Goal: Task Accomplishment & Management: Use online tool/utility

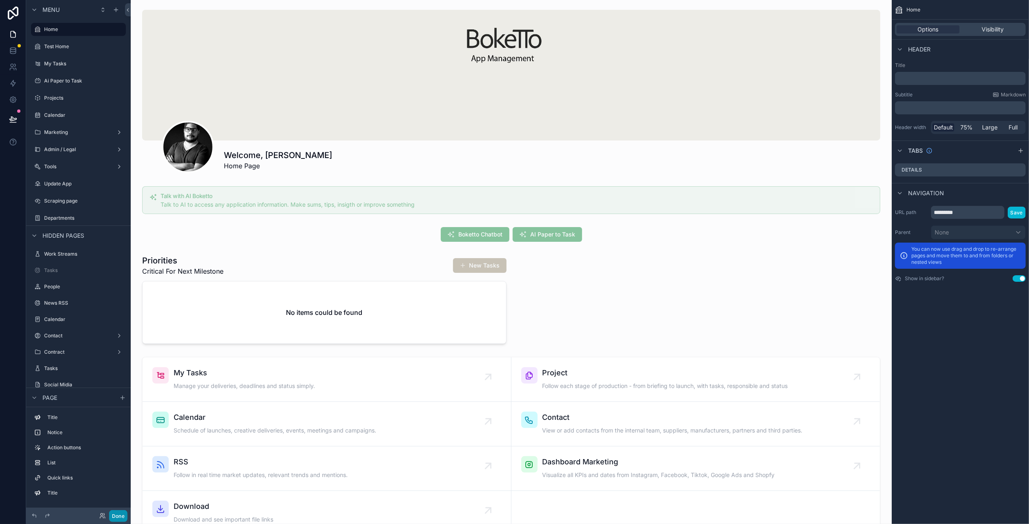
click at [121, 514] on button "Done" at bounding box center [118, 516] width 18 height 12
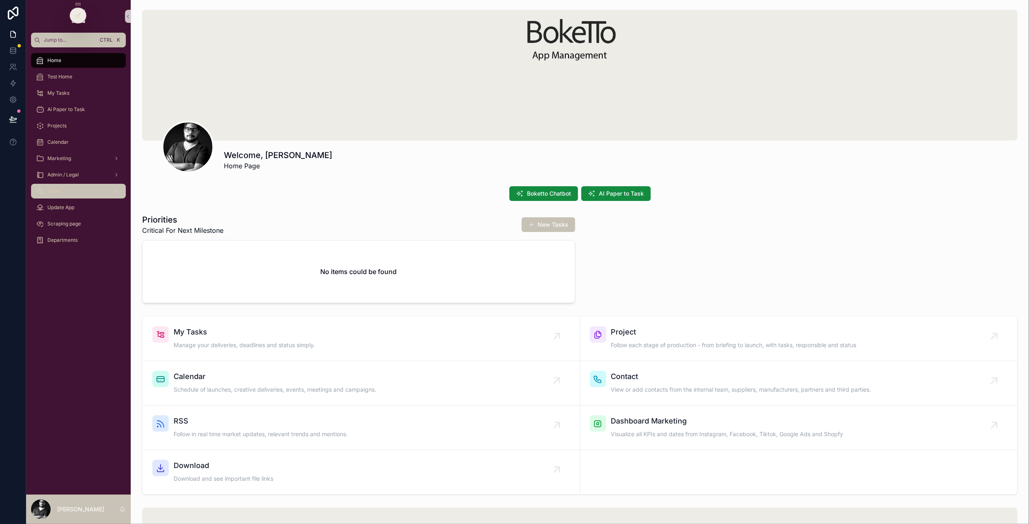
click at [78, 195] on div "Tools" at bounding box center [78, 191] width 85 height 13
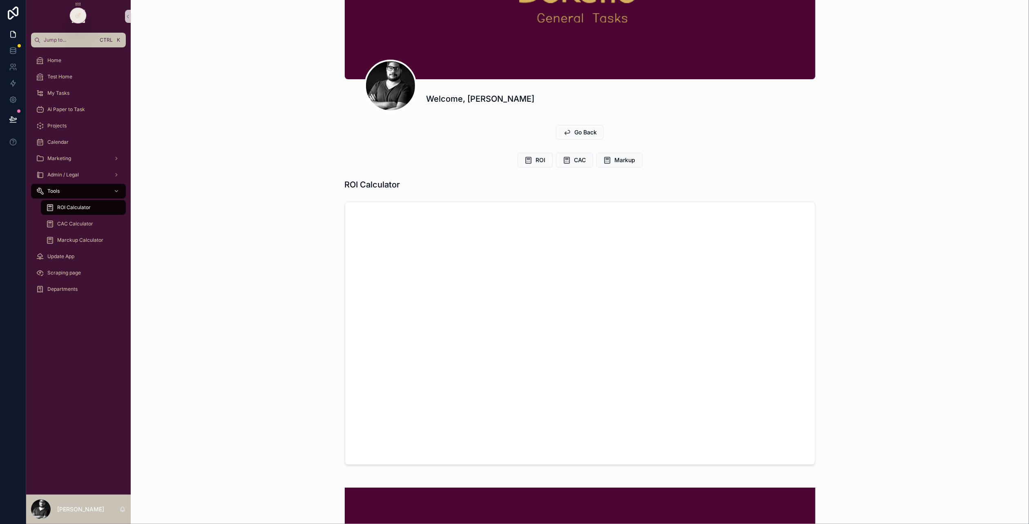
scroll to position [82, 0]
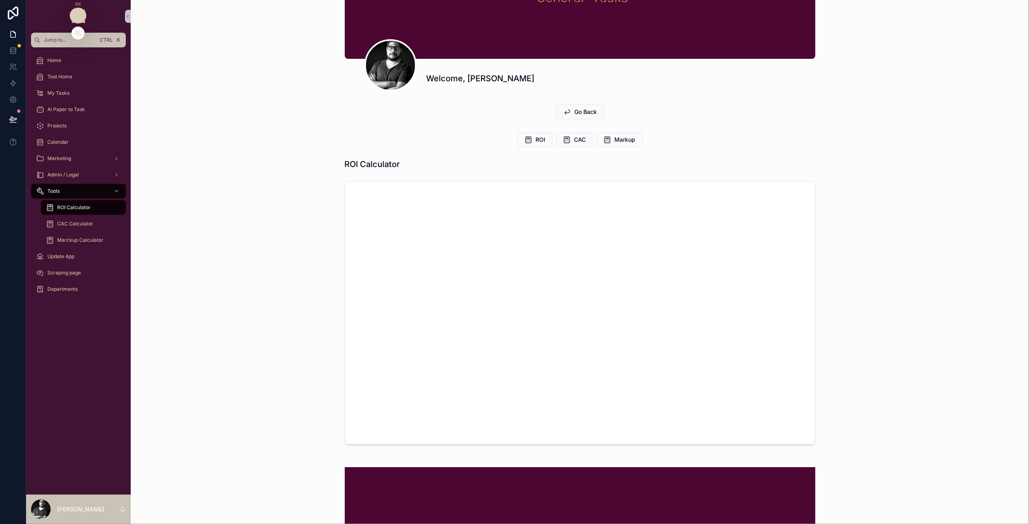
click at [77, 17] on icon at bounding box center [78, 15] width 7 height 7
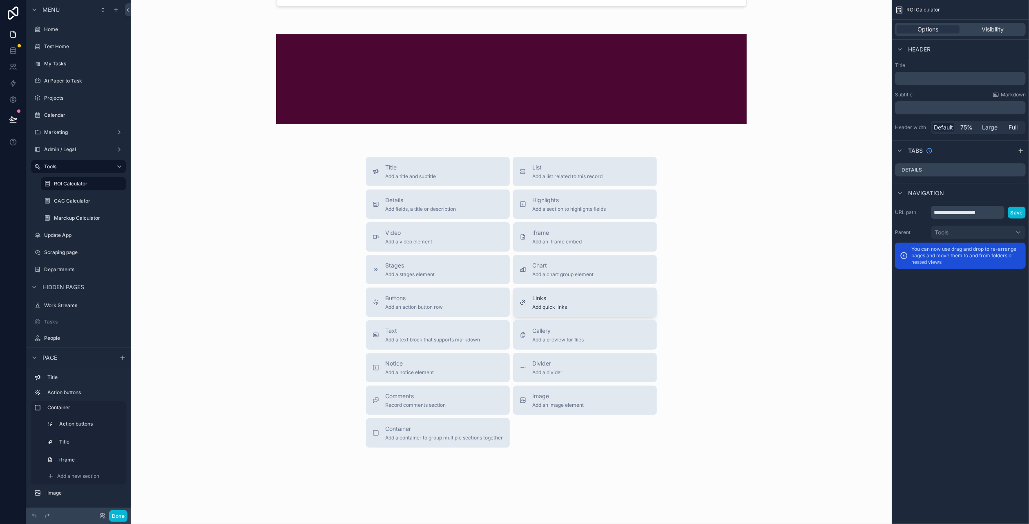
scroll to position [526, 0]
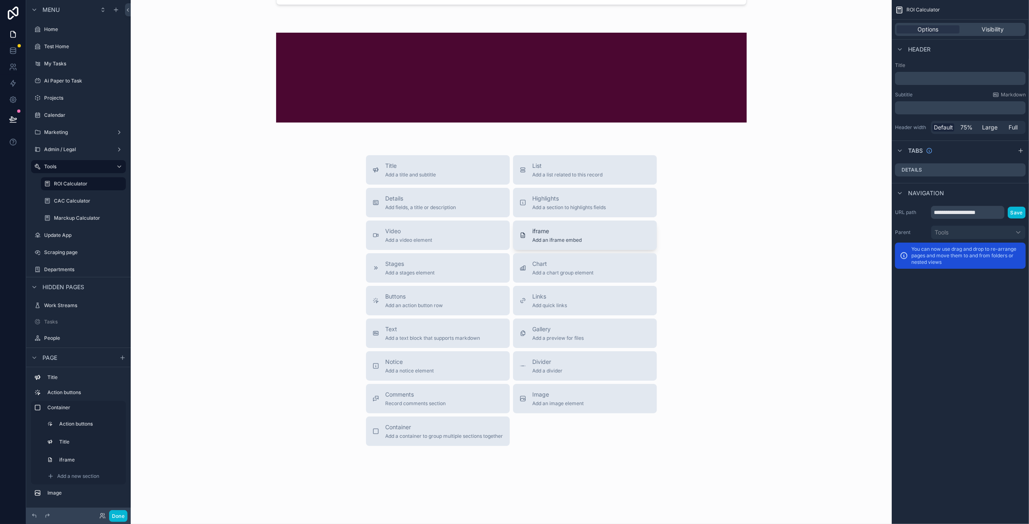
click at [573, 237] on span "Add an iframe embed" at bounding box center [557, 240] width 49 height 7
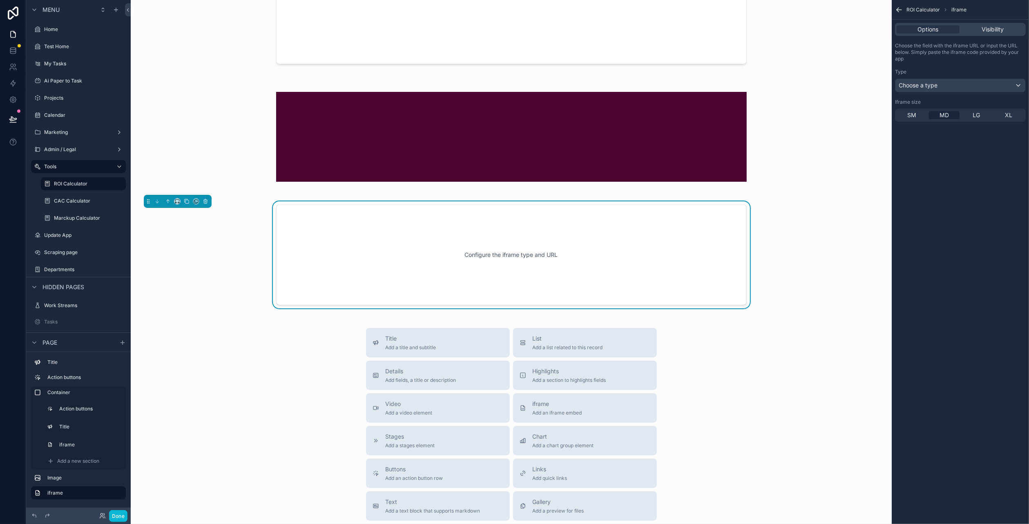
scroll to position [459, 0]
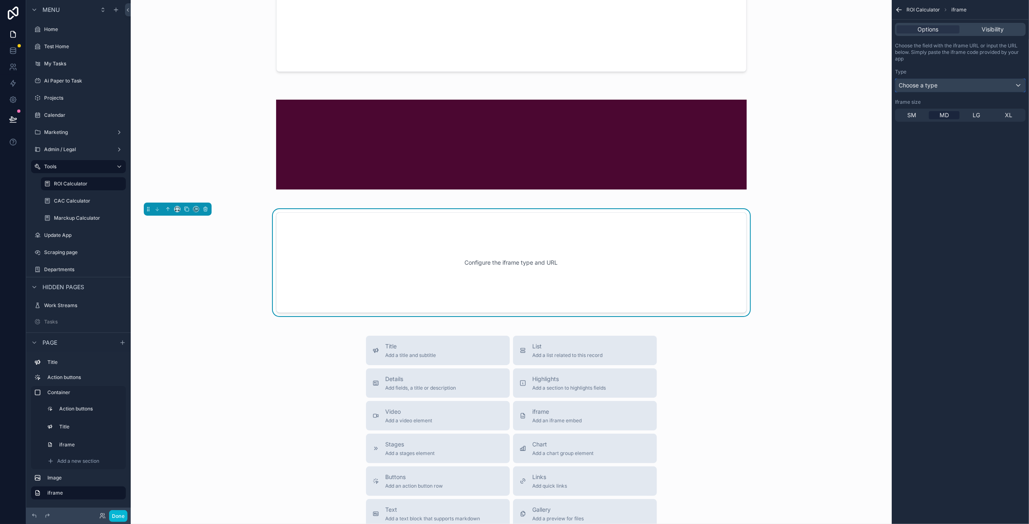
click at [958, 82] on div "Choose a type" at bounding box center [960, 85] width 130 height 13
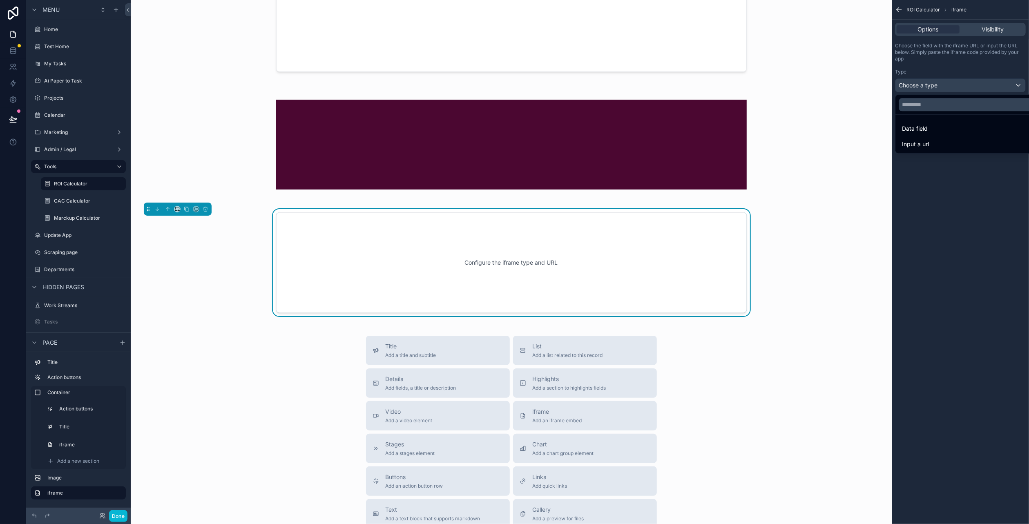
click at [958, 82] on div "scrollable content" at bounding box center [514, 262] width 1029 height 524
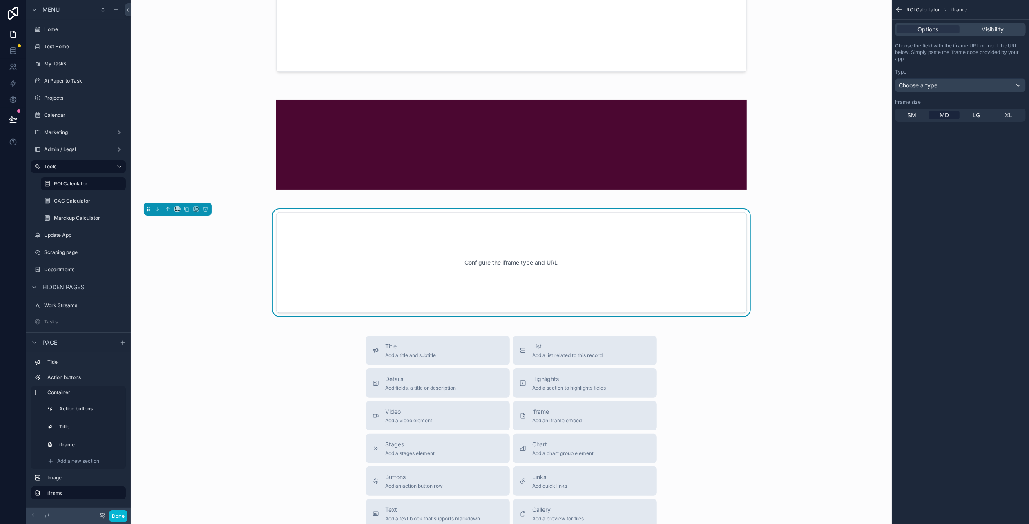
click at [653, 266] on div "Configure the iframe type and URL" at bounding box center [512, 263] width 444 height 74
click at [117, 11] on icon "scrollable content" at bounding box center [116, 10] width 7 height 7
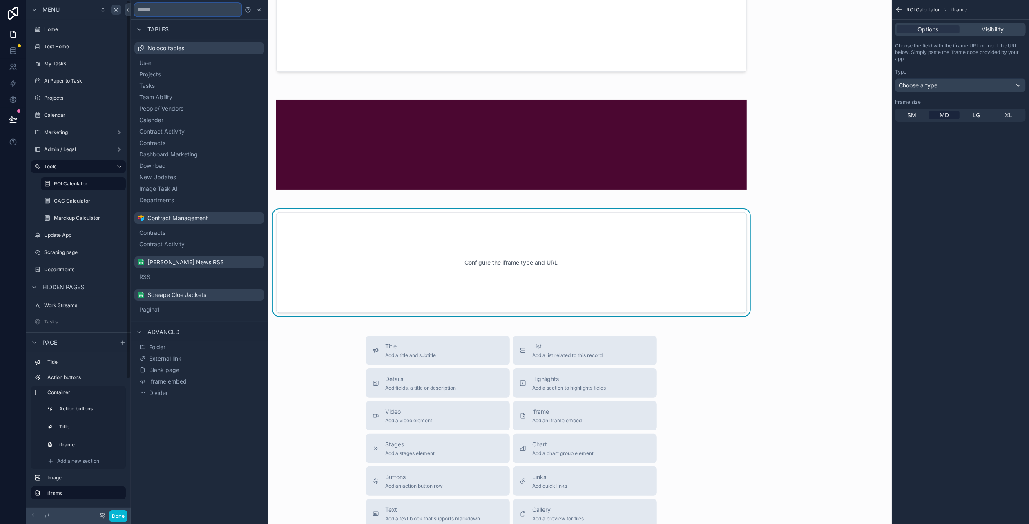
click at [196, 12] on input "text" at bounding box center [187, 9] width 107 height 13
click at [300, 390] on div "Title Add a title and subtitle List Add a list related to this record Details A…" at bounding box center [511, 481] width 748 height 291
click at [161, 14] on input "text" at bounding box center [187, 9] width 107 height 13
click at [295, 386] on div "Title Add a title and subtitle List Add a list related to this record Details A…" at bounding box center [511, 481] width 748 height 291
click at [261, 13] on div at bounding box center [260, 10] width 10 height 10
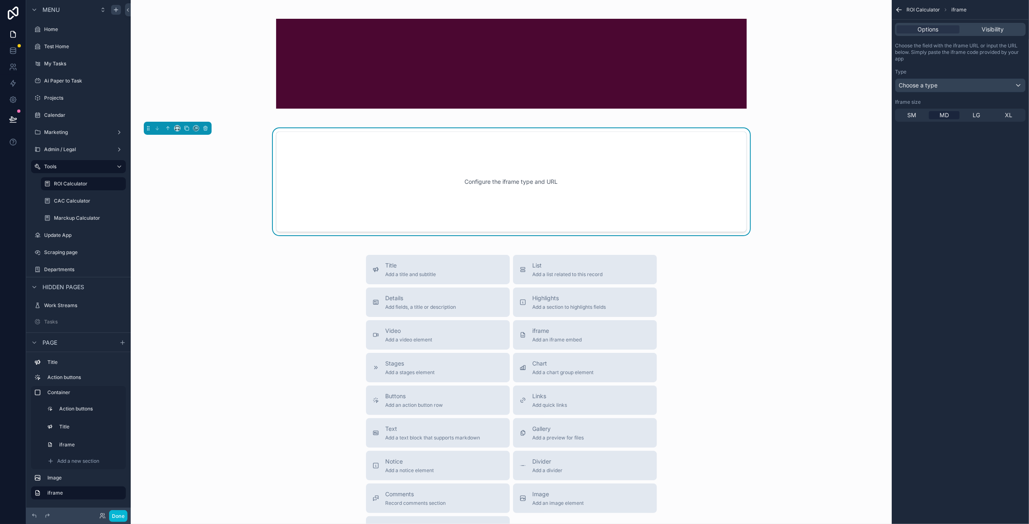
scroll to position [541, 0]
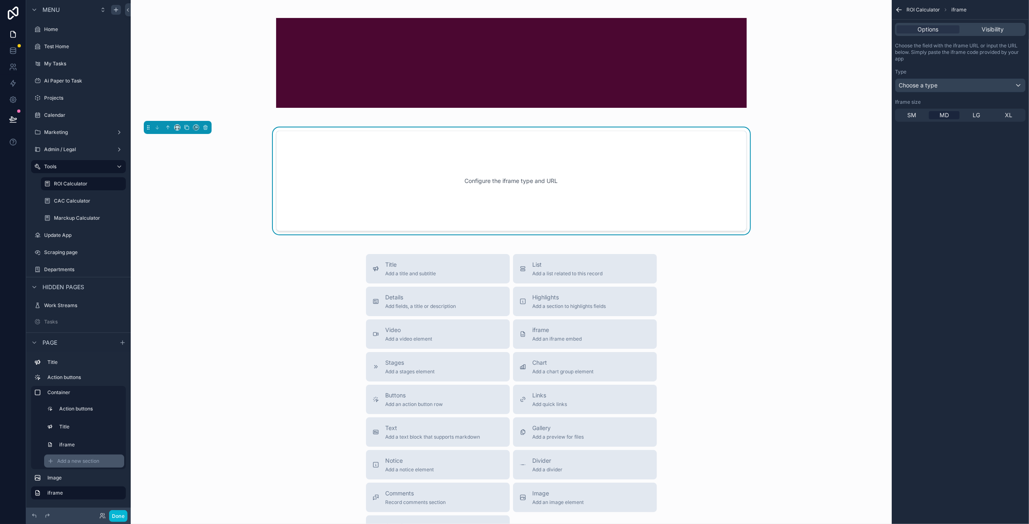
click at [79, 463] on span "Add a new section" at bounding box center [78, 461] width 42 height 7
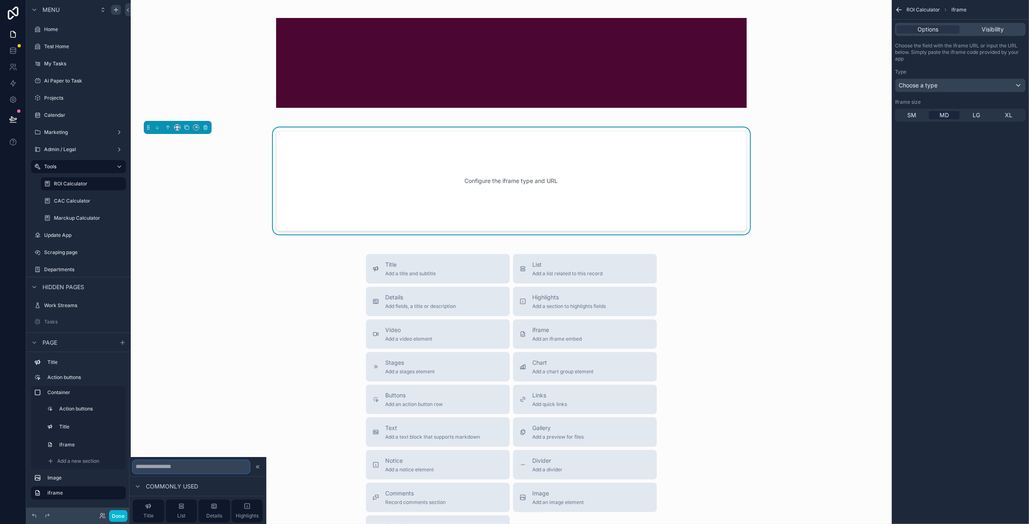
click at [170, 469] on input "text" at bounding box center [191, 466] width 117 height 13
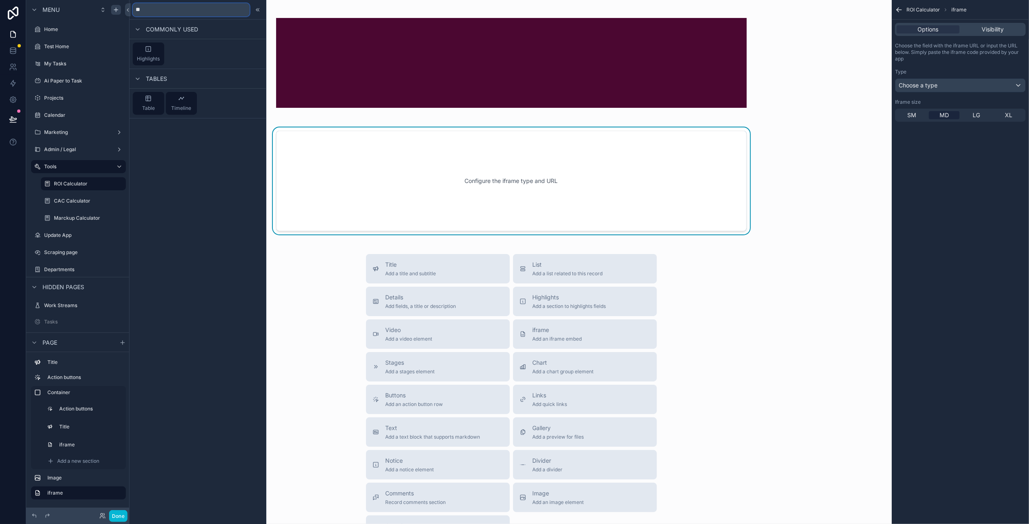
type input "*"
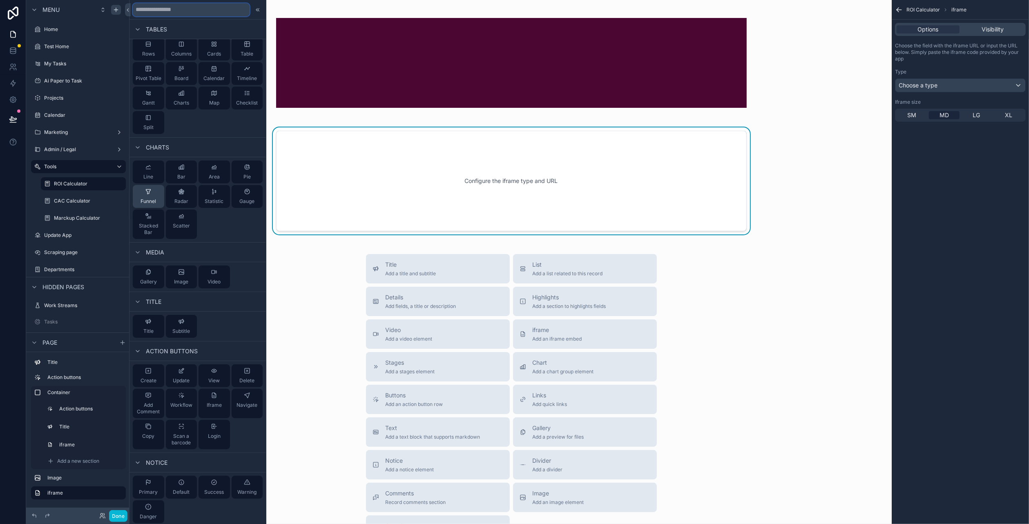
scroll to position [130, 0]
click at [920, 81] on span "Choose a type" at bounding box center [918, 85] width 39 height 8
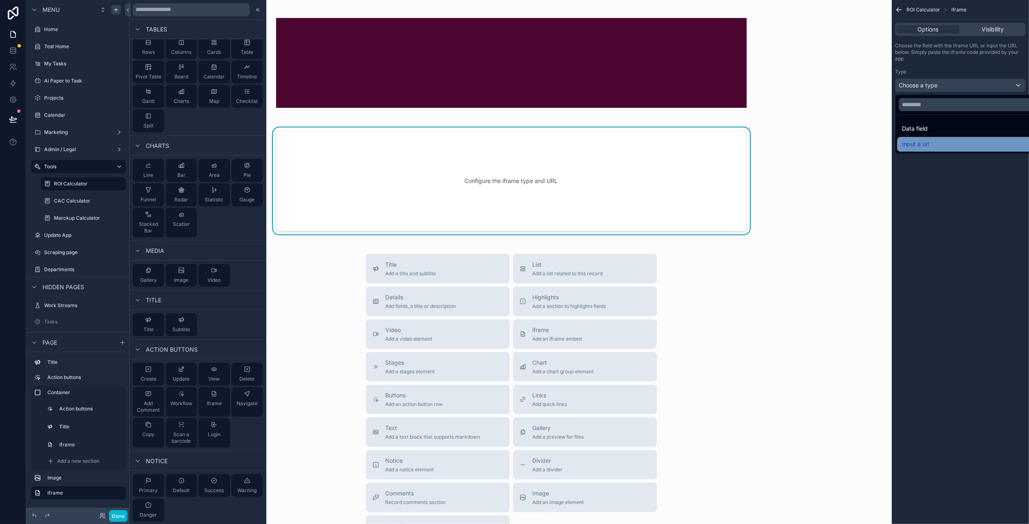
click at [928, 138] on div "Input a url" at bounding box center [970, 144] width 146 height 15
click at [929, 117] on p "﻿" at bounding box center [961, 115] width 126 height 7
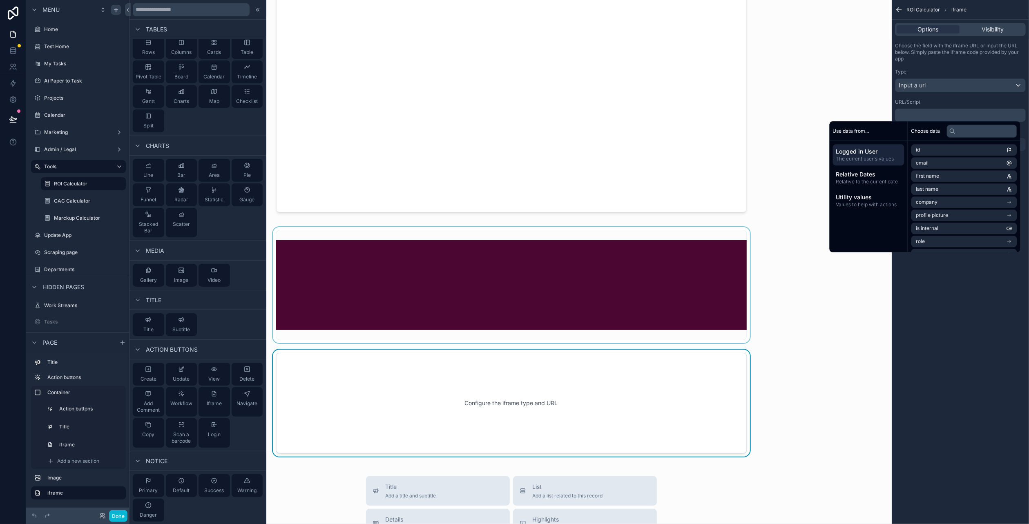
scroll to position [296, 0]
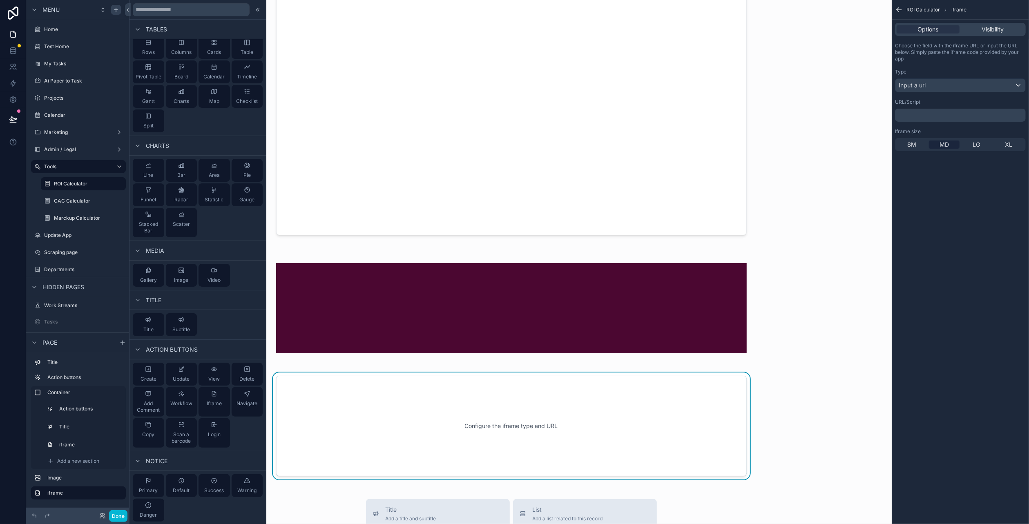
click at [345, 406] on div "Configure the iframe type and URL" at bounding box center [512, 426] width 444 height 74
click at [423, 431] on div "Configure the iframe type and URL" at bounding box center [512, 426] width 444 height 74
drag, startPoint x: 304, startPoint y: 406, endPoint x: 119, endPoint y: 518, distance: 215.5
click at [119, 518] on button "Done" at bounding box center [118, 516] width 18 height 12
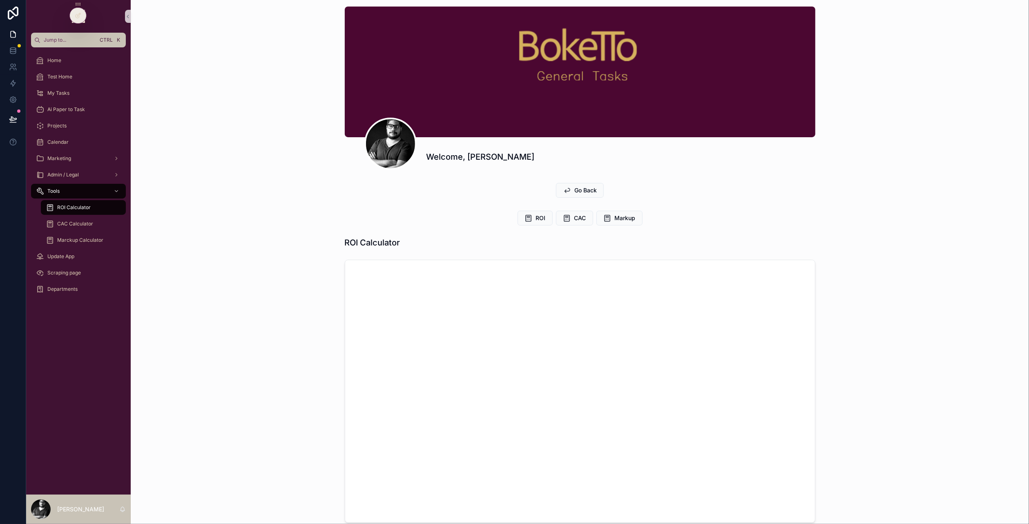
scroll to position [2, 0]
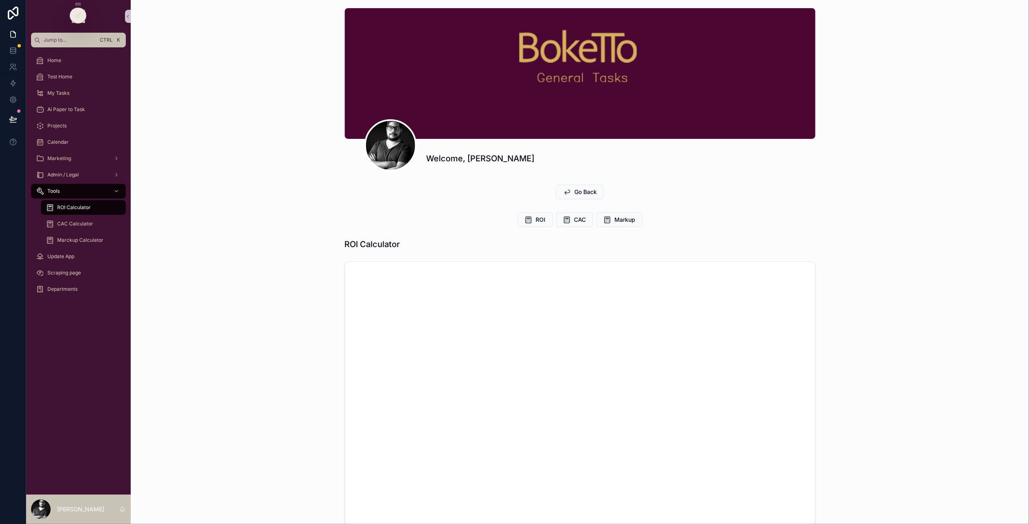
drag, startPoint x: 80, startPoint y: 16, endPoint x: 87, endPoint y: 24, distance: 10.4
click at [80, 16] on icon at bounding box center [78, 15] width 7 height 7
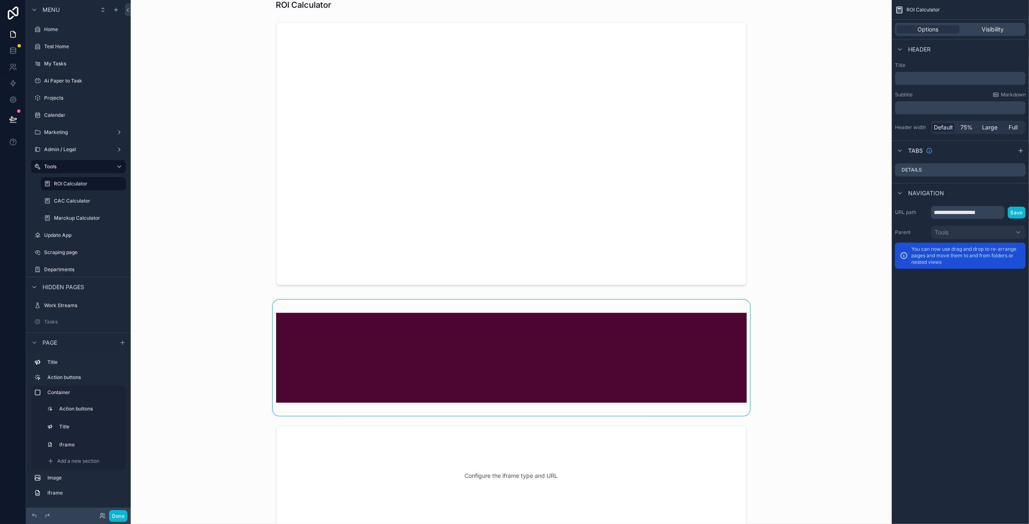
scroll to position [247, 0]
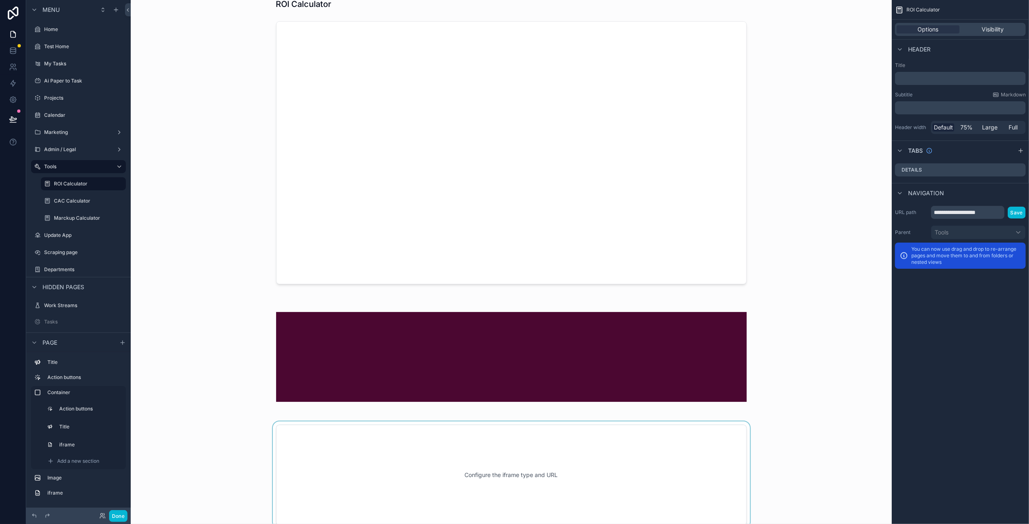
click at [460, 454] on div "scrollable content" at bounding box center [511, 475] width 748 height 107
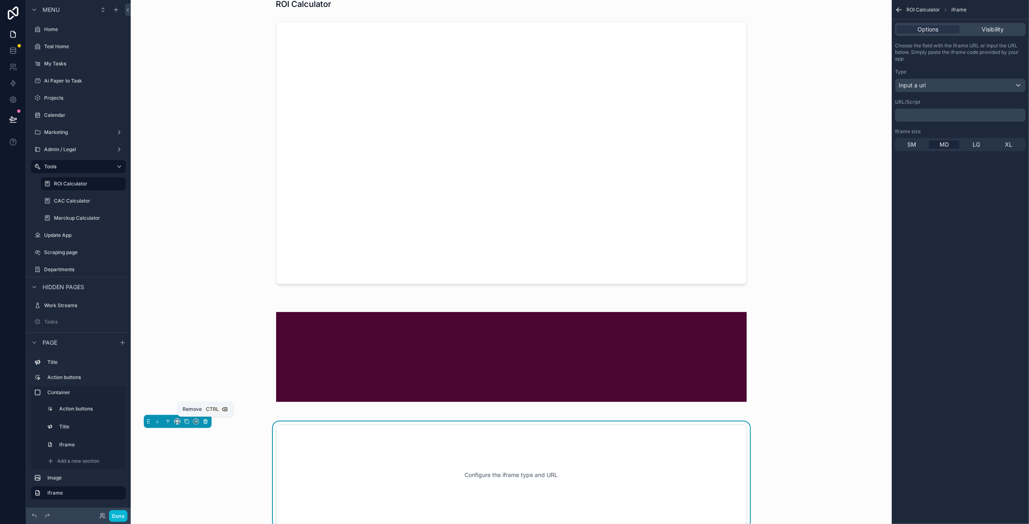
click at [205, 422] on icon "scrollable content" at bounding box center [206, 422] width 6 height 6
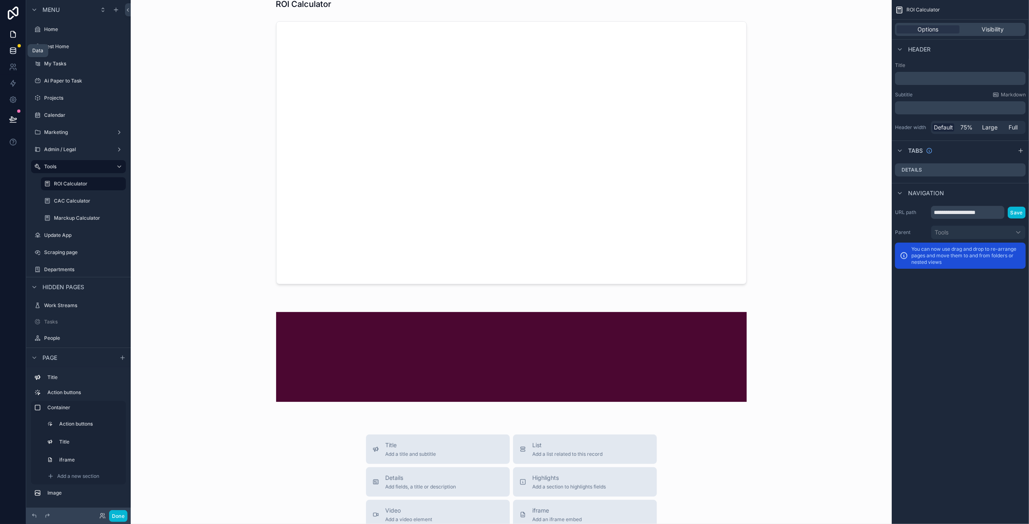
click at [12, 57] on link at bounding box center [13, 50] width 26 height 16
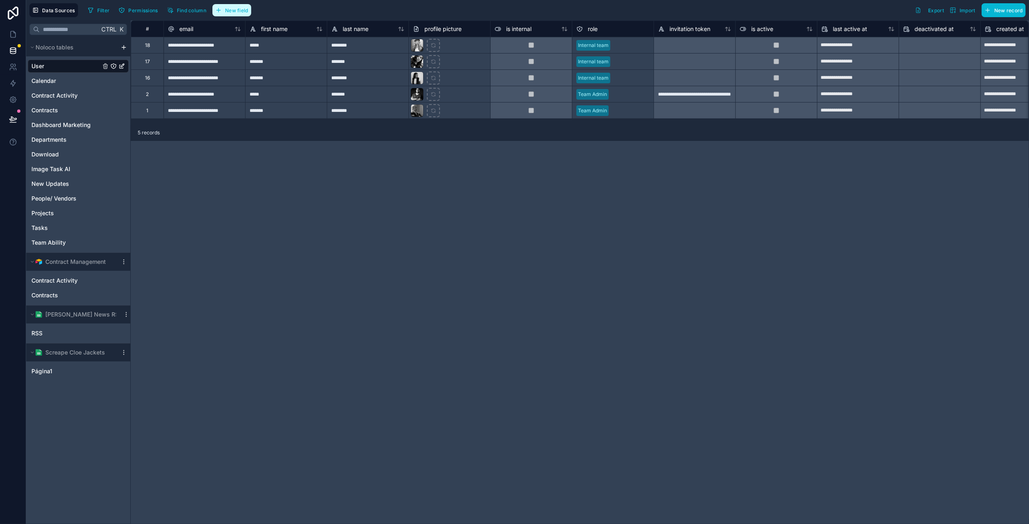
click at [225, 14] on button "New field" at bounding box center [231, 10] width 39 height 12
click at [230, 6] on button "New field" at bounding box center [231, 10] width 39 height 12
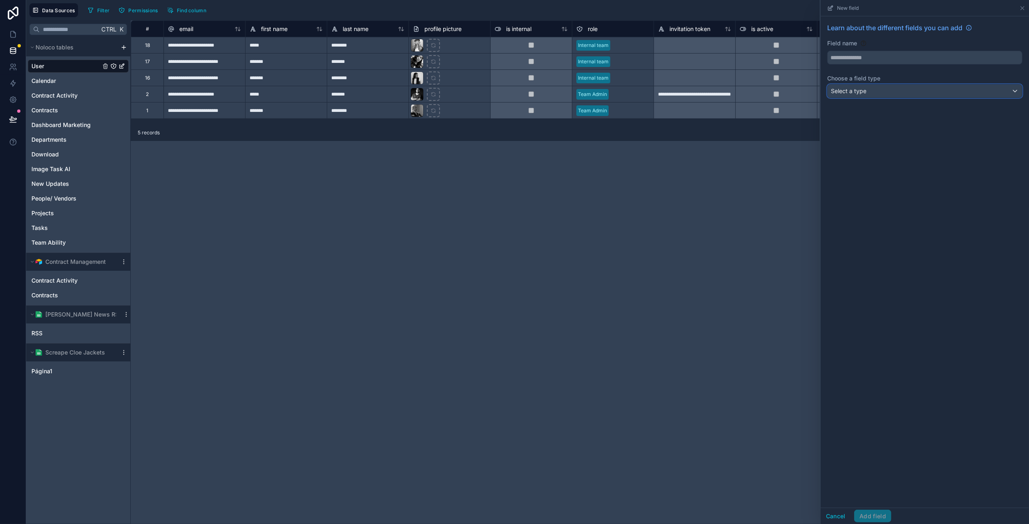
click at [915, 91] on div "Select a type" at bounding box center [925, 91] width 194 height 13
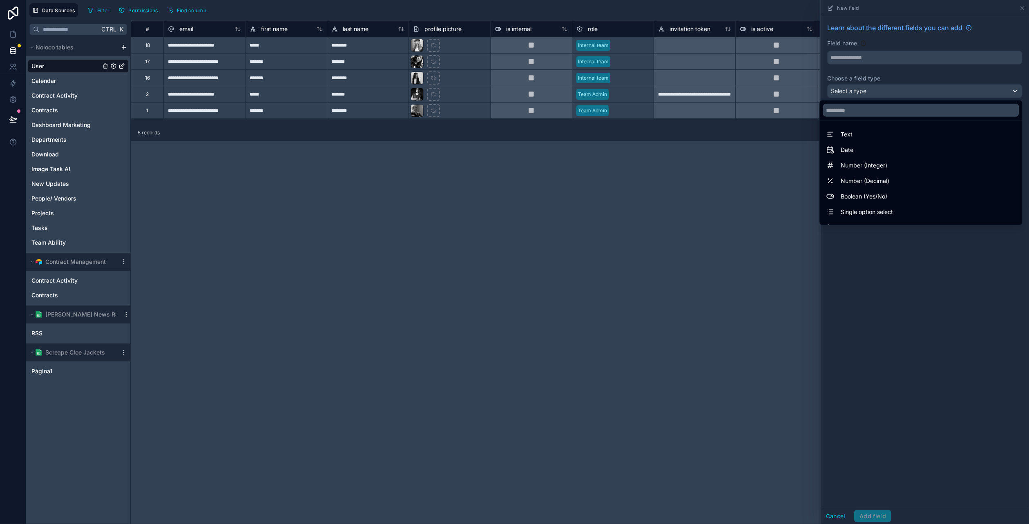
click at [915, 91] on div at bounding box center [925, 262] width 208 height 524
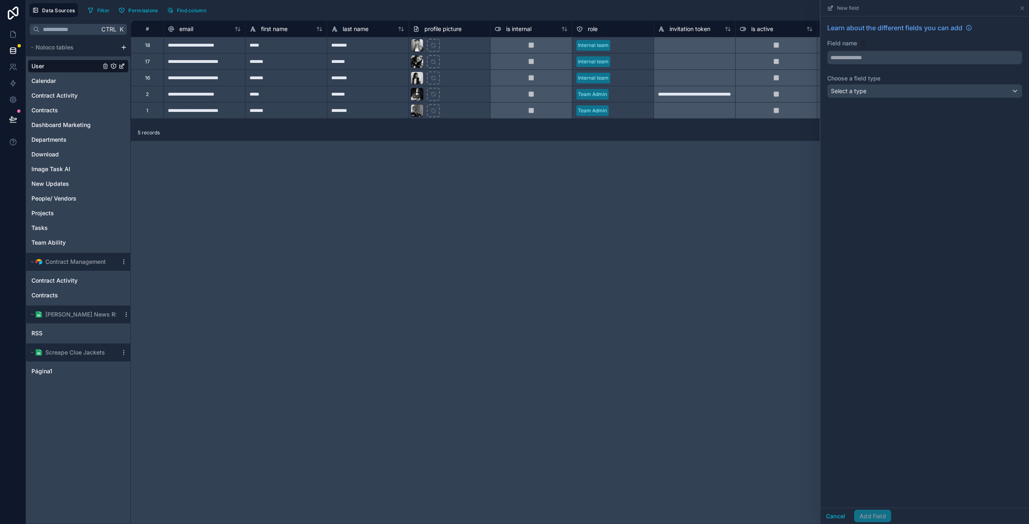
click at [375, 186] on div "**********" at bounding box center [580, 272] width 898 height 504
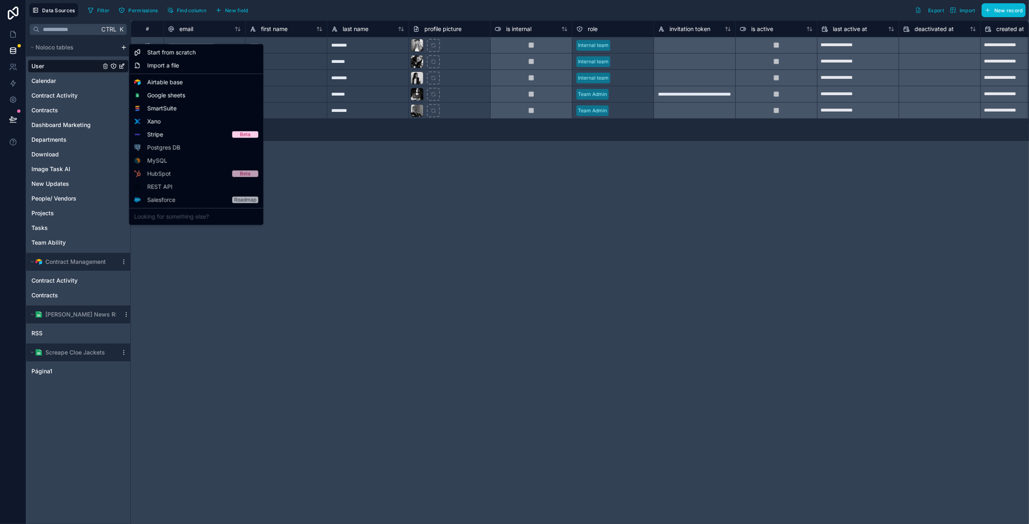
click at [123, 48] on html "**********" at bounding box center [514, 299] width 1029 height 599
click at [184, 82] on div "Airtable base" at bounding box center [196, 82] width 131 height 13
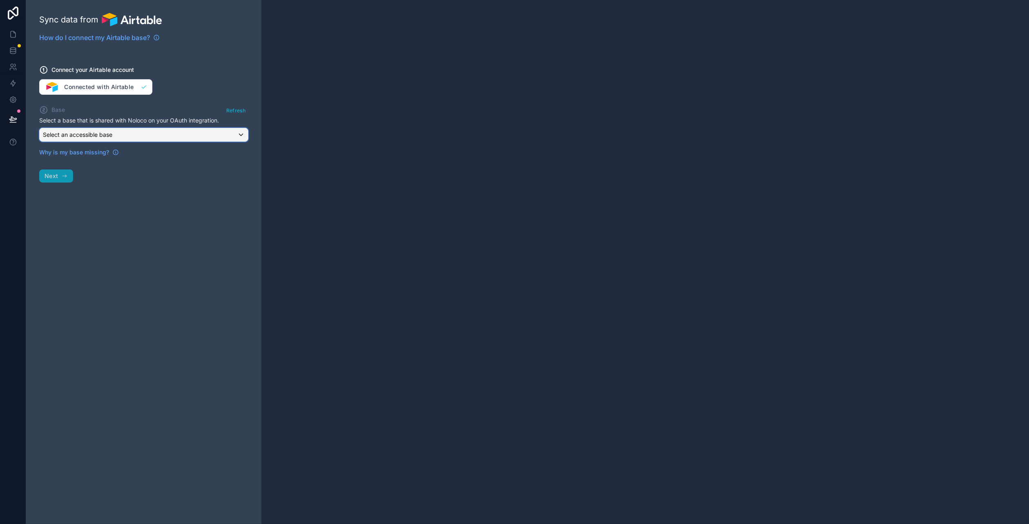
click at [152, 131] on div "Select an accessible base" at bounding box center [144, 134] width 208 height 13
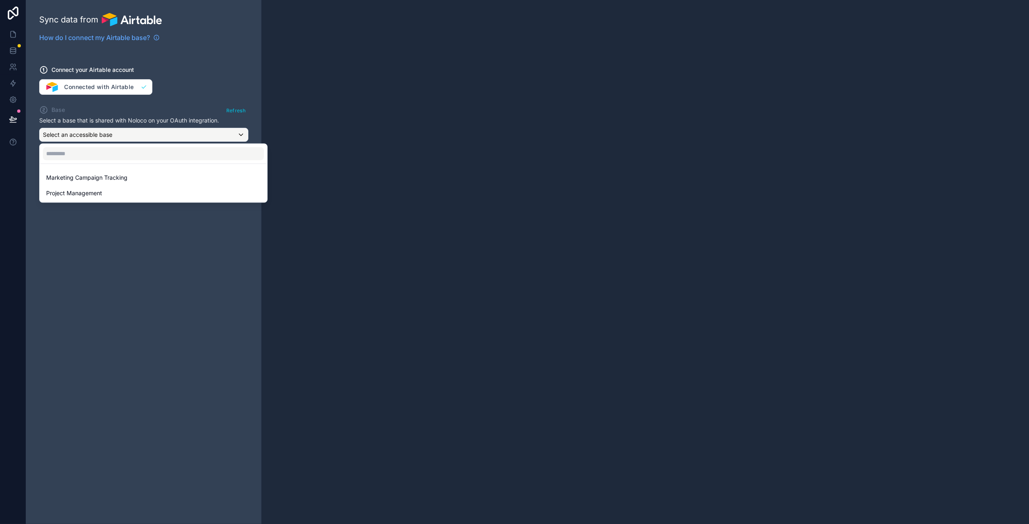
click at [120, 87] on div at bounding box center [514, 262] width 1029 height 524
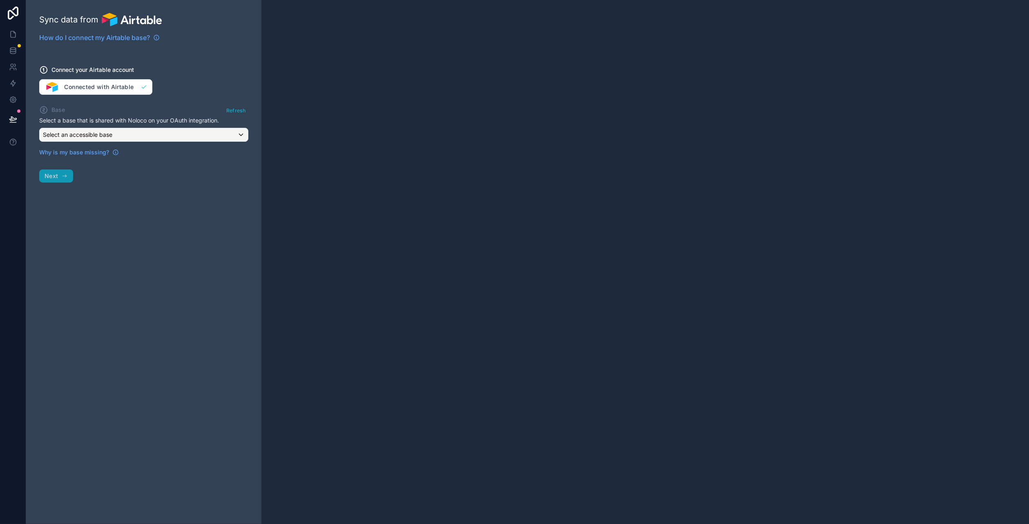
click at [120, 87] on div "Connect your Airtable account Connected with Airtable" at bounding box center [143, 75] width 209 height 39
click at [80, 88] on div "Connect your Airtable account Connected with Airtable" at bounding box center [143, 75] width 209 height 39
click at [146, 85] on div "Connect your Airtable account Connected with Airtable" at bounding box center [143, 75] width 209 height 39
click at [91, 40] on span "How do I connect my Airtable base?" at bounding box center [94, 38] width 111 height 10
click at [18, 101] on link at bounding box center [13, 100] width 26 height 16
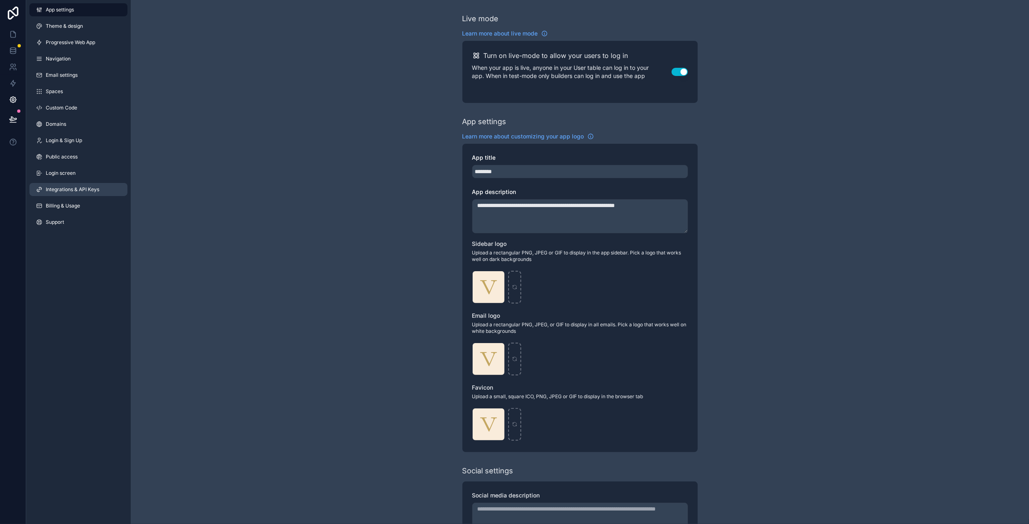
click at [74, 188] on span "Integrations & API Keys" at bounding box center [73, 189] width 54 height 7
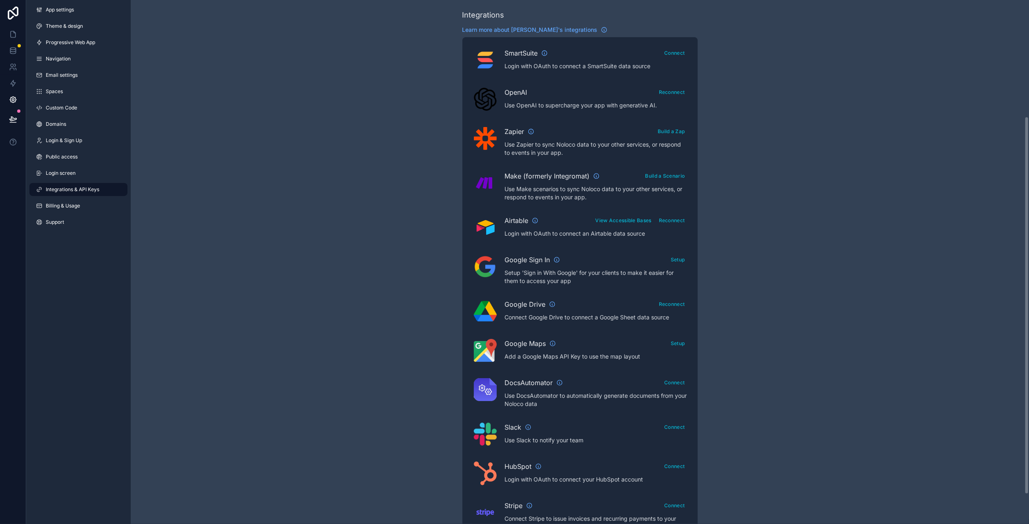
scroll to position [161, 0]
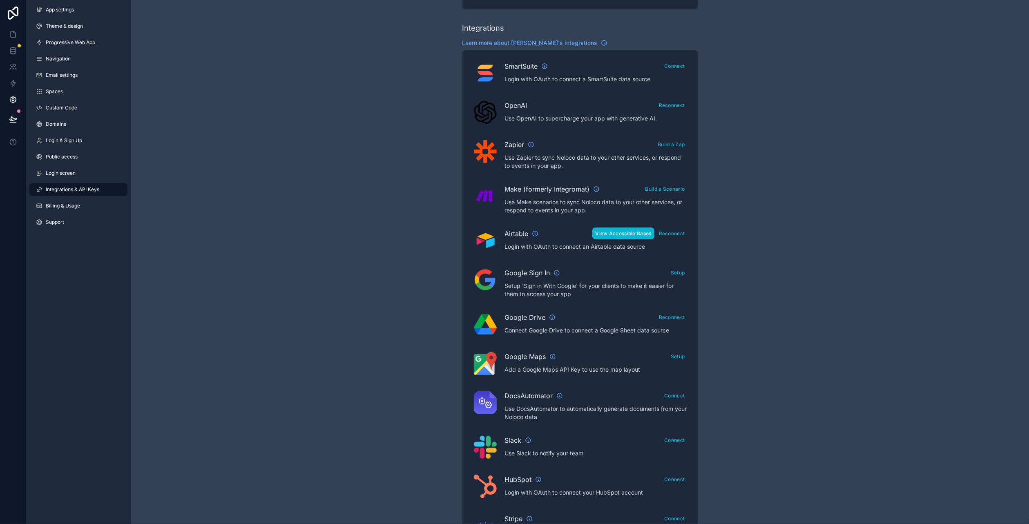
click at [632, 234] on button "View Accessible Bases" at bounding box center [623, 234] width 62 height 12
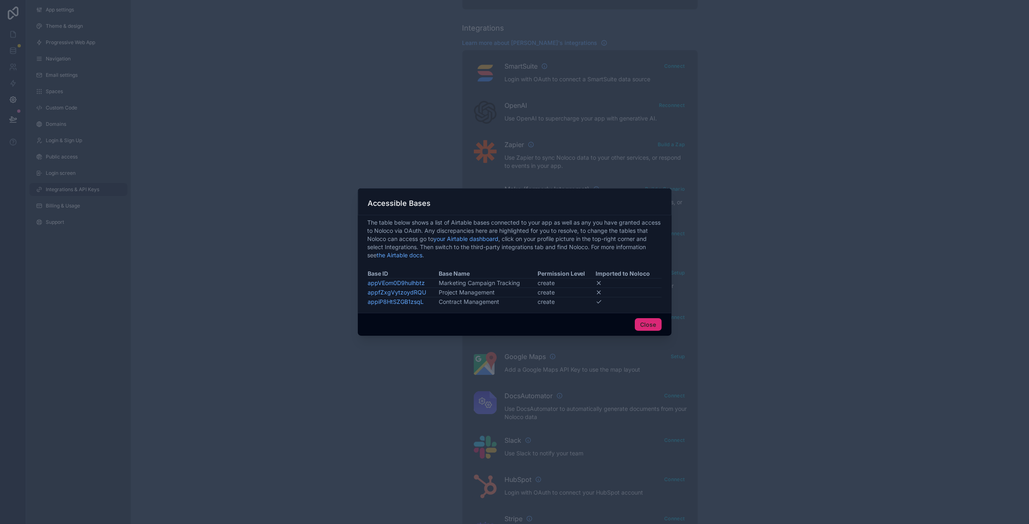
click at [642, 327] on button "Close" at bounding box center [648, 324] width 27 height 13
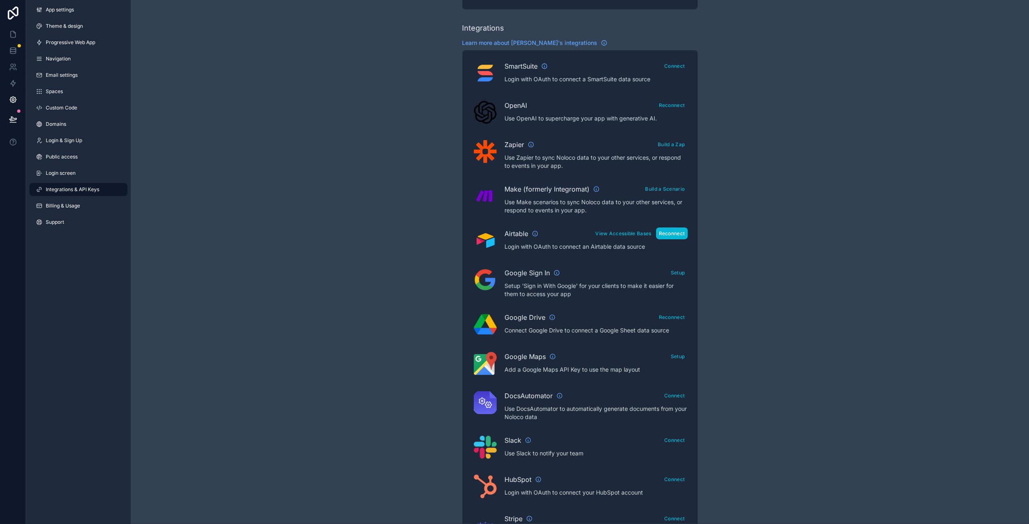
click at [664, 235] on button "Reconnect" at bounding box center [672, 234] width 32 height 12
click at [21, 33] on link at bounding box center [13, 34] width 26 height 16
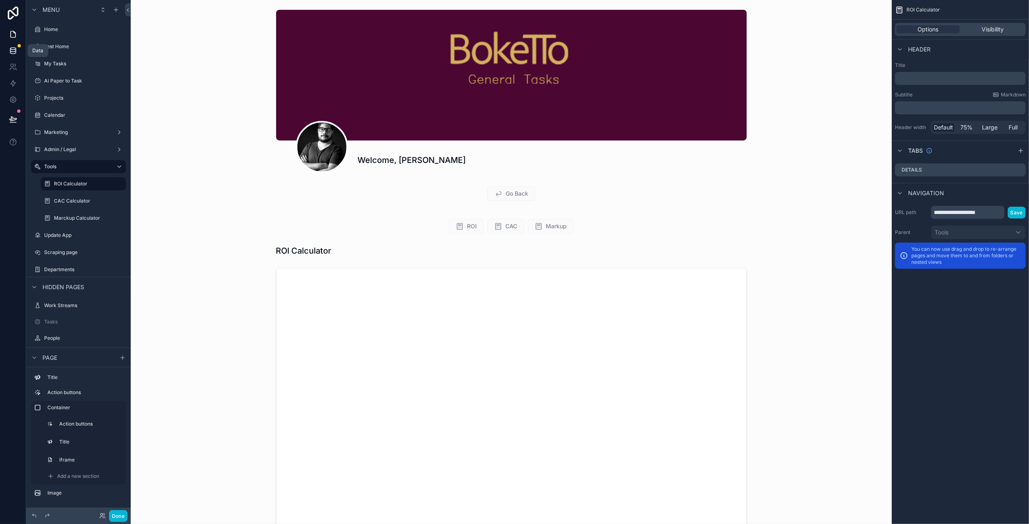
click at [13, 53] on icon at bounding box center [13, 51] width 8 height 8
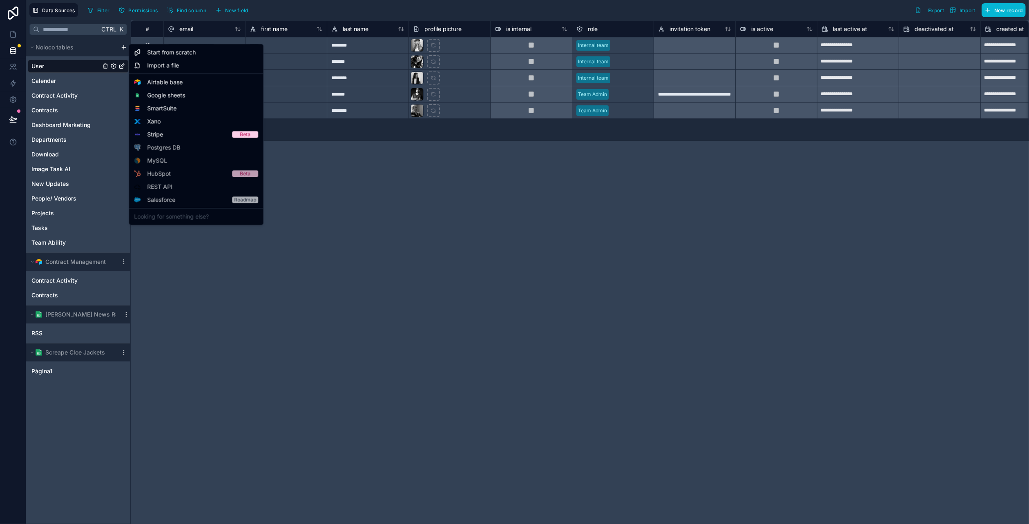
click at [125, 49] on html "**********" at bounding box center [514, 299] width 1029 height 599
click at [175, 85] on span "Airtable base" at bounding box center [165, 82] width 36 height 8
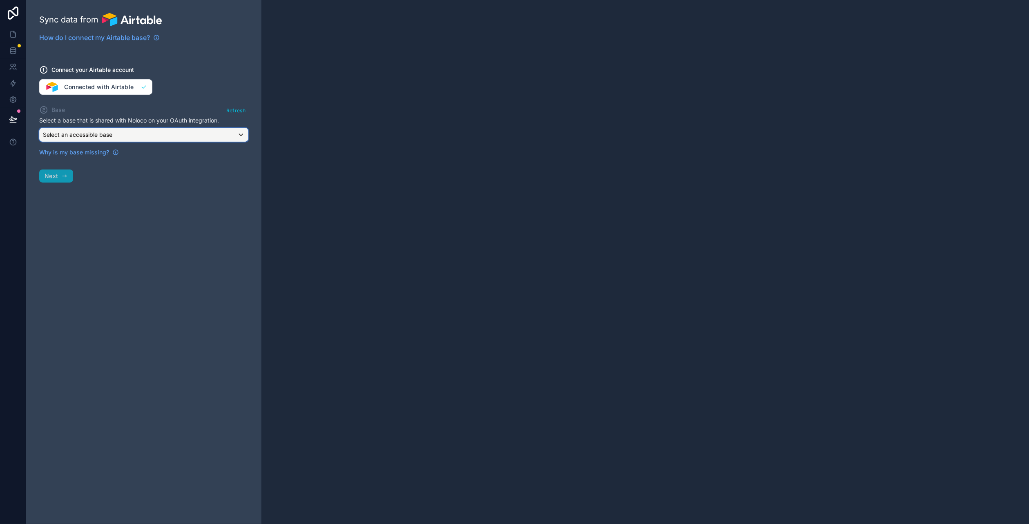
click at [125, 137] on div "Select an accessible base" at bounding box center [144, 134] width 208 height 13
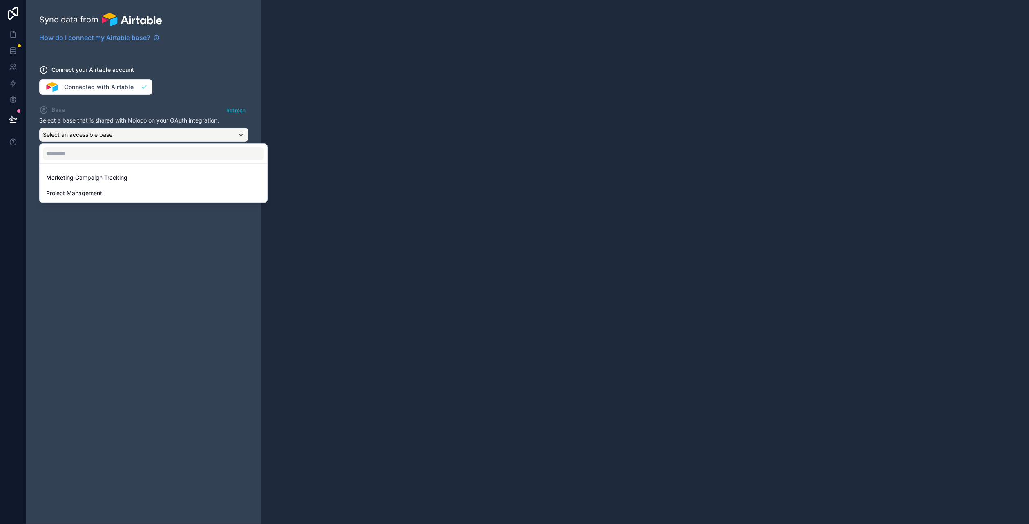
click at [233, 111] on div at bounding box center [514, 262] width 1029 height 524
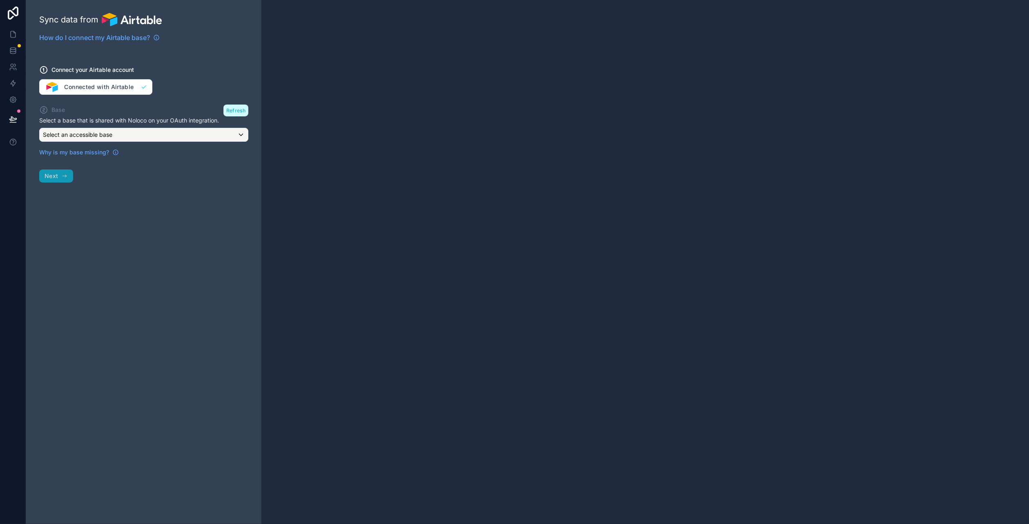
click at [233, 111] on button "Refresh" at bounding box center [235, 111] width 25 height 12
click at [187, 131] on div "Select an accessible base" at bounding box center [144, 134] width 208 height 13
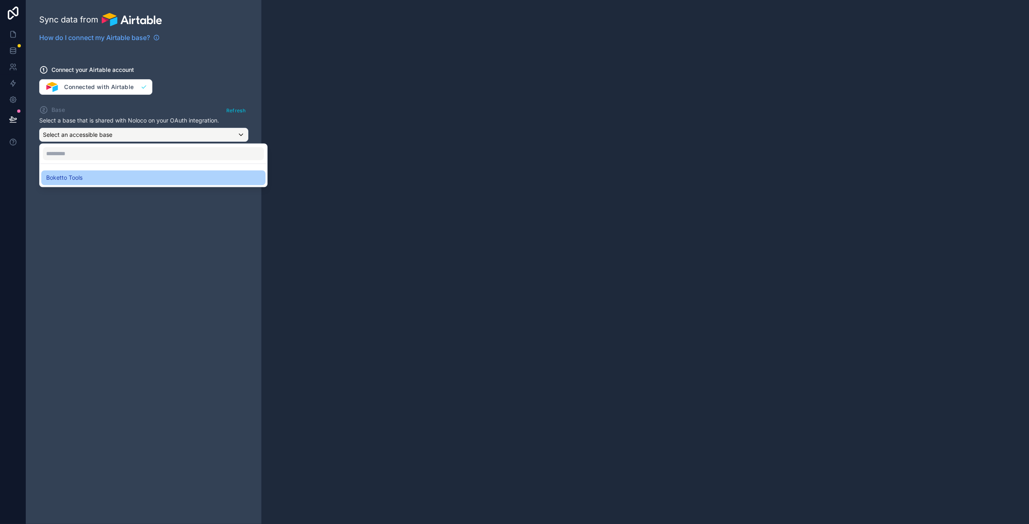
click at [111, 181] on div "Boketto Tools" at bounding box center [153, 178] width 214 height 10
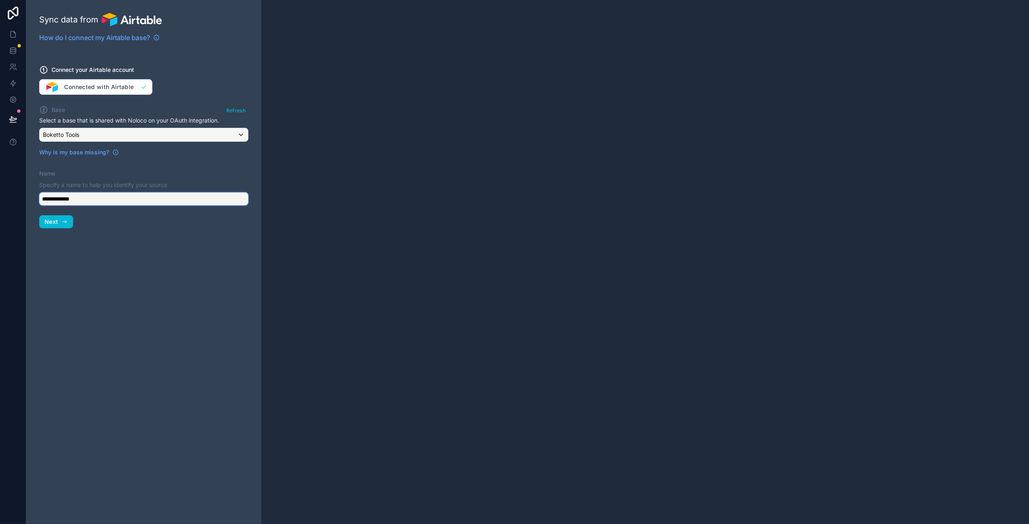
click at [109, 194] on input "**********" at bounding box center [143, 198] width 209 height 13
click at [63, 222] on icon "button" at bounding box center [64, 222] width 7 height 7
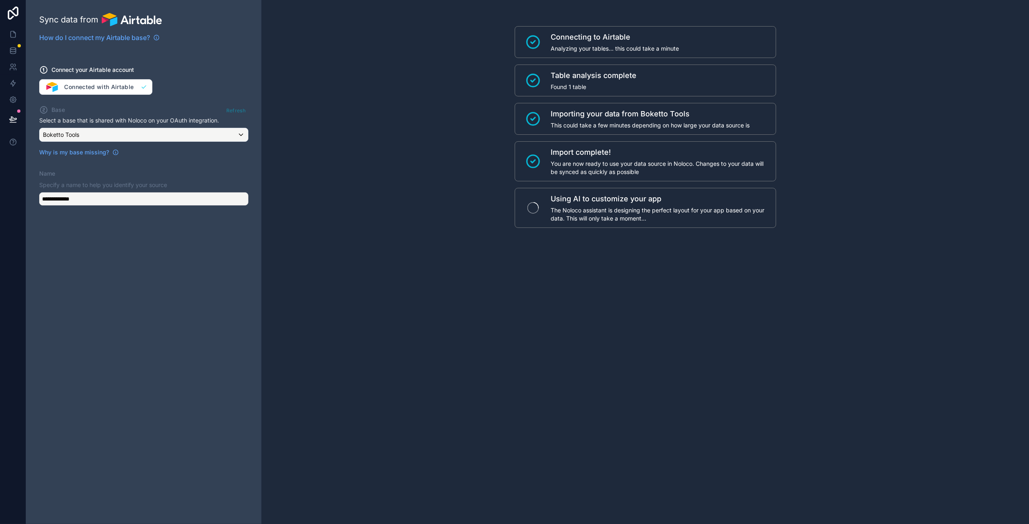
click at [205, 192] on div "**********" at bounding box center [143, 198] width 209 height 13
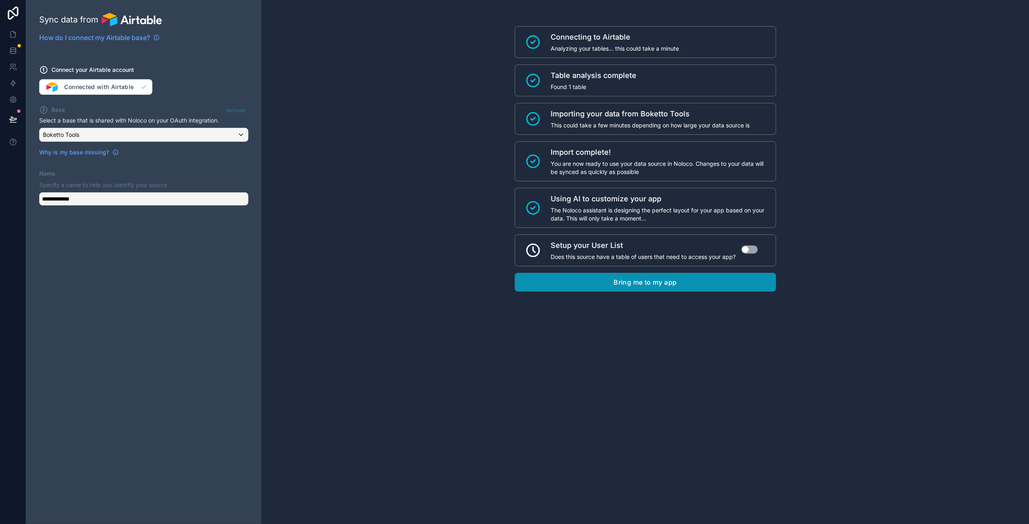
click at [649, 283] on button "Bring me to my app" at bounding box center [645, 282] width 261 height 19
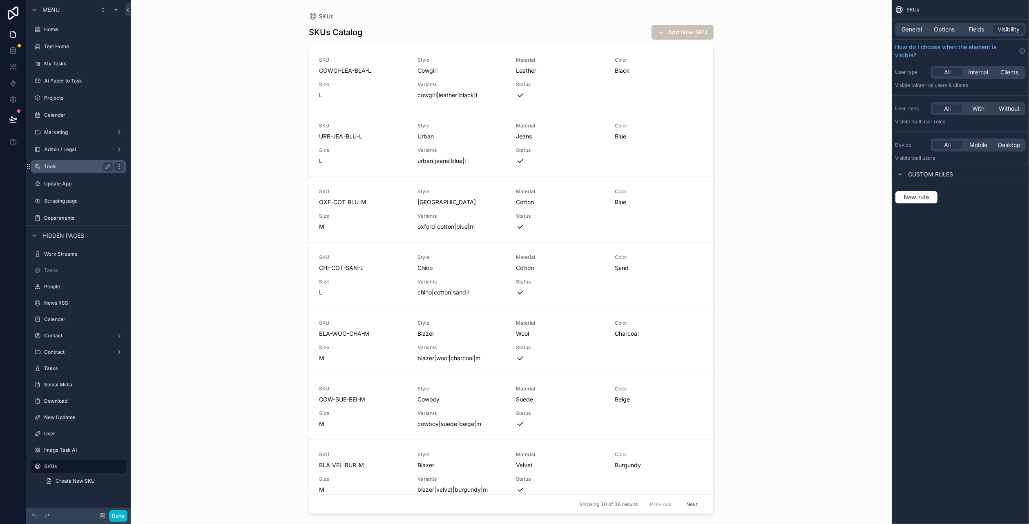
click at [72, 170] on div "Tools" at bounding box center [78, 167] width 69 height 10
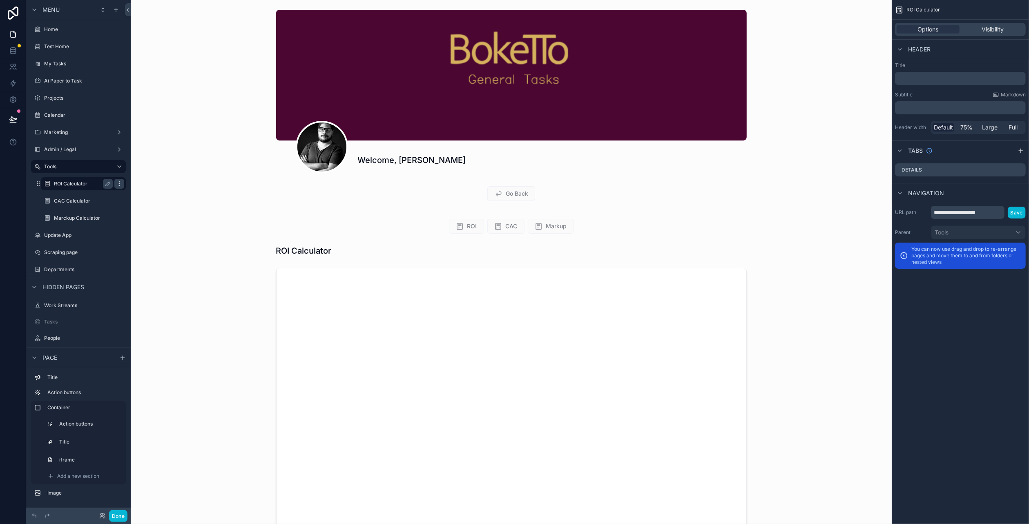
click at [118, 184] on icon "scrollable content" at bounding box center [119, 184] width 7 height 7
click at [140, 179] on icon at bounding box center [139, 178] width 7 height 7
click at [83, 199] on label "ROI [PERSON_NAME] (clone)" at bounding box center [87, 201] width 67 height 7
click at [73, 183] on label "ROI Calculator" at bounding box center [82, 184] width 56 height 7
click at [85, 203] on label "ROI [PERSON_NAME] (clone)" at bounding box center [87, 201] width 67 height 7
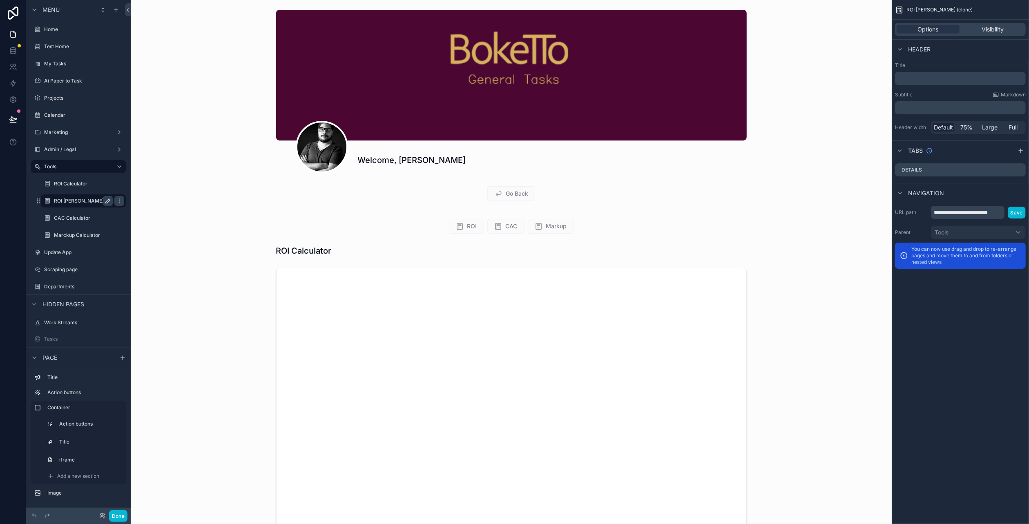
click at [108, 201] on icon "scrollable content" at bounding box center [108, 201] width 7 height 7
click at [78, 201] on input "**********" at bounding box center [77, 201] width 46 height 10
type input "**********"
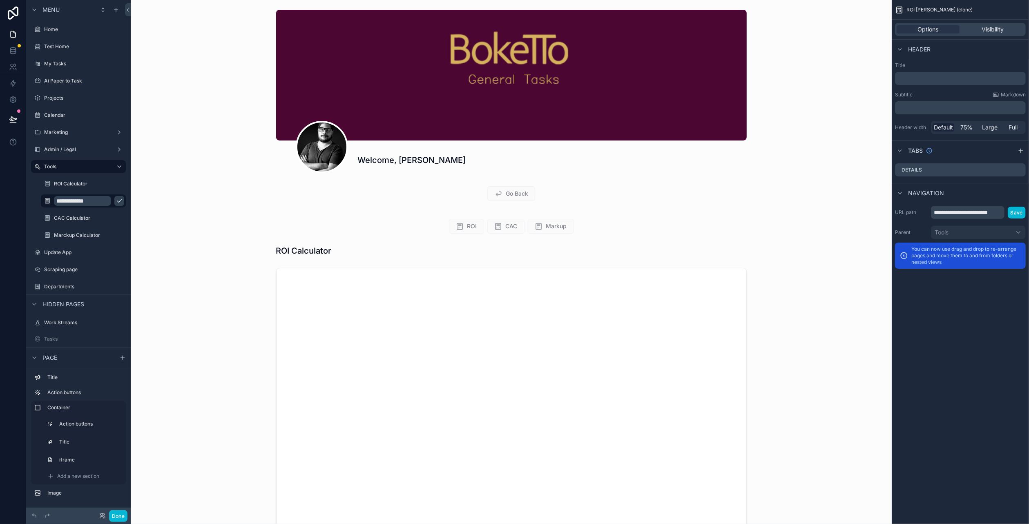
click at [116, 199] on icon "scrollable content" at bounding box center [119, 201] width 7 height 7
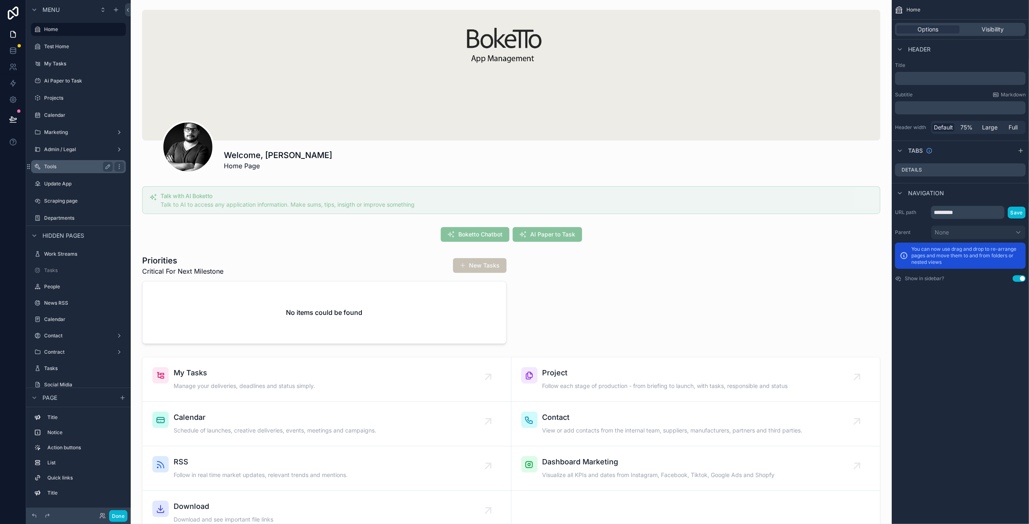
click at [74, 169] on label "Tools" at bounding box center [76, 166] width 65 height 7
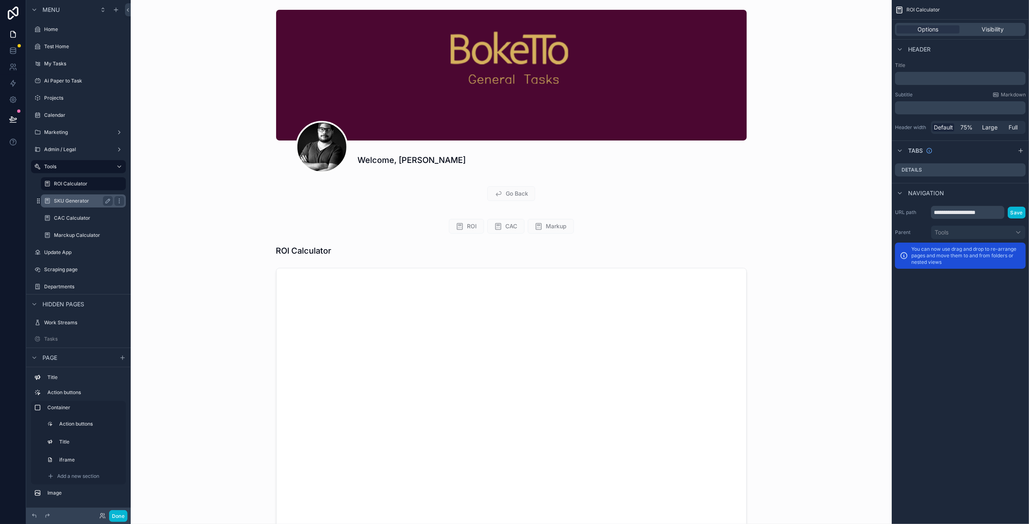
drag, startPoint x: 36, startPoint y: 185, endPoint x: 40, endPoint y: 201, distance: 16.8
click at [40, 201] on div "ROI Calculator SKU Generator CAC Calculator [PERSON_NAME]" at bounding box center [83, 208] width 95 height 69
click at [71, 184] on label "SKU Generator" at bounding box center [82, 184] width 56 height 7
click at [974, 215] on input "**********" at bounding box center [968, 212] width 74 height 13
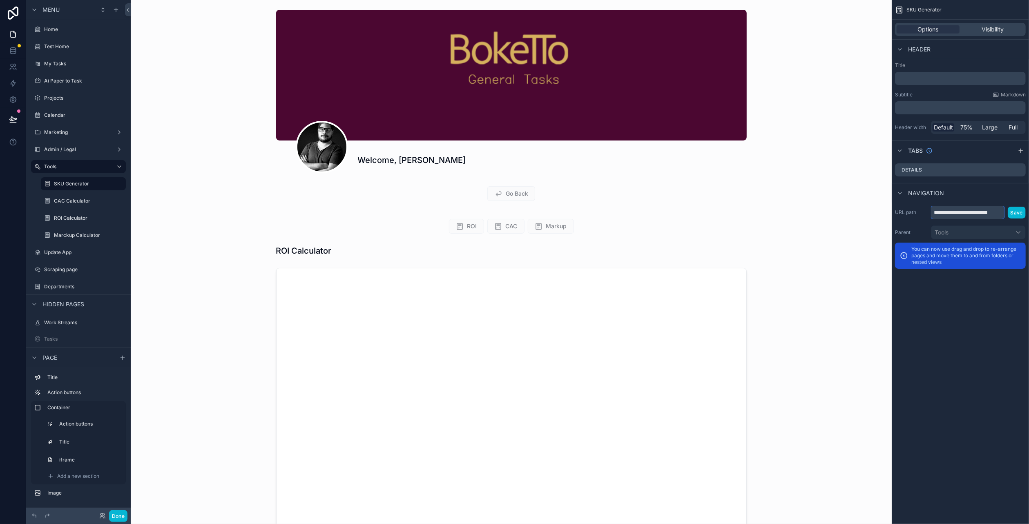
click at [974, 215] on input "**********" at bounding box center [968, 212] width 74 height 13
type input "**********"
click at [1013, 210] on button "Save" at bounding box center [1017, 213] width 18 height 12
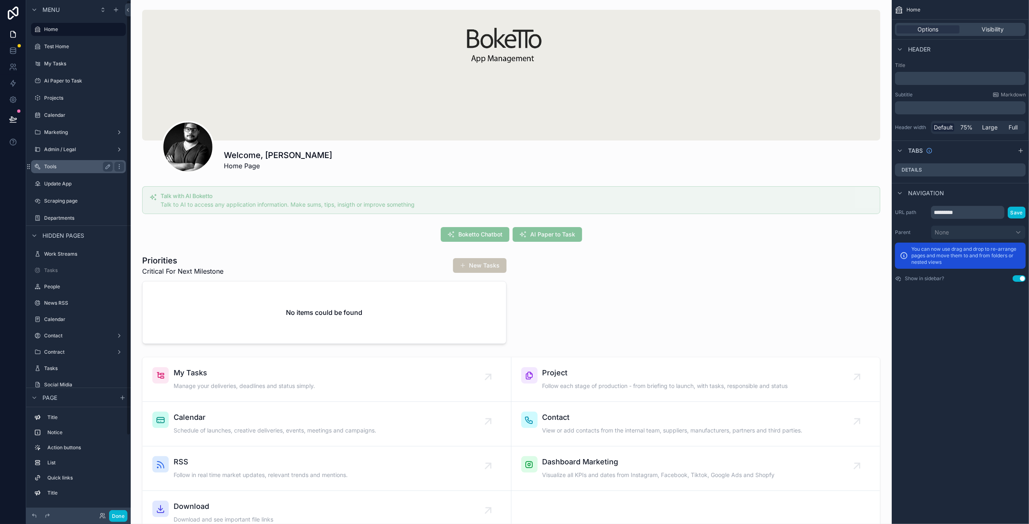
click at [73, 166] on label "Tools" at bounding box center [76, 166] width 65 height 7
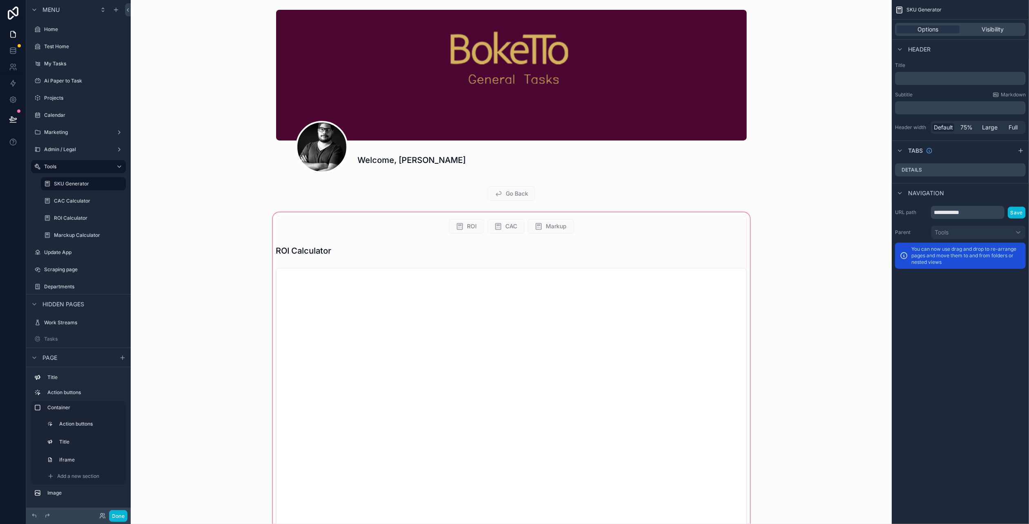
click at [462, 304] on div "scrollable content" at bounding box center [511, 375] width 748 height 328
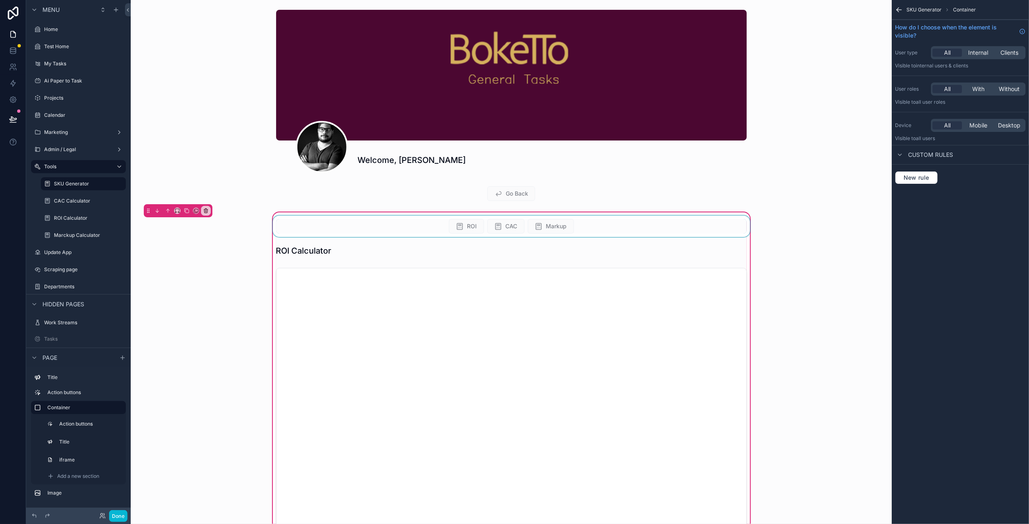
click at [440, 230] on div "scrollable content" at bounding box center [511, 226] width 480 height 21
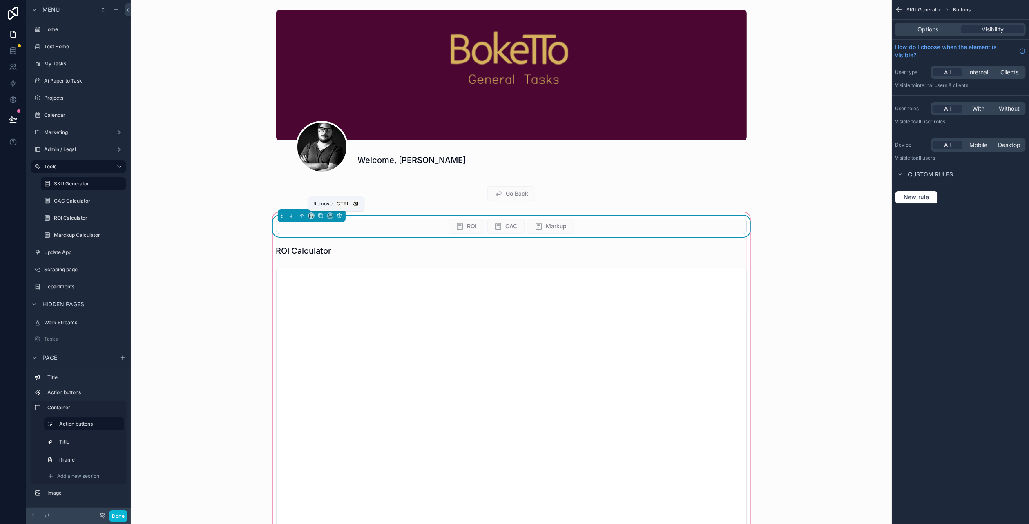
click at [338, 214] on icon "scrollable content" at bounding box center [340, 216] width 6 height 6
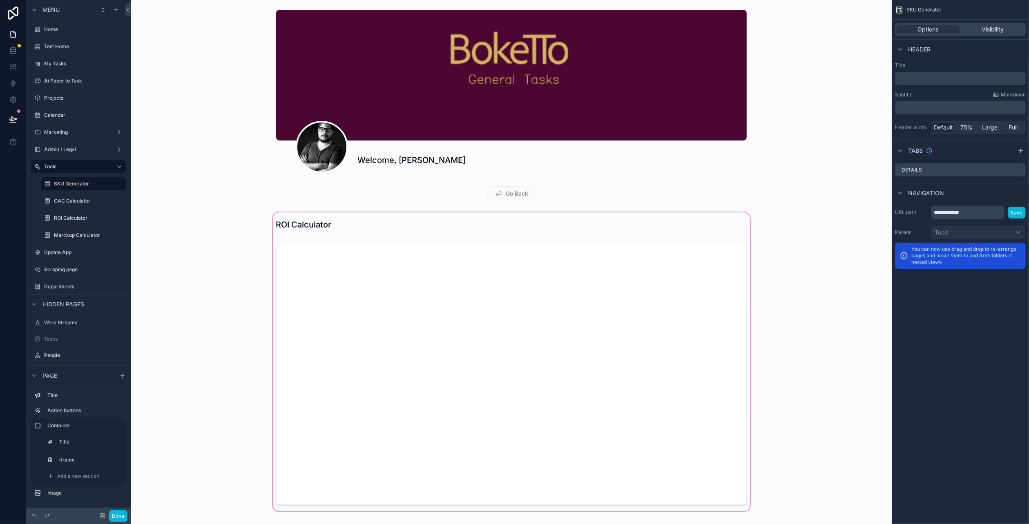
click at [336, 227] on div "scrollable content" at bounding box center [511, 362] width 748 height 302
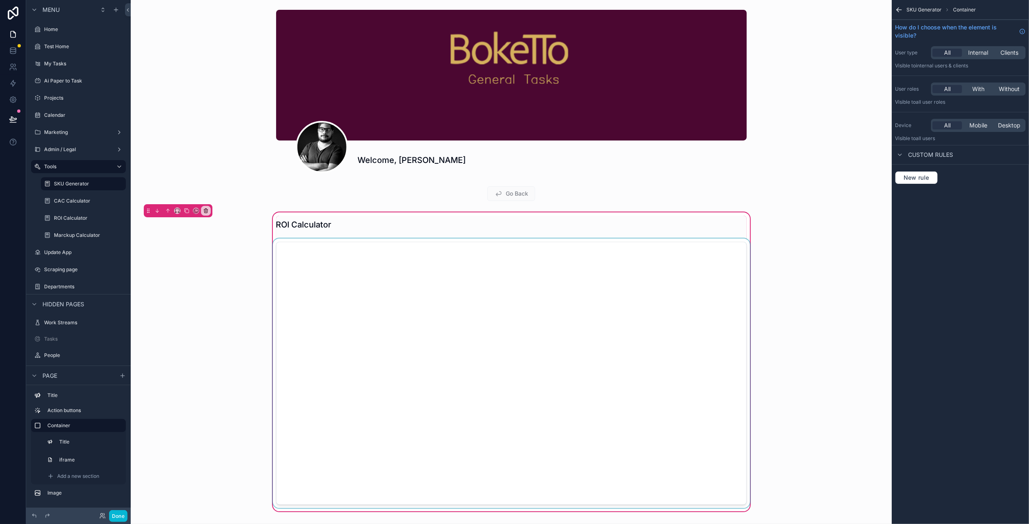
click at [318, 246] on div "scrollable content" at bounding box center [511, 374] width 480 height 270
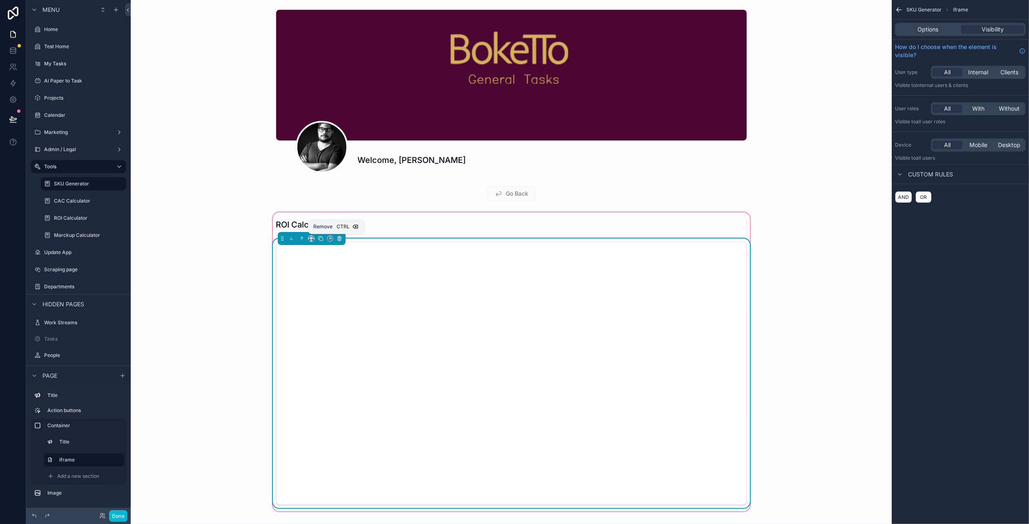
click at [337, 239] on icon "scrollable content" at bounding box center [340, 239] width 6 height 6
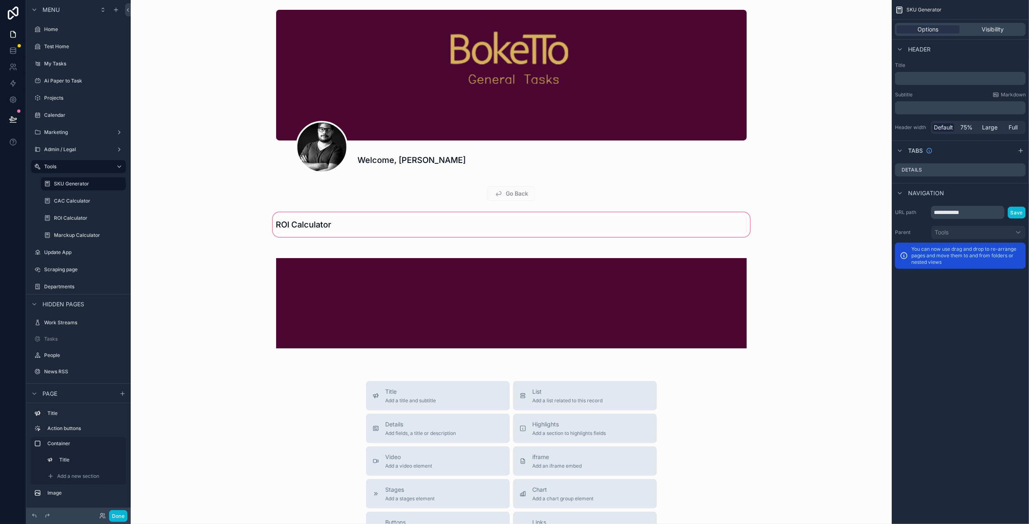
click at [323, 230] on div "scrollable content" at bounding box center [511, 225] width 748 height 28
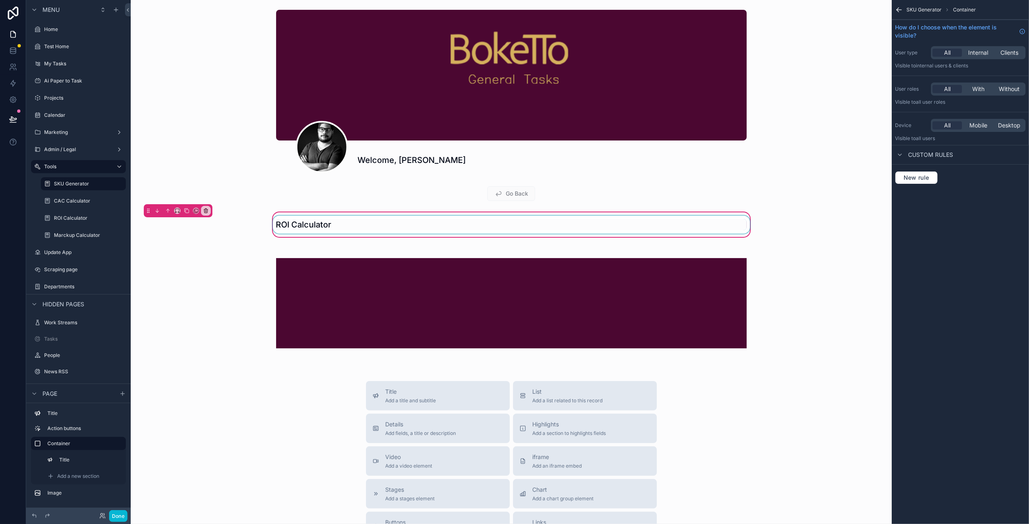
click at [309, 229] on div "scrollable content" at bounding box center [511, 225] width 480 height 18
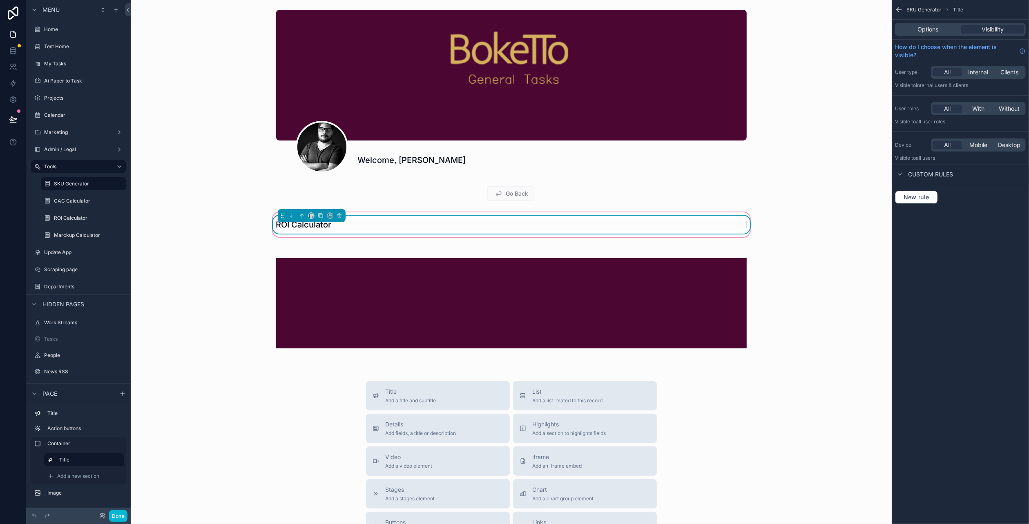
click at [309, 229] on h1 "ROI Calculator" at bounding box center [304, 224] width 56 height 11
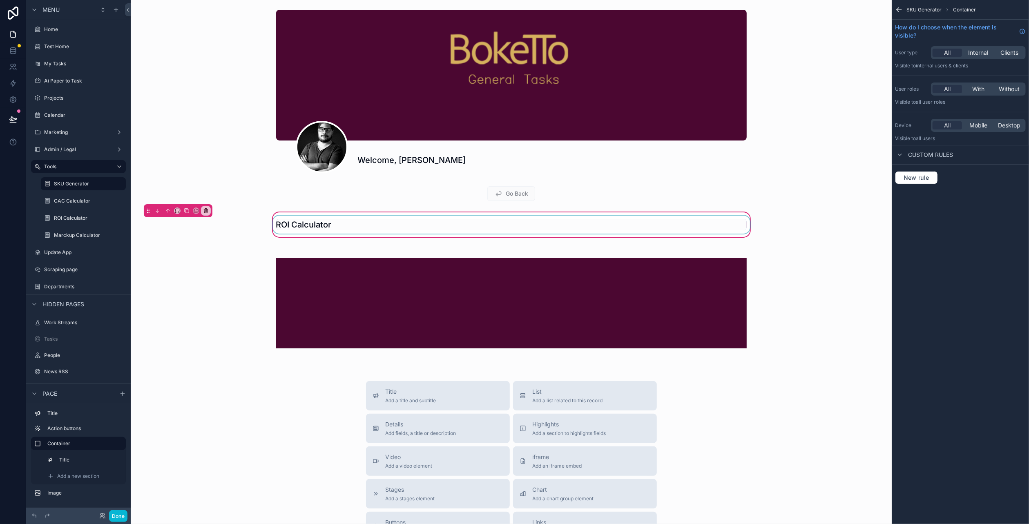
click at [309, 229] on div "scrollable content" at bounding box center [511, 225] width 480 height 18
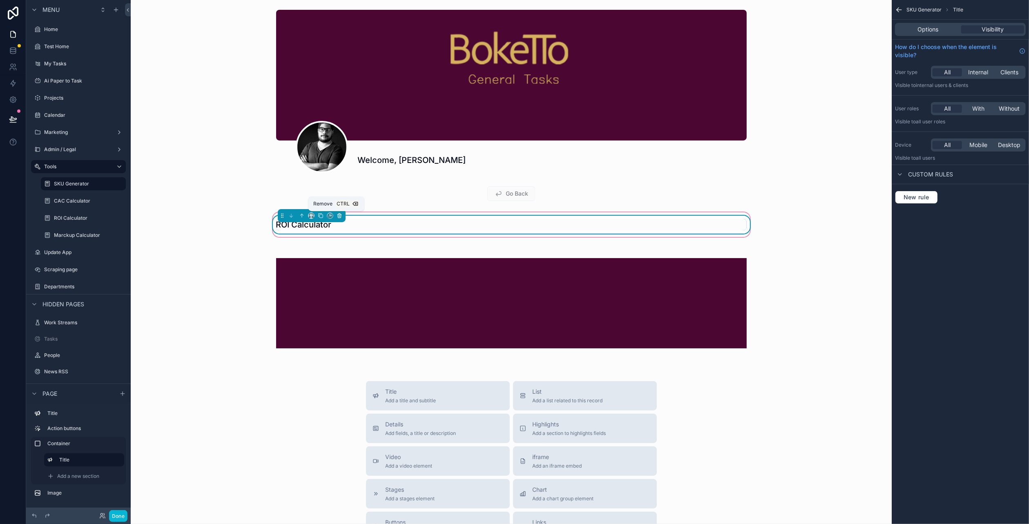
click at [338, 217] on icon "scrollable content" at bounding box center [340, 216] width 6 height 6
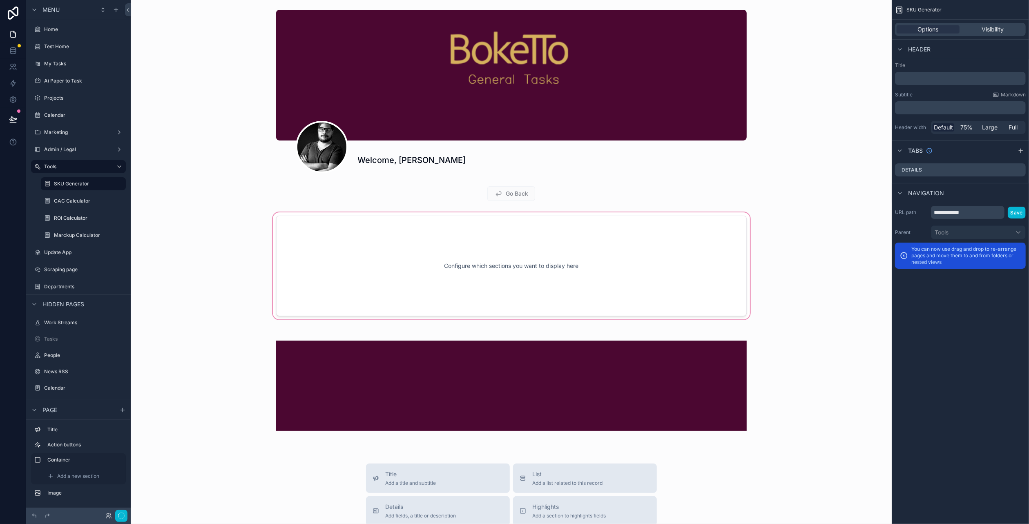
click at [469, 264] on div "scrollable content" at bounding box center [511, 266] width 748 height 110
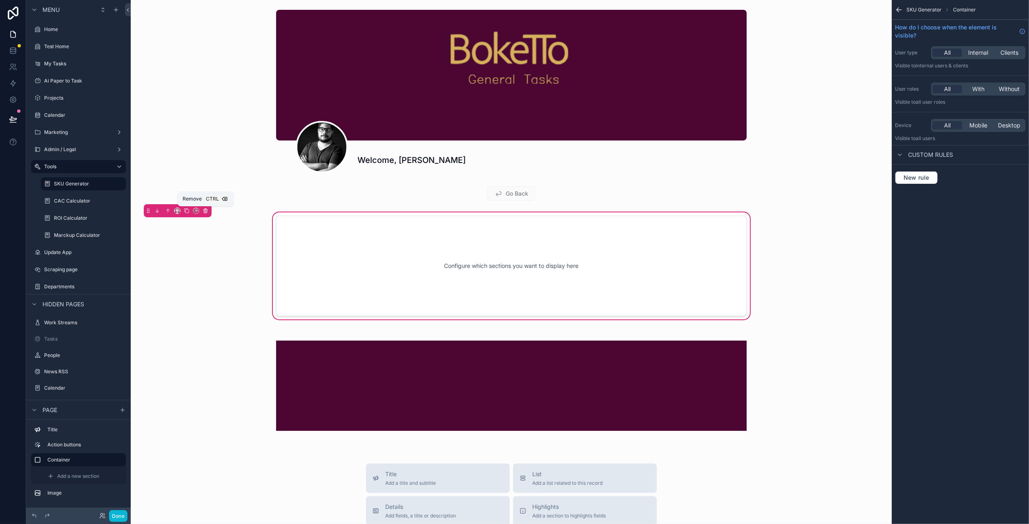
click at [204, 213] on icon "scrollable content" at bounding box center [205, 211] width 3 height 3
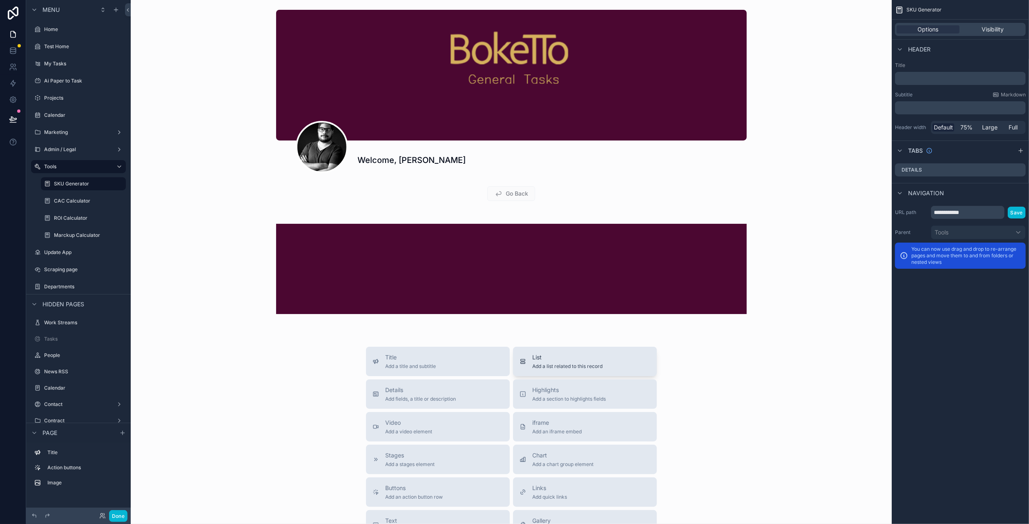
click at [545, 365] on span "Add a list related to this record" at bounding box center [568, 366] width 70 height 7
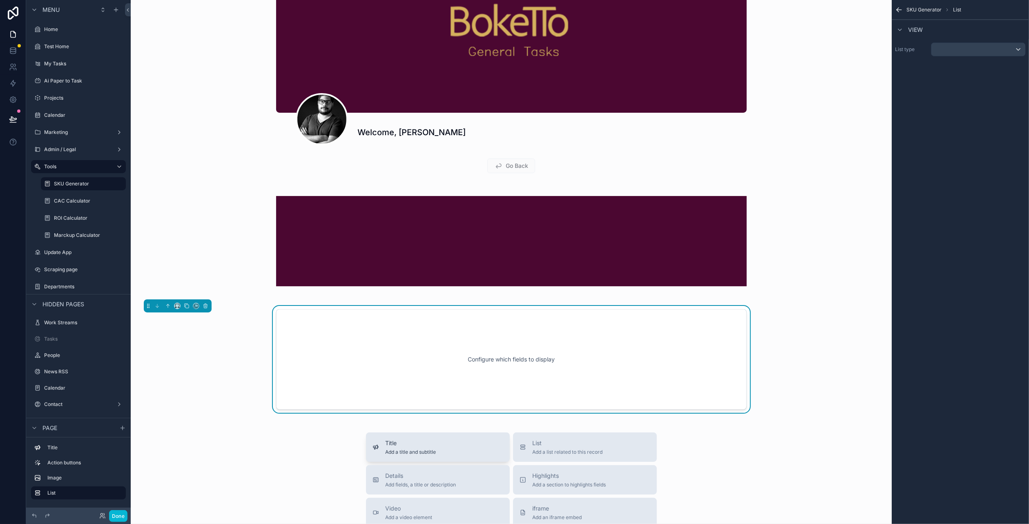
scroll to position [125, 0]
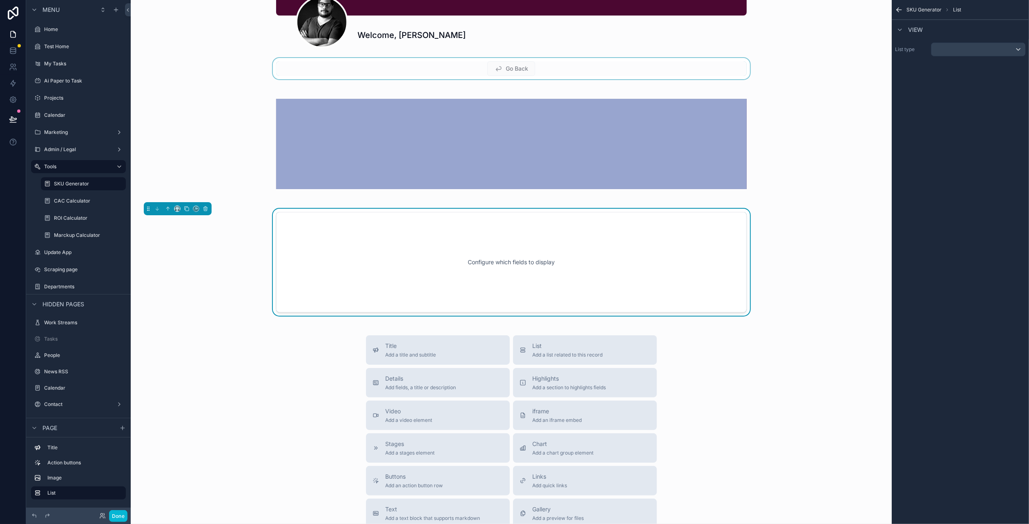
drag, startPoint x: 420, startPoint y: 256, endPoint x: 426, endPoint y: 75, distance: 181.1
click at [426, 75] on div "Welcome, [PERSON_NAME] Go Back Configure which fields to display Title Add a ti…" at bounding box center [511, 283] width 761 height 817
drag, startPoint x: 495, startPoint y: 270, endPoint x: 390, endPoint y: 203, distance: 124.3
click at [390, 203] on div "Welcome, [PERSON_NAME] Go Back Configure which fields to display Title Add a ti…" at bounding box center [511, 283] width 761 height 817
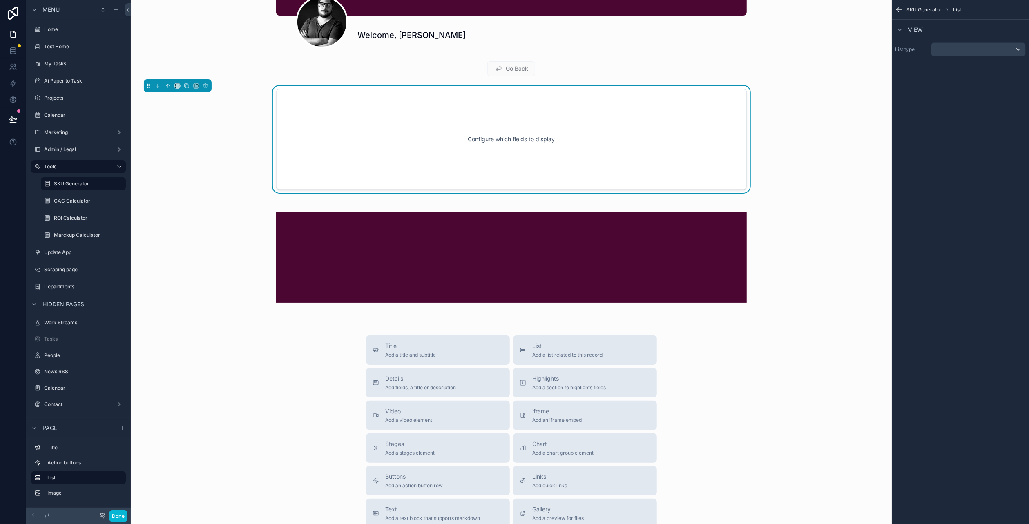
click at [500, 142] on div "Configure which fields to display" at bounding box center [512, 140] width 444 height 74
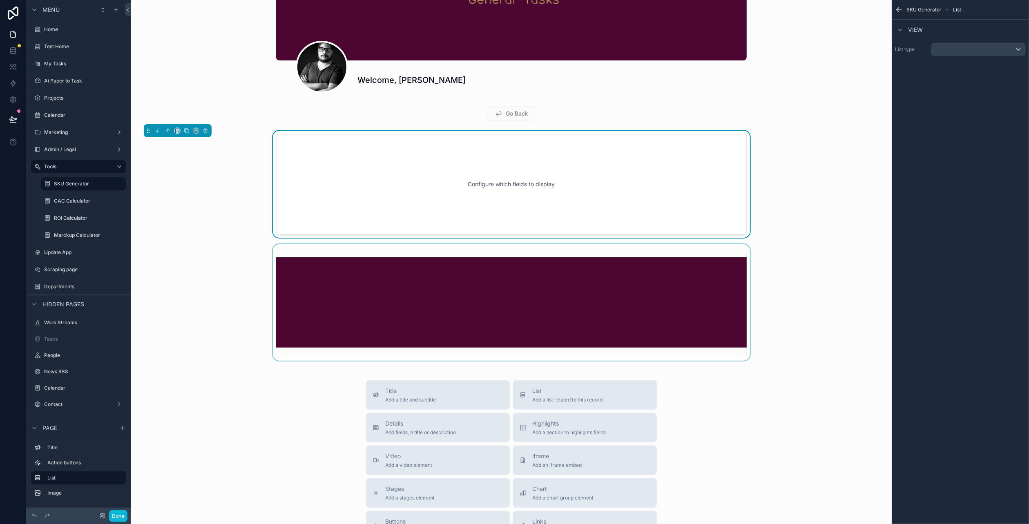
scroll to position [0, 0]
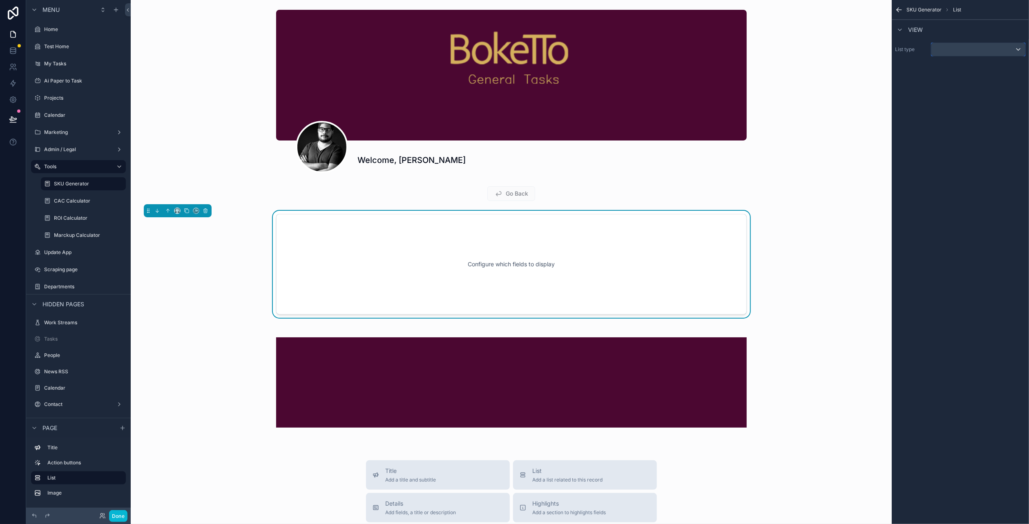
click at [970, 47] on div "scrollable content" at bounding box center [978, 49] width 94 height 13
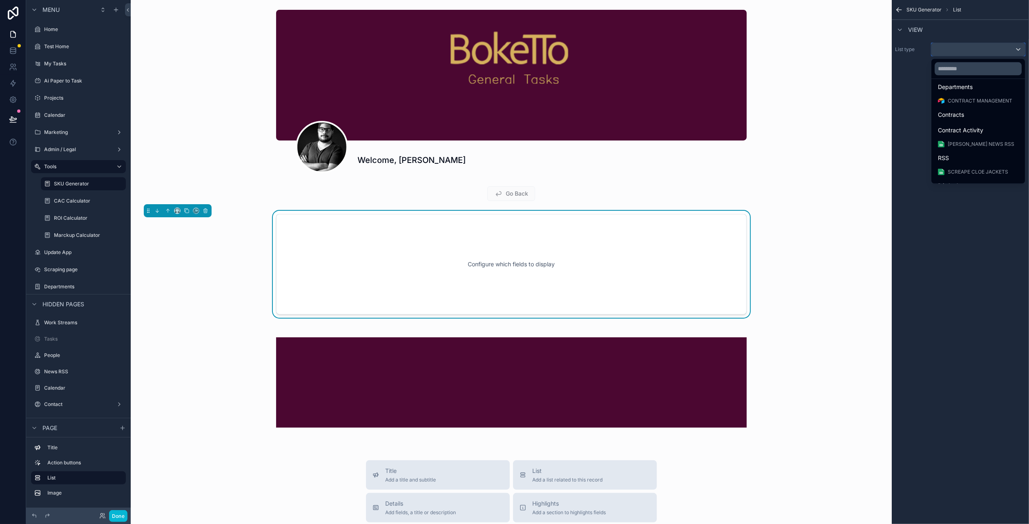
scroll to position [243, 0]
click at [971, 172] on div "SKUs" at bounding box center [978, 175] width 80 height 10
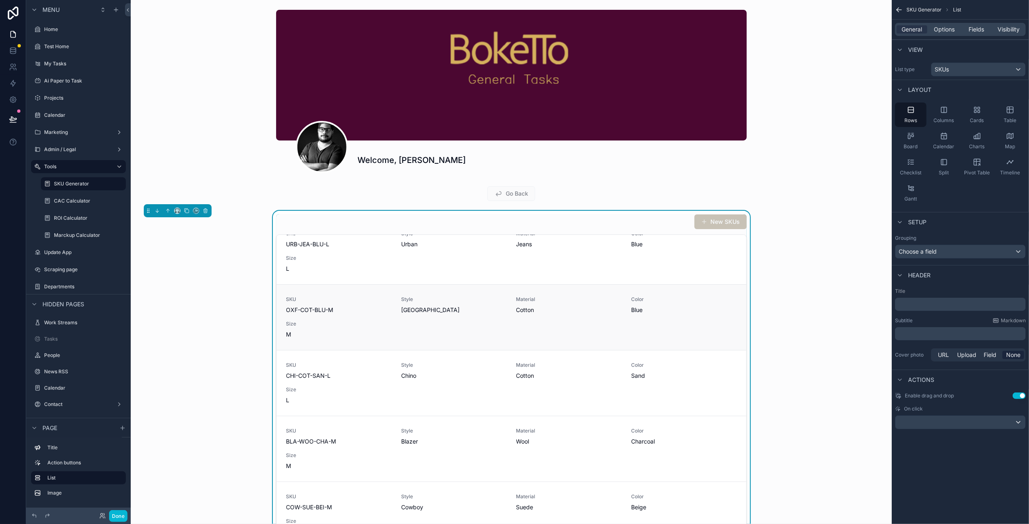
scroll to position [0, 0]
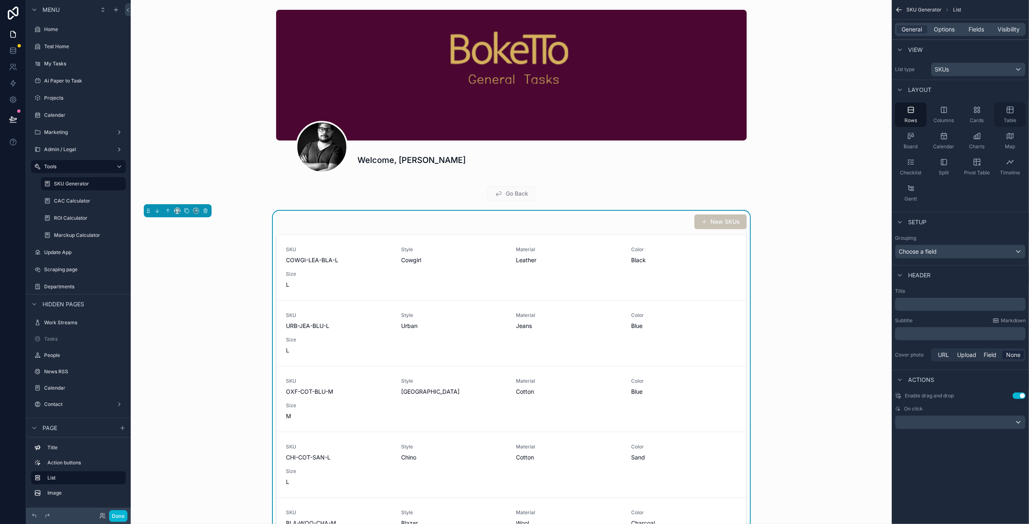
click at [1016, 113] on div "Table" at bounding box center [1009, 115] width 31 height 25
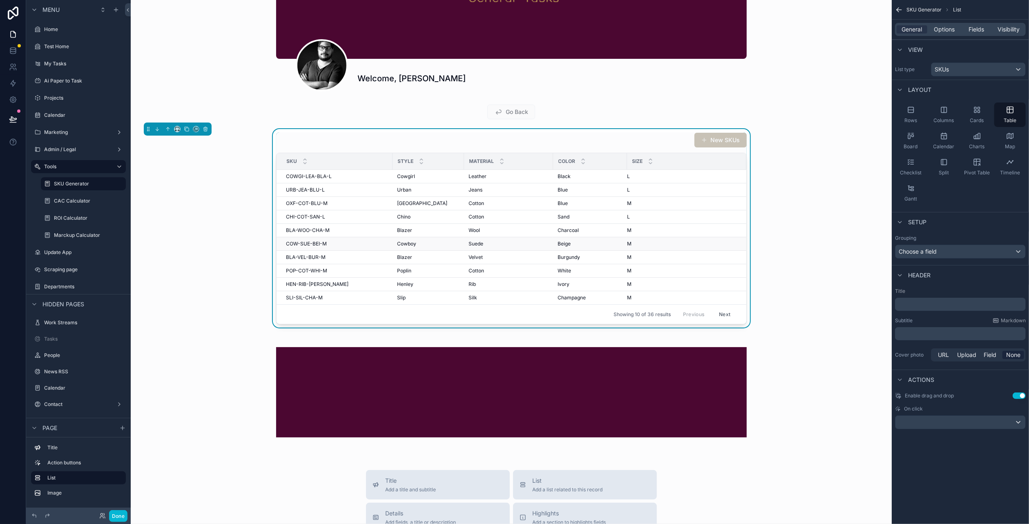
scroll to position [41, 0]
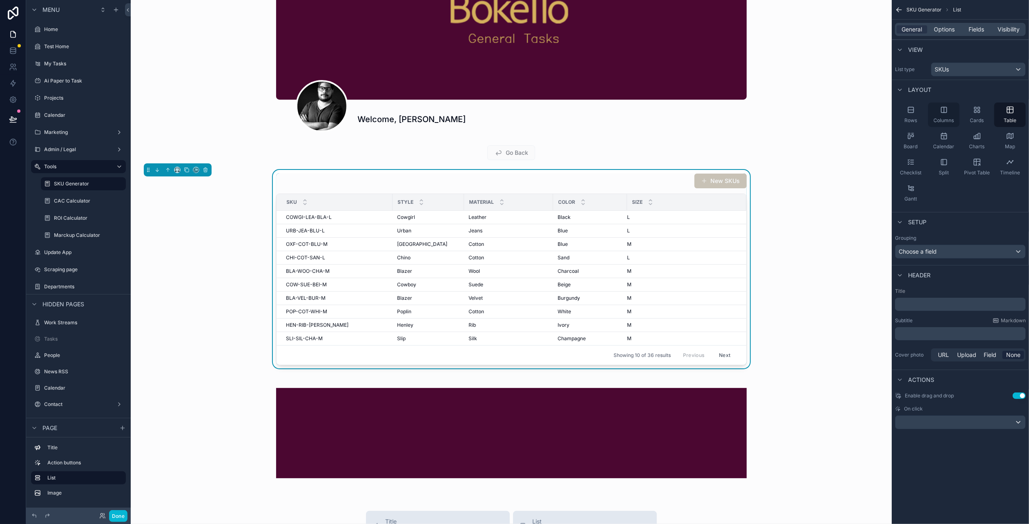
click at [942, 111] on icon "scrollable content" at bounding box center [944, 110] width 8 height 8
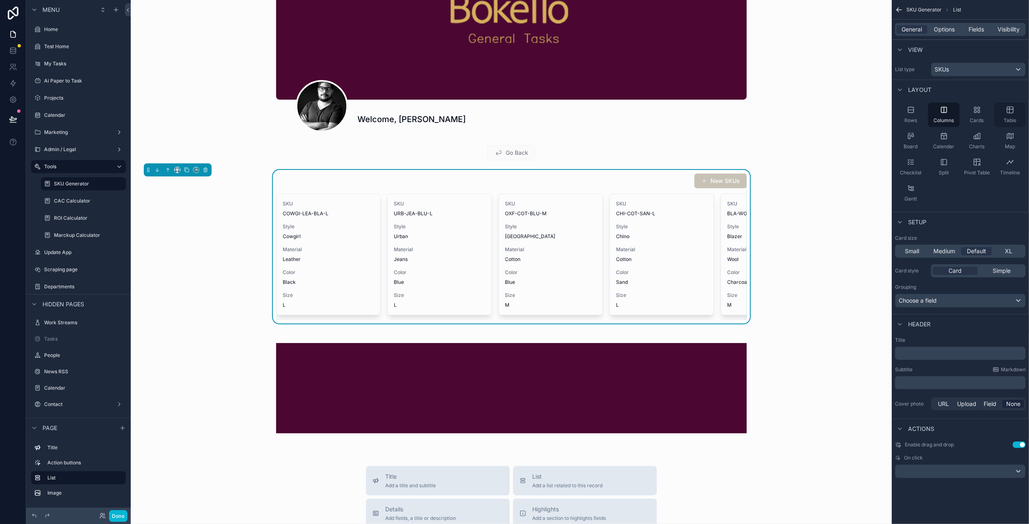
click at [1006, 108] on icon "scrollable content" at bounding box center [1010, 110] width 8 height 8
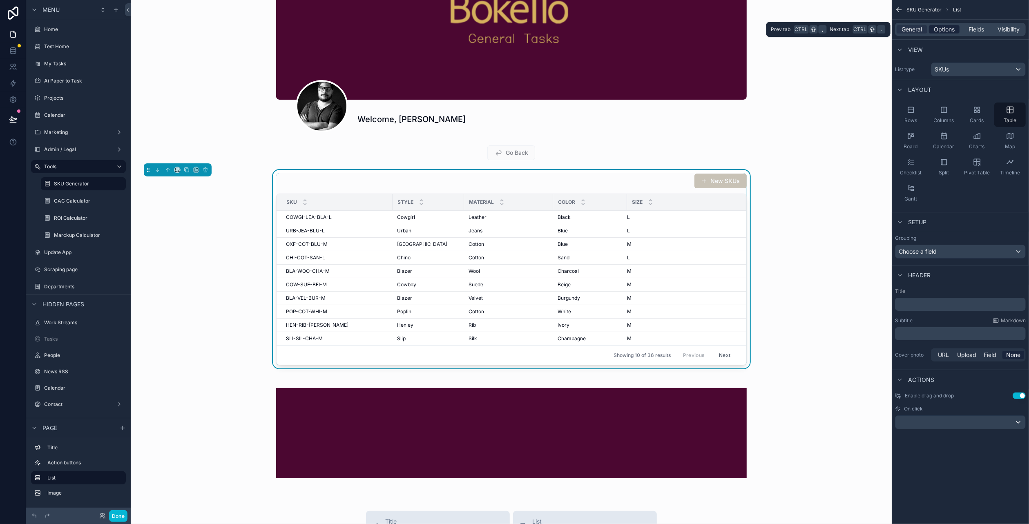
click at [947, 33] on span "Options" at bounding box center [944, 29] width 21 height 8
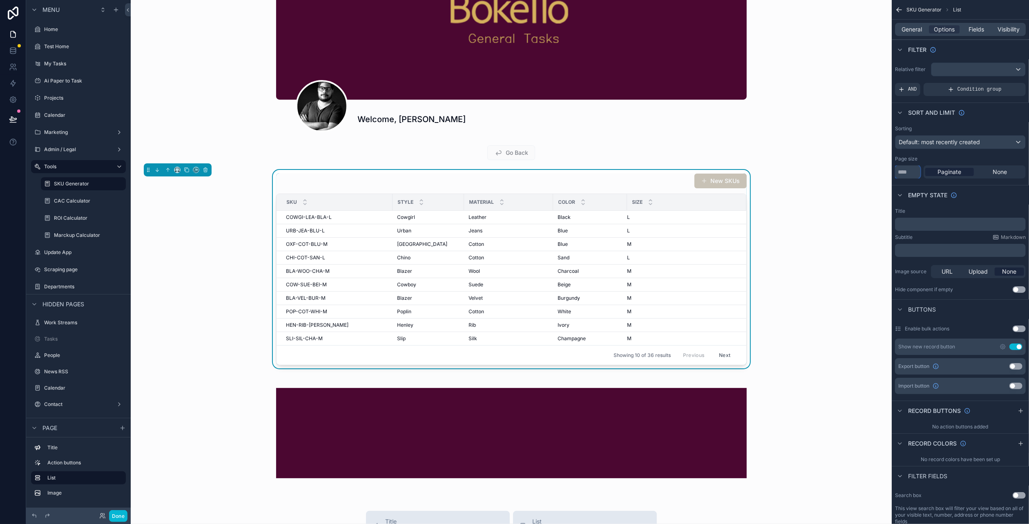
click at [909, 170] on input "**" at bounding box center [907, 171] width 25 height 13
click at [514, 93] on div "scrollable content" at bounding box center [511, 51] width 748 height 170
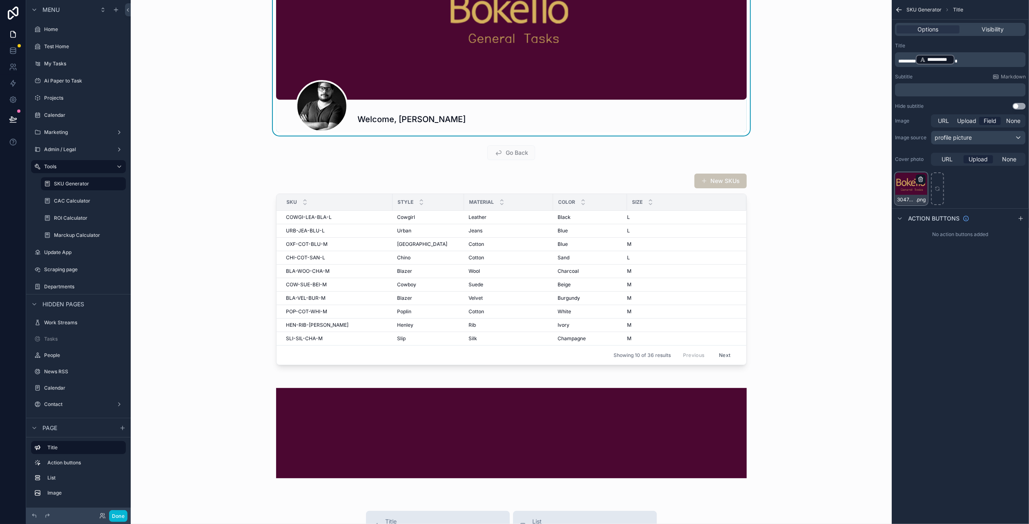
click at [920, 180] on icon "scrollable content" at bounding box center [921, 179] width 7 height 7
drag, startPoint x: 938, startPoint y: 165, endPoint x: 912, endPoint y: 172, distance: 27.6
click at [939, 164] on icon "button" at bounding box center [939, 165] width 0 height 2
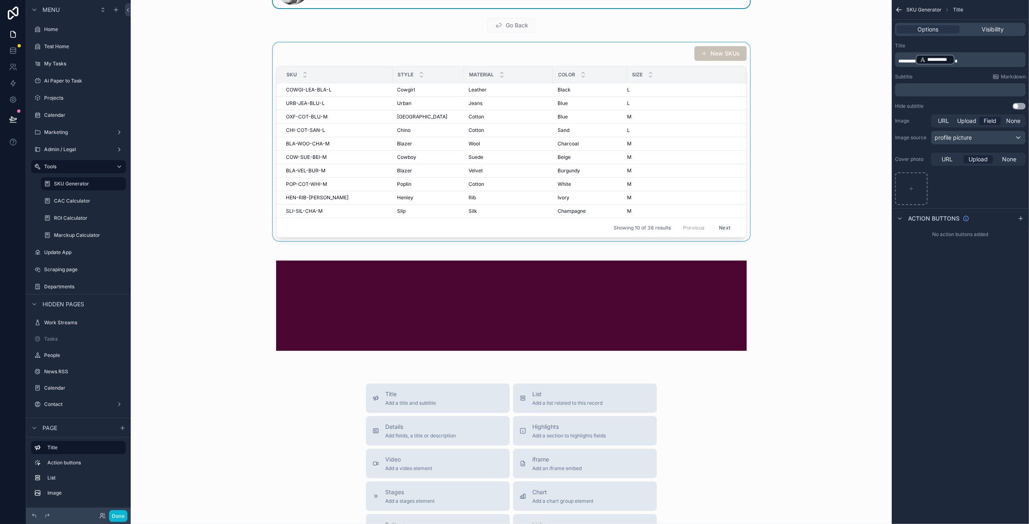
scroll to position [0, 0]
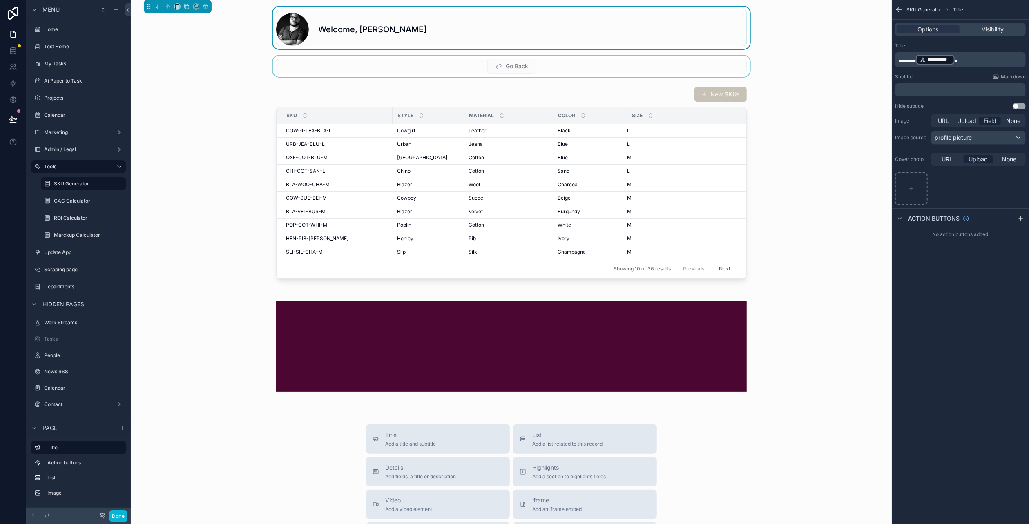
click at [552, 67] on div "scrollable content" at bounding box center [511, 66] width 748 height 21
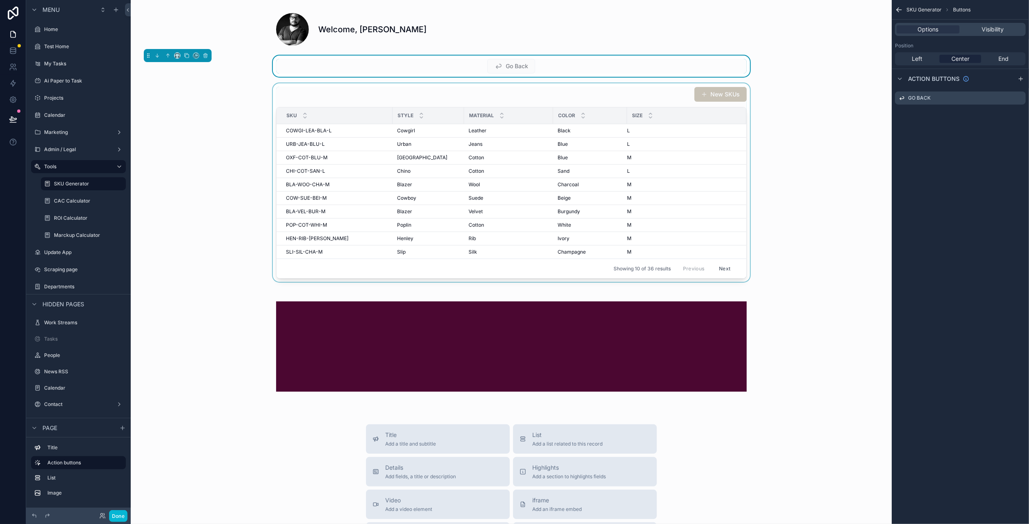
click at [383, 106] on div "scrollable content" at bounding box center [511, 182] width 748 height 199
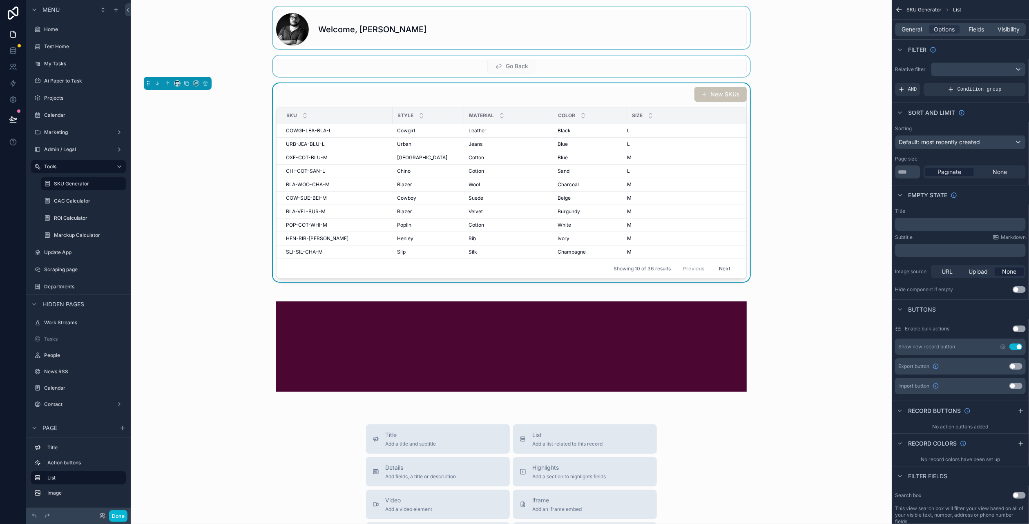
click at [353, 43] on div "scrollable content" at bounding box center [511, 28] width 748 height 42
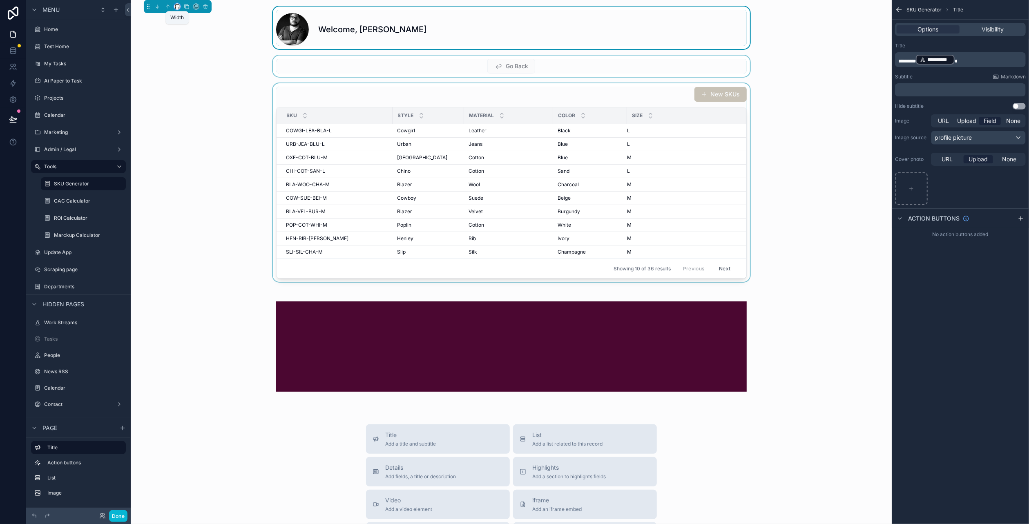
click at [176, 7] on icon "scrollable content" at bounding box center [177, 7] width 6 height 6
click at [188, 107] on div "Full width" at bounding box center [193, 114] width 35 height 15
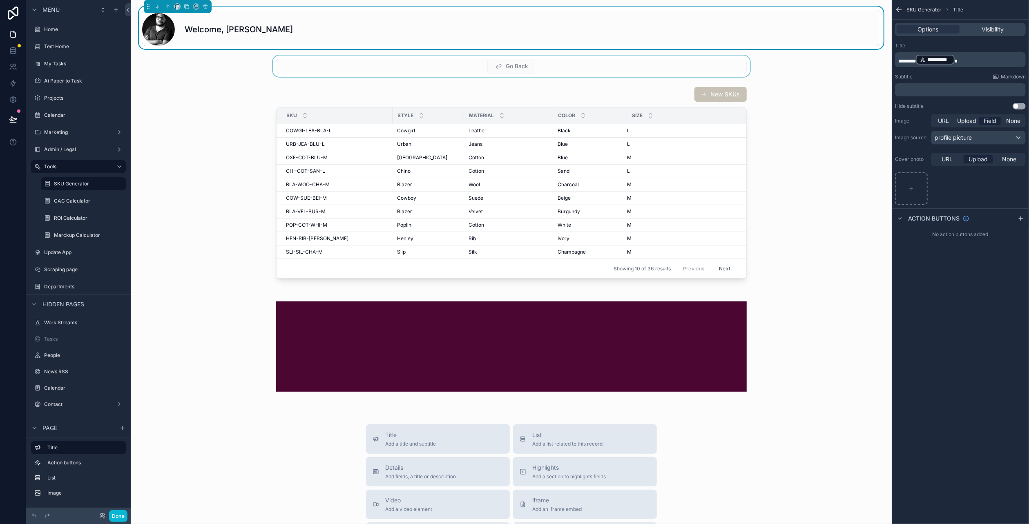
click at [410, 69] on div "scrollable content" at bounding box center [511, 66] width 748 height 21
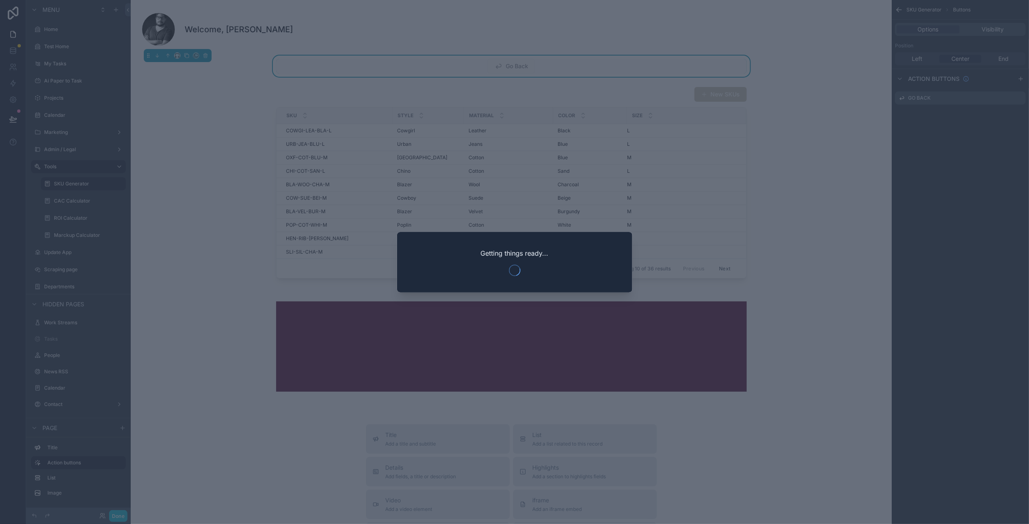
click at [181, 56] on div at bounding box center [514, 262] width 1029 height 524
click at [174, 69] on div at bounding box center [514, 262] width 1029 height 524
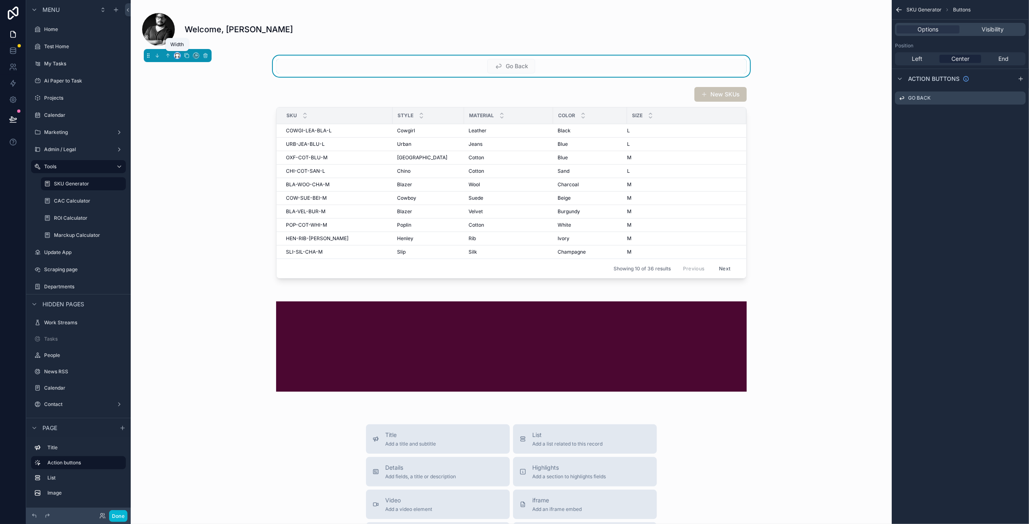
click at [176, 57] on icon "scrollable content" at bounding box center [177, 56] width 6 height 6
click at [184, 143] on span "Full width" at bounding box center [193, 142] width 25 height 10
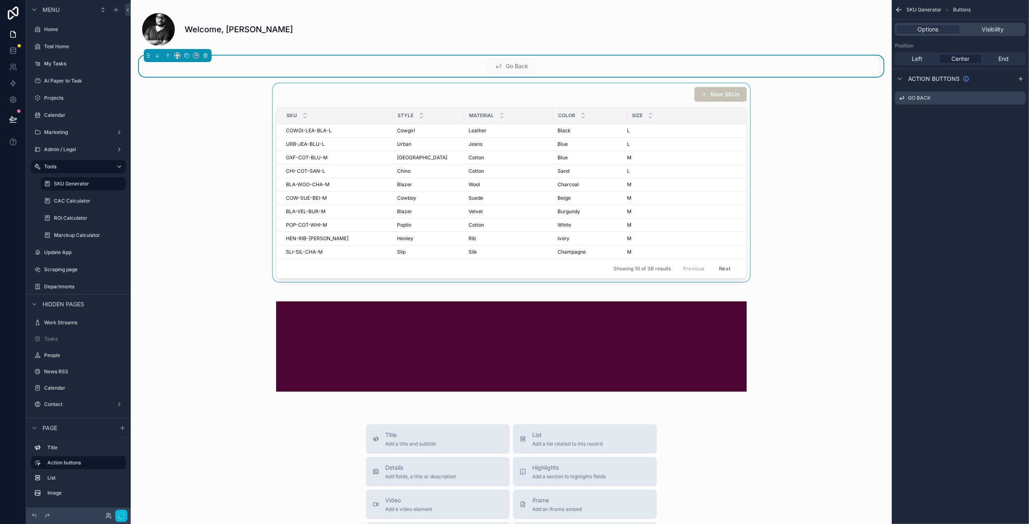
click at [318, 90] on div "scrollable content" at bounding box center [511, 182] width 748 height 199
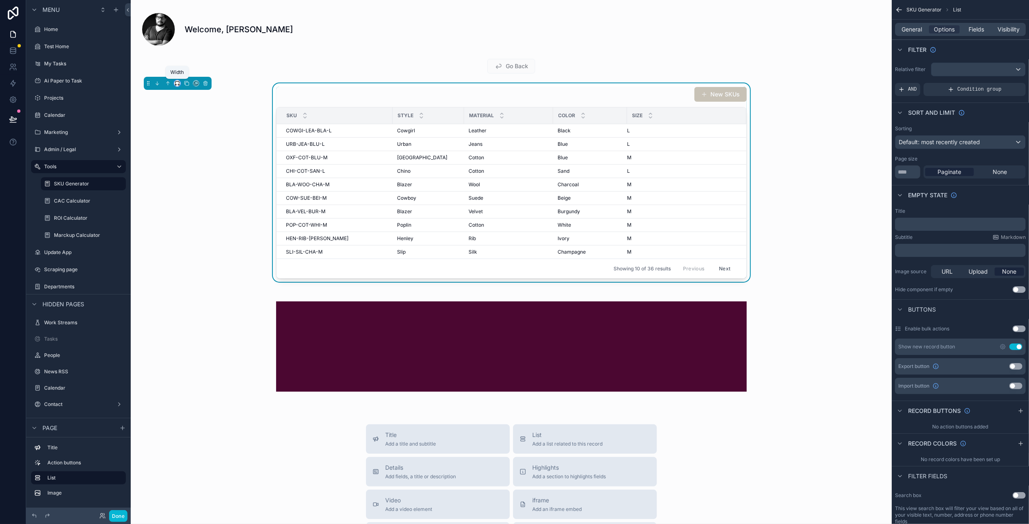
click at [175, 81] on icon "scrollable content" at bounding box center [177, 82] width 4 height 2
click at [201, 185] on div "Full width" at bounding box center [193, 191] width 35 height 15
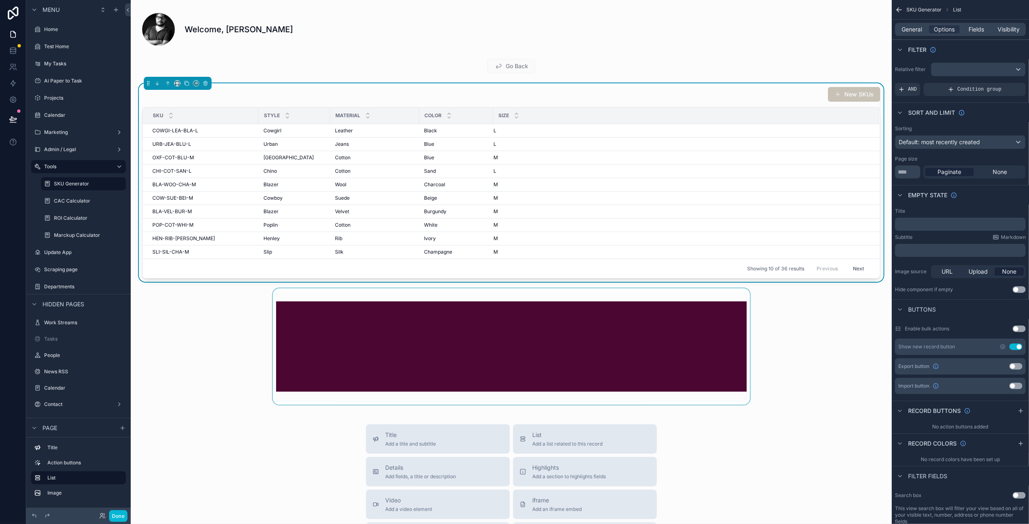
click at [382, 317] on div "scrollable content" at bounding box center [511, 346] width 748 height 116
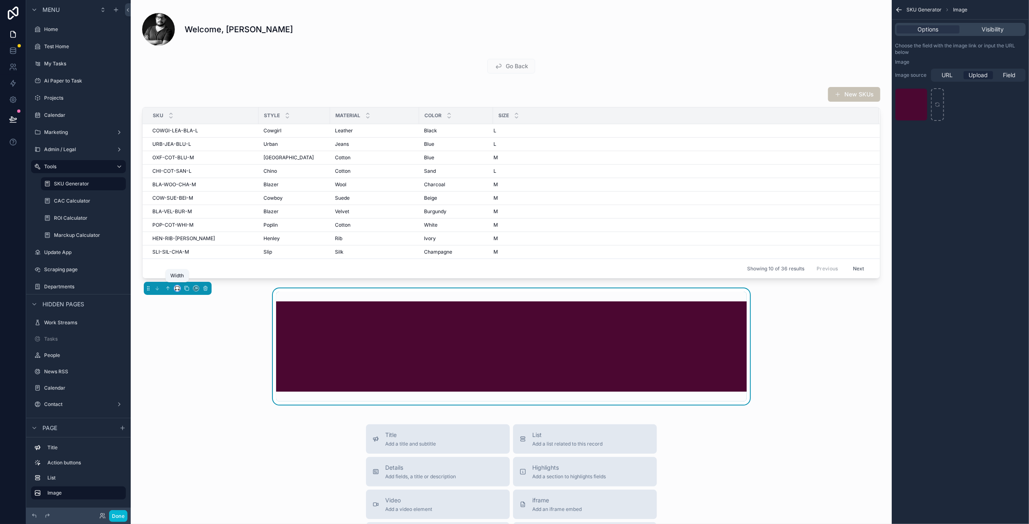
click at [174, 287] on icon "scrollable content" at bounding box center [177, 289] width 6 height 6
click at [191, 384] on span "Large" at bounding box center [189, 388] width 16 height 10
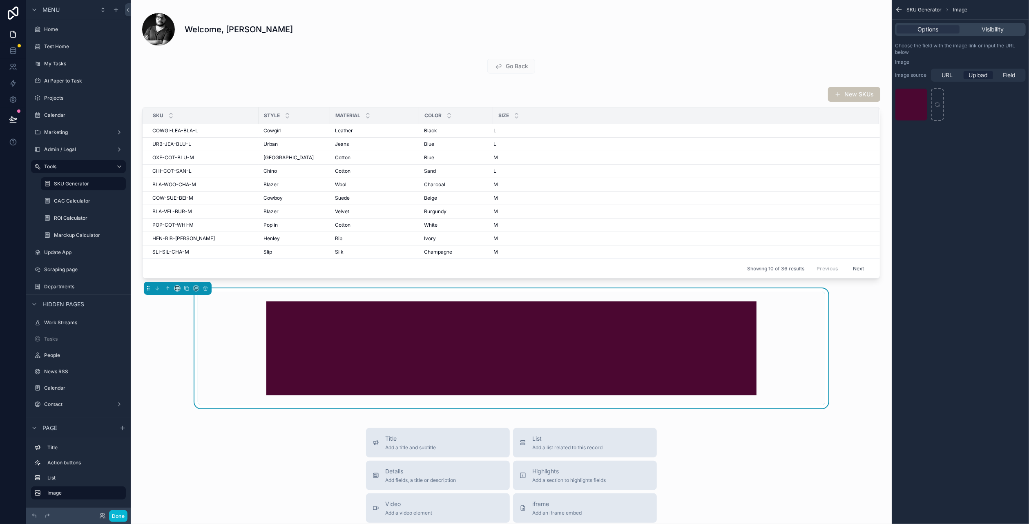
click at [389, 334] on img "scrollable content" at bounding box center [511, 348] width 490 height 94
click at [920, 113] on span ".png" at bounding box center [921, 115] width 10 height 7
click at [934, 97] on div "scrollable content" at bounding box center [937, 104] width 13 height 33
type input "**********"
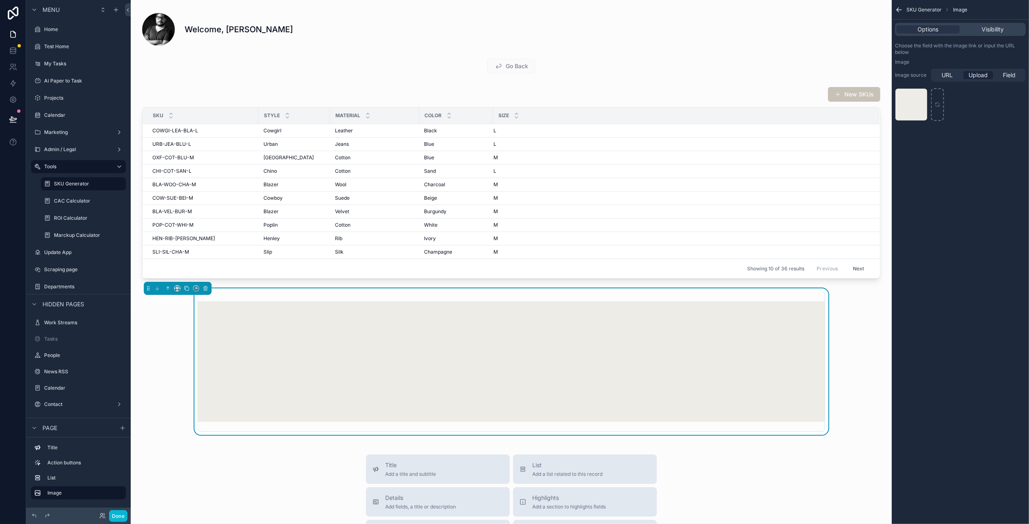
click at [174, 288] on div "scrollable content" at bounding box center [178, 288] width 68 height 13
click at [175, 287] on icon "scrollable content" at bounding box center [177, 289] width 6 height 6
click at [187, 377] on span "Full width" at bounding box center [193, 373] width 25 height 10
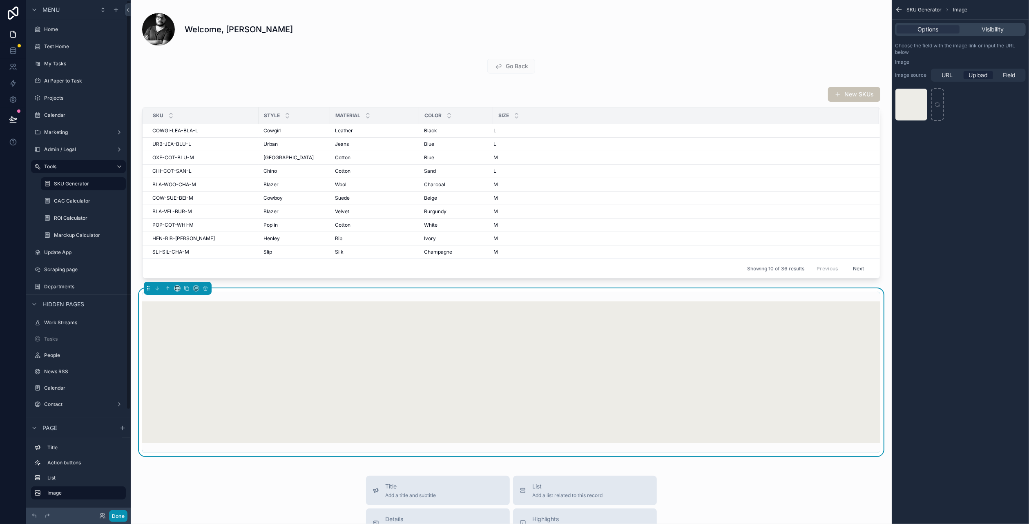
click at [121, 514] on button "Done" at bounding box center [118, 516] width 18 height 12
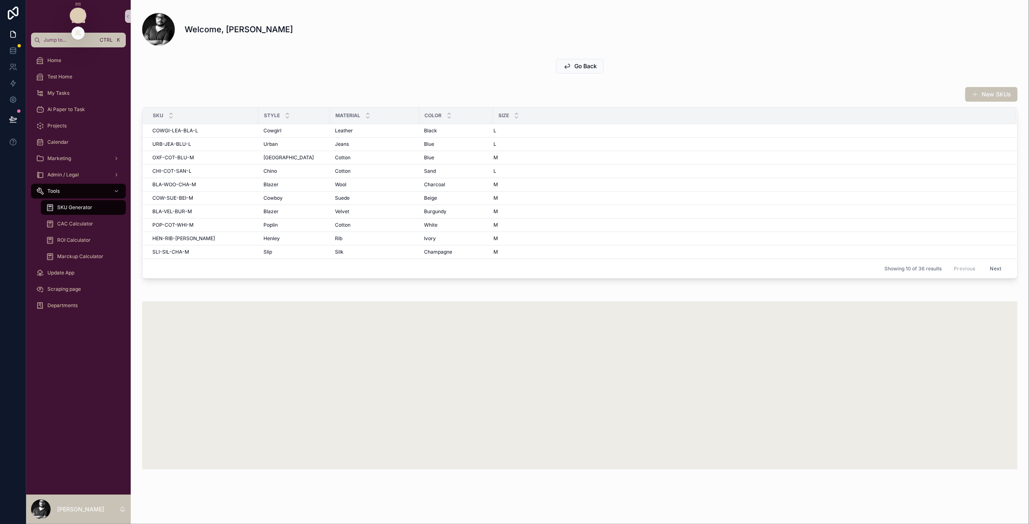
click at [79, 18] on icon at bounding box center [78, 15] width 7 height 7
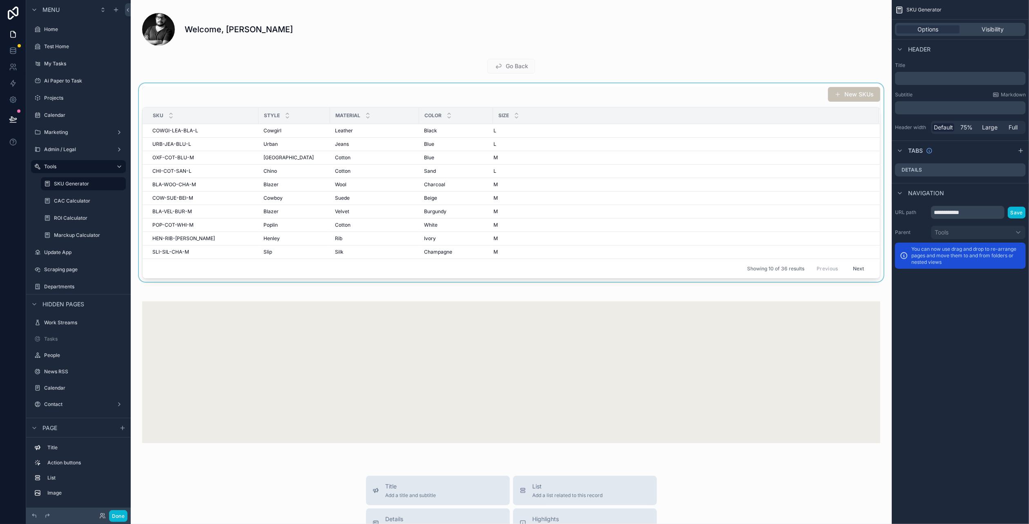
click at [526, 110] on div "Size" at bounding box center [685, 116] width 385 height 16
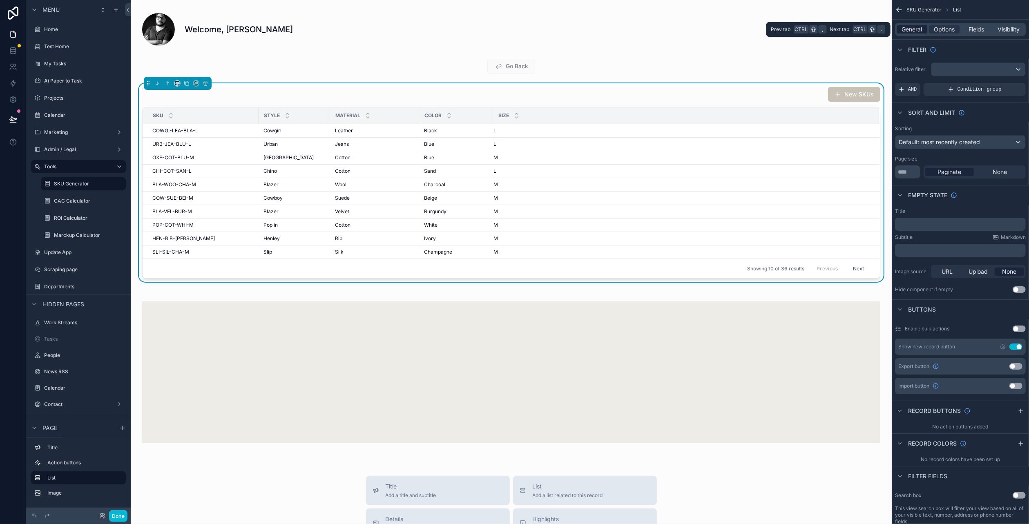
click at [918, 27] on span "General" at bounding box center [912, 29] width 20 height 8
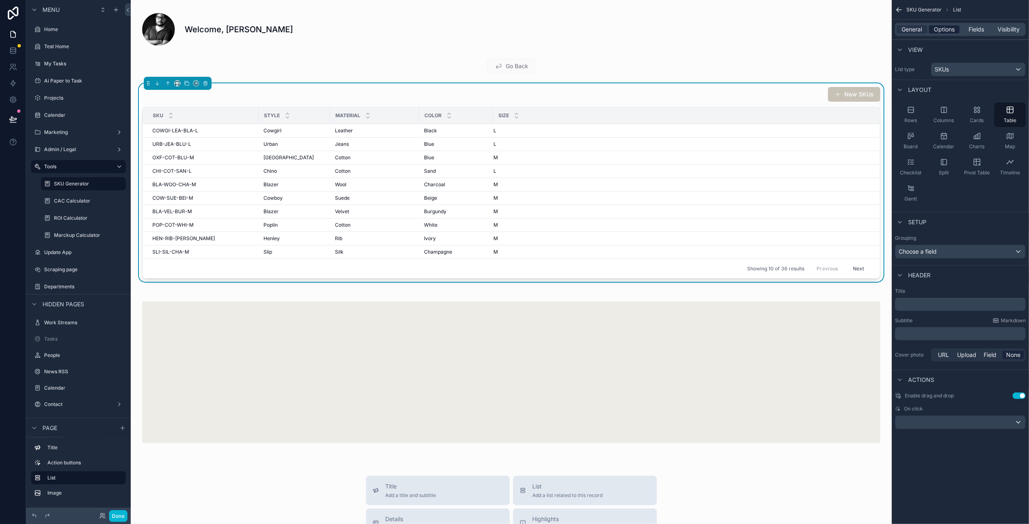
click at [946, 31] on span "Options" at bounding box center [944, 29] width 21 height 8
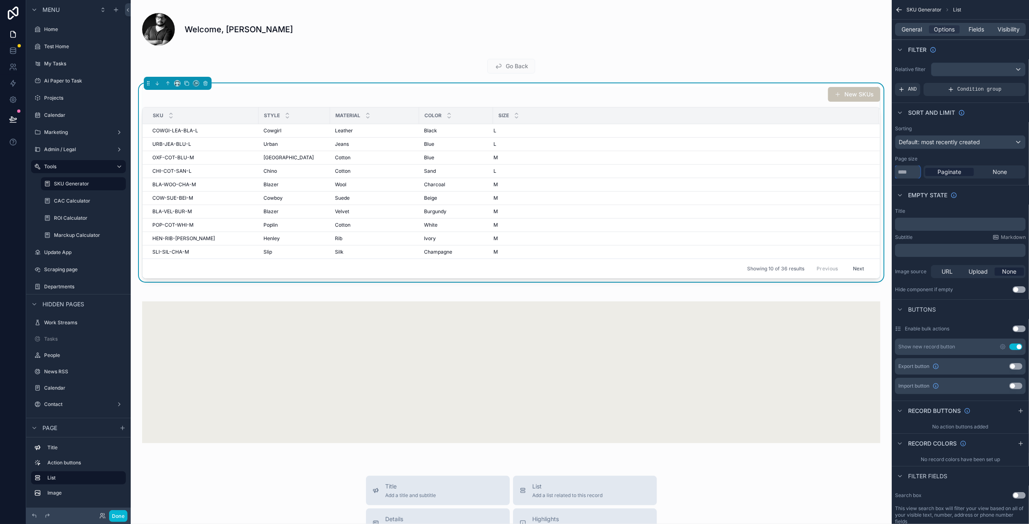
click at [915, 171] on input "**" at bounding box center [907, 171] width 25 height 13
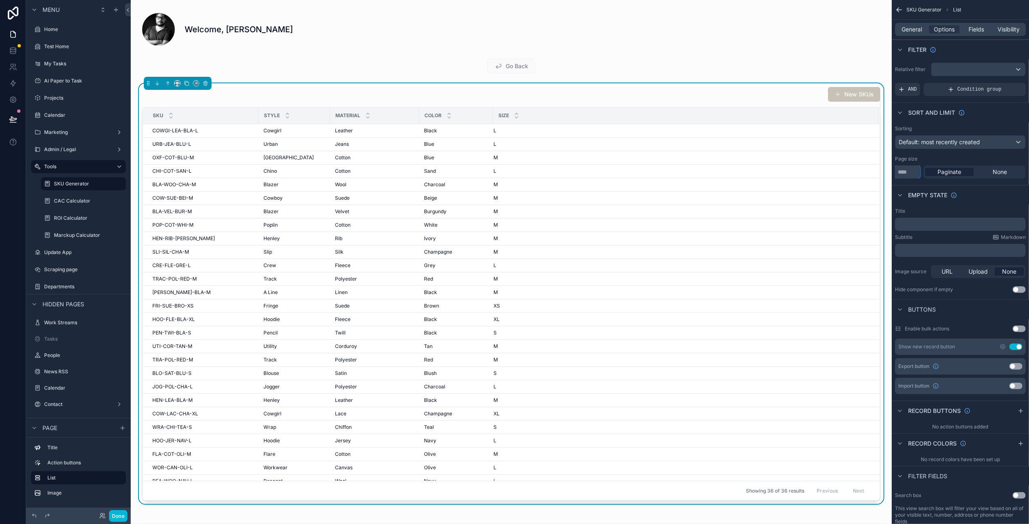
type input "***"
click at [979, 199] on div "Empty state" at bounding box center [960, 195] width 137 height 20
click at [112, 515] on button "Done" at bounding box center [118, 516] width 18 height 12
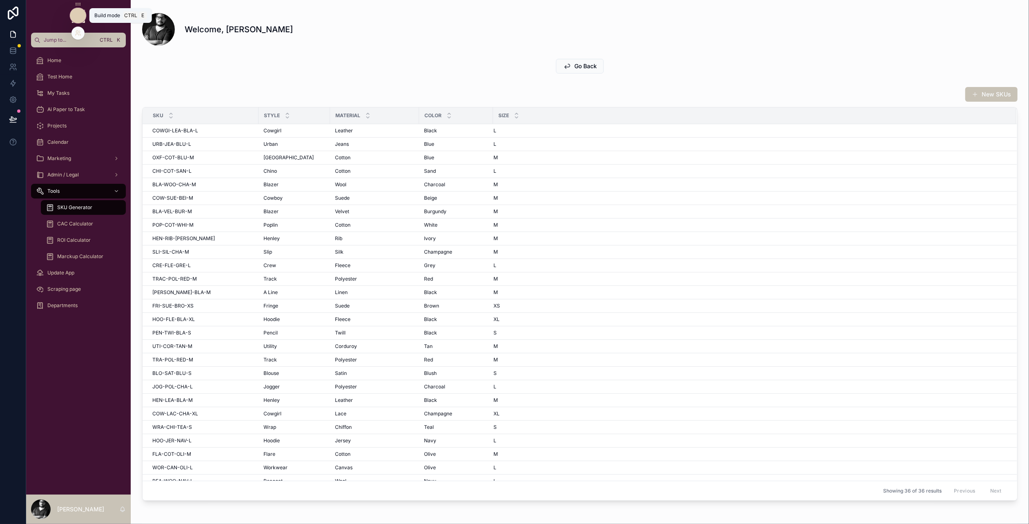
click at [78, 14] on icon at bounding box center [78, 14] width 3 height 3
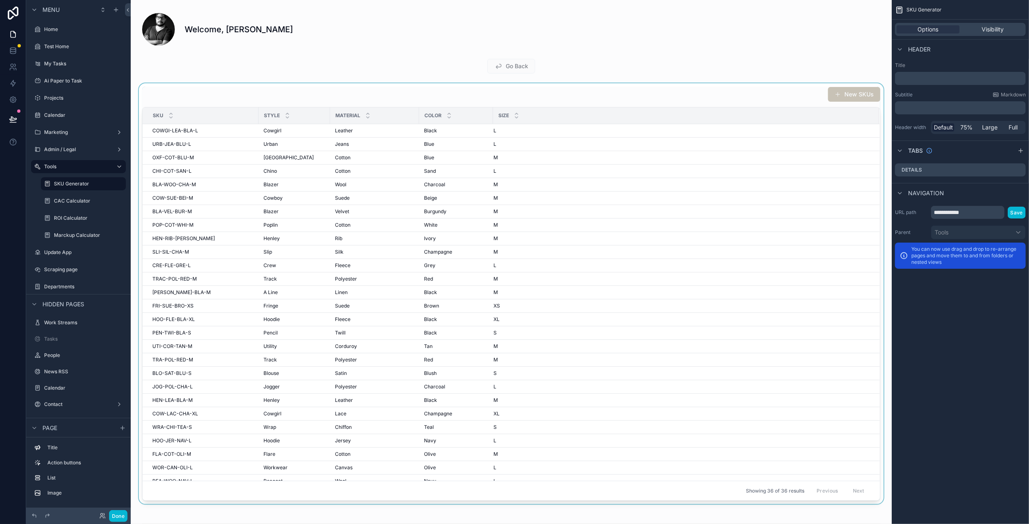
click at [755, 94] on div "scrollable content" at bounding box center [511, 293] width 748 height 421
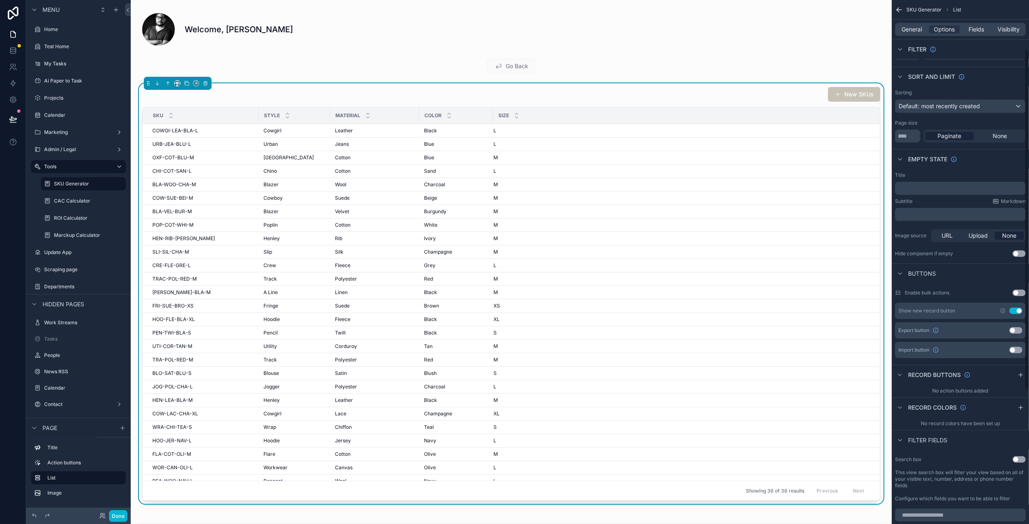
scroll to position [82, 0]
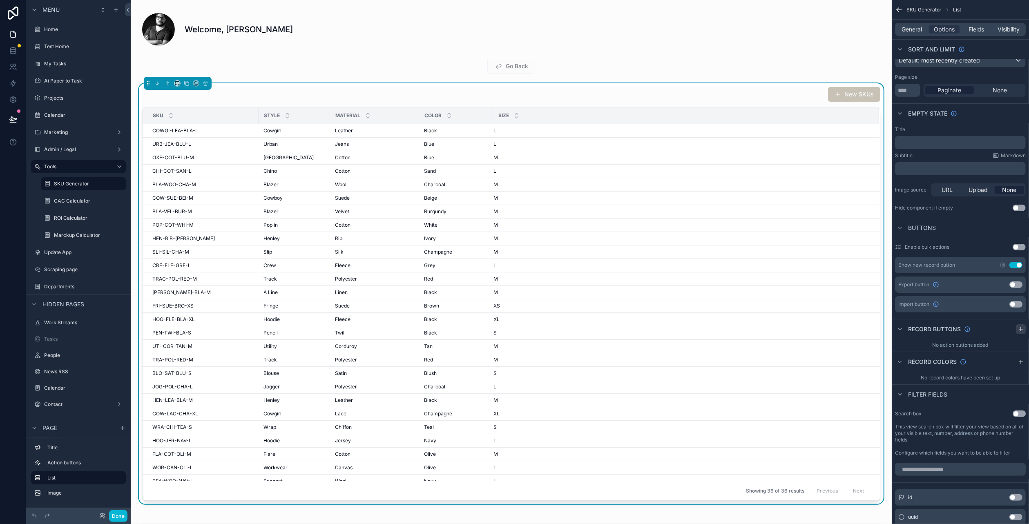
click at [1018, 326] on icon "scrollable content" at bounding box center [1021, 329] width 7 height 7
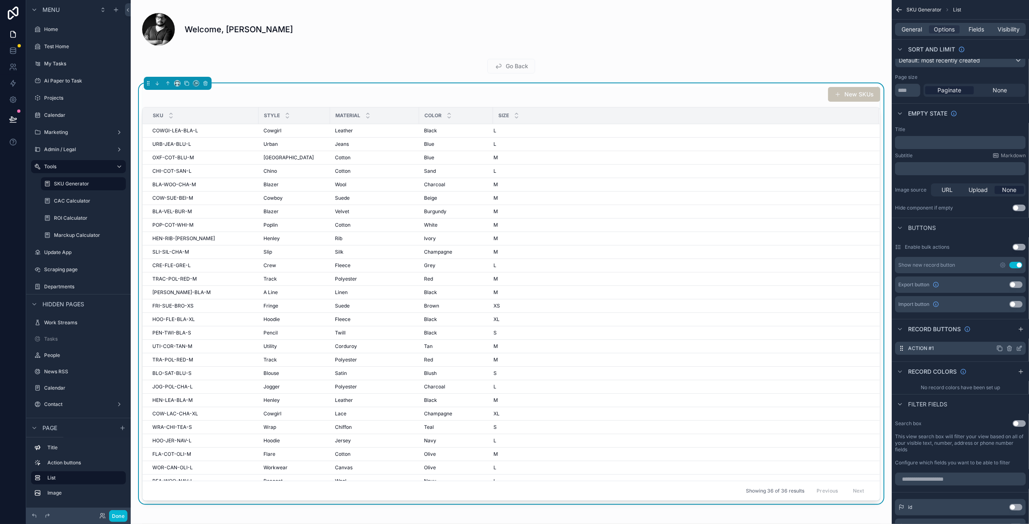
click at [1009, 348] on icon "scrollable content" at bounding box center [1009, 348] width 7 height 7
click at [1007, 338] on icon at bounding box center [1006, 335] width 7 height 7
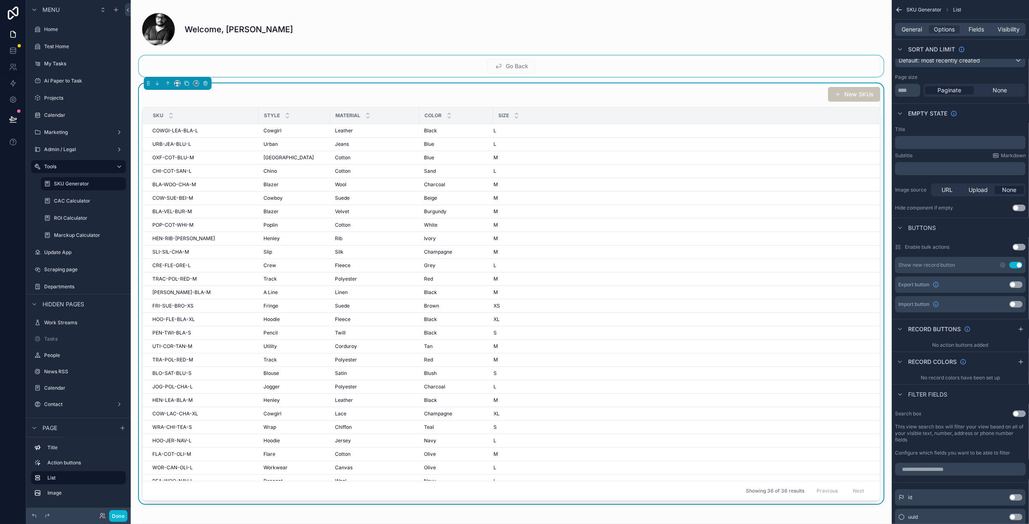
click at [571, 68] on div "scrollable content" at bounding box center [511, 66] width 748 height 21
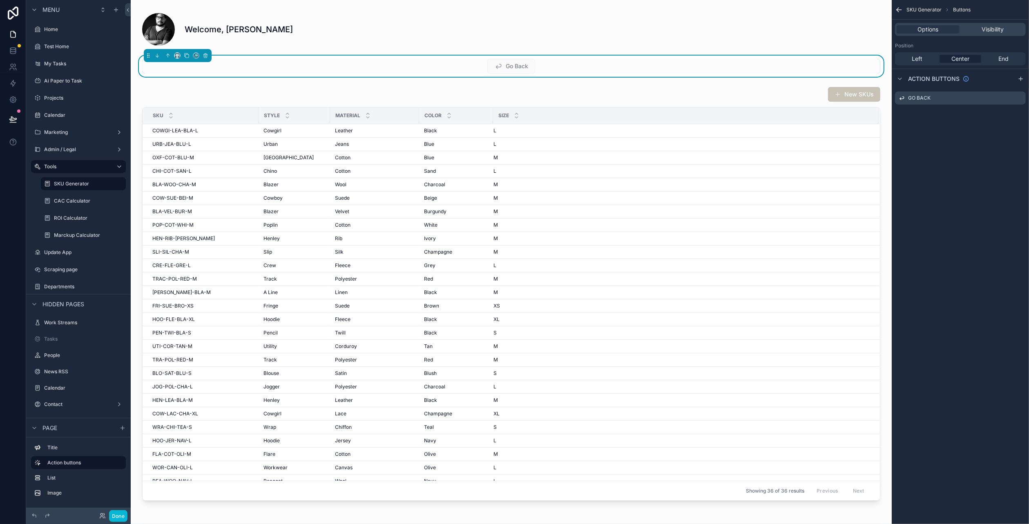
scroll to position [0, 0]
click at [1021, 81] on icon "scrollable content" at bounding box center [1021, 79] width 7 height 7
click at [933, 119] on div "Action #2" at bounding box center [960, 114] width 131 height 13
click at [1018, 114] on icon "scrollable content" at bounding box center [1019, 114] width 7 height 7
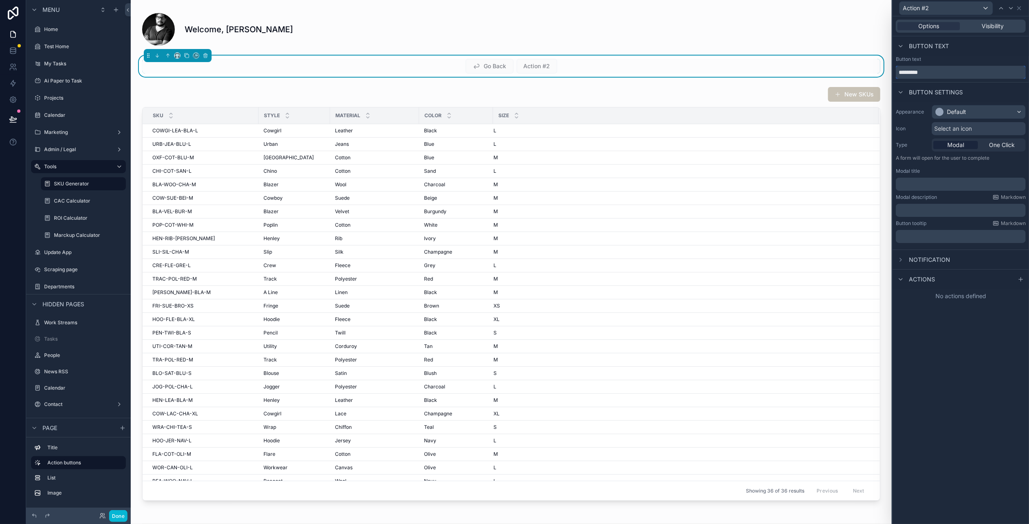
click at [924, 75] on input "*********" at bounding box center [961, 72] width 130 height 13
type input "**********"
click at [1003, 144] on span "One Click" at bounding box center [1002, 145] width 26 height 8
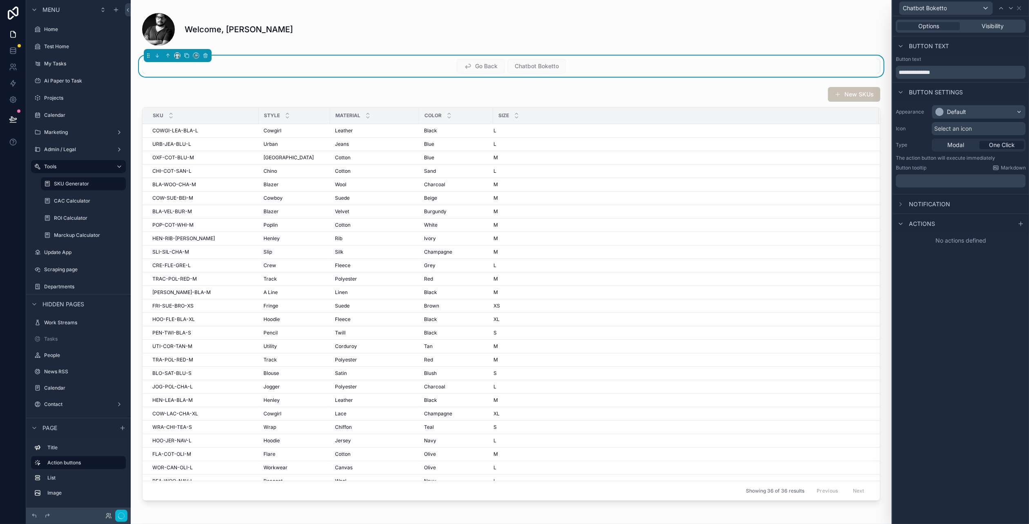
click at [933, 189] on div "Appearance Default Icon Select an icon Type Modal One Click The action button w…" at bounding box center [961, 146] width 136 height 89
click at [937, 184] on p "﻿" at bounding box center [961, 181] width 125 height 8
click at [945, 327] on div "**********" at bounding box center [961, 270] width 136 height 508
click at [82, 50] on div "Test Home" at bounding box center [78, 47] width 69 height 10
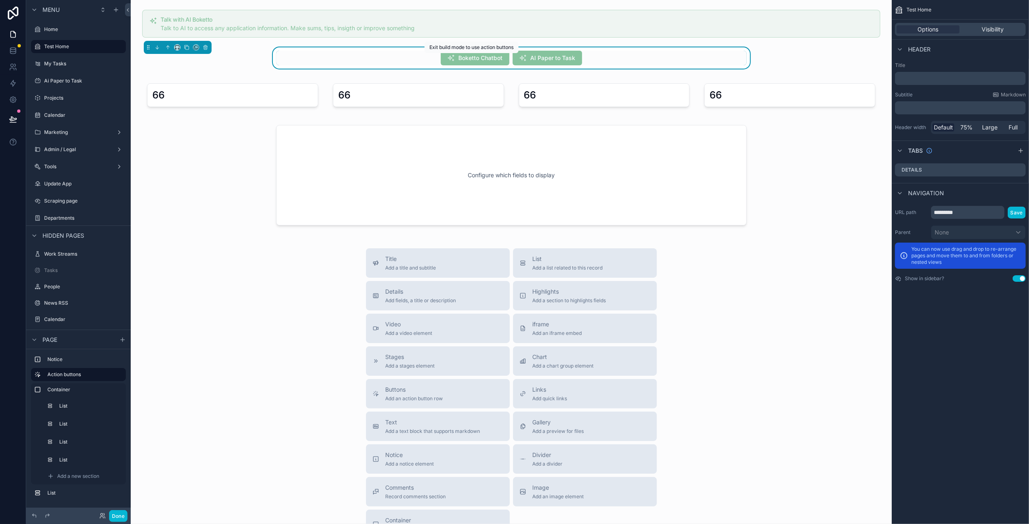
click at [485, 60] on span "Boketto Chatbot" at bounding box center [475, 59] width 69 height 8
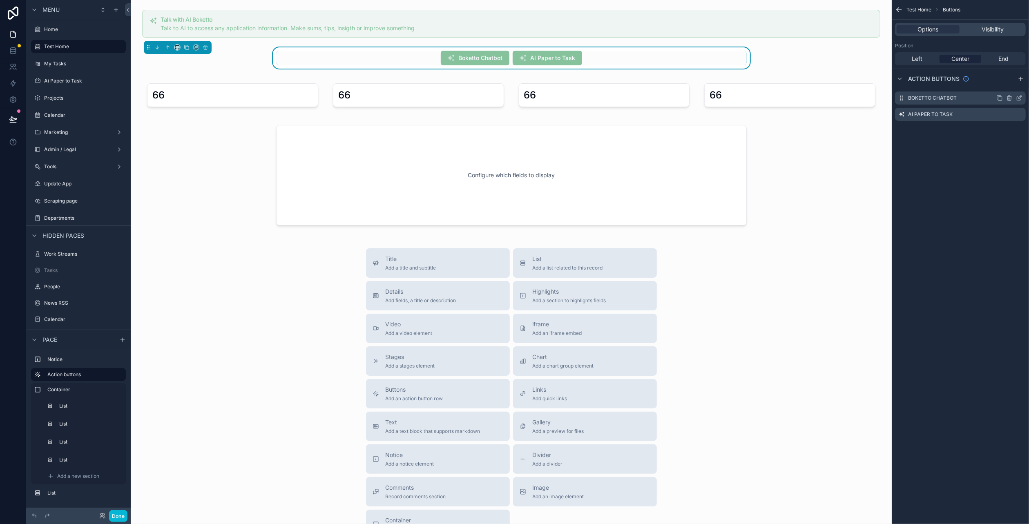
click at [1020, 97] on icon "scrollable content" at bounding box center [1019, 98] width 7 height 7
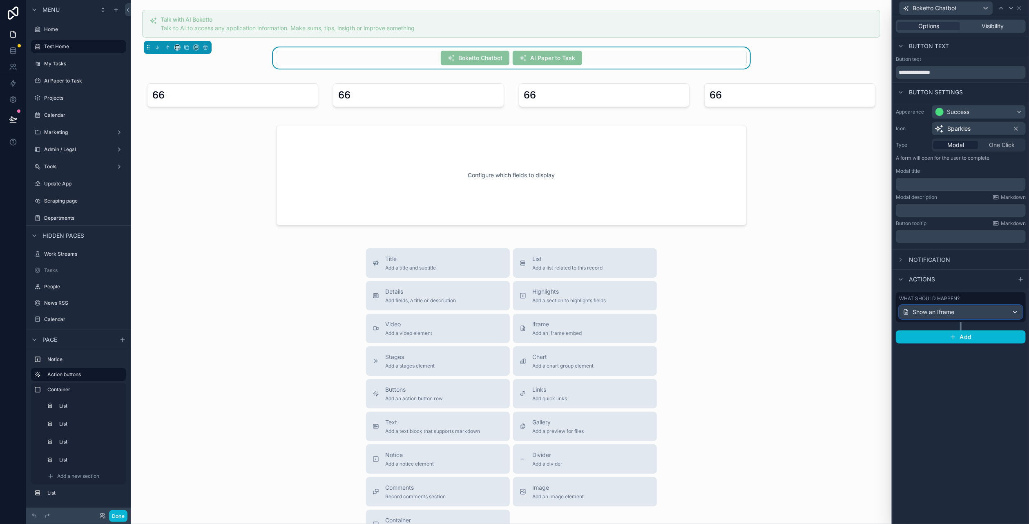
click at [975, 311] on div "Show an Iframe" at bounding box center [961, 312] width 123 height 13
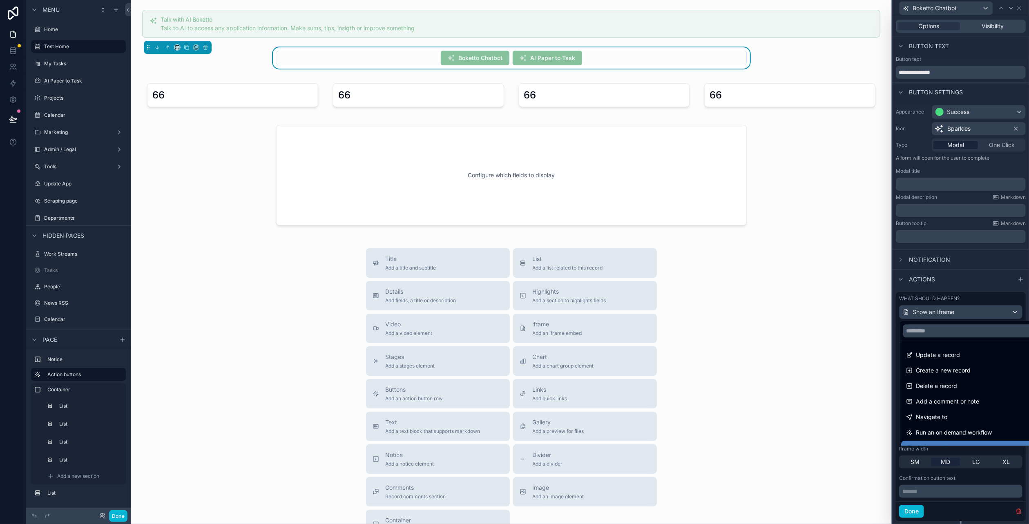
click at [975, 311] on div at bounding box center [961, 262] width 136 height 524
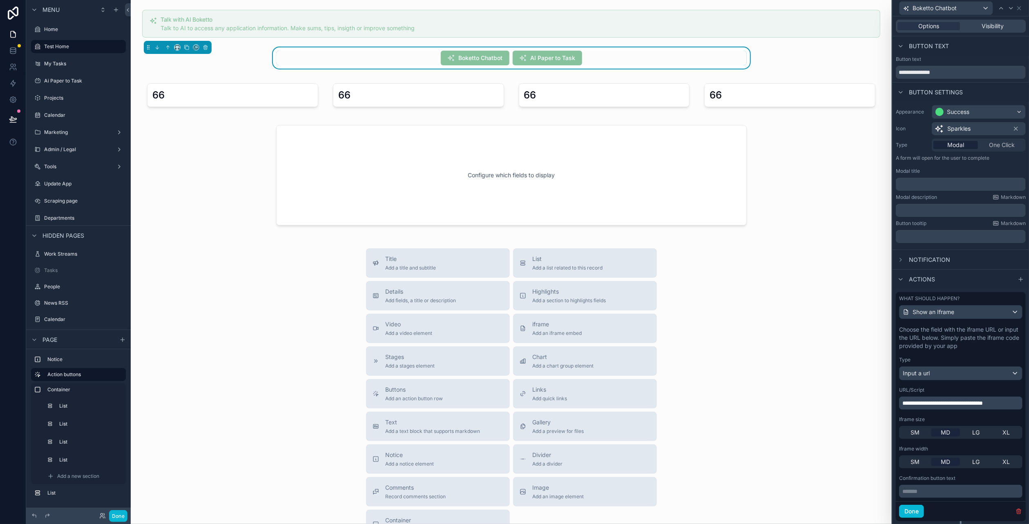
click at [971, 400] on span "**********" at bounding box center [942, 403] width 80 height 6
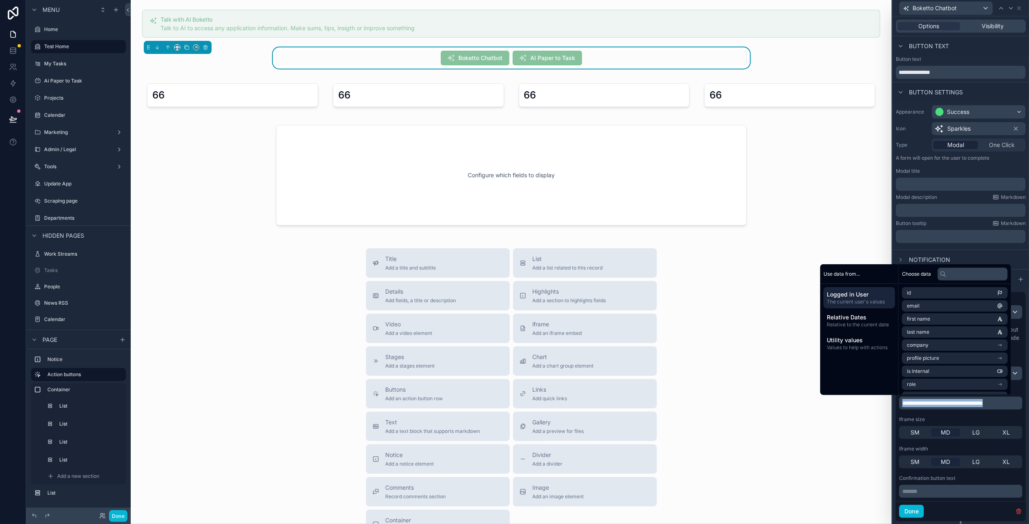
copy span "**********"
click at [768, 348] on div "Title Add a title and subtitle List Add a list related to this record Details A…" at bounding box center [511, 393] width 748 height 291
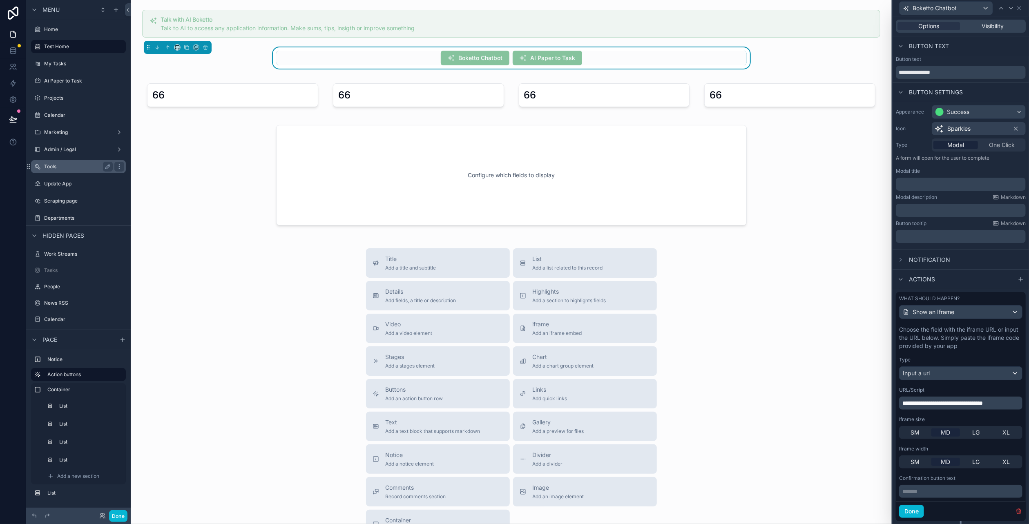
click at [61, 170] on div "Tools" at bounding box center [78, 167] width 69 height 10
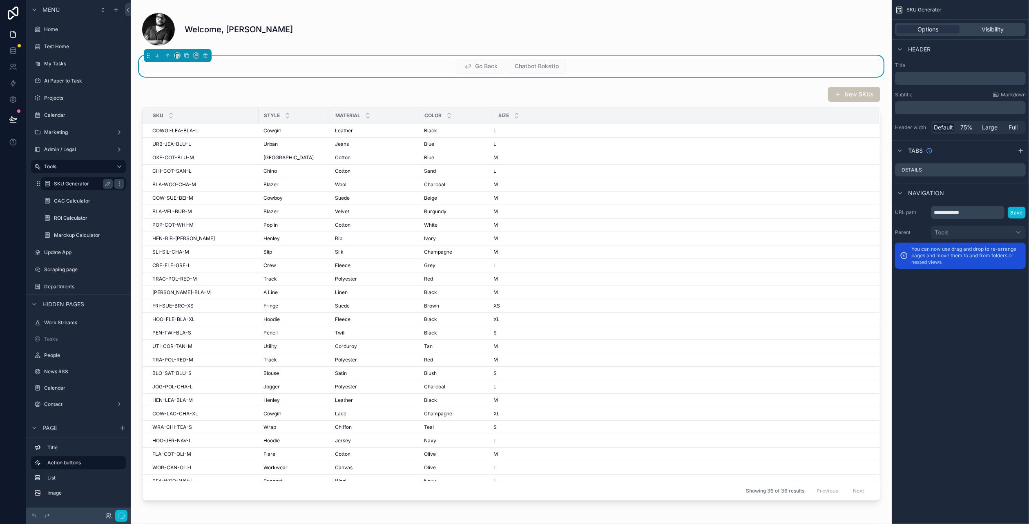
click at [67, 186] on label "SKU Generator" at bounding box center [82, 184] width 56 height 7
click at [975, 215] on input "**********" at bounding box center [968, 212] width 74 height 13
click at [969, 172] on div "Details" at bounding box center [960, 169] width 131 height 13
click at [1015, 167] on div "scrollable content" at bounding box center [1014, 170] width 16 height 7
click at [1018, 167] on icon "scrollable content" at bounding box center [1019, 170] width 7 height 7
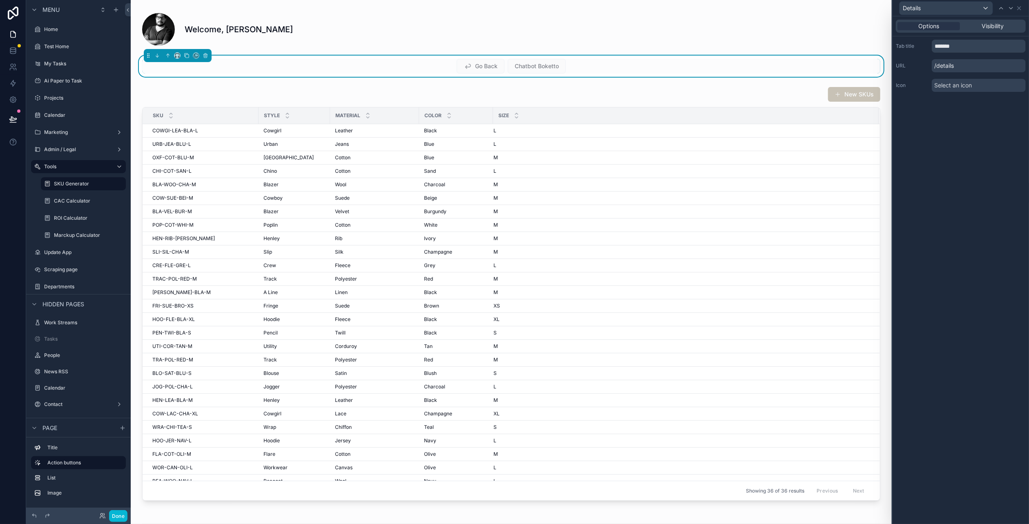
click at [520, 71] on div "Chatbot Boketto" at bounding box center [537, 66] width 58 height 15
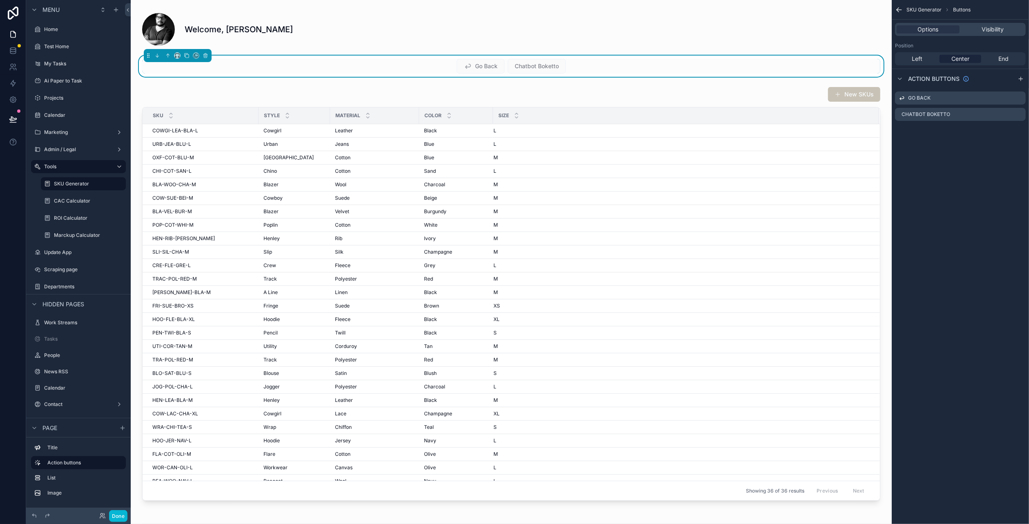
click at [1003, 16] on div "SKU Generator Buttons" at bounding box center [960, 10] width 137 height 20
click at [902, 11] on icon "scrollable content" at bounding box center [899, 10] width 8 height 8
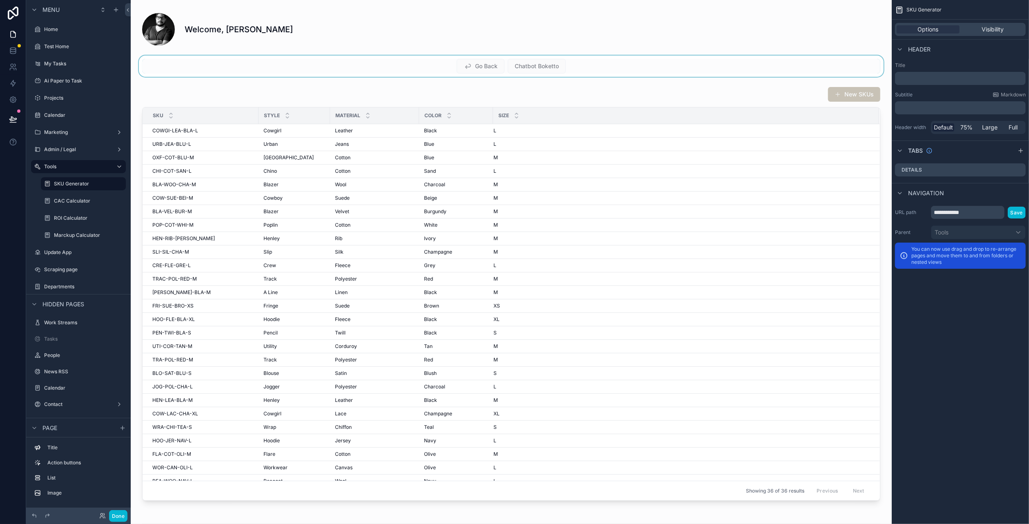
click at [504, 60] on div "scrollable content" at bounding box center [511, 66] width 748 height 21
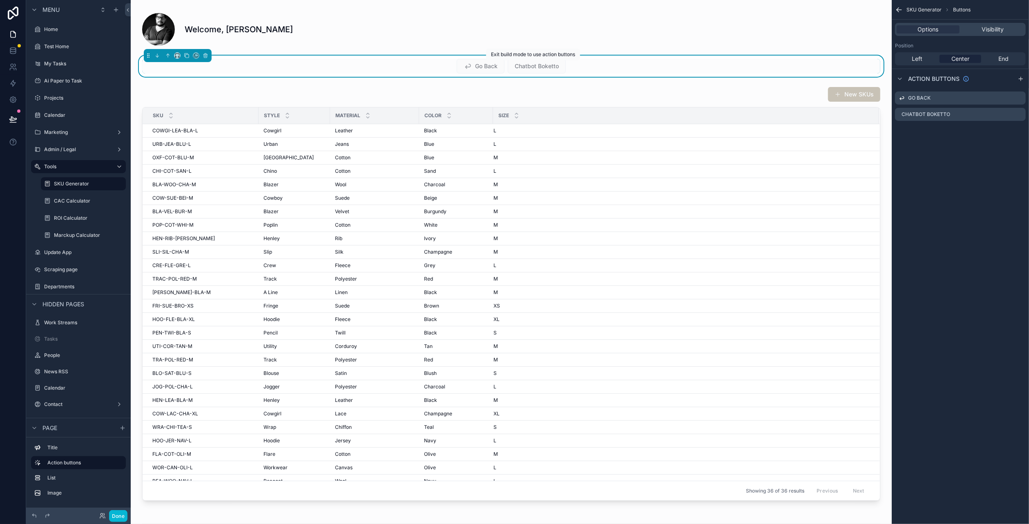
click at [531, 69] on span "Chatbot Boketto" at bounding box center [537, 66] width 58 height 8
click at [1017, 113] on icon "scrollable content" at bounding box center [1019, 114] width 7 height 7
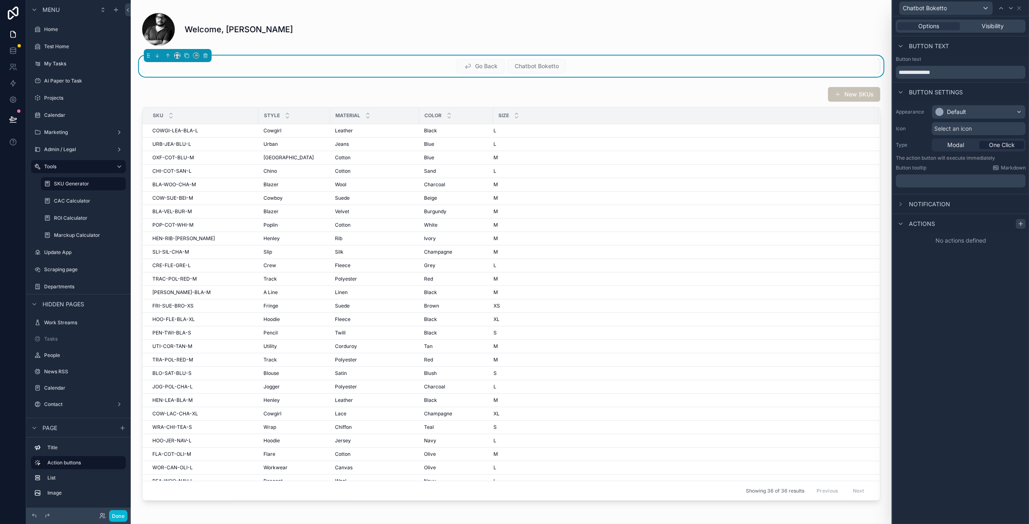
click at [1017, 225] on div at bounding box center [1021, 224] width 10 height 10
click at [966, 251] on div "Select a type" at bounding box center [961, 256] width 123 height 13
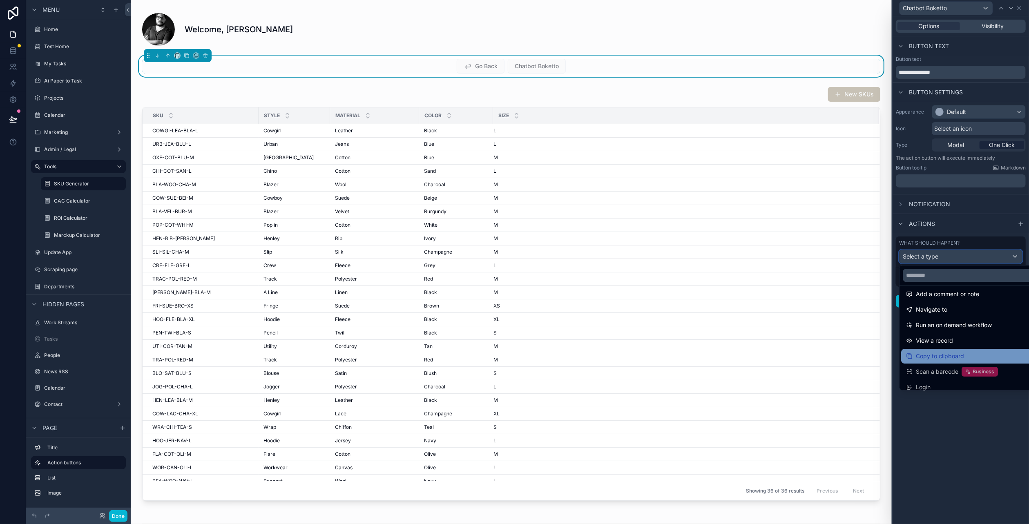
scroll to position [58, 0]
click at [1000, 446] on div at bounding box center [961, 262] width 136 height 524
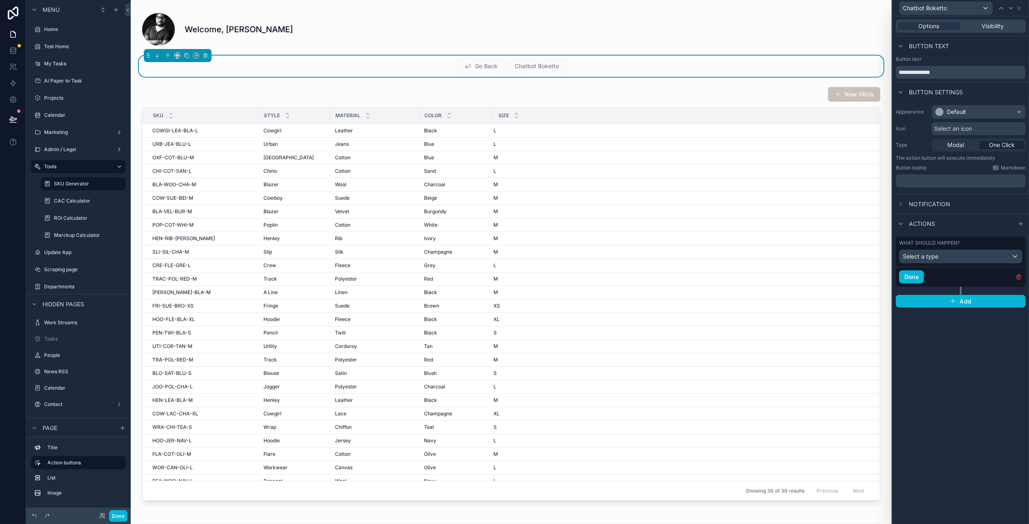
click at [999, 202] on div "Notification" at bounding box center [961, 204] width 136 height 20
click at [941, 259] on div "Select a type" at bounding box center [961, 256] width 123 height 13
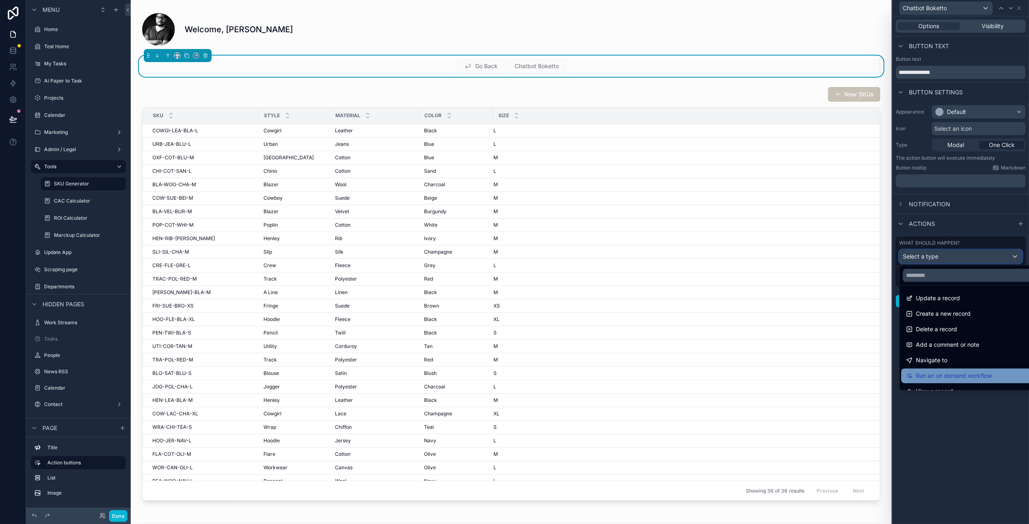
scroll to position [0, 0]
click at [984, 479] on div at bounding box center [961, 262] width 136 height 524
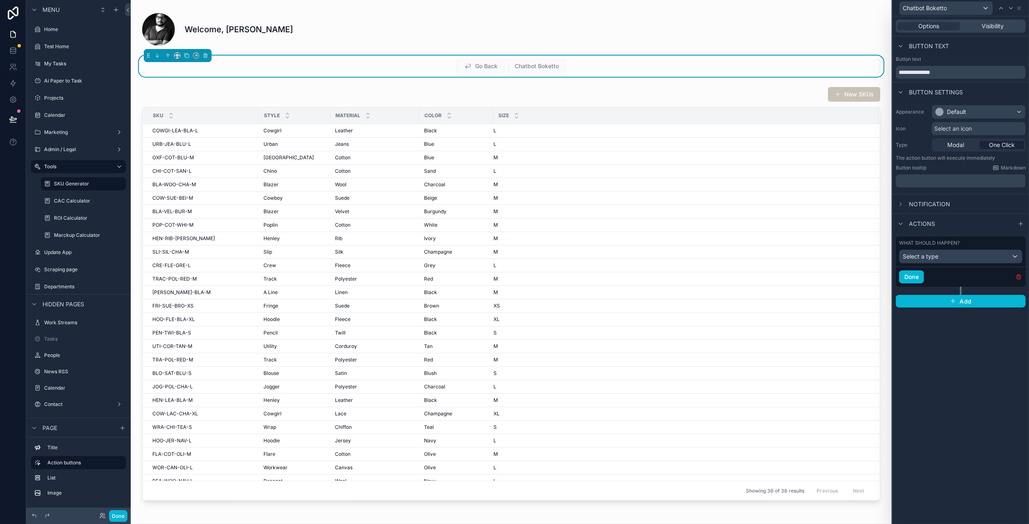
click at [1019, 277] on icon "button" at bounding box center [1019, 278] width 0 height 2
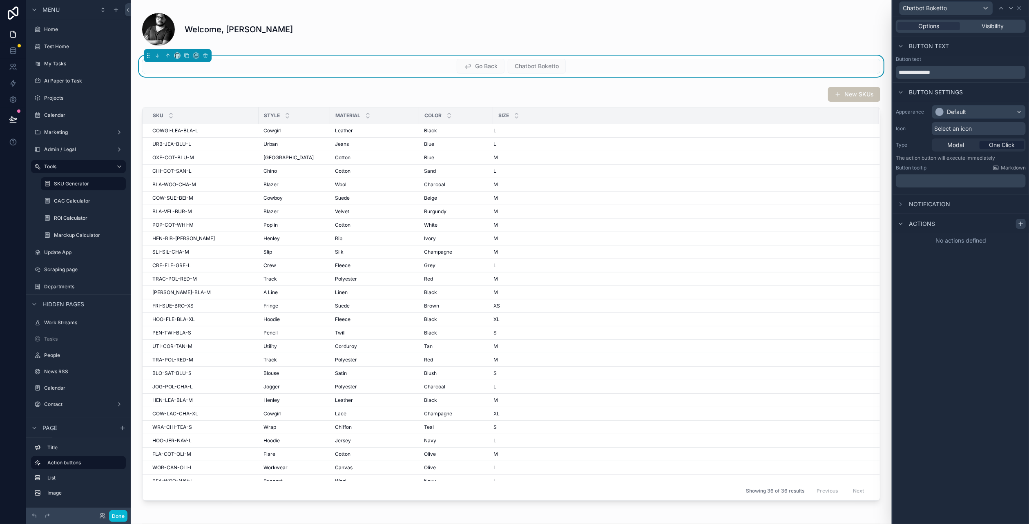
click at [1023, 225] on icon at bounding box center [1021, 224] width 7 height 7
click at [1016, 255] on div "Select a type" at bounding box center [961, 256] width 123 height 13
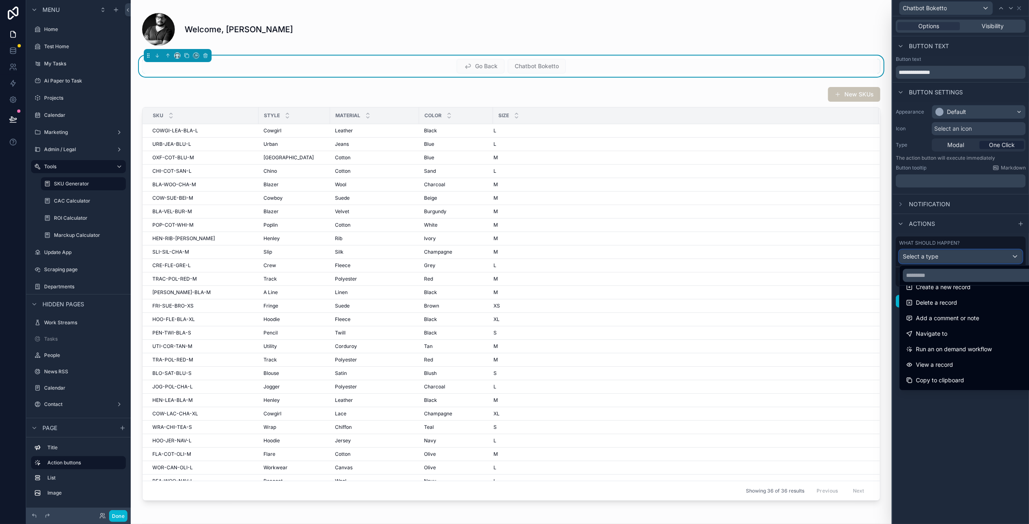
scroll to position [41, 0]
click at [973, 322] on div "Navigate to" at bounding box center [970, 321] width 129 height 10
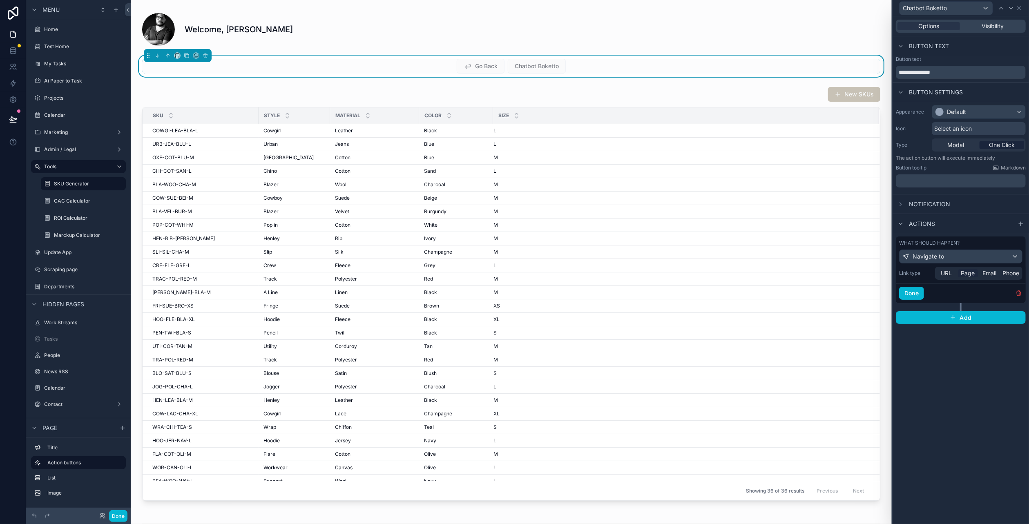
click at [967, 273] on span "Page" at bounding box center [968, 273] width 14 height 8
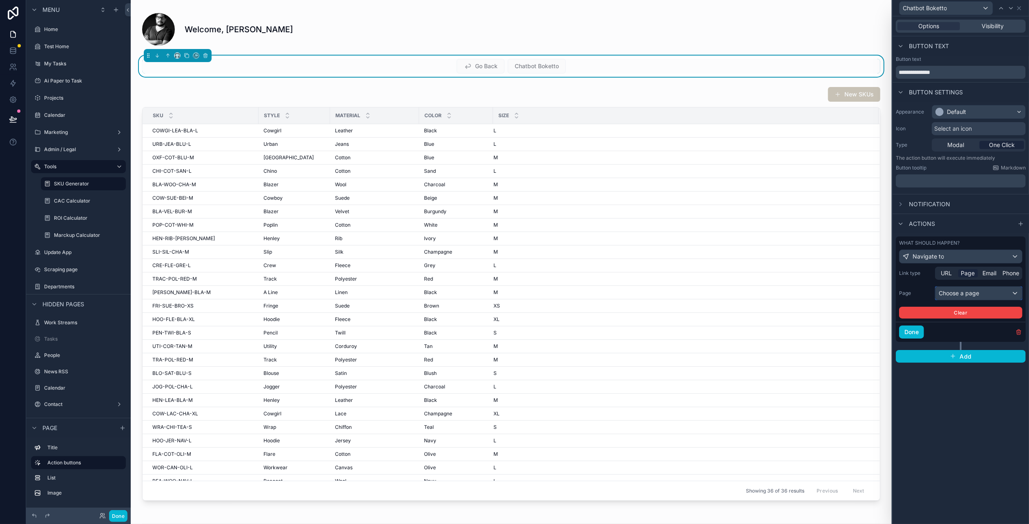
click at [965, 291] on div "Choose a page" at bounding box center [979, 293] width 87 height 13
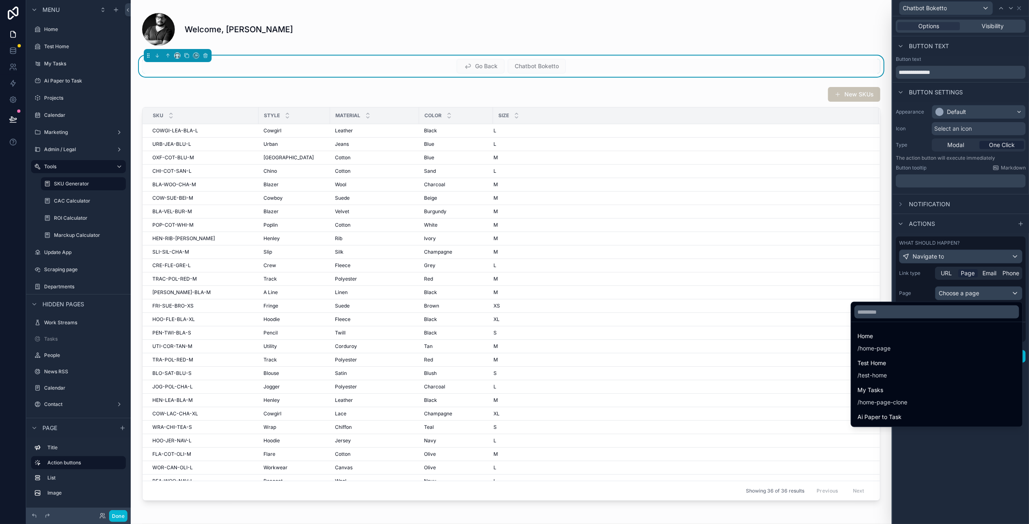
click at [965, 291] on div at bounding box center [961, 262] width 136 height 524
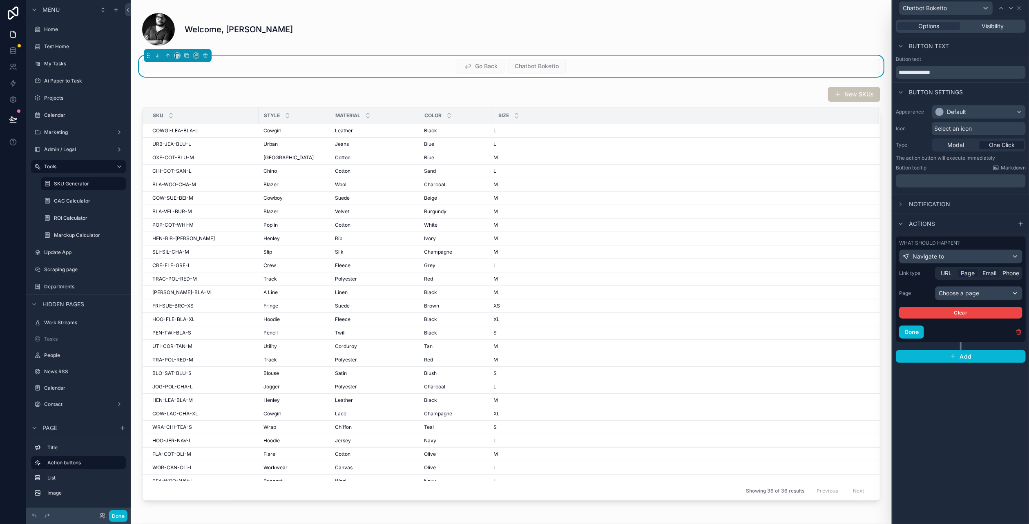
click at [991, 274] on span "Email" at bounding box center [989, 273] width 14 height 8
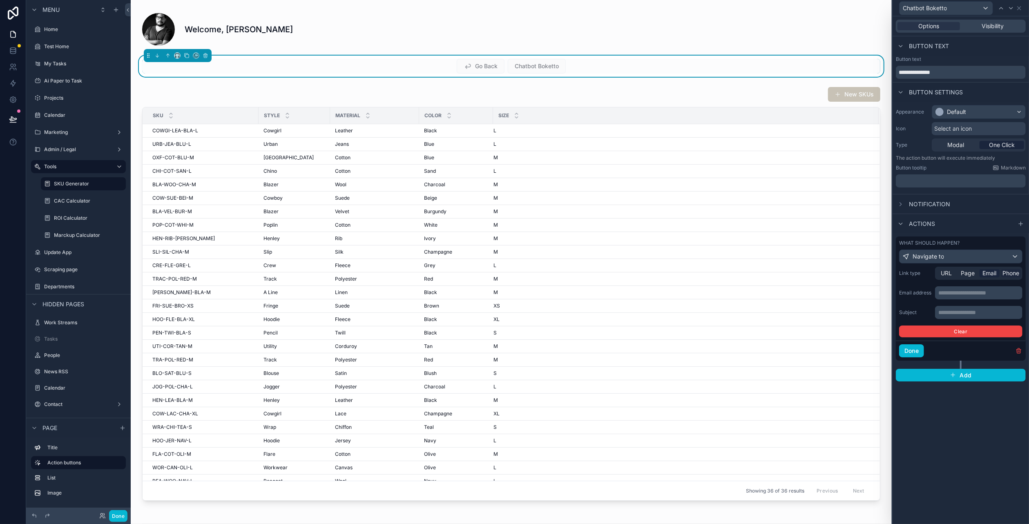
click at [1012, 272] on span "Phone" at bounding box center [1011, 273] width 17 height 8
click at [986, 258] on div "Navigate to" at bounding box center [961, 256] width 123 height 13
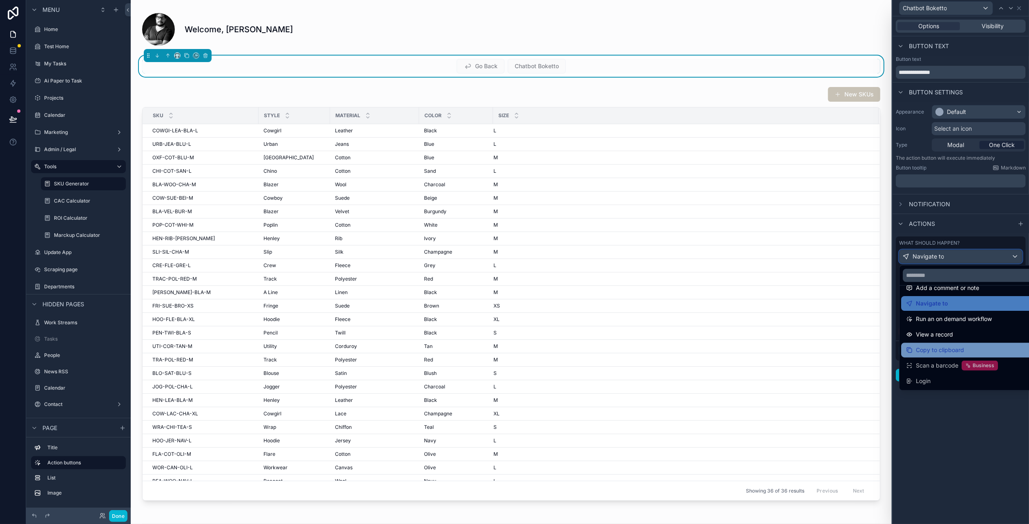
scroll to position [0, 0]
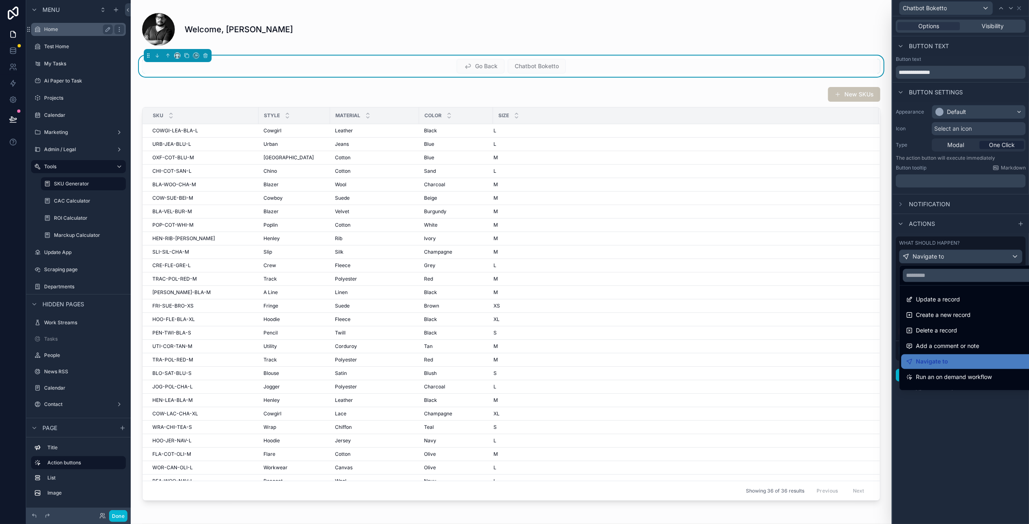
click at [57, 31] on label "Home" at bounding box center [76, 29] width 65 height 7
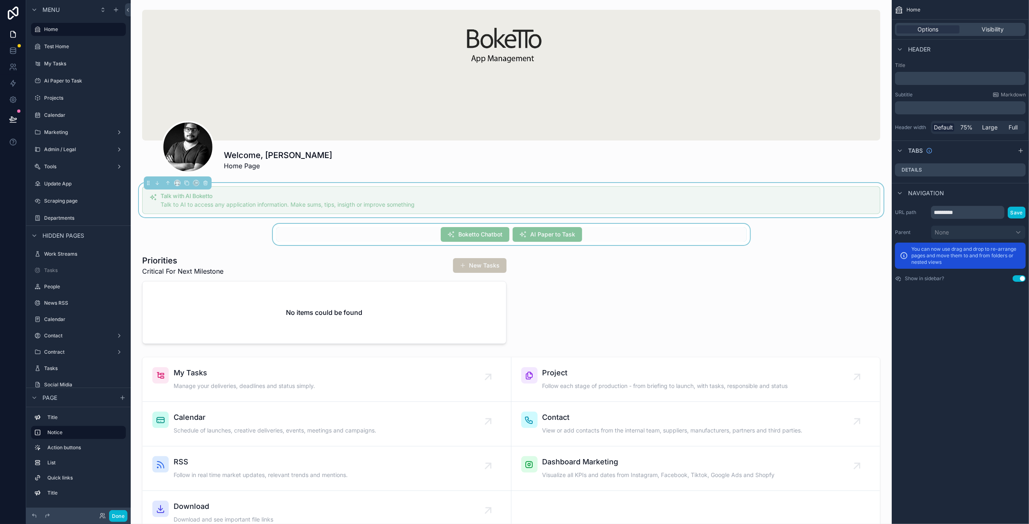
click at [548, 234] on div "scrollable content" at bounding box center [511, 234] width 748 height 21
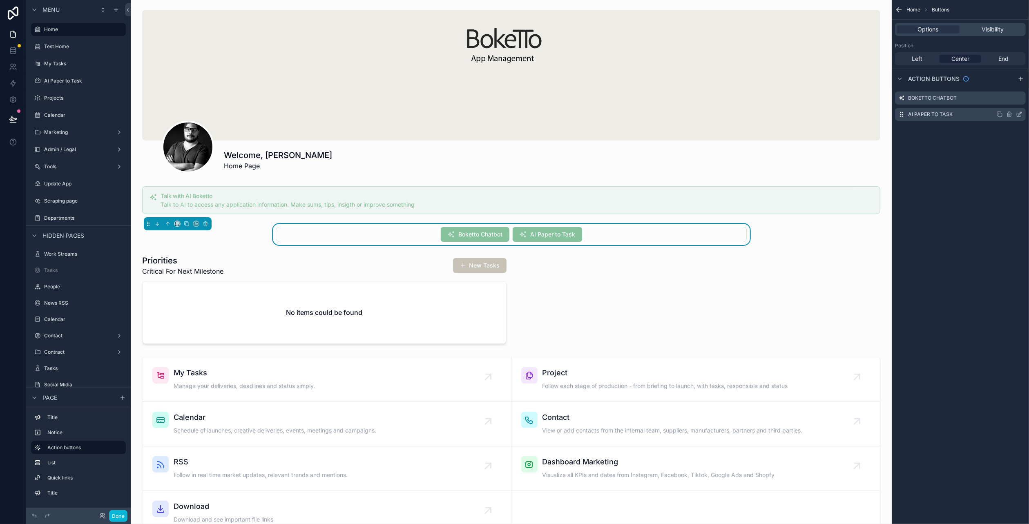
click at [1021, 113] on icon "scrollable content" at bounding box center [1020, 112] width 1 height 1
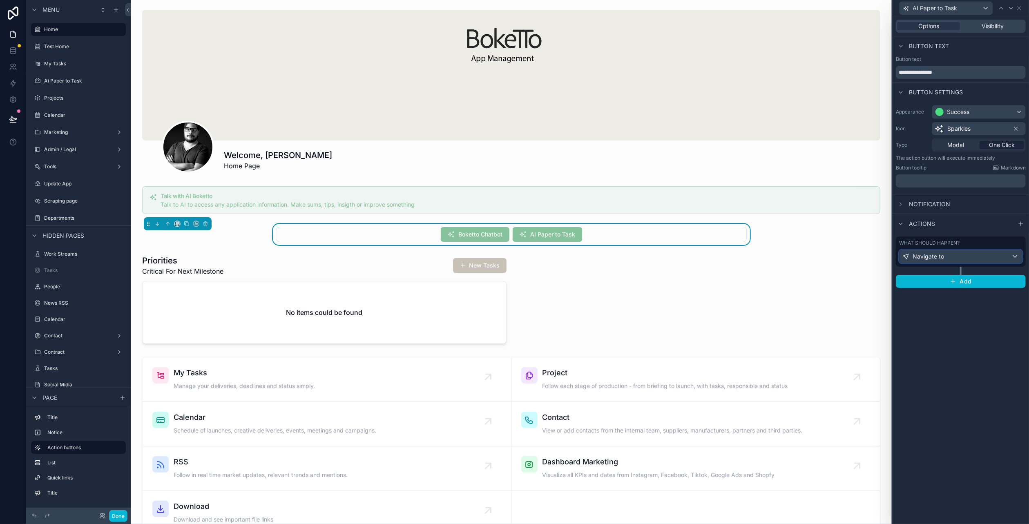
click at [982, 250] on button "Navigate to" at bounding box center [960, 257] width 123 height 14
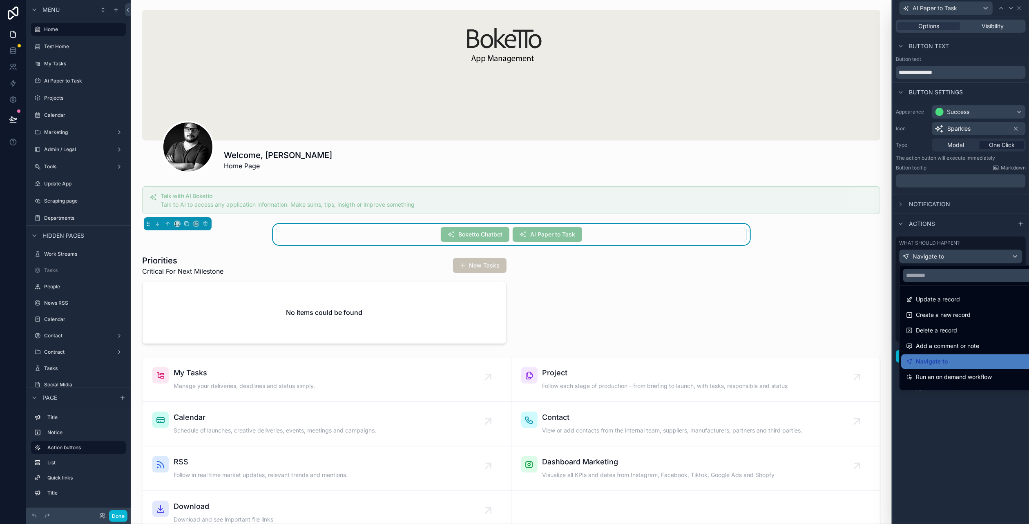
click at [982, 249] on div at bounding box center [961, 262] width 136 height 524
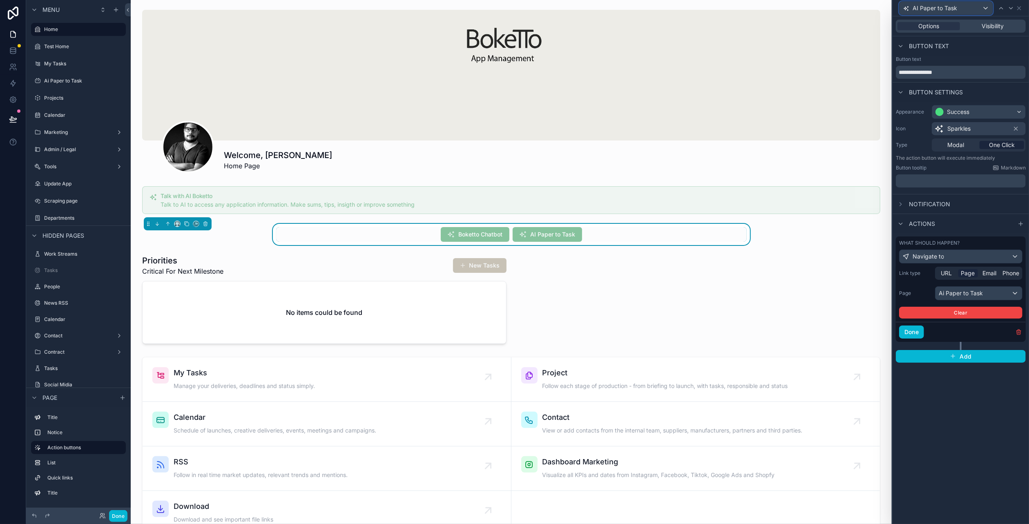
click at [945, 10] on span "AI Paper to Task" at bounding box center [935, 8] width 45 height 8
click at [945, 48] on span "Boketto Chatbot" at bounding box center [938, 52] width 44 height 10
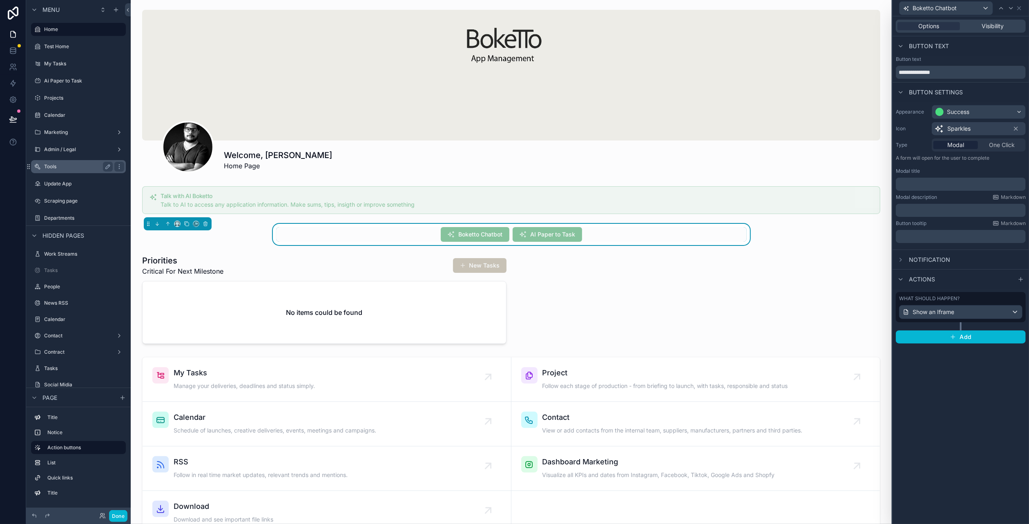
click at [73, 170] on div "Tools" at bounding box center [78, 167] width 69 height 10
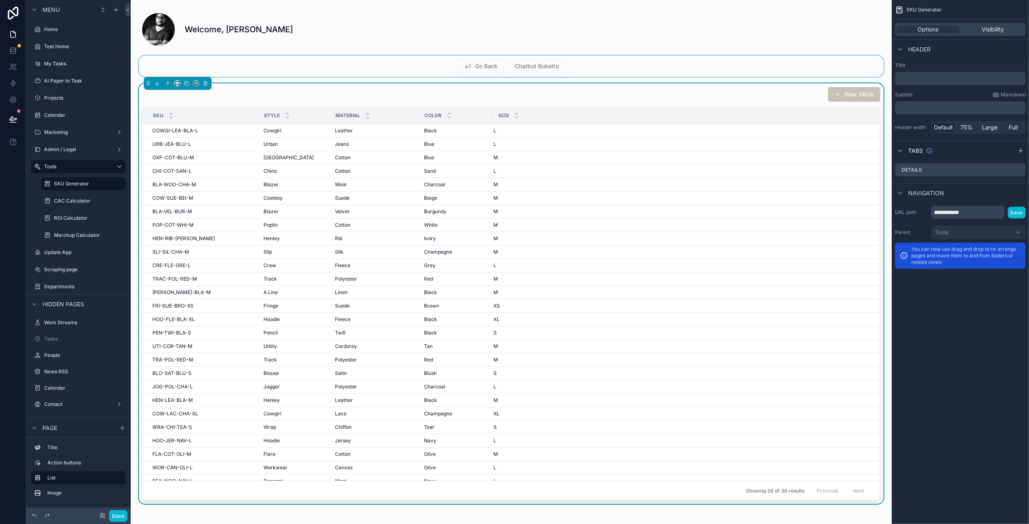
click at [578, 67] on div "scrollable content" at bounding box center [511, 66] width 748 height 21
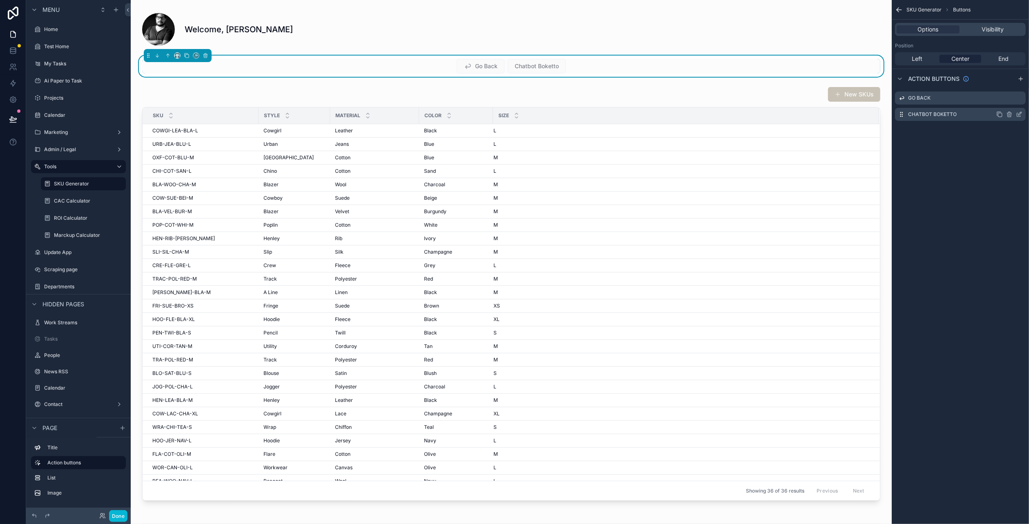
click at [1018, 116] on icon "scrollable content" at bounding box center [1019, 114] width 7 height 7
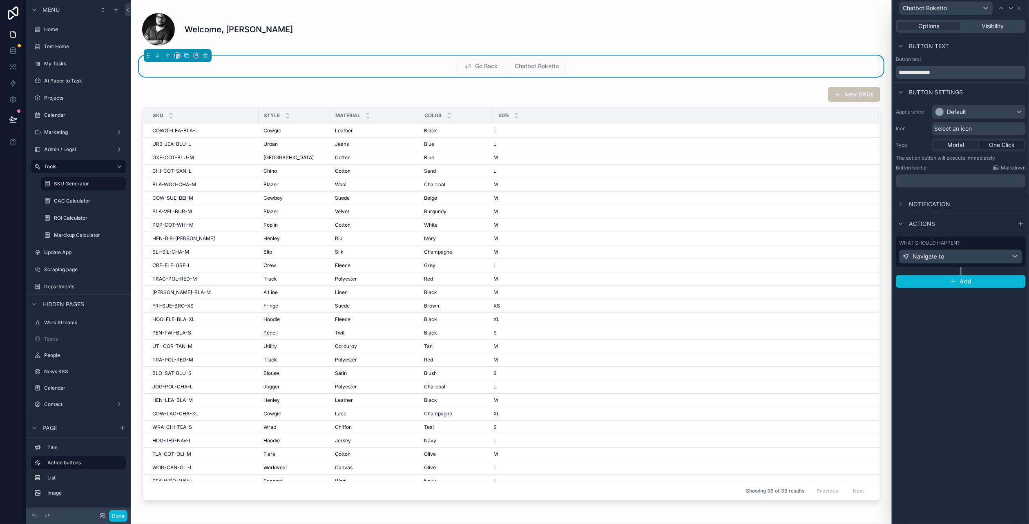
click at [960, 146] on span "Modal" at bounding box center [955, 145] width 17 height 8
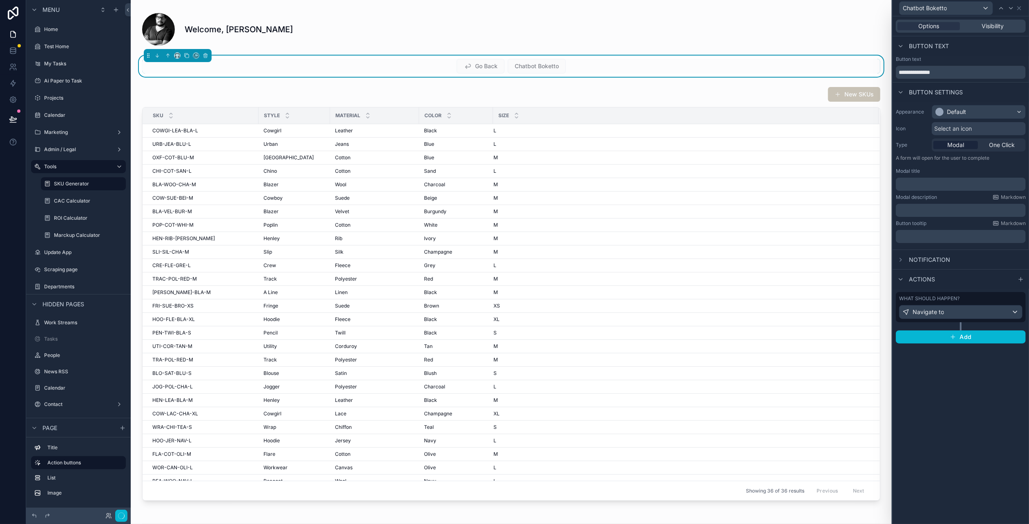
click at [936, 257] on span "Notification" at bounding box center [929, 260] width 41 height 8
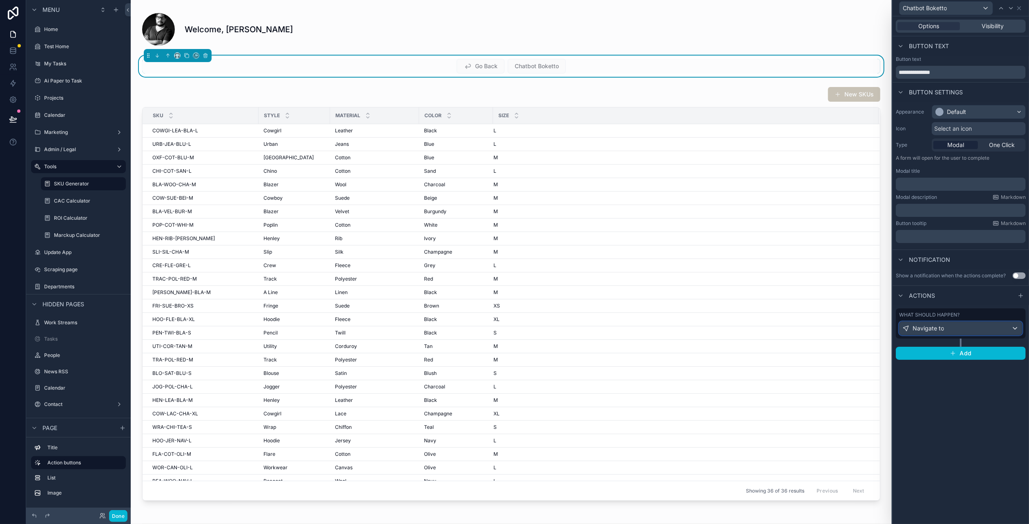
click at [944, 328] on div "Navigate to" at bounding box center [961, 328] width 123 height 13
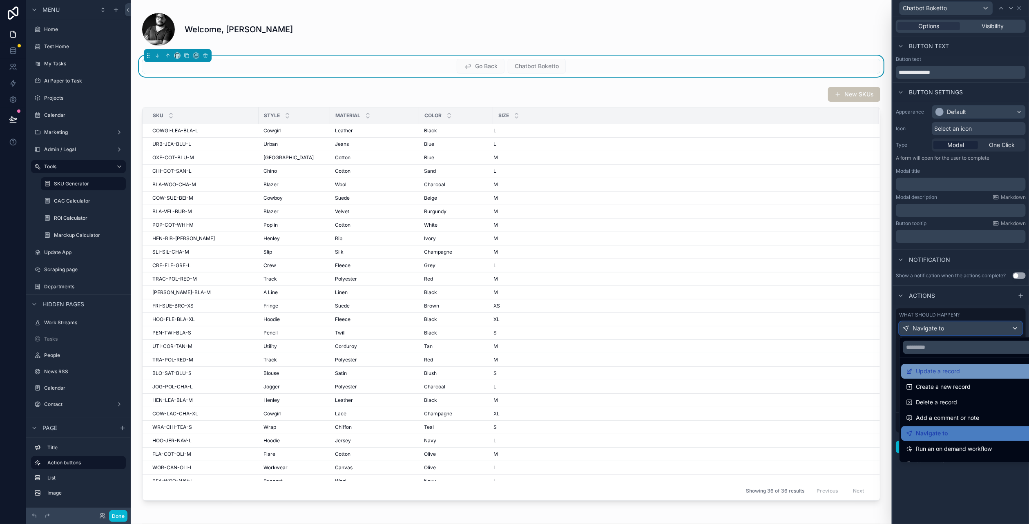
scroll to position [41, 0]
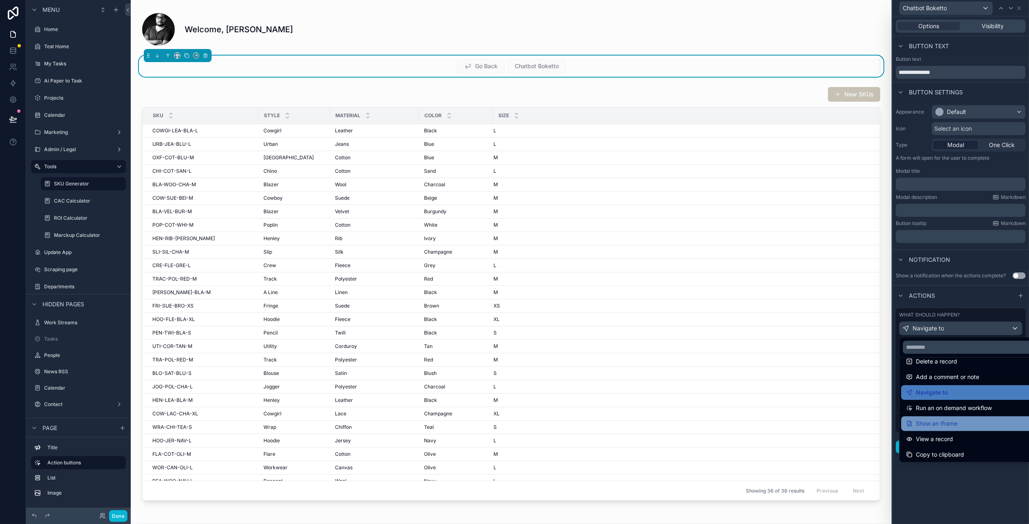
click at [971, 421] on div "Show an Iframe" at bounding box center [970, 424] width 129 height 10
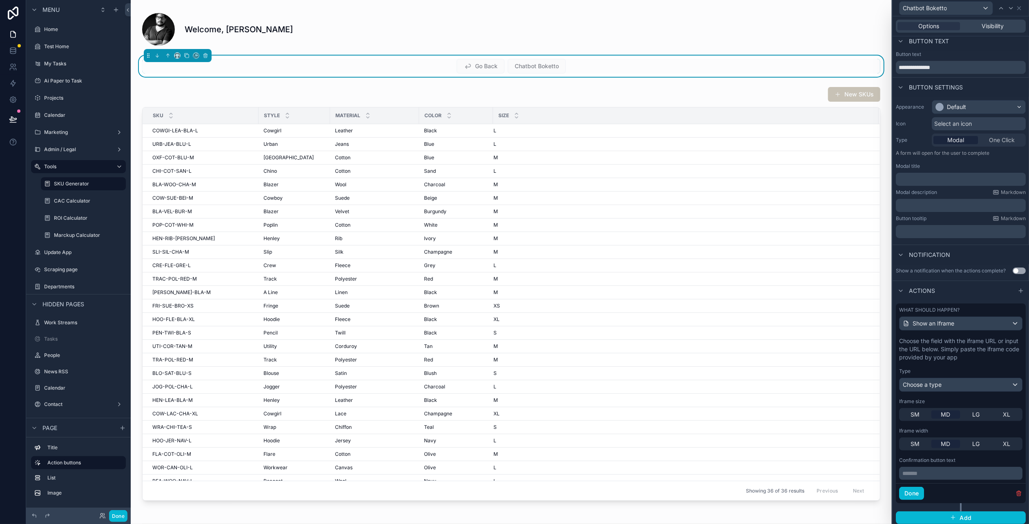
scroll to position [7, 0]
click at [948, 473] on p "******* ﻿" at bounding box center [961, 472] width 118 height 8
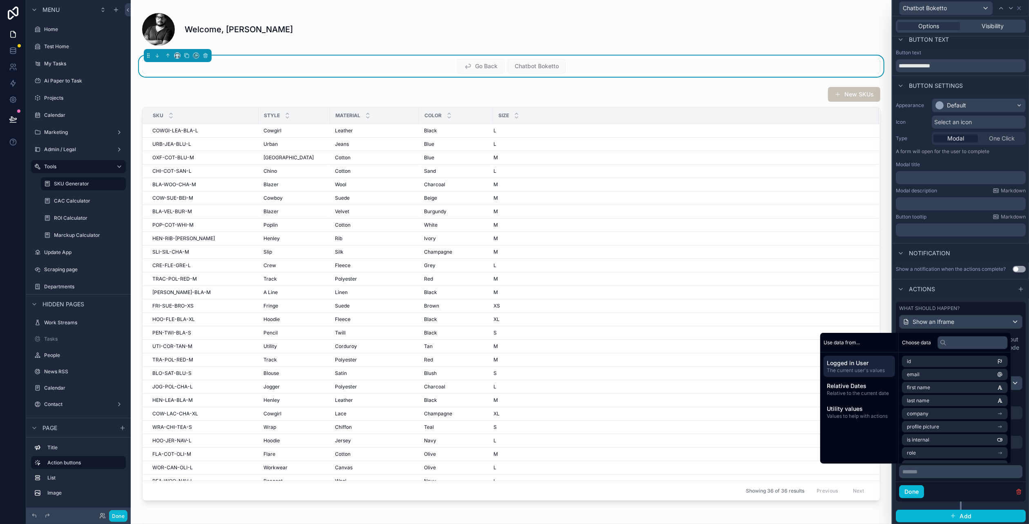
click at [951, 472] on p "******* ﻿" at bounding box center [961, 472] width 118 height 8
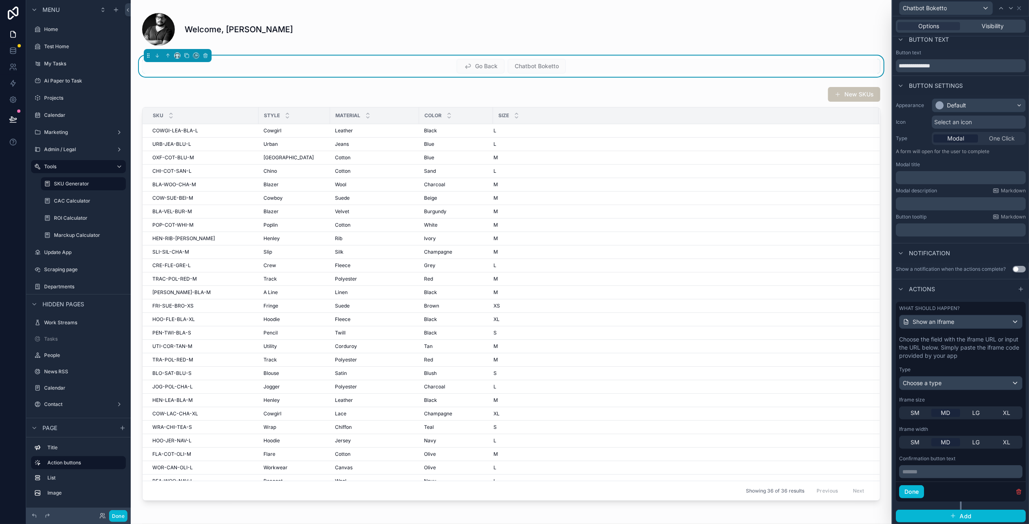
click at [960, 485] on div "Done" at bounding box center [961, 492] width 130 height 20
click at [956, 389] on button "Choose a type" at bounding box center [960, 383] width 123 height 14
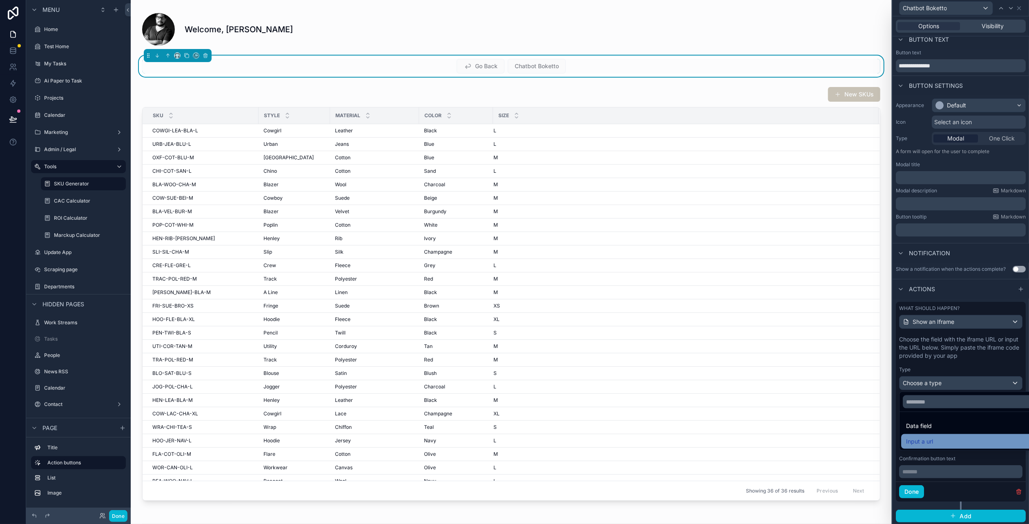
click at [947, 438] on div "Input a url" at bounding box center [967, 442] width 123 height 10
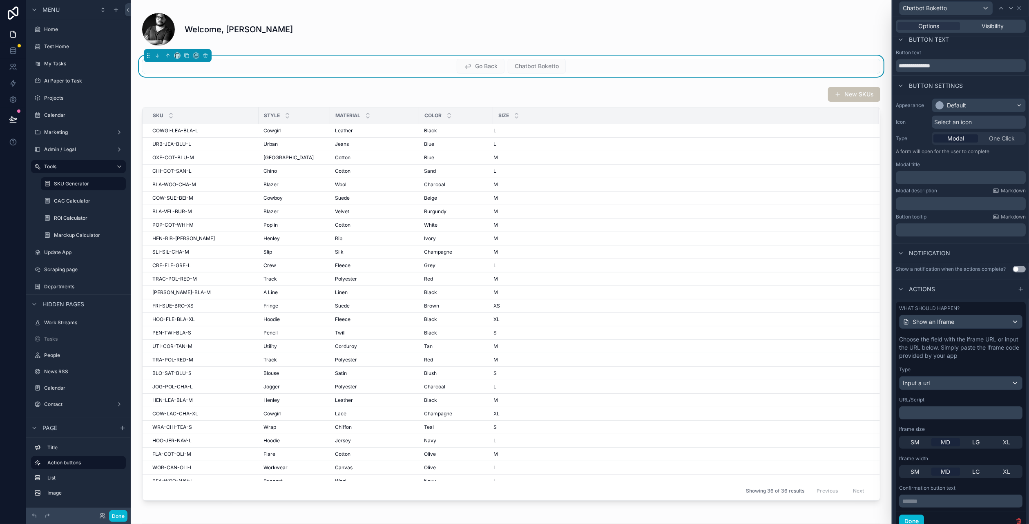
click at [928, 407] on div "﻿" at bounding box center [960, 412] width 123 height 13
click at [909, 520] on button "Done" at bounding box center [911, 521] width 25 height 13
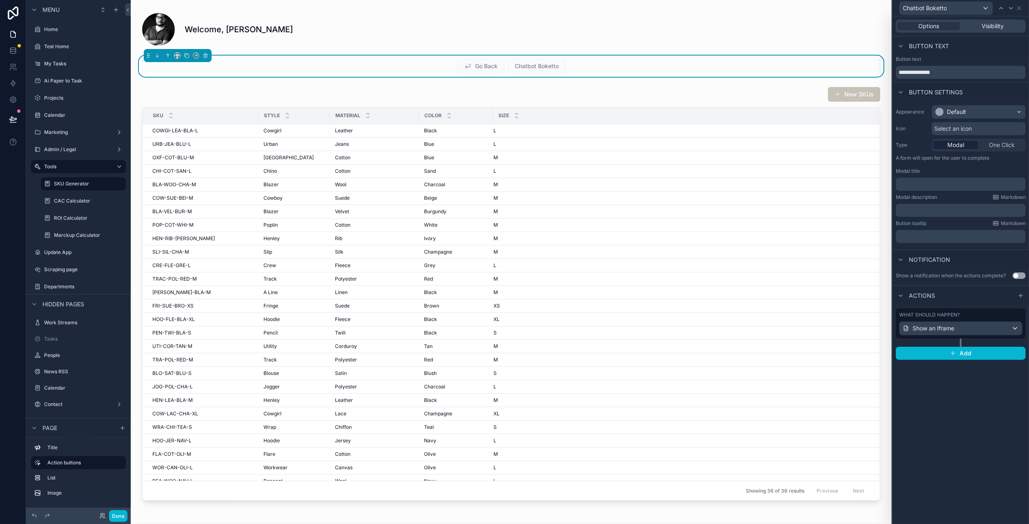
scroll to position [0, 0]
click at [983, 131] on div "Select an icon" at bounding box center [979, 128] width 94 height 13
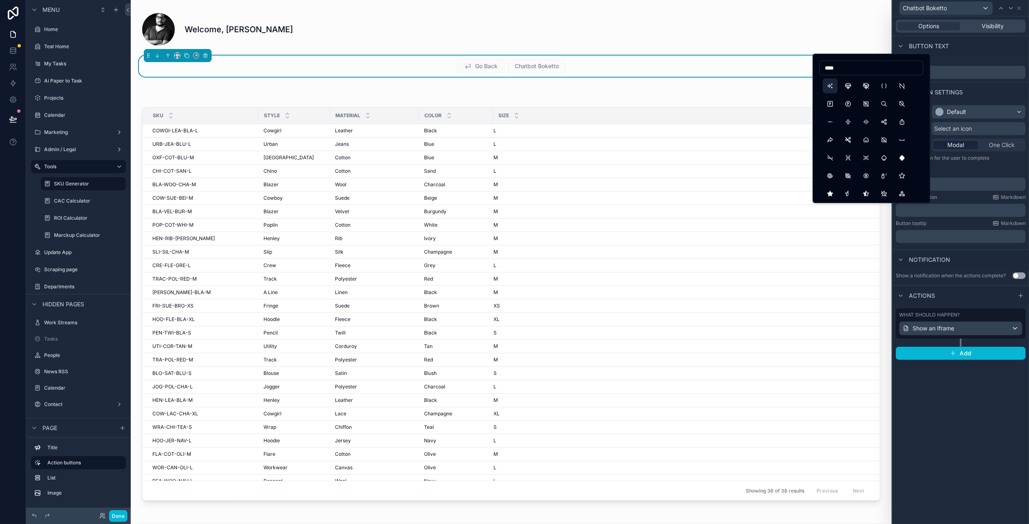
type input "****"
click at [832, 86] on button "Sparkles" at bounding box center [830, 85] width 15 height 15
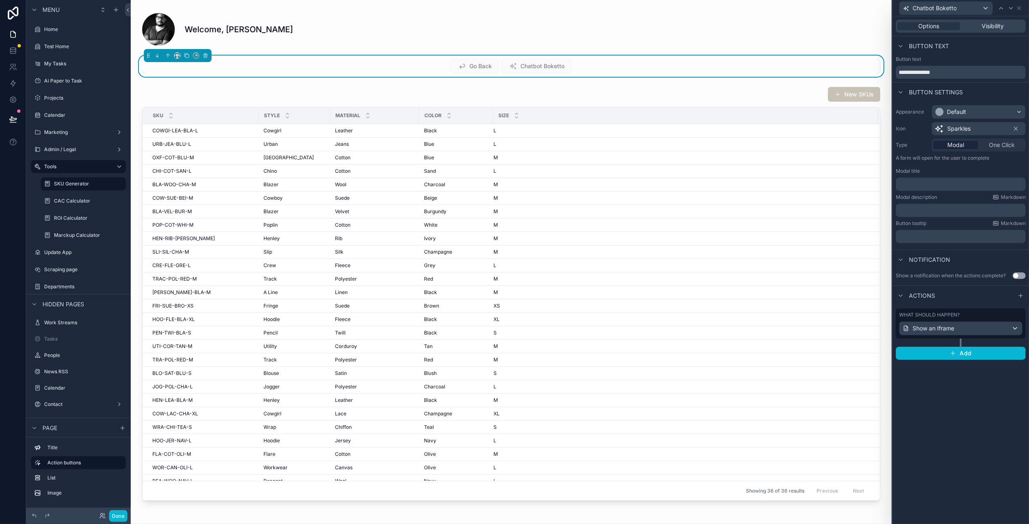
click at [962, 125] on span "Sparkles" at bounding box center [958, 129] width 23 height 8
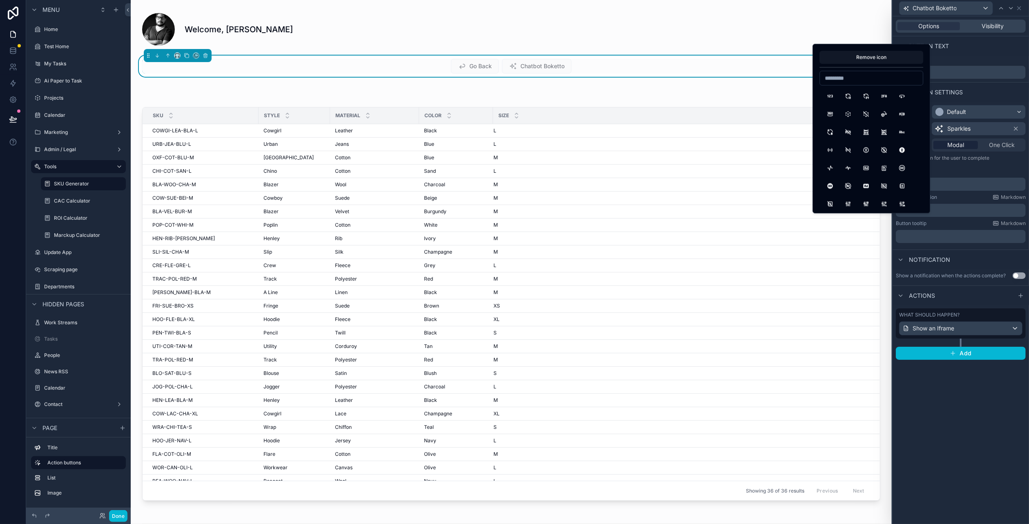
click at [962, 125] on span "Sparkles" at bounding box center [958, 129] width 23 height 8
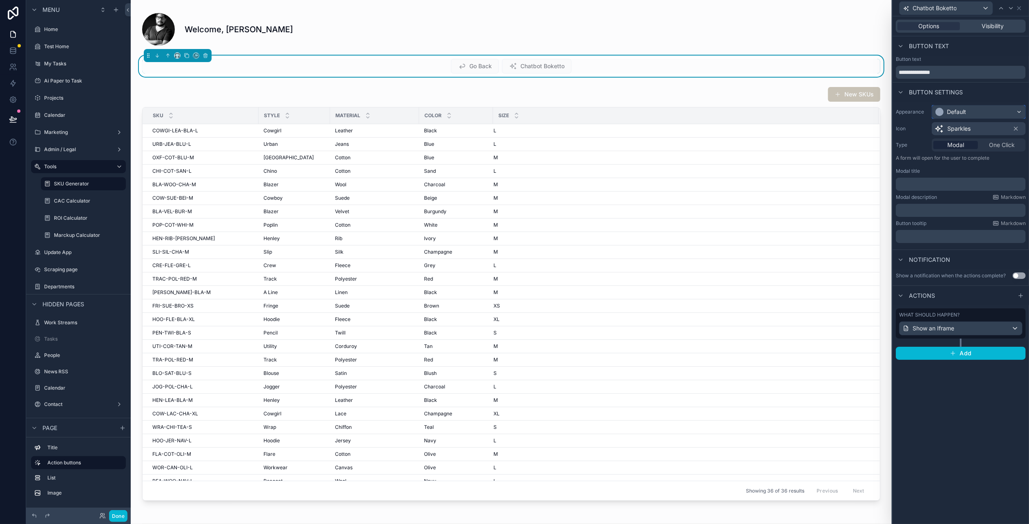
click at [973, 111] on div "Default" at bounding box center [978, 111] width 93 height 13
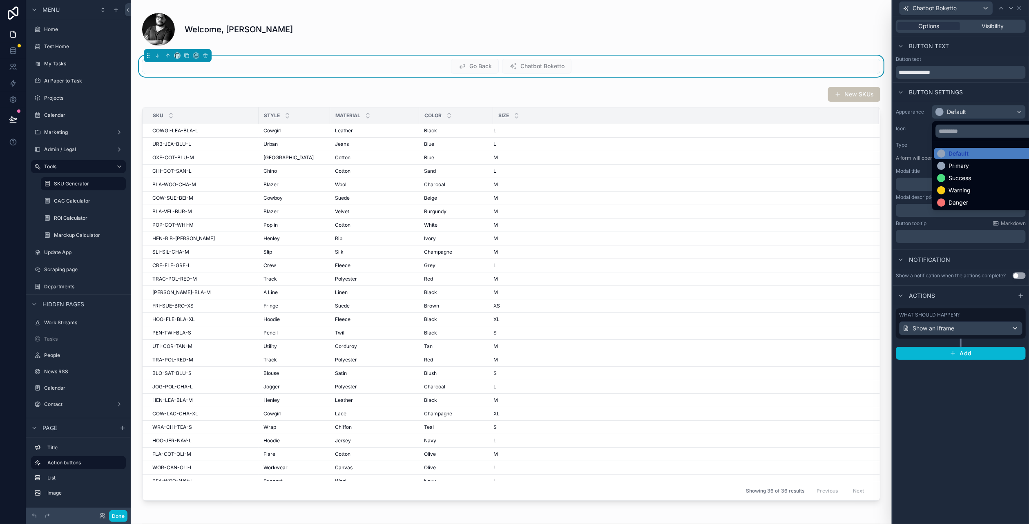
click at [973, 112] on div at bounding box center [961, 262] width 136 height 524
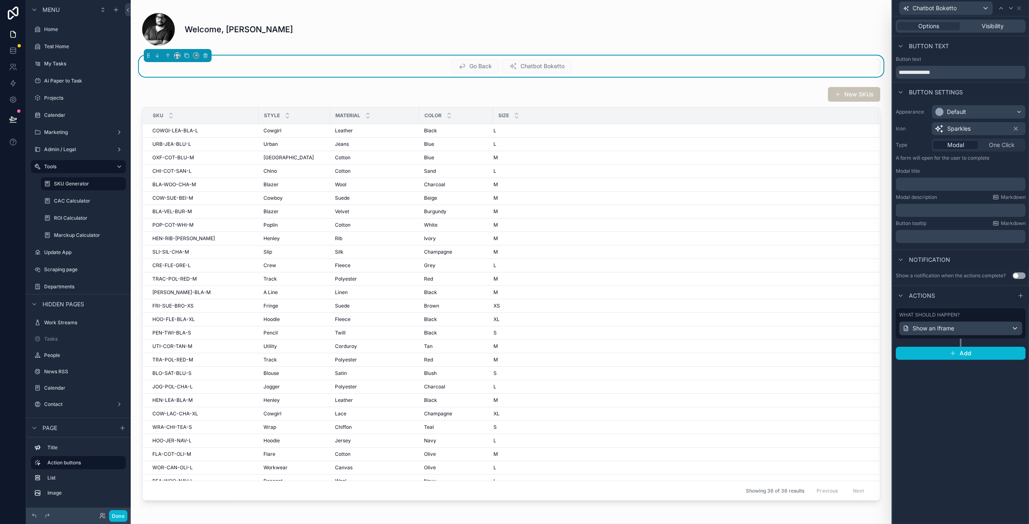
click at [954, 182] on p "﻿" at bounding box center [961, 184] width 125 height 8
click at [949, 420] on div "**********" at bounding box center [961, 270] width 136 height 508
click at [1018, 9] on icon at bounding box center [1019, 8] width 7 height 7
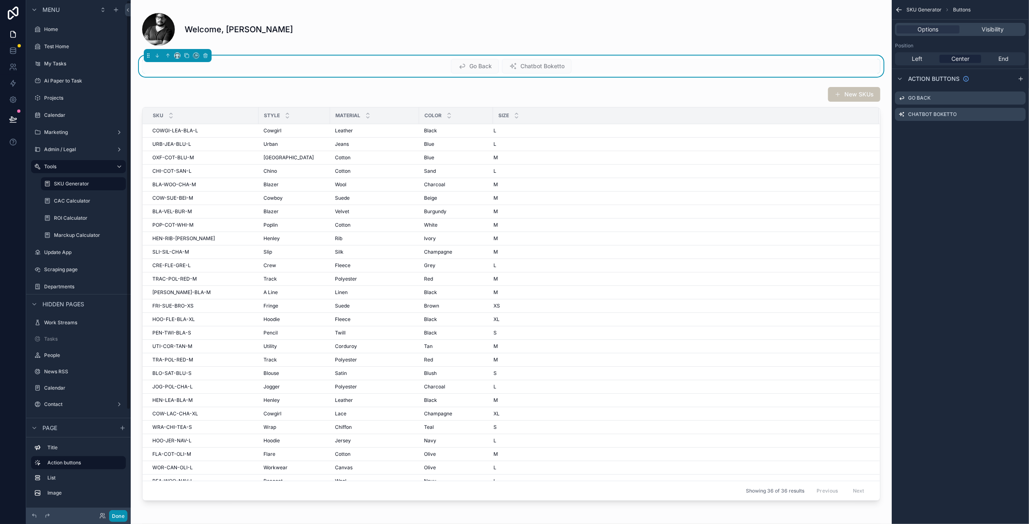
click at [117, 517] on button "Done" at bounding box center [118, 516] width 18 height 12
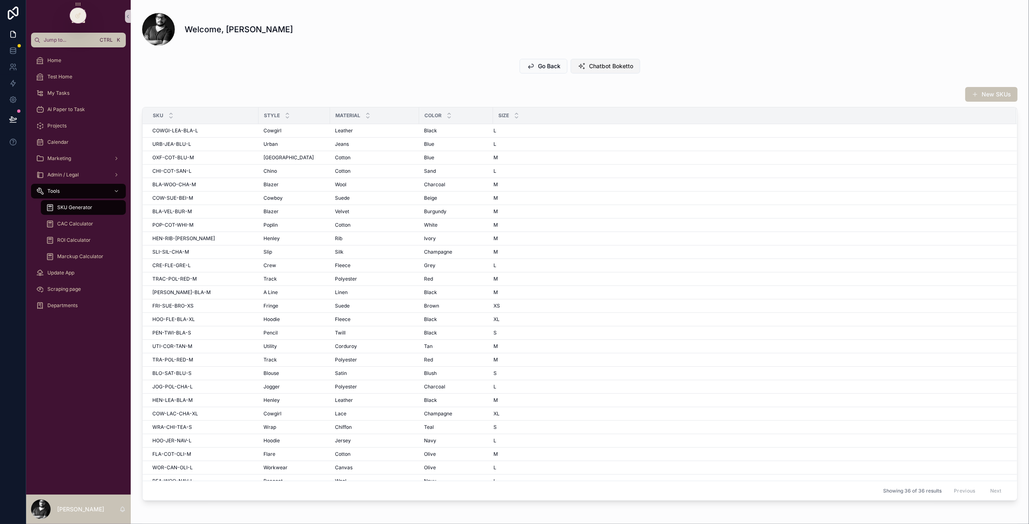
click at [617, 69] on span "Chatbot Boketto" at bounding box center [611, 66] width 44 height 8
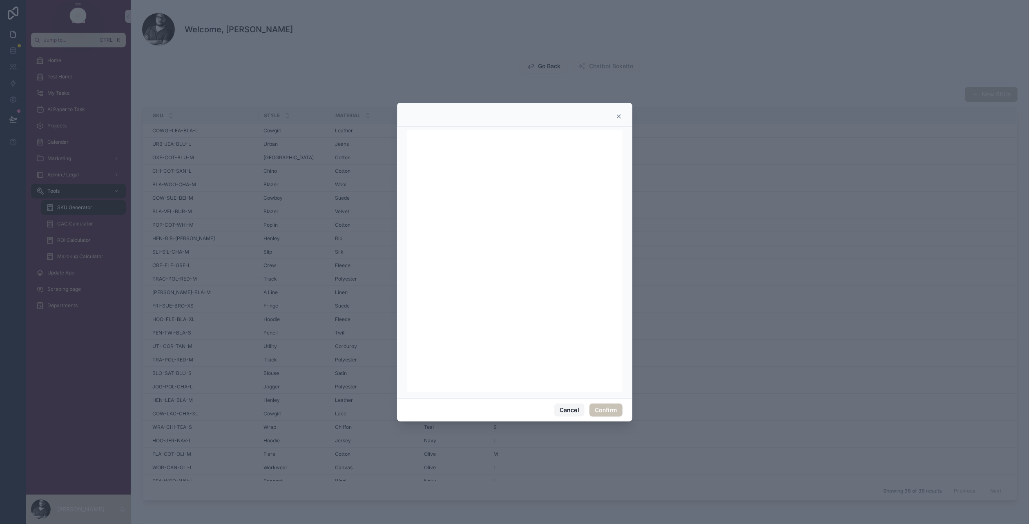
click at [572, 406] on button "Cancel" at bounding box center [569, 410] width 30 height 13
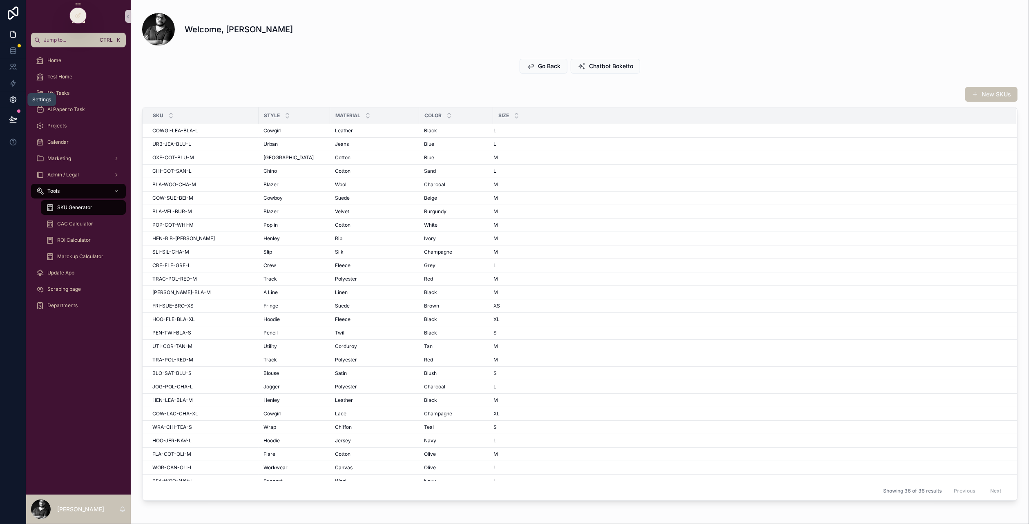
click at [2, 99] on link at bounding box center [13, 100] width 26 height 16
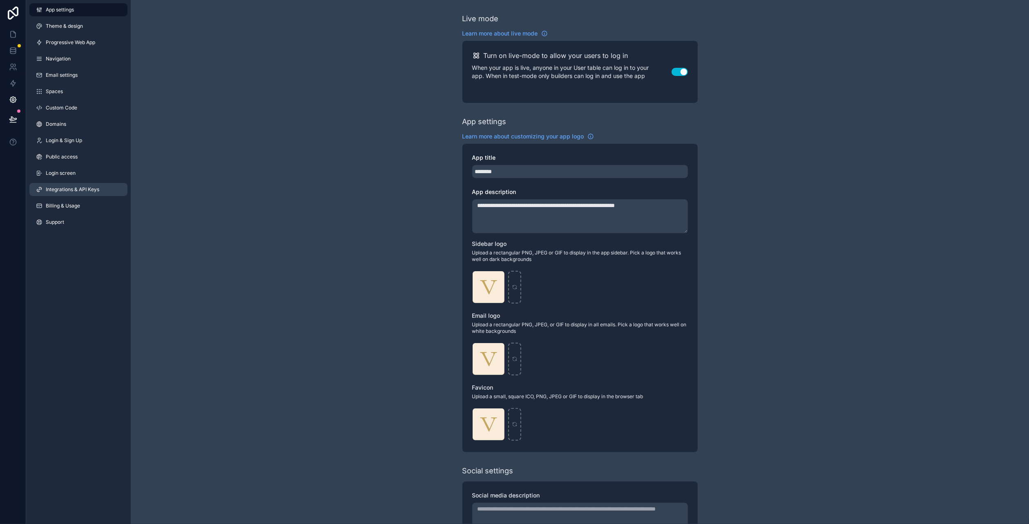
click at [112, 188] on link "Integrations & API Keys" at bounding box center [78, 189] width 98 height 13
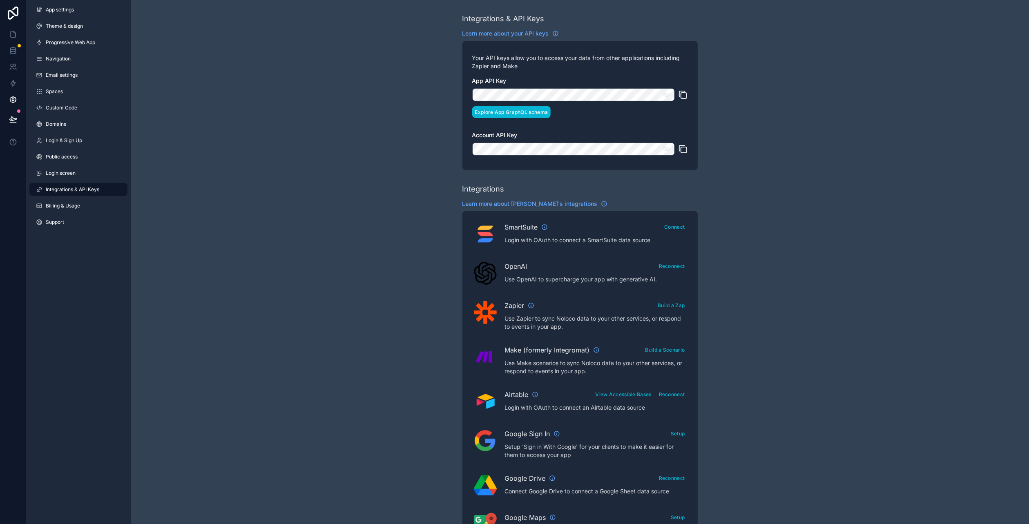
click at [528, 112] on button "Explore App GraphQL schema" at bounding box center [511, 112] width 79 height 12
click at [14, 31] on icon at bounding box center [13, 34] width 8 height 8
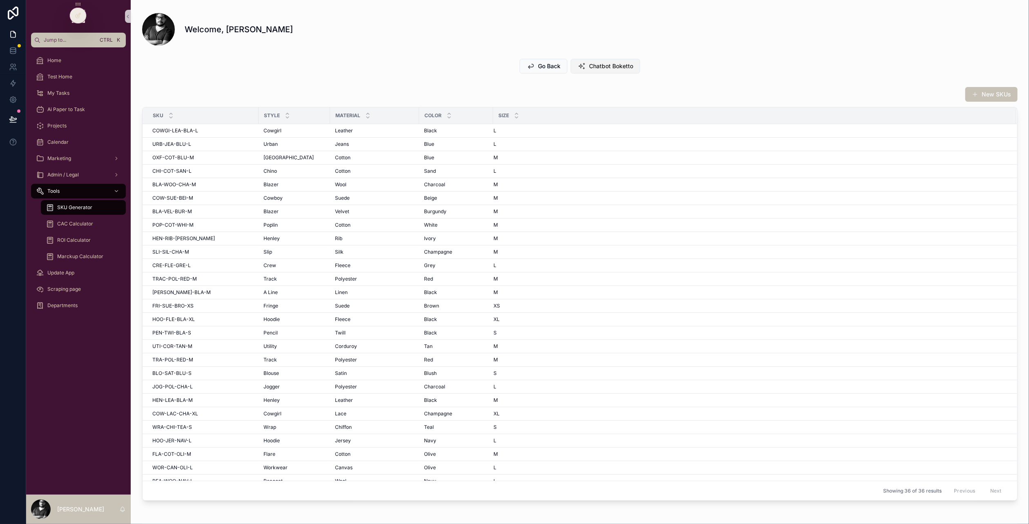
click at [609, 68] on span "Chatbot Boketto" at bounding box center [611, 66] width 44 height 8
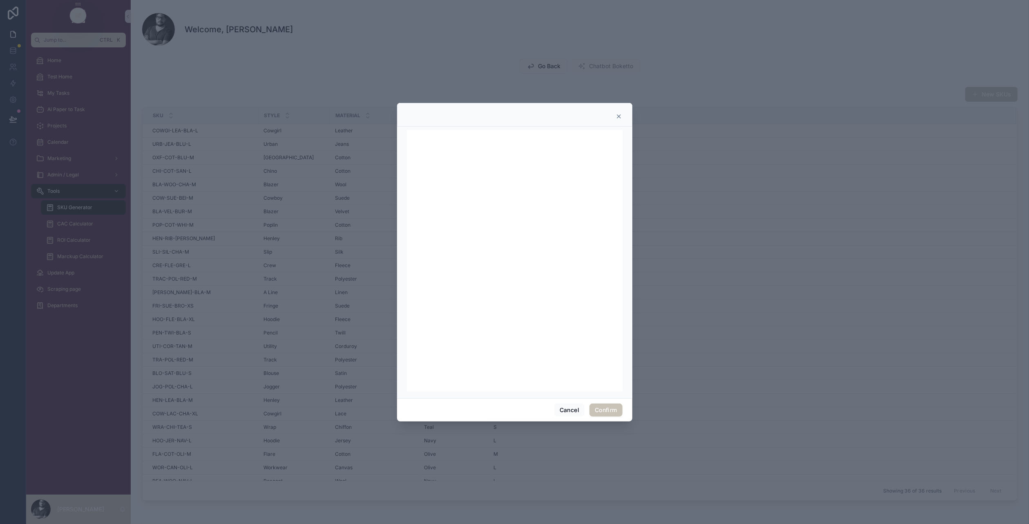
click at [706, 205] on div at bounding box center [514, 262] width 1029 height 524
click at [602, 404] on button "Confirm" at bounding box center [605, 410] width 33 height 13
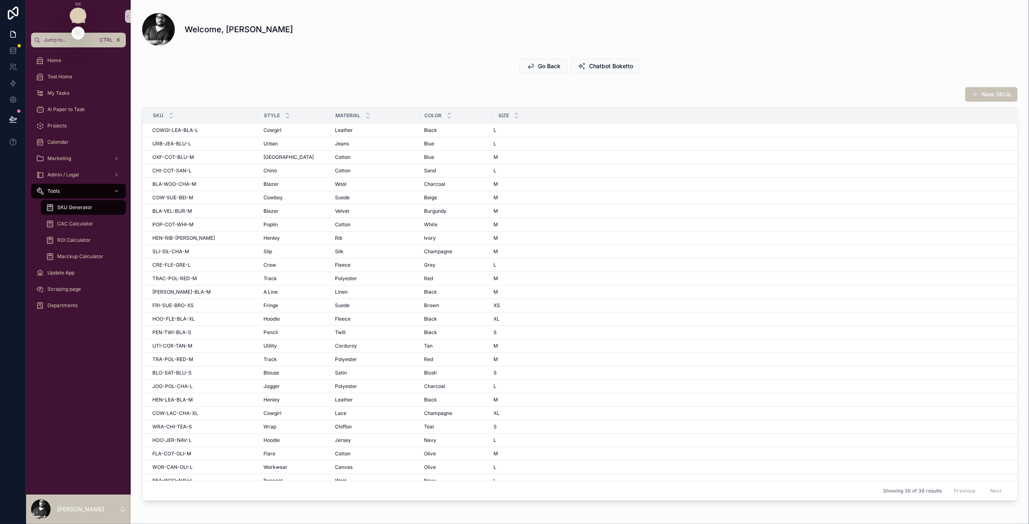
click at [83, 15] on div at bounding box center [78, 16] width 16 height 16
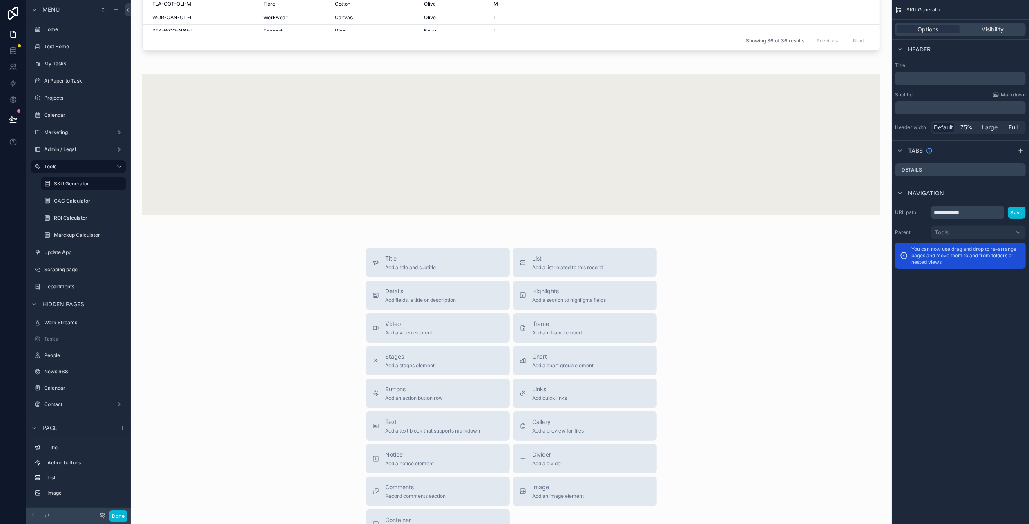
scroll to position [531, 0]
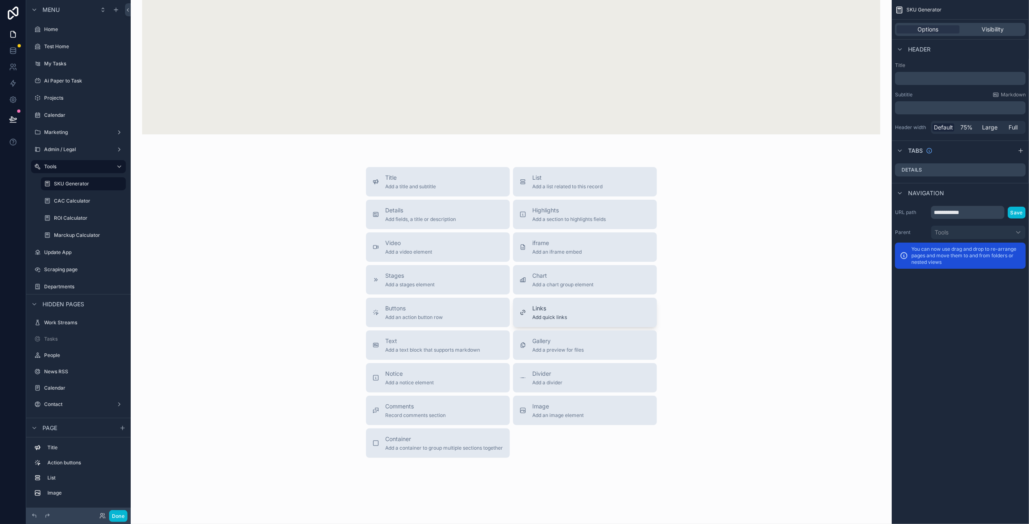
click at [555, 314] on span "Add quick links" at bounding box center [550, 317] width 35 height 7
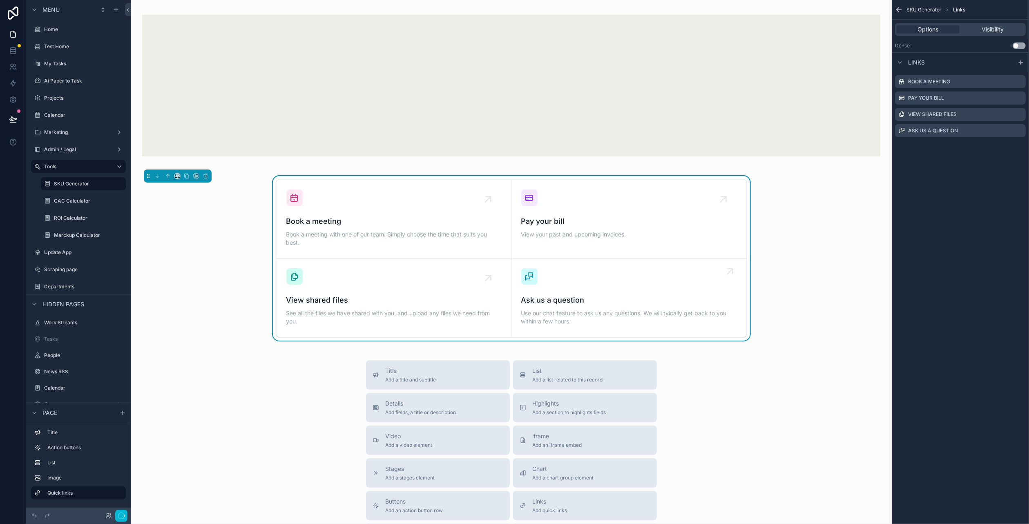
scroll to position [504, 0]
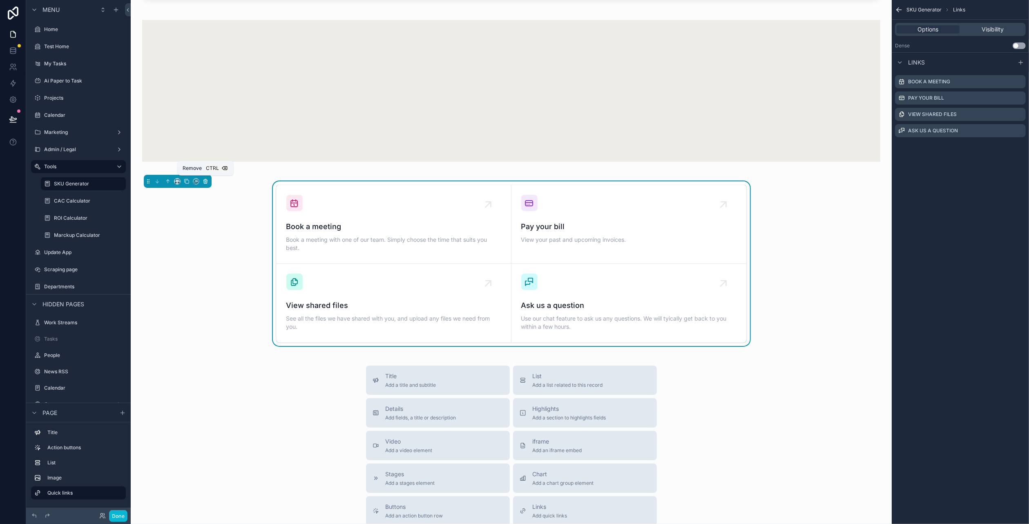
click at [204, 183] on button "scrollable content" at bounding box center [205, 181] width 9 height 9
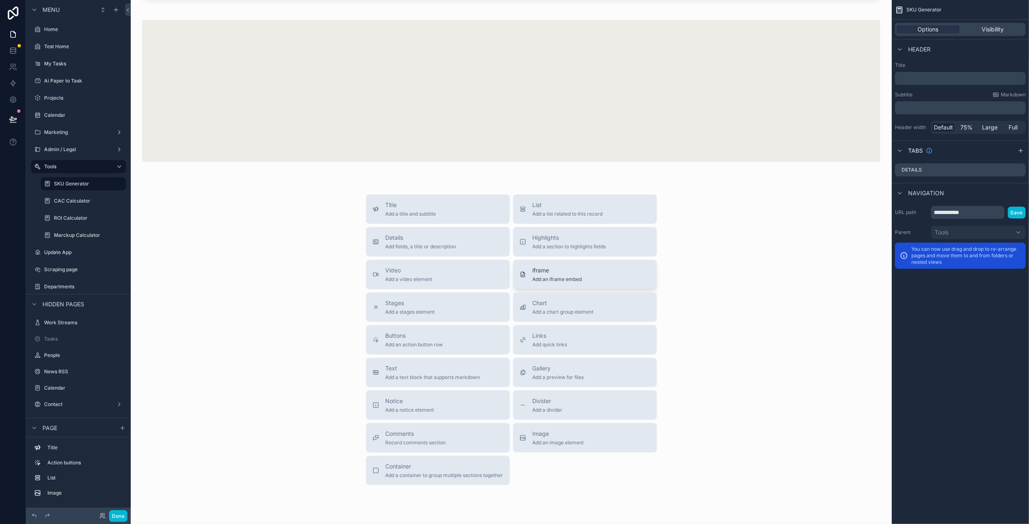
click at [541, 280] on span "Add an iframe embed" at bounding box center [557, 279] width 49 height 7
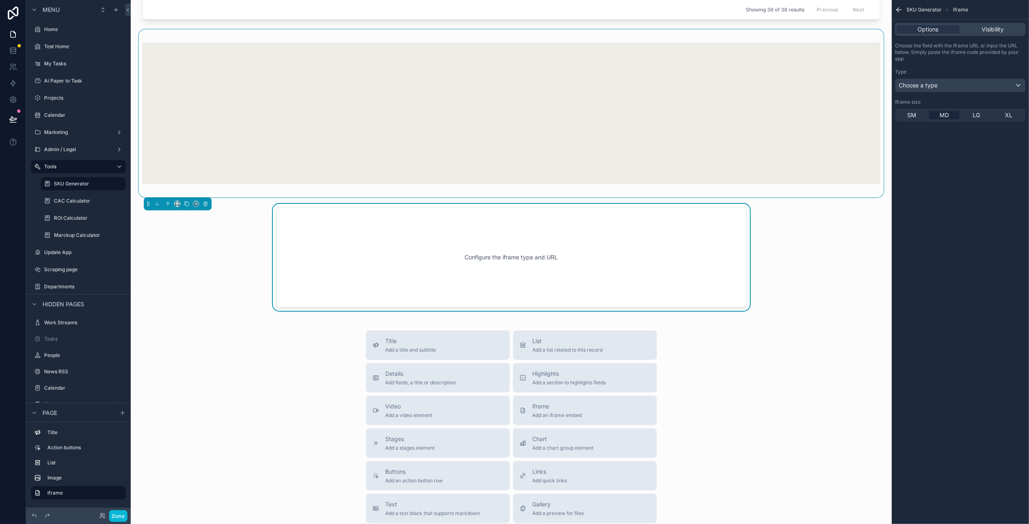
scroll to position [475, 0]
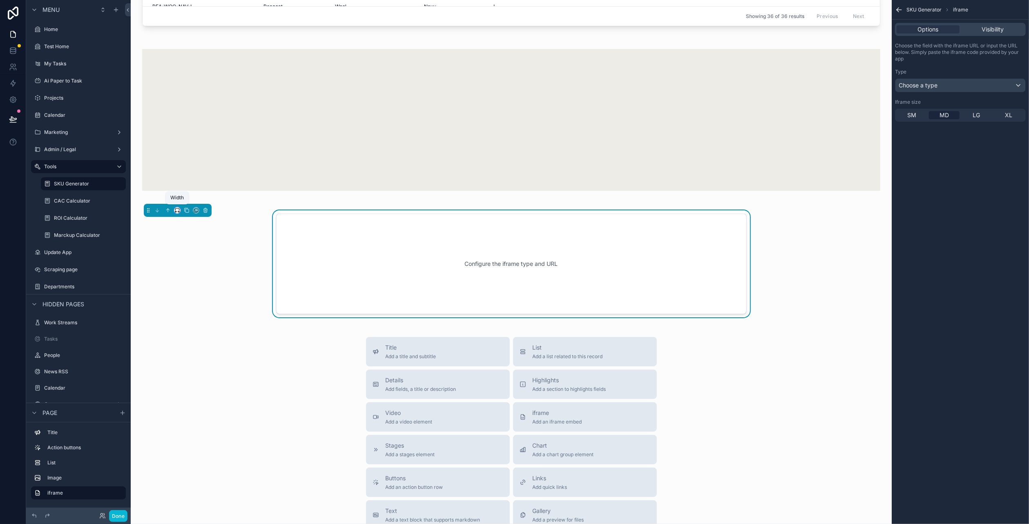
click at [179, 210] on icon "scrollable content" at bounding box center [177, 211] width 6 height 6
click at [194, 310] on div "Full width" at bounding box center [193, 317] width 35 height 15
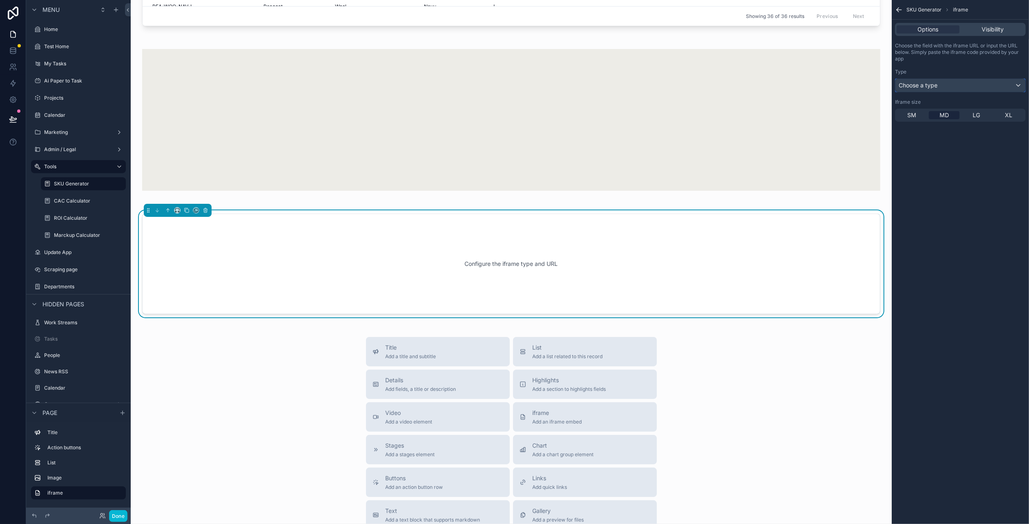
click at [931, 89] on span "Choose a type" at bounding box center [918, 85] width 39 height 8
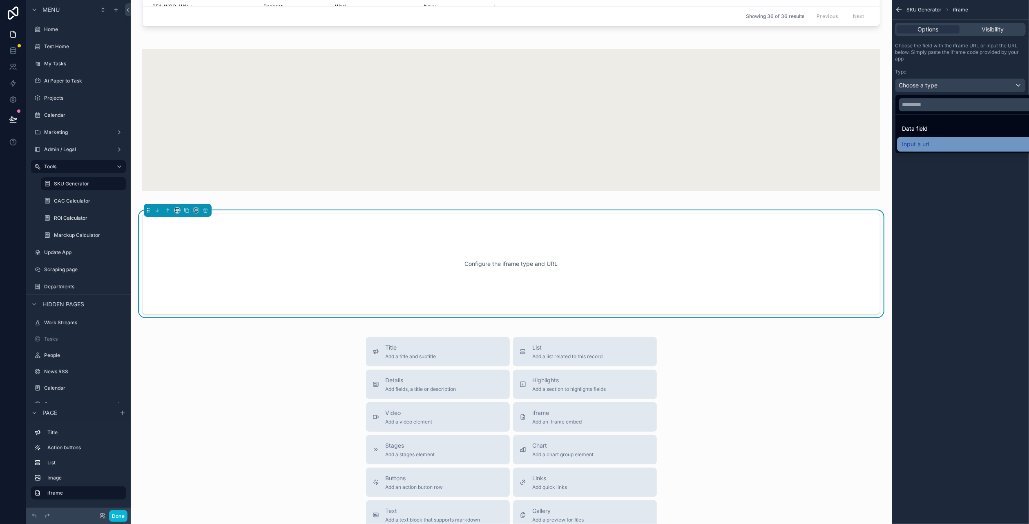
click at [921, 144] on span "Input a url" at bounding box center [915, 144] width 27 height 10
click at [926, 110] on div "﻿" at bounding box center [960, 115] width 131 height 13
click at [926, 111] on div "﻿" at bounding box center [960, 115] width 131 height 13
click at [924, 114] on p "﻿" at bounding box center [961, 115] width 126 height 7
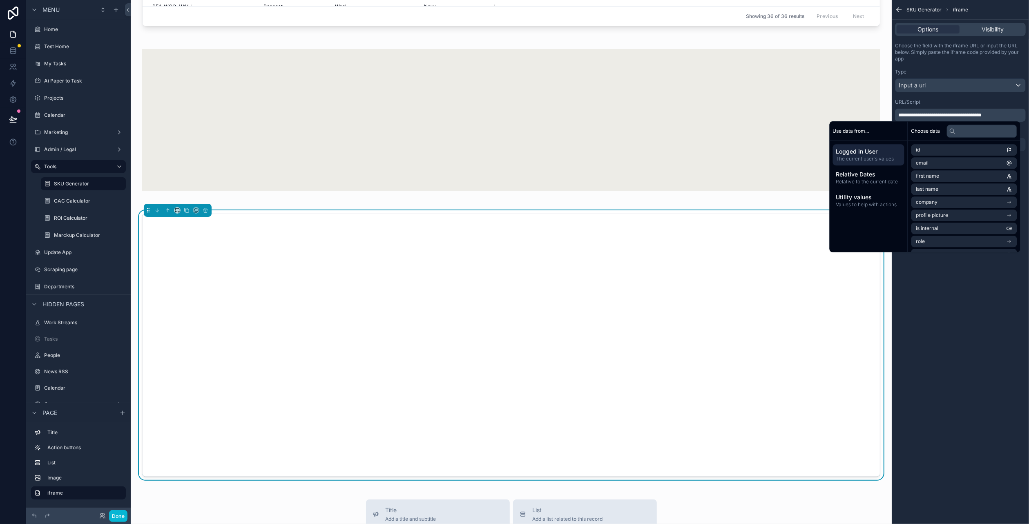
click at [968, 332] on div "**********" at bounding box center [960, 262] width 137 height 524
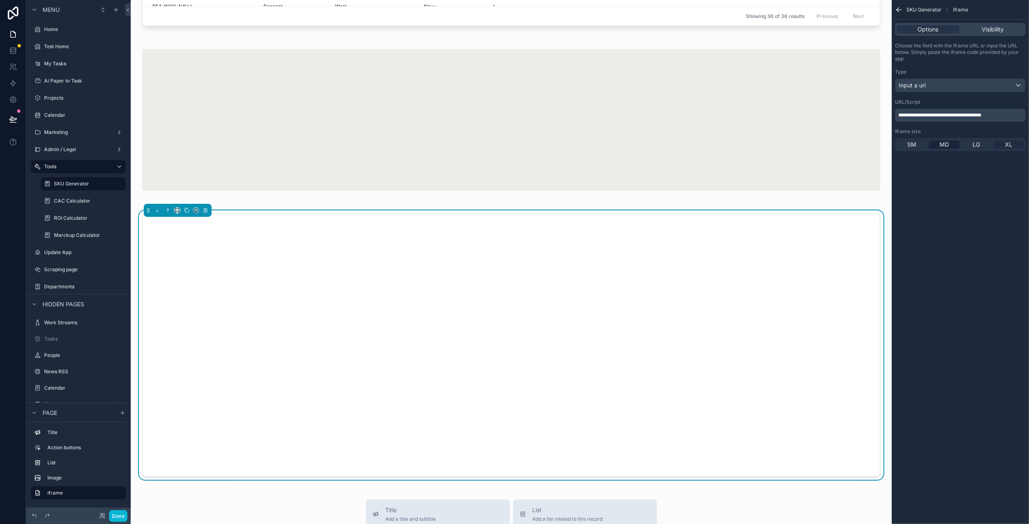
click at [1001, 145] on div "XL" at bounding box center [1009, 145] width 31 height 8
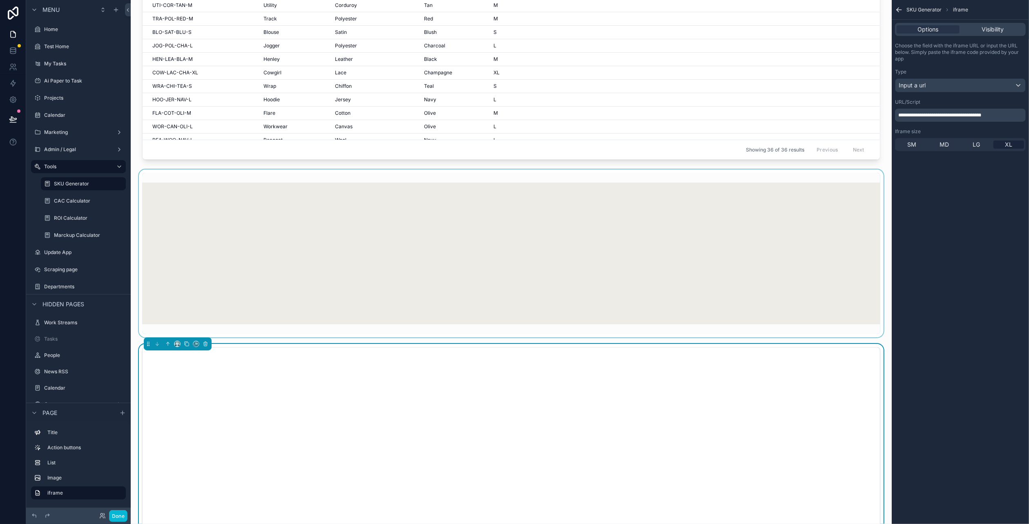
scroll to position [311, 0]
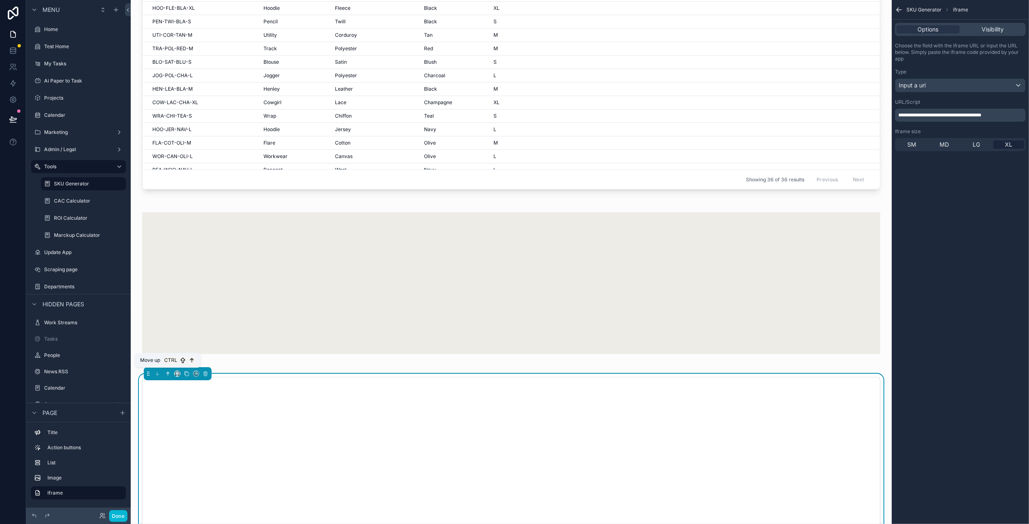
click at [165, 371] on icon "scrollable content" at bounding box center [168, 374] width 6 height 6
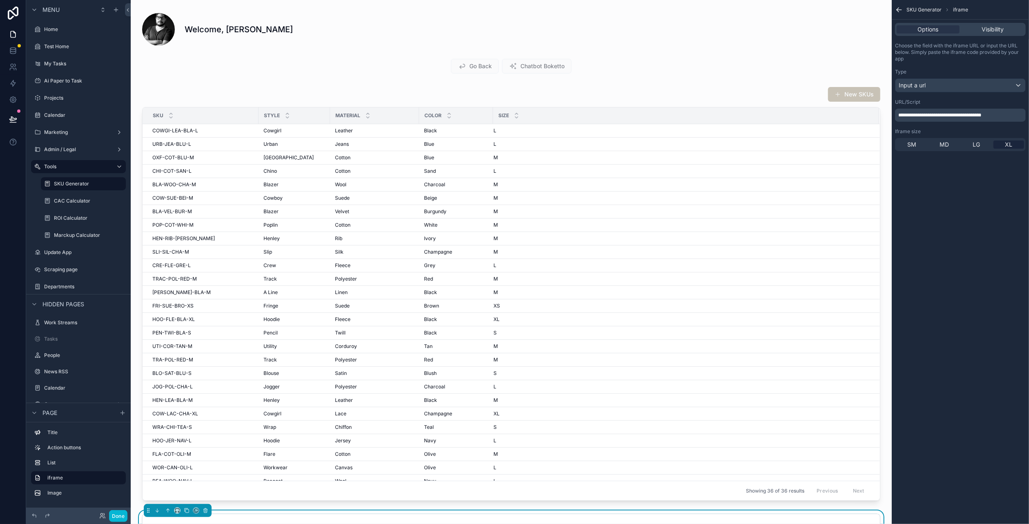
scroll to position [189, 0]
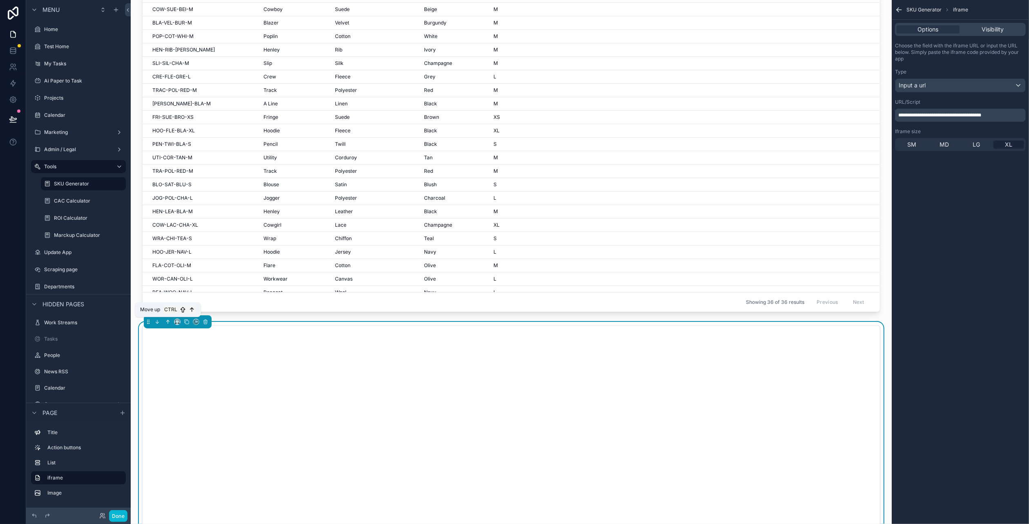
click at [165, 321] on icon "scrollable content" at bounding box center [168, 322] width 6 height 6
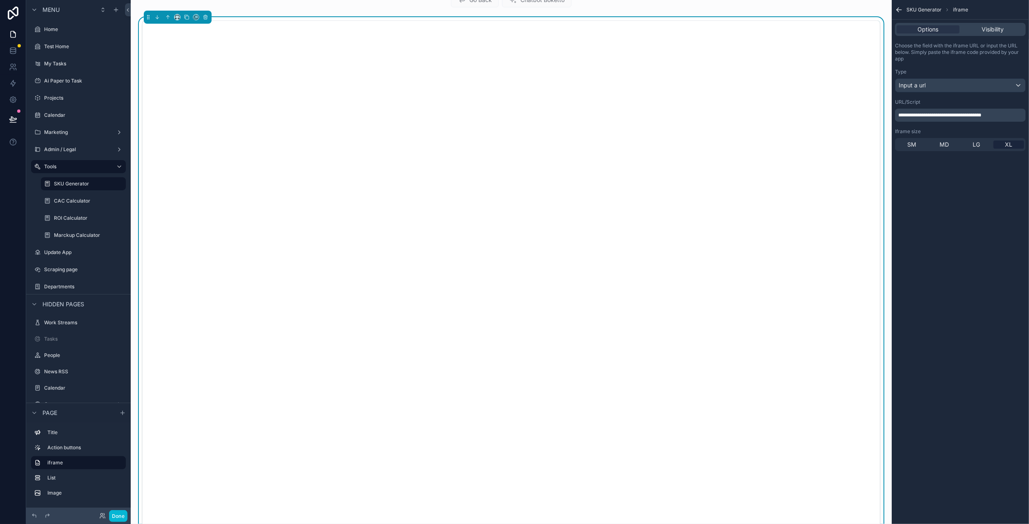
scroll to position [107, 0]
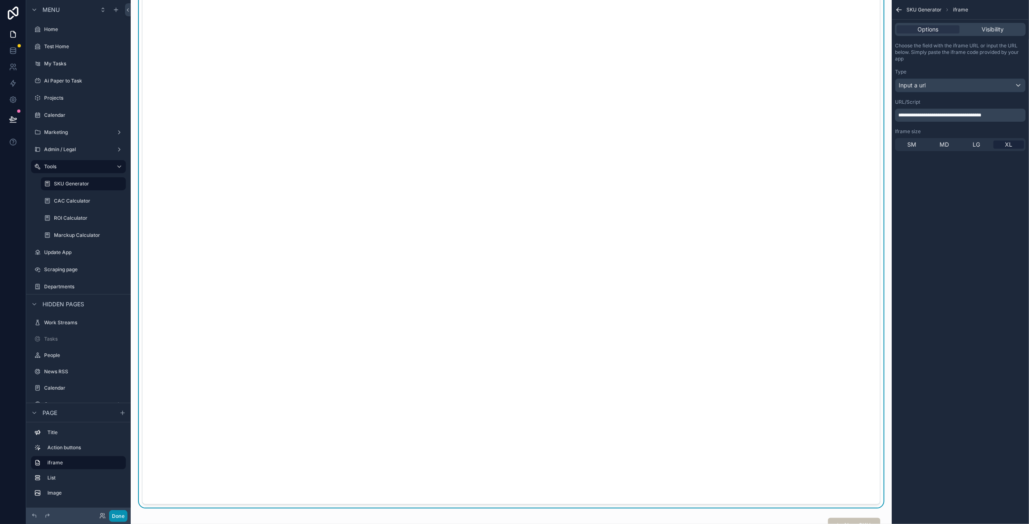
click at [118, 516] on button "Done" at bounding box center [118, 516] width 18 height 12
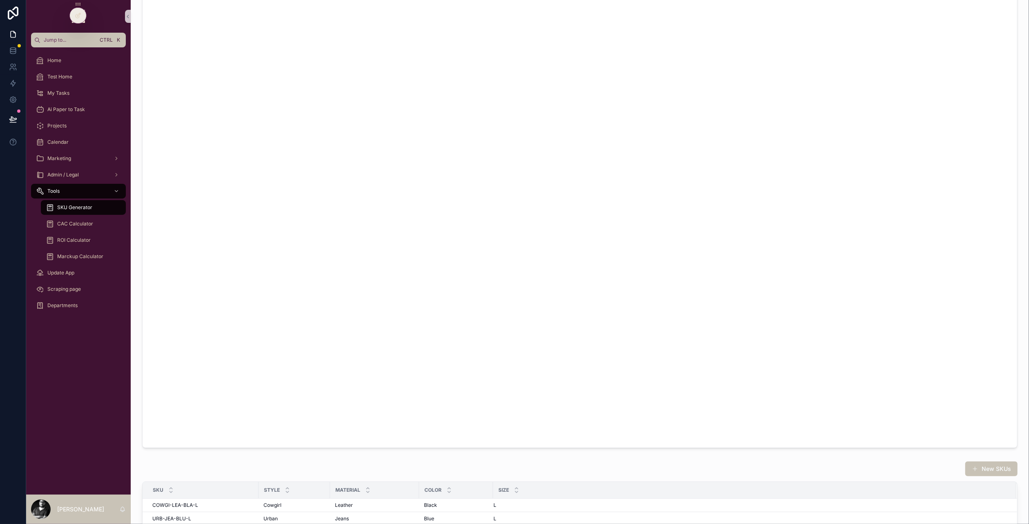
scroll to position [41, 0]
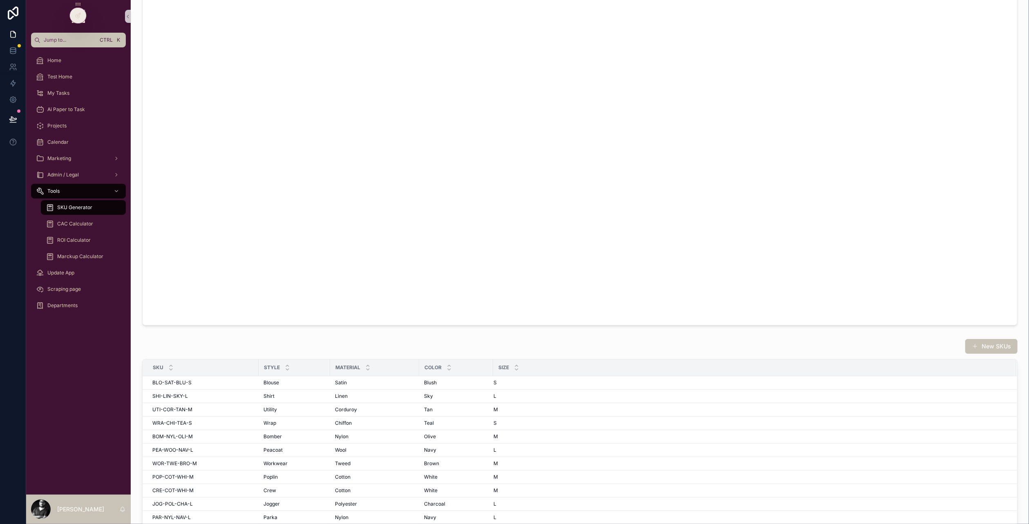
scroll to position [69, 0]
click at [582, 375] on div "Size" at bounding box center [754, 368] width 522 height 16
drag, startPoint x: 82, startPoint y: 14, endPoint x: 87, endPoint y: 19, distance: 6.9
click at [82, 14] on div at bounding box center [78, 16] width 16 height 16
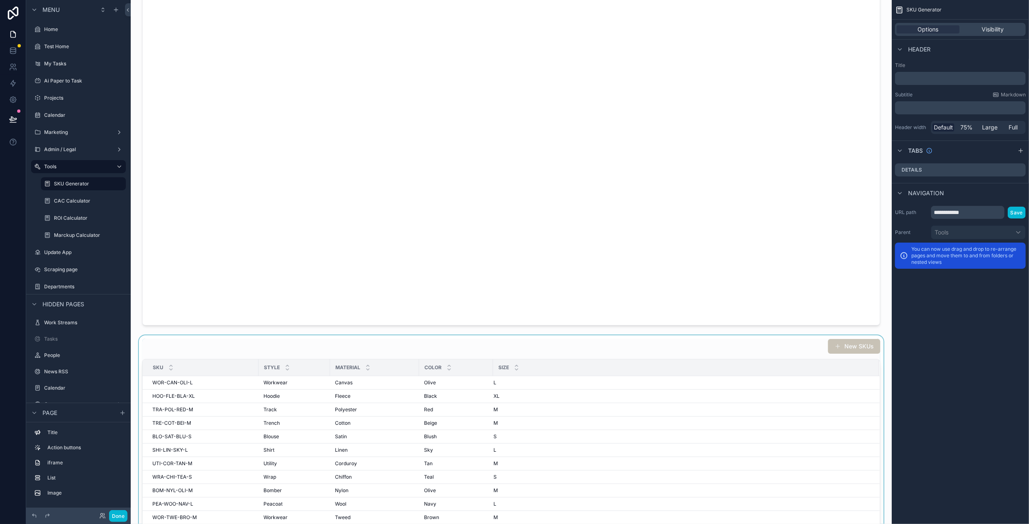
click at [591, 366] on div "Size" at bounding box center [685, 368] width 385 height 16
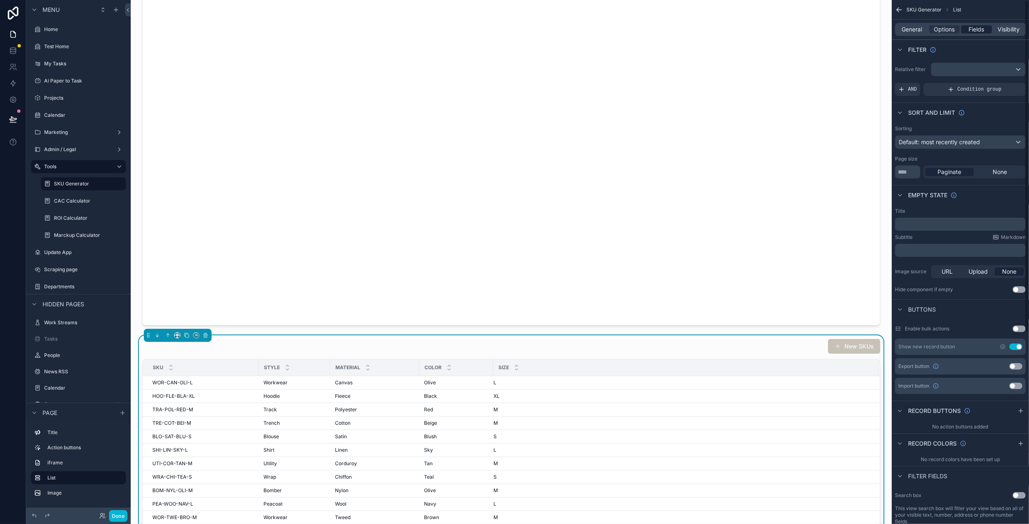
click at [975, 29] on span "Fields" at bounding box center [977, 29] width 16 height 8
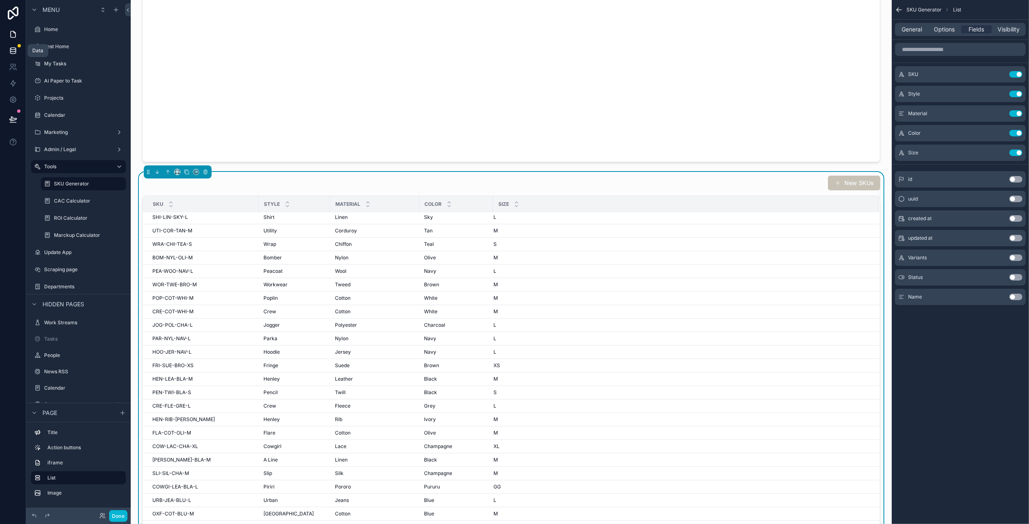
click at [18, 54] on link at bounding box center [13, 50] width 26 height 16
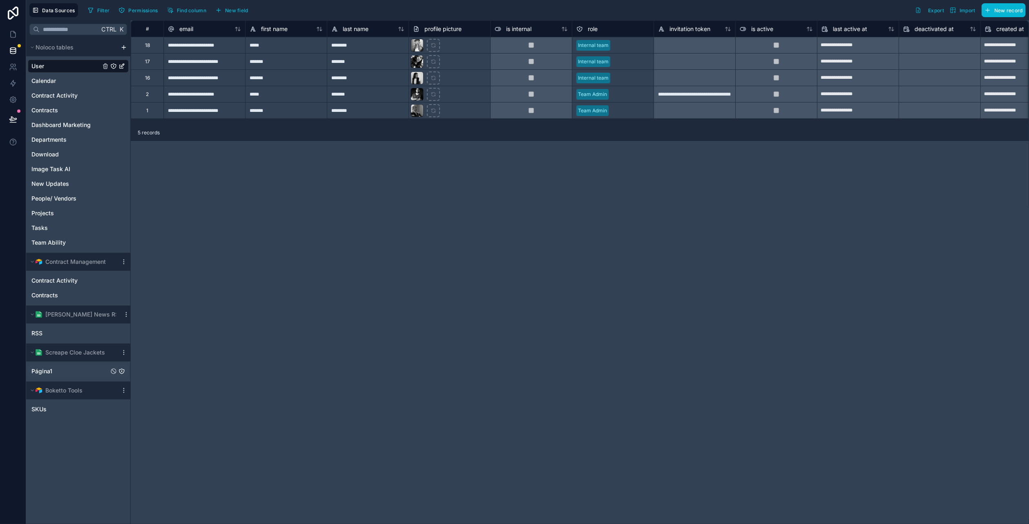
click at [48, 371] on span "Página1" at bounding box center [41, 371] width 21 height 8
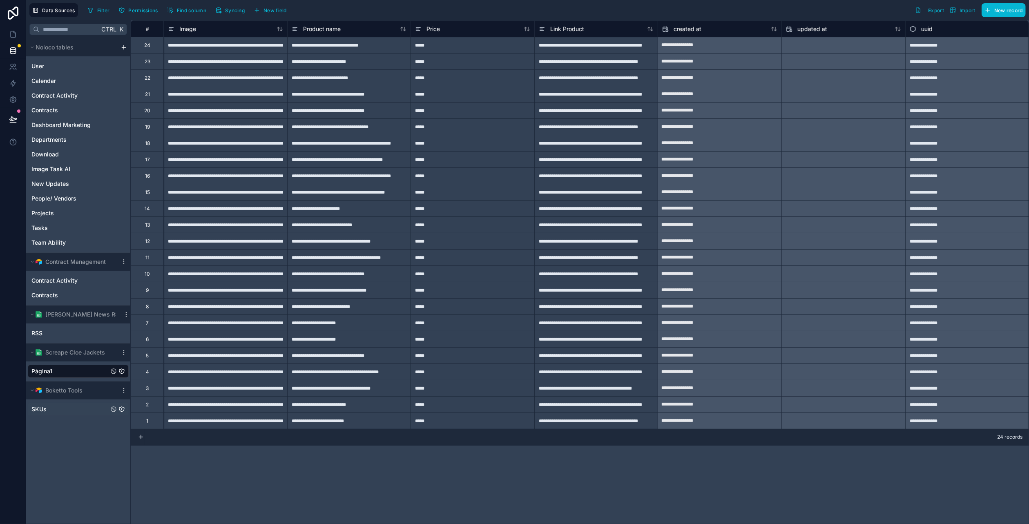
click at [54, 408] on div "SKUs" at bounding box center [78, 409] width 101 height 13
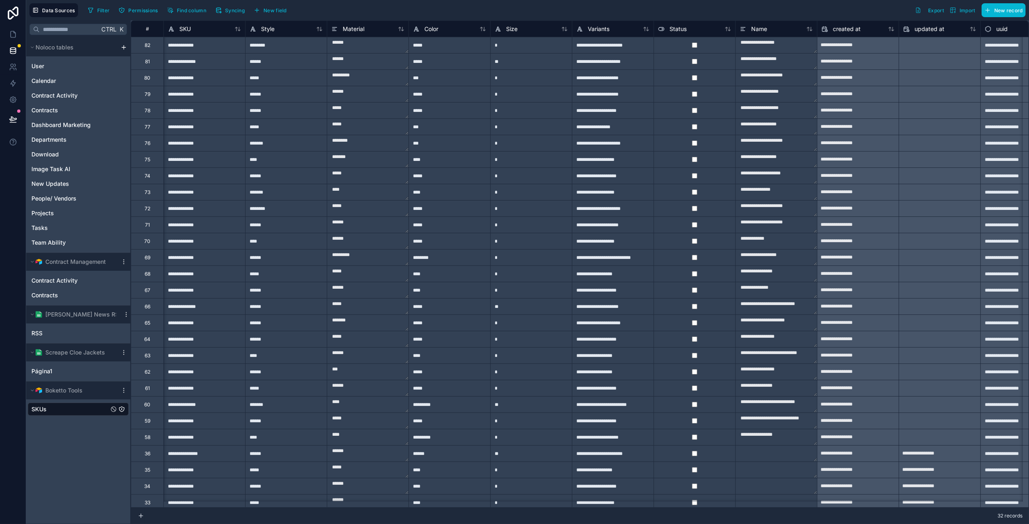
scroll to position [0, 39]
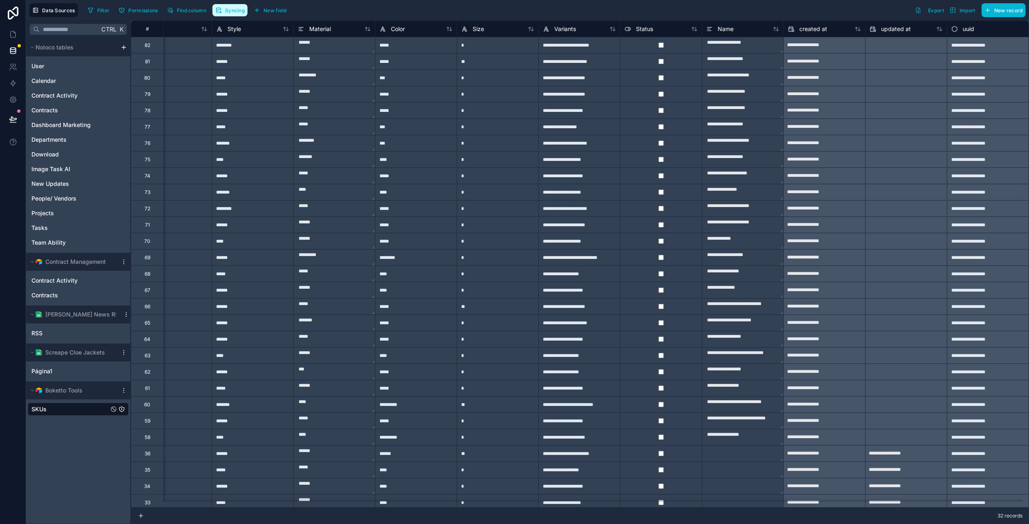
click at [242, 12] on span "Syncing" at bounding box center [235, 10] width 20 height 6
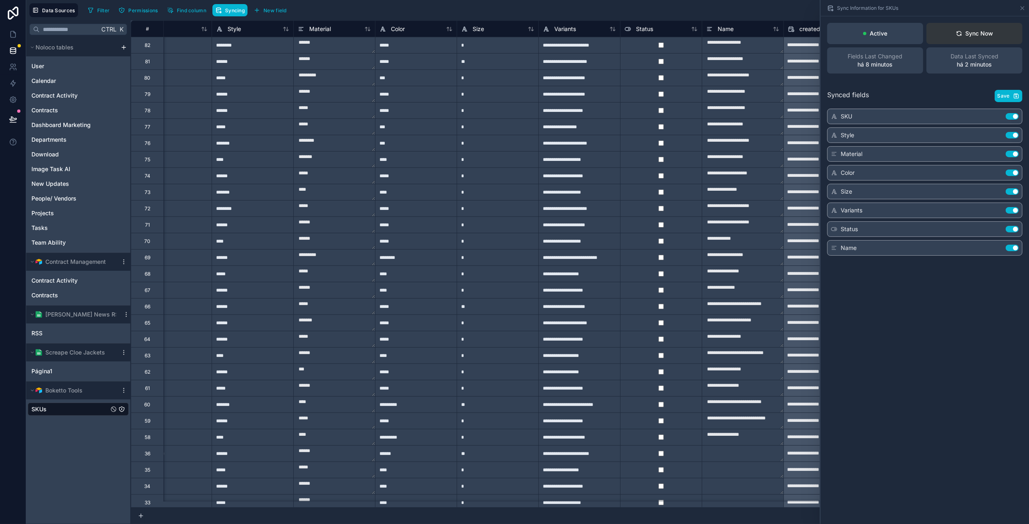
click at [979, 39] on button "Sync Now" at bounding box center [975, 33] width 96 height 21
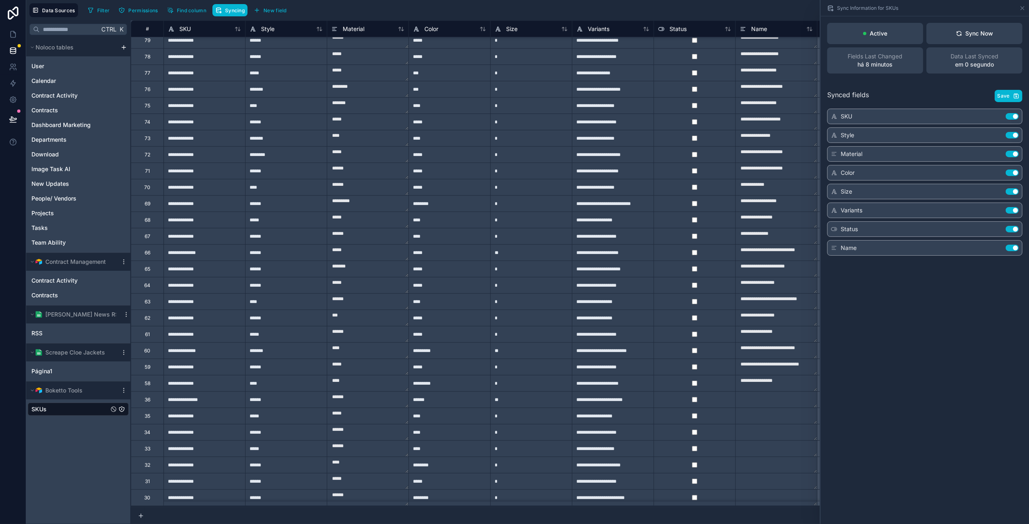
scroll to position [60, 0]
click at [14, 36] on icon at bounding box center [13, 34] width 8 height 8
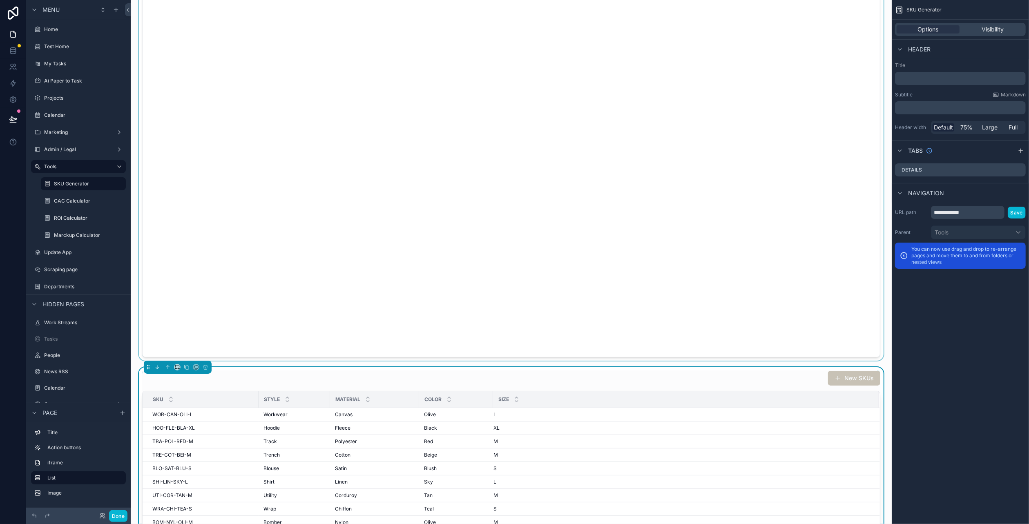
scroll to position [368, 0]
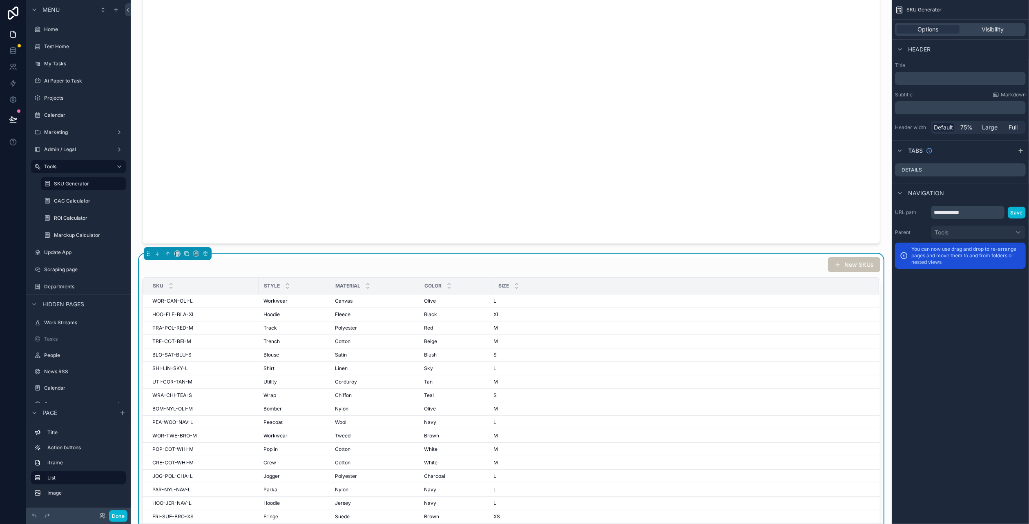
click at [604, 265] on div "New SKUs" at bounding box center [511, 265] width 738 height 16
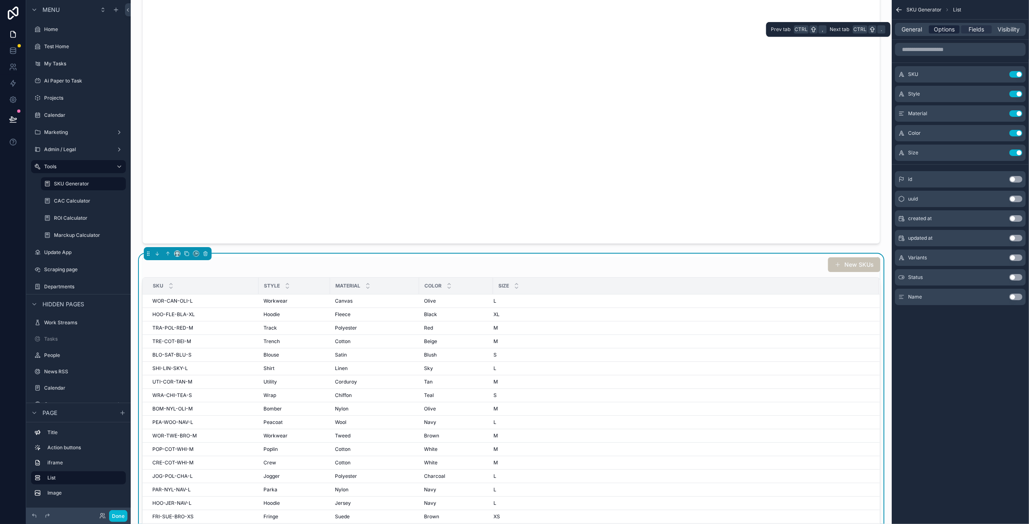
click at [950, 32] on span "Options" at bounding box center [944, 29] width 21 height 8
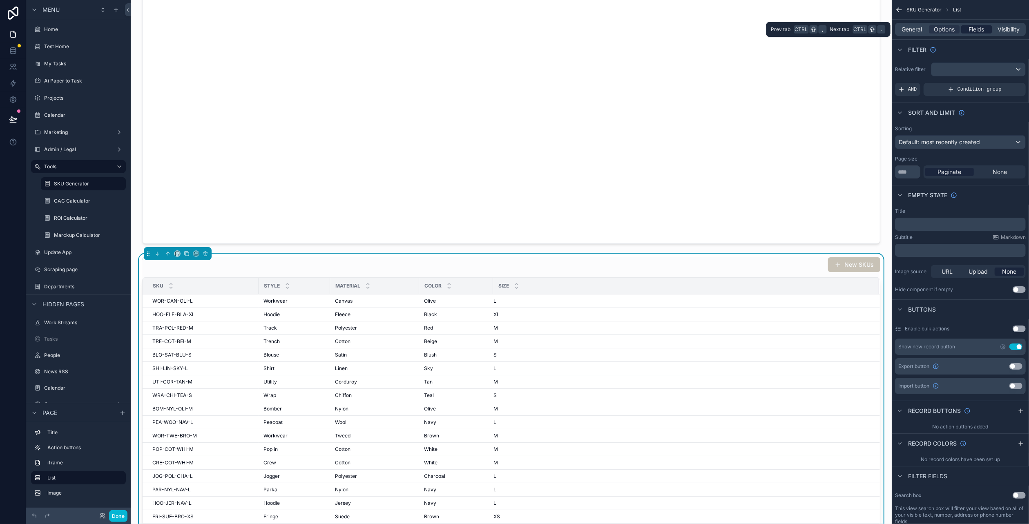
click at [969, 27] on span "Fields" at bounding box center [977, 29] width 16 height 8
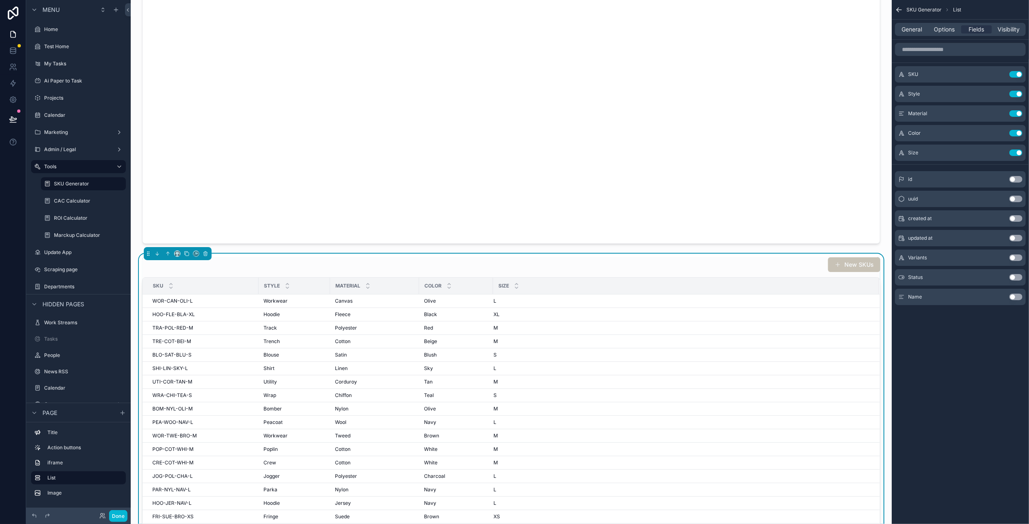
click at [929, 29] on div "General Options Fields Visibility" at bounding box center [960, 29] width 131 height 13
click at [919, 29] on span "General" at bounding box center [912, 29] width 20 height 8
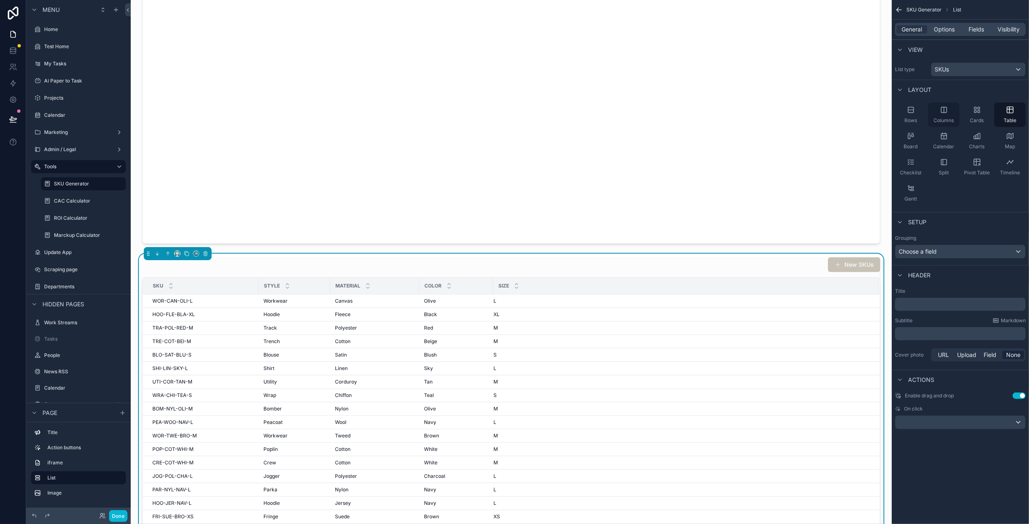
click at [953, 116] on div "Columns" at bounding box center [943, 115] width 31 height 25
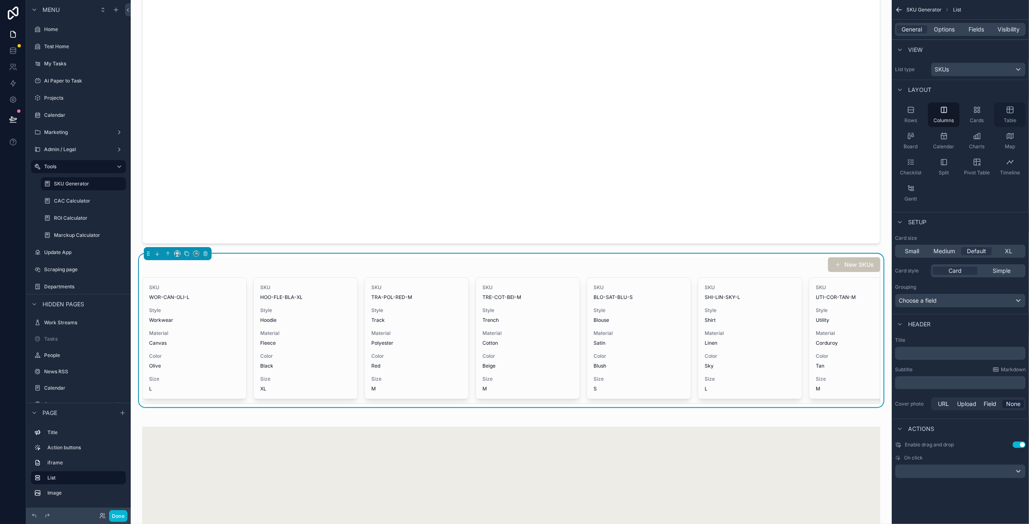
click at [1009, 116] on div "Table" at bounding box center [1009, 115] width 31 height 25
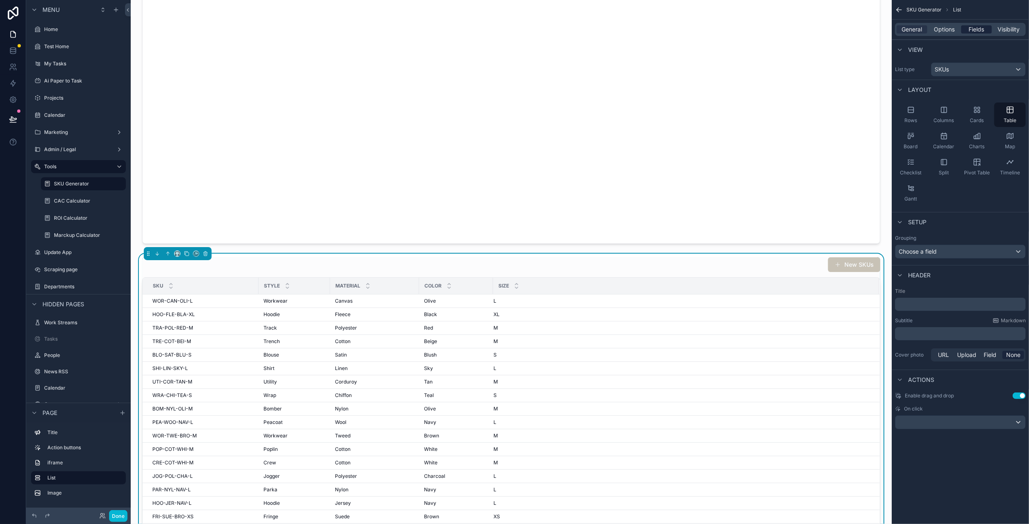
click at [973, 29] on span "Fields" at bounding box center [977, 29] width 16 height 8
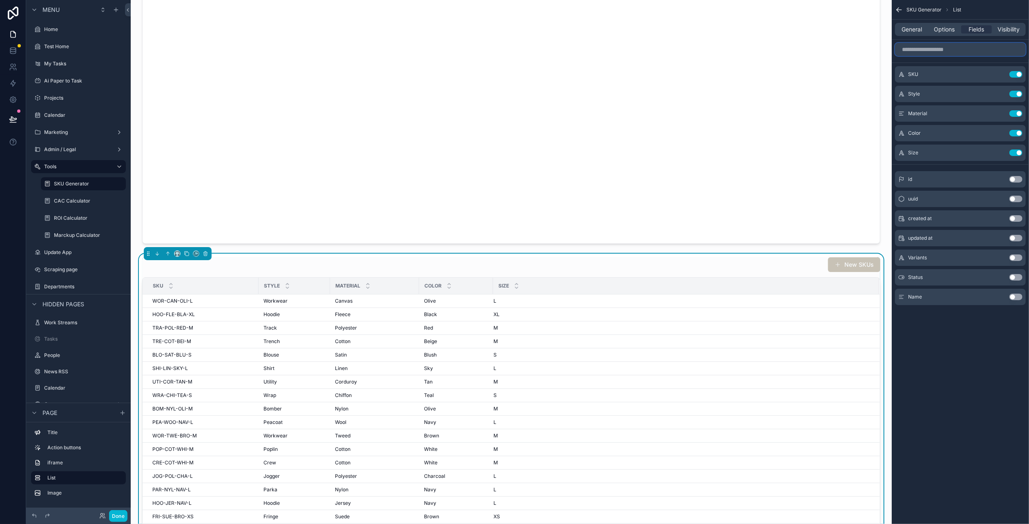
click at [979, 51] on input "scrollable content" at bounding box center [960, 49] width 131 height 13
click at [912, 32] on span "General" at bounding box center [912, 29] width 20 height 8
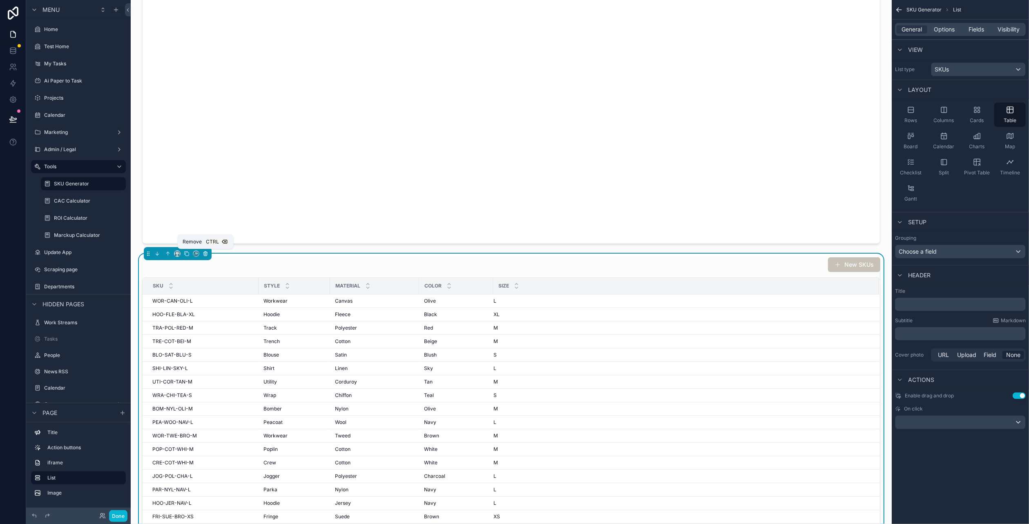
click at [205, 252] on icon "scrollable content" at bounding box center [206, 252] width 2 height 1
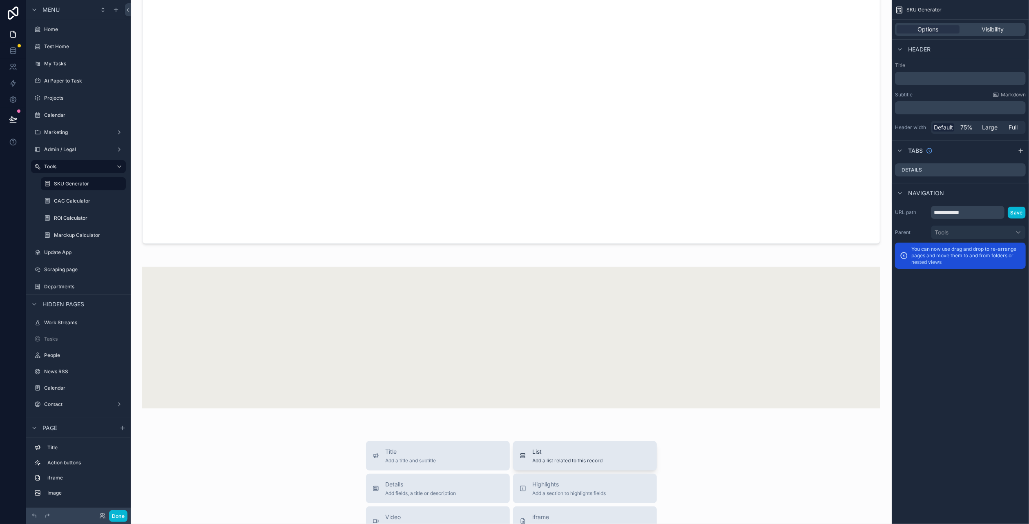
click at [534, 448] on span "List" at bounding box center [568, 452] width 70 height 8
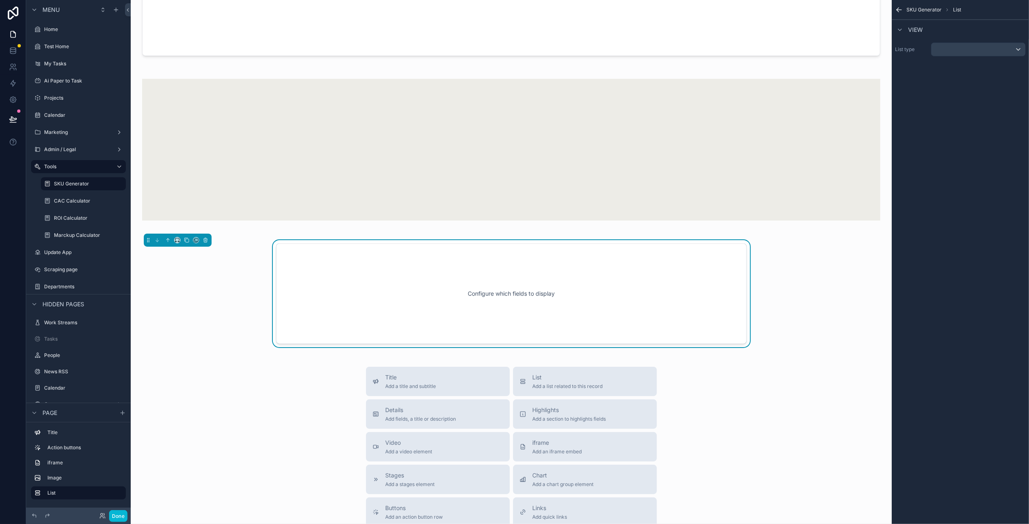
scroll to position [586, 0]
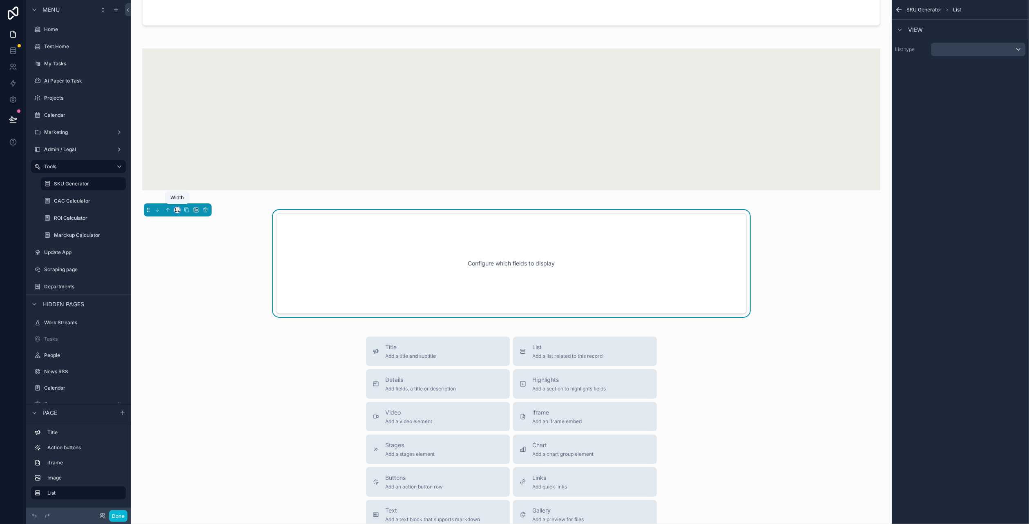
click at [176, 209] on icon "scrollable content" at bounding box center [177, 210] width 6 height 6
click at [199, 315] on span "Full width" at bounding box center [193, 317] width 25 height 10
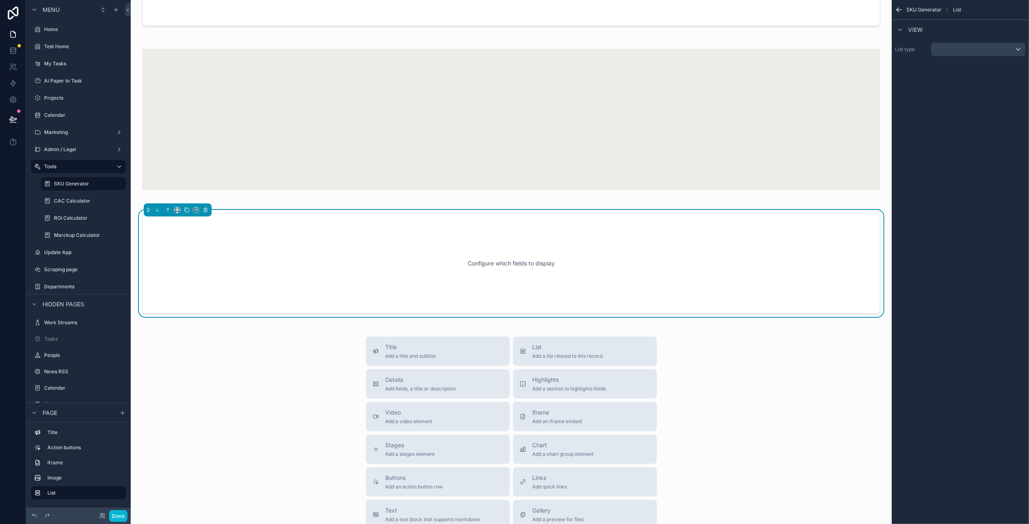
click at [563, 264] on div "Configure which fields to display" at bounding box center [511, 264] width 711 height 74
click at [982, 56] on div "scrollable content" at bounding box center [978, 49] width 94 height 13
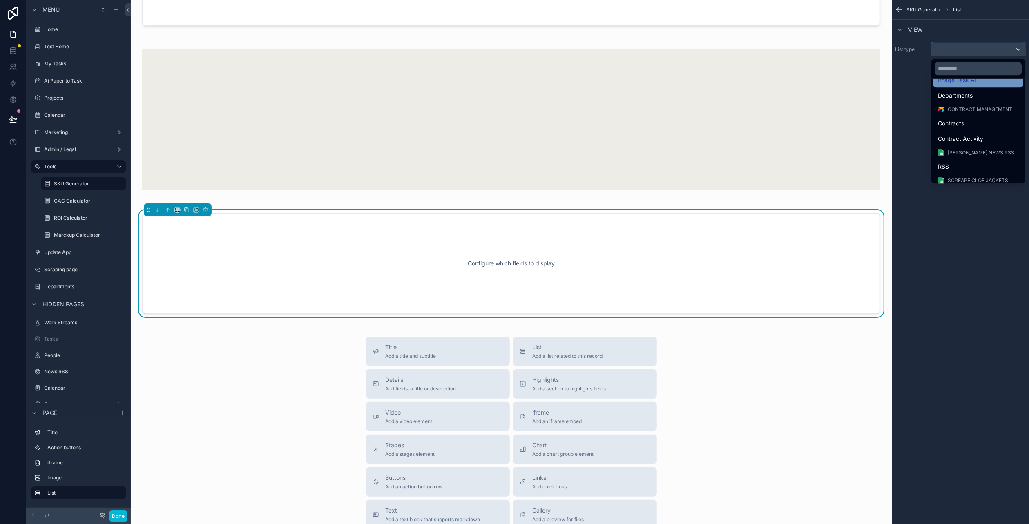
scroll to position [243, 0]
click at [948, 176] on span "SKUs" at bounding box center [945, 175] width 14 height 10
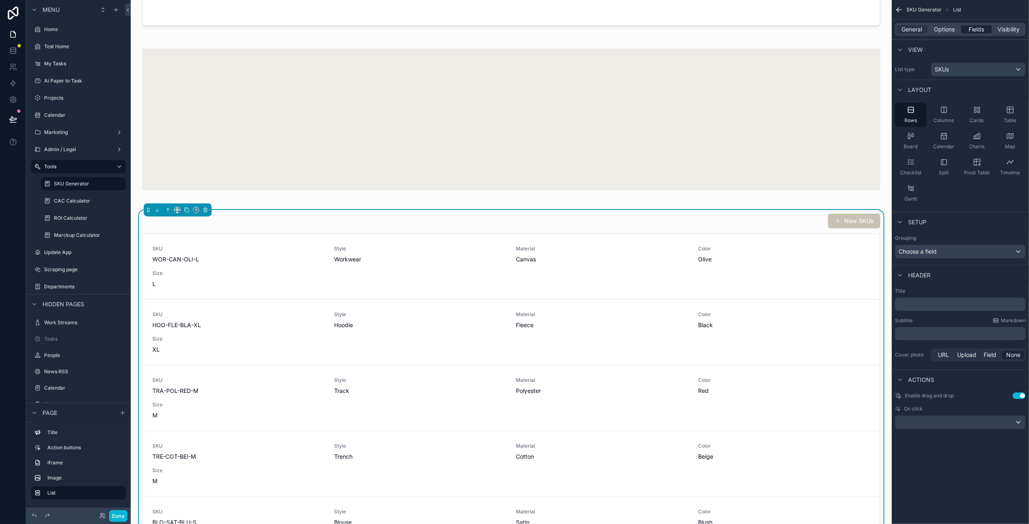
click at [974, 29] on span "Fields" at bounding box center [977, 29] width 16 height 8
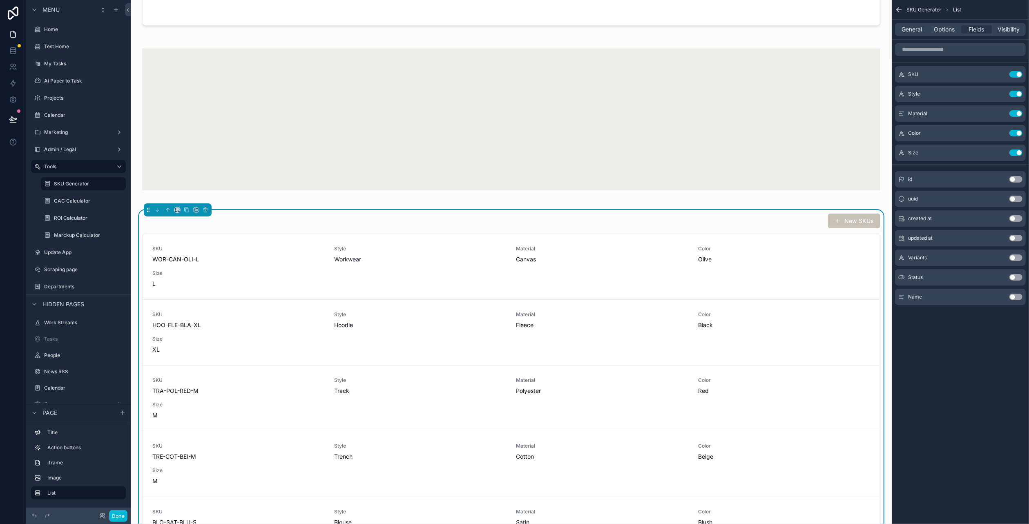
click at [1016, 277] on button "Use setting" at bounding box center [1015, 277] width 13 height 7
click at [1018, 257] on button "Use setting" at bounding box center [1015, 258] width 13 height 7
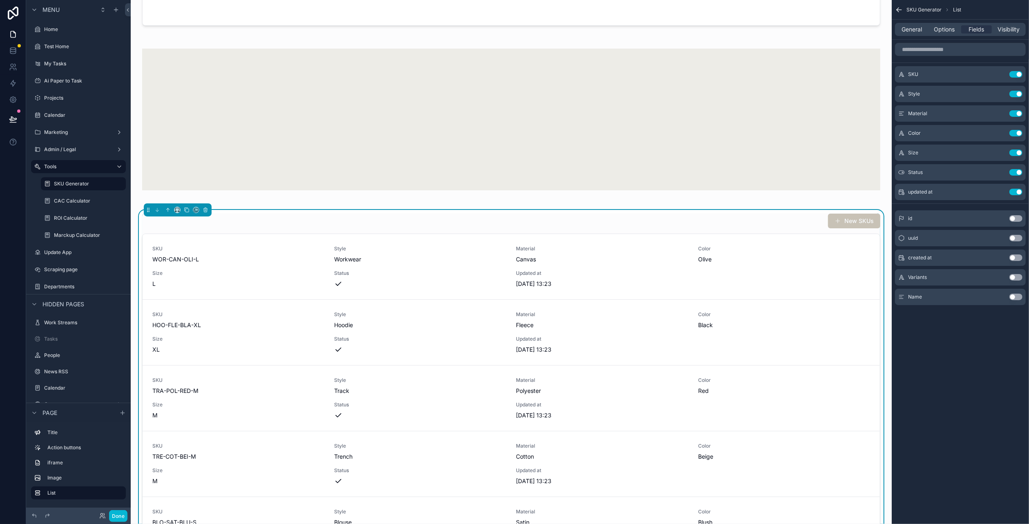
click at [1017, 274] on button "Use setting" at bounding box center [1015, 277] width 13 height 7
click at [1017, 295] on button "Use setting" at bounding box center [1015, 297] width 13 height 7
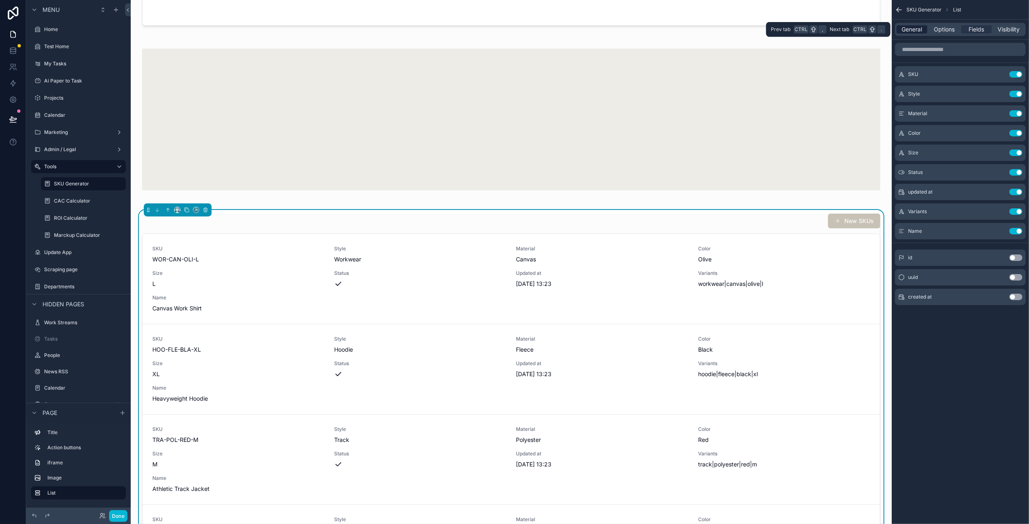
click at [900, 26] on div "General" at bounding box center [912, 29] width 31 height 8
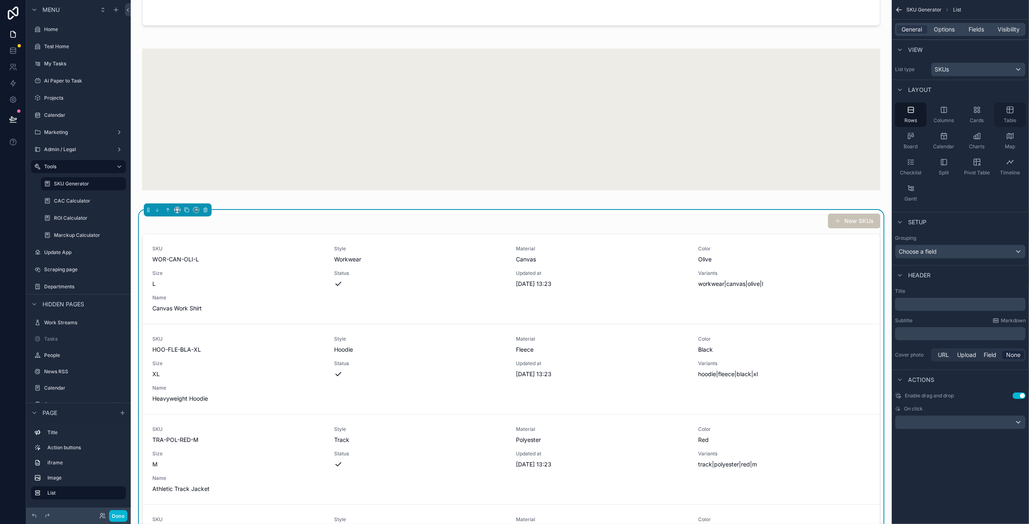
click at [1010, 112] on icon "scrollable content" at bounding box center [1010, 110] width 8 height 8
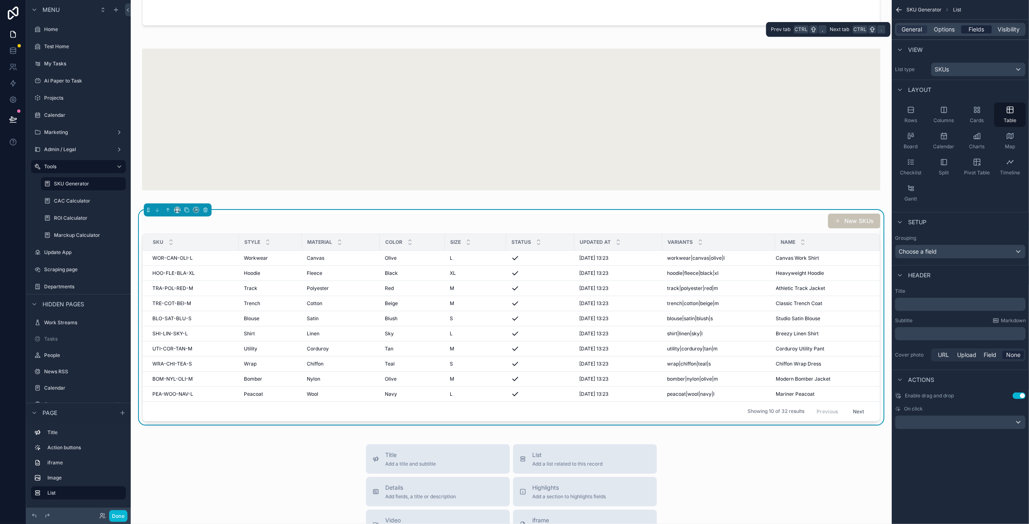
click at [978, 30] on span "Fields" at bounding box center [977, 29] width 16 height 8
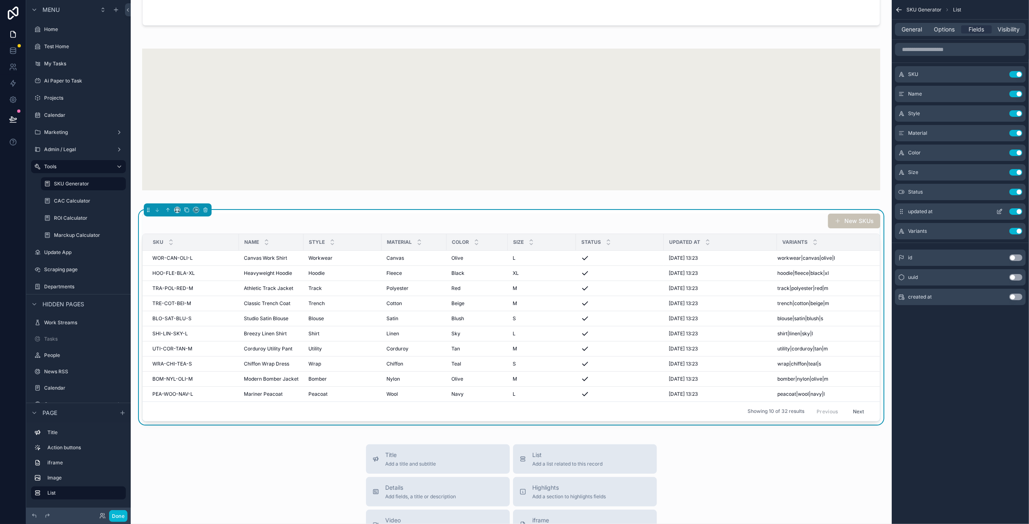
click at [902, 212] on icon "scrollable content" at bounding box center [902, 211] width 0 height 0
click at [1015, 210] on button "Use setting" at bounding box center [1015, 211] width 13 height 7
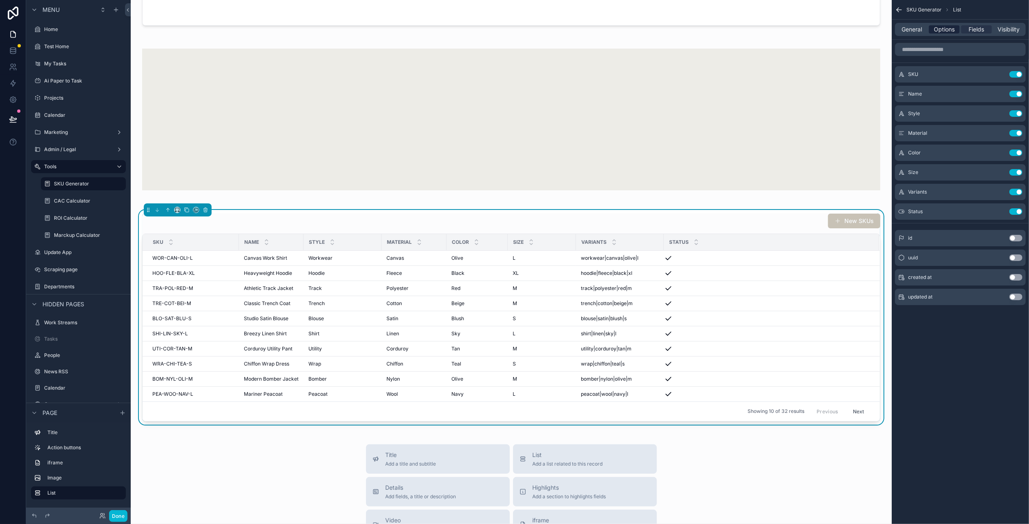
click at [936, 30] on span "Options" at bounding box center [944, 29] width 21 height 8
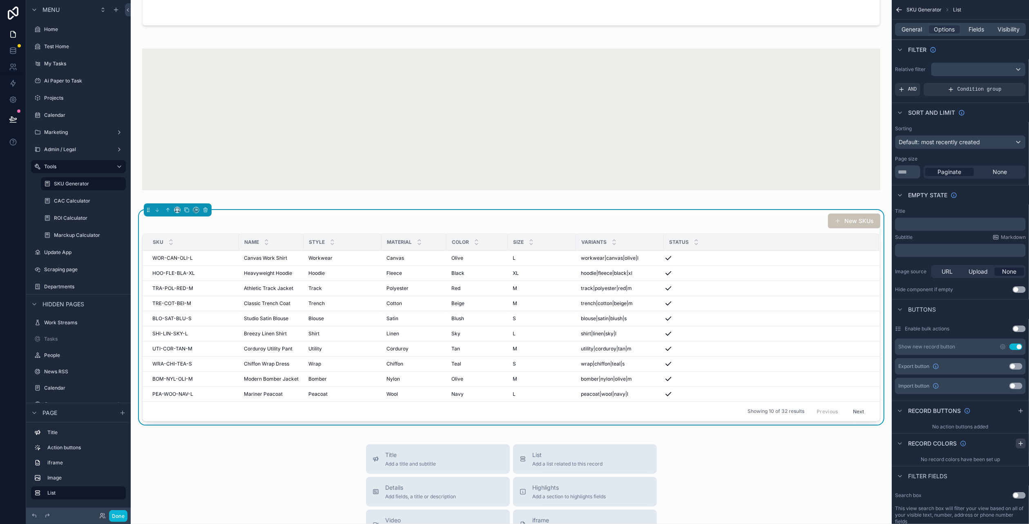
click at [1017, 443] on button "scrollable content" at bounding box center [1021, 444] width 10 height 10
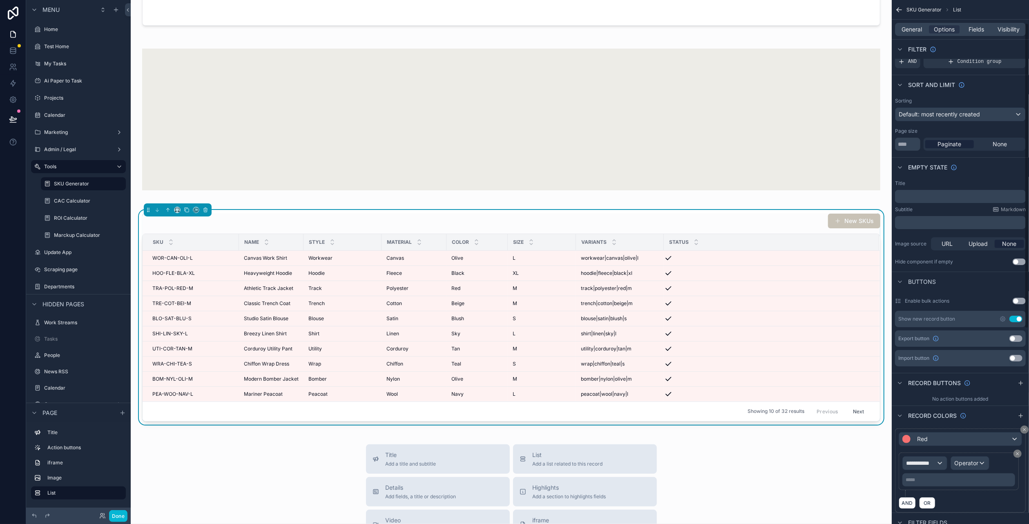
scroll to position [41, 0]
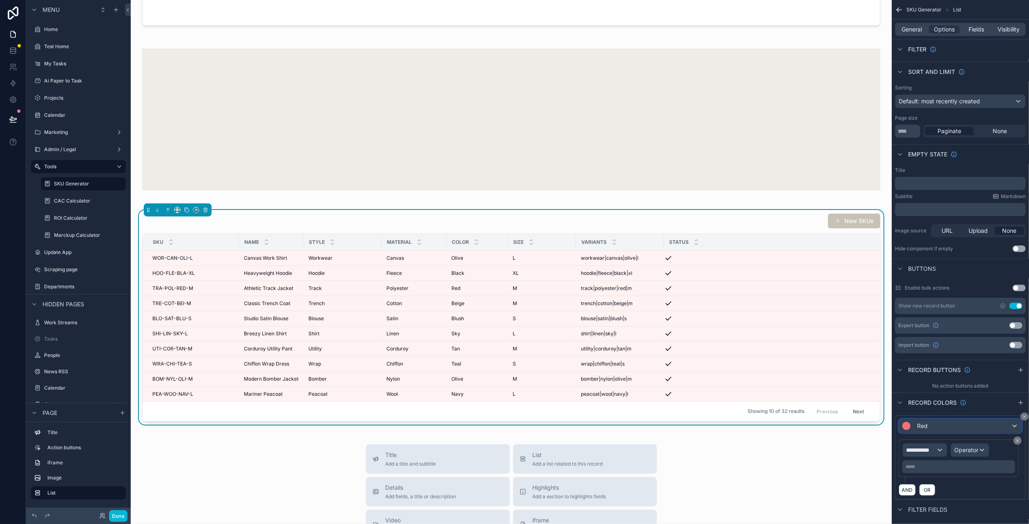
click at [977, 429] on div "Red" at bounding box center [960, 426] width 123 height 13
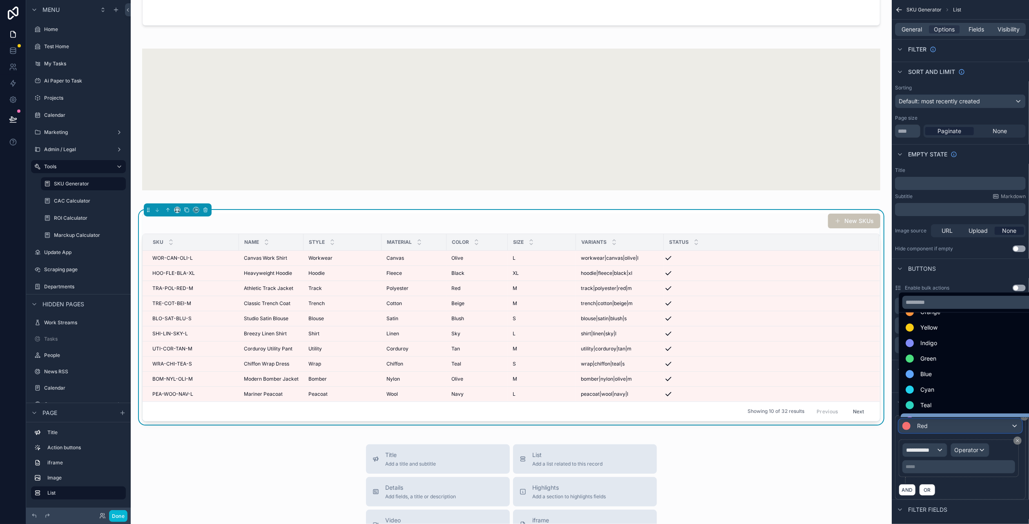
scroll to position [17, 0]
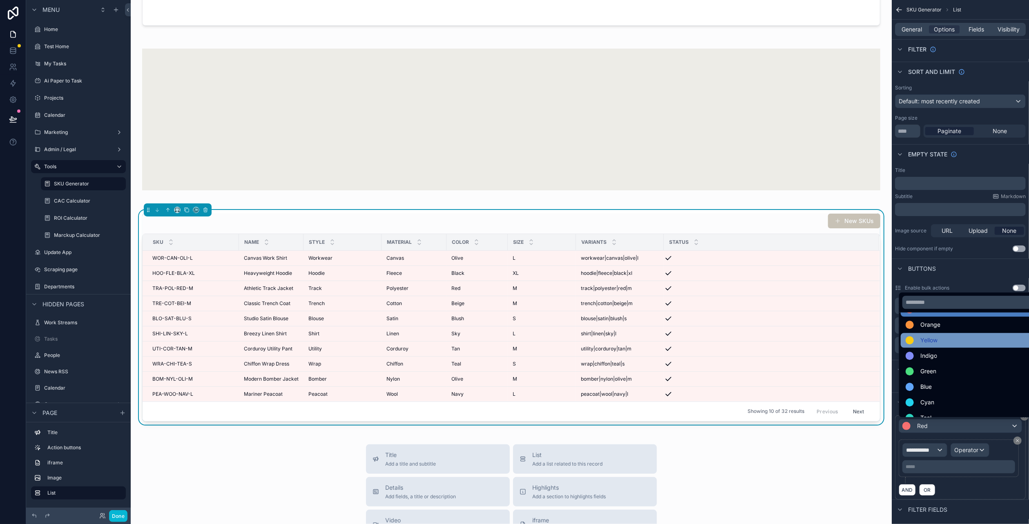
click at [954, 346] on div "Yellow" at bounding box center [970, 340] width 138 height 15
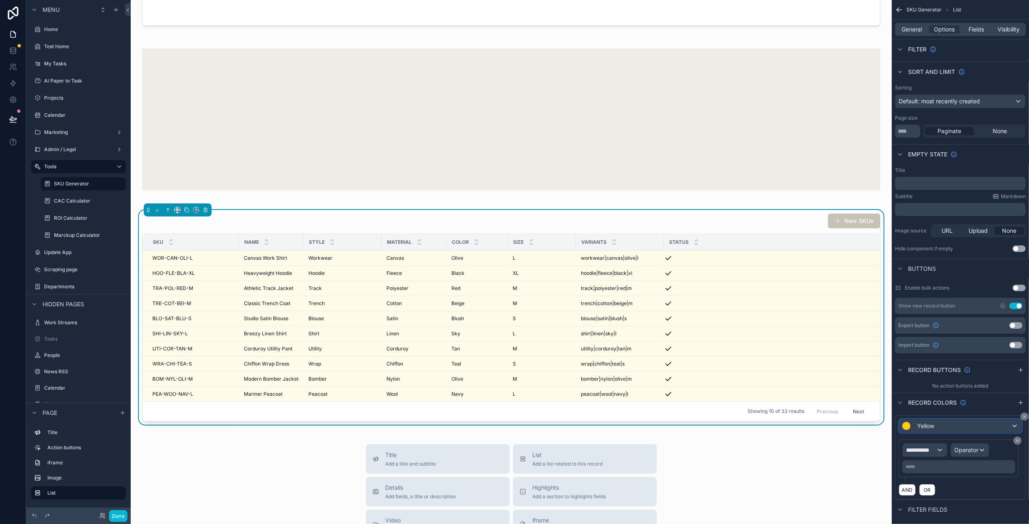
click at [972, 422] on div "Yellow" at bounding box center [960, 426] width 123 height 13
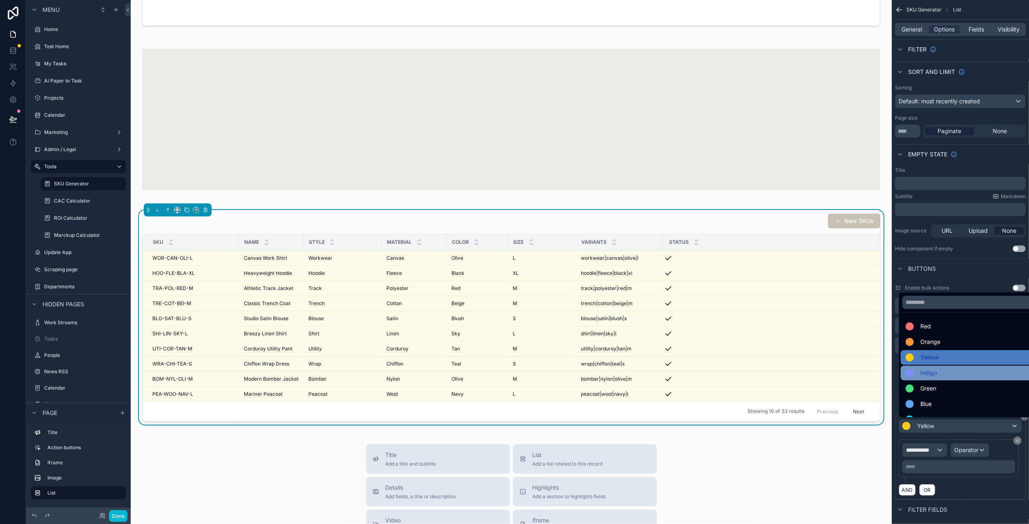
click at [955, 374] on div "Indigo" at bounding box center [970, 373] width 129 height 10
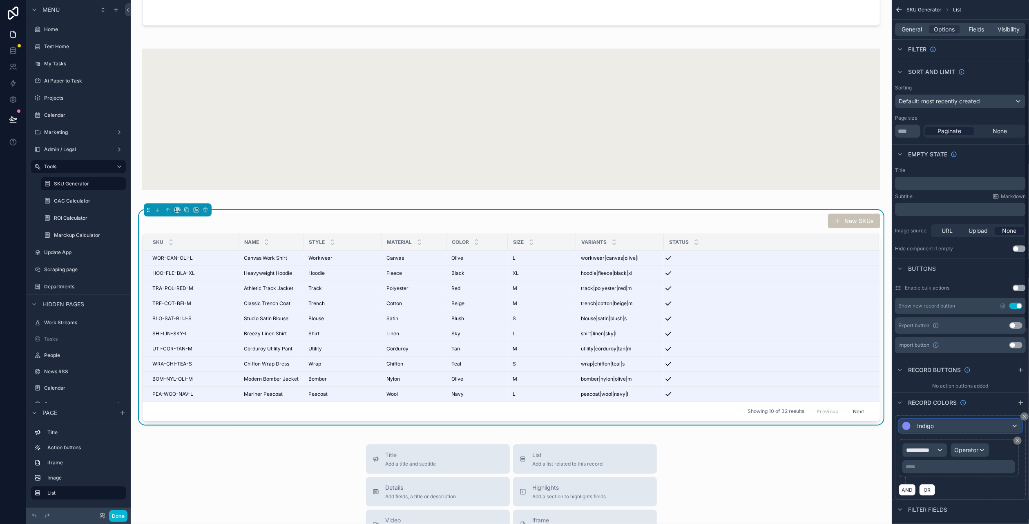
click at [959, 423] on div "Indigo" at bounding box center [960, 426] width 123 height 13
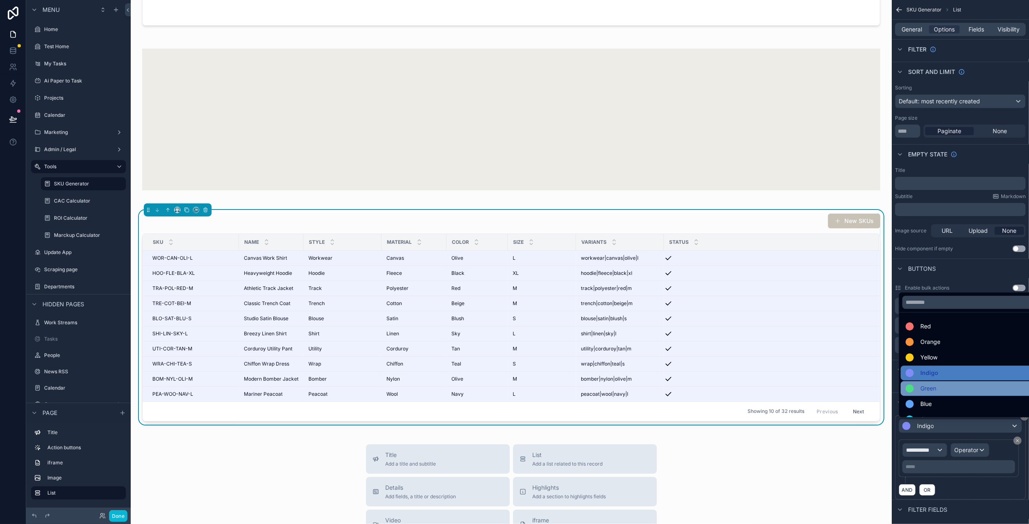
click at [949, 389] on div "Green" at bounding box center [970, 389] width 129 height 10
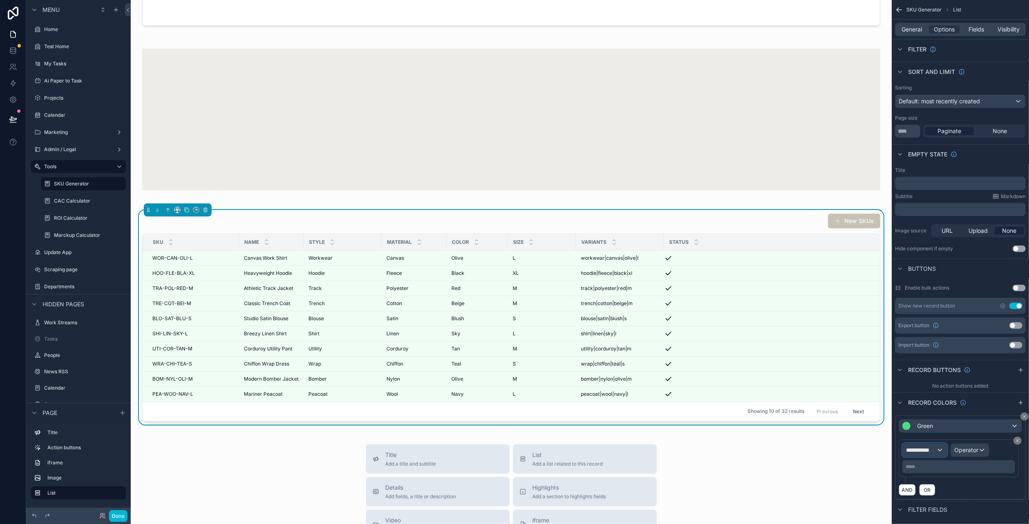
click at [944, 449] on div "**********" at bounding box center [925, 450] width 44 height 13
click at [944, 449] on div "scrollable content" at bounding box center [514, 262] width 1029 height 524
click at [969, 451] on span "Operator" at bounding box center [966, 450] width 24 height 7
click at [969, 451] on div "scrollable content" at bounding box center [514, 262] width 1029 height 524
click at [923, 451] on span "**********" at bounding box center [921, 450] width 30 height 8
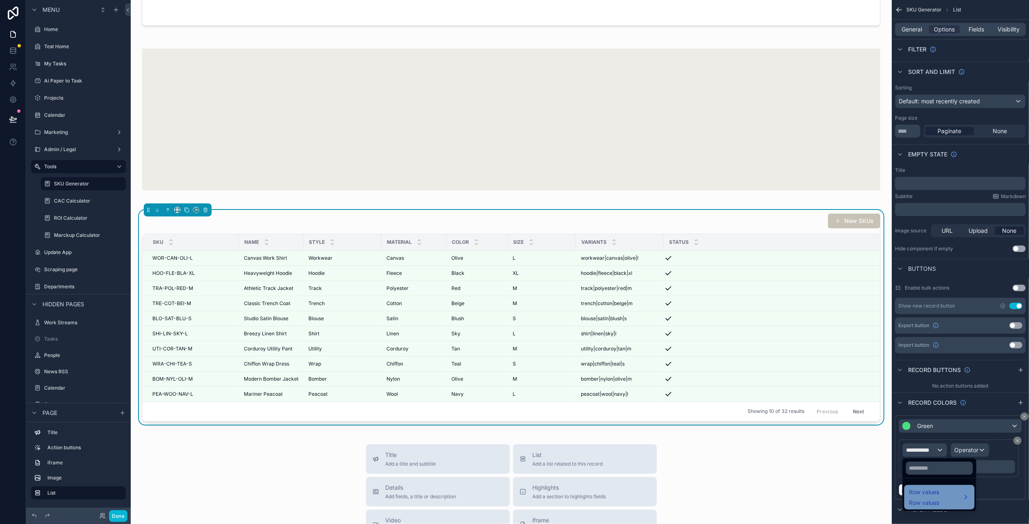
click at [930, 496] on span "Row values" at bounding box center [924, 492] width 30 height 10
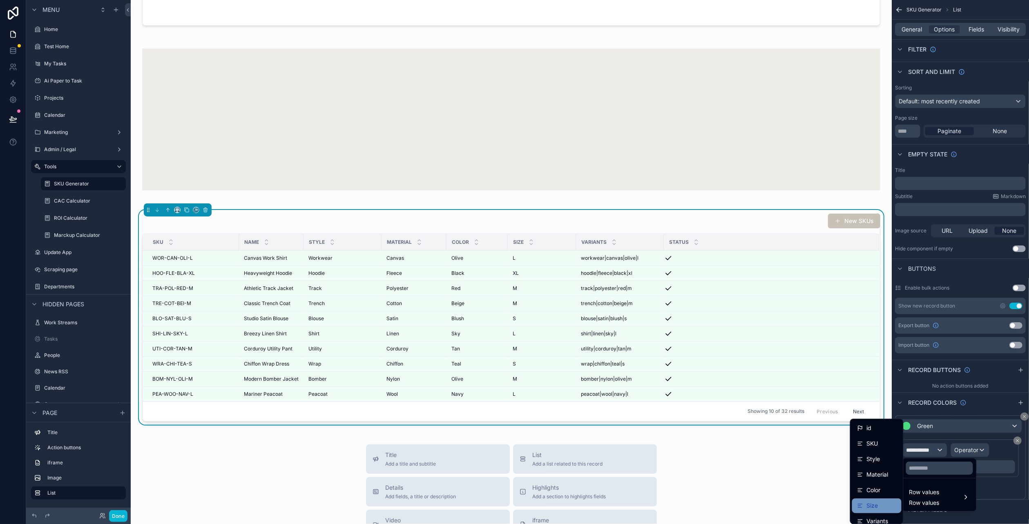
click at [878, 501] on div "Size" at bounding box center [877, 506] width 40 height 10
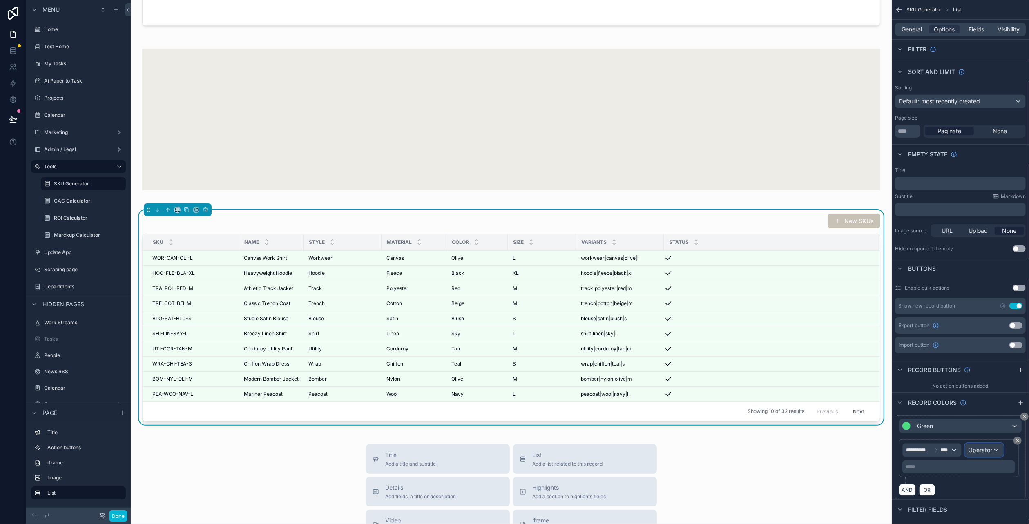
click at [971, 451] on span "Operator" at bounding box center [981, 450] width 24 height 7
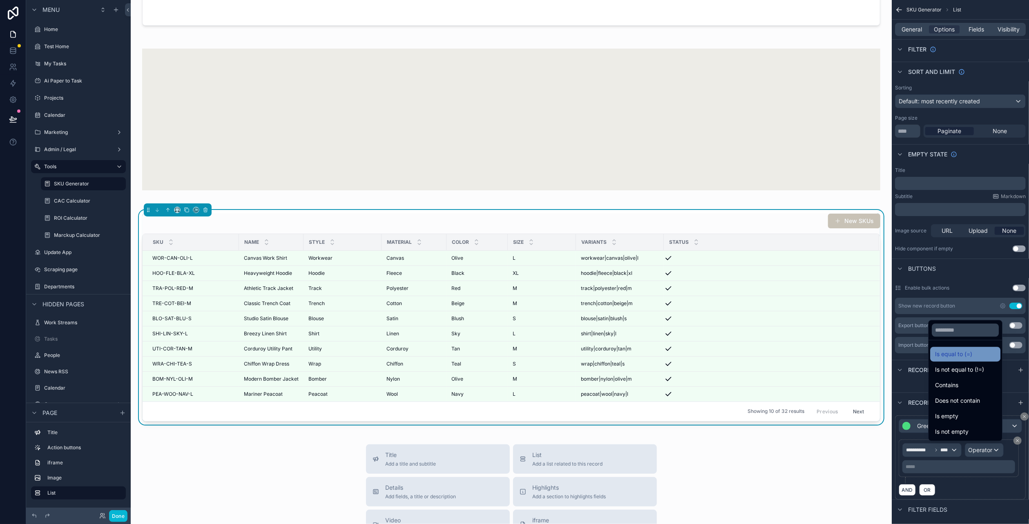
click at [949, 349] on div "Is equal to (=)" at bounding box center [965, 354] width 70 height 15
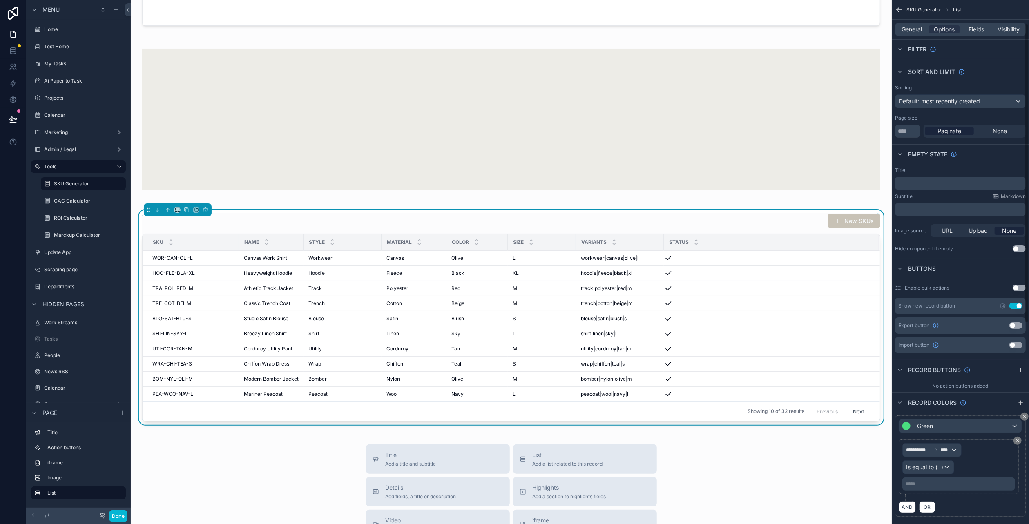
click at [923, 478] on div "***** ﻿" at bounding box center [958, 484] width 113 height 13
click at [913, 484] on p "***** ﻿" at bounding box center [960, 484] width 108 height 7
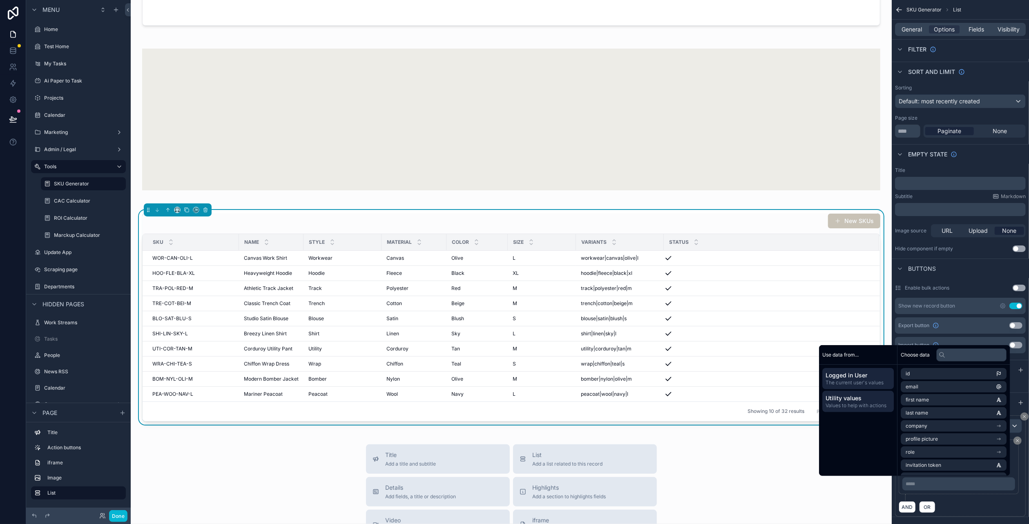
click at [873, 409] on div "Utility values Values to help with actions" at bounding box center [857, 401] width 71 height 21
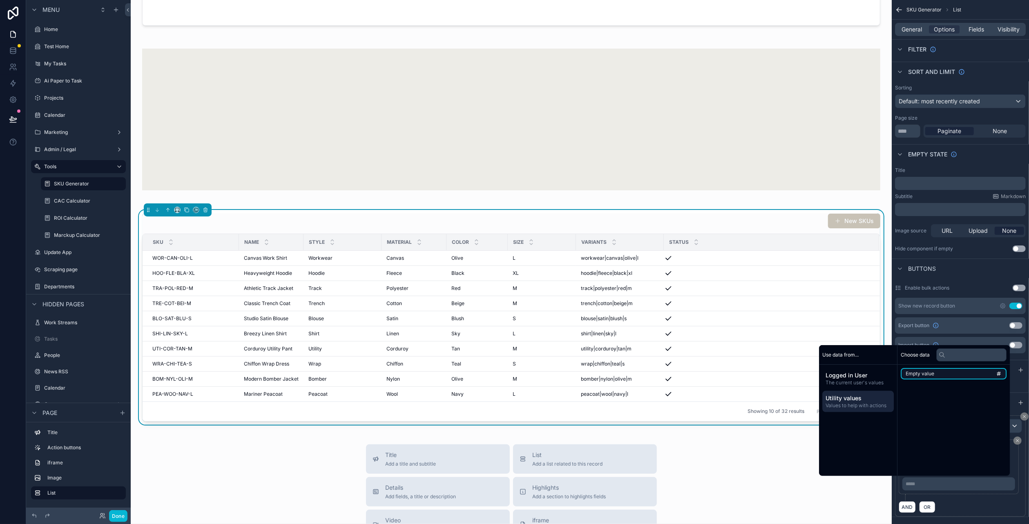
click at [933, 376] on li "Empty value" at bounding box center [954, 373] width 106 height 11
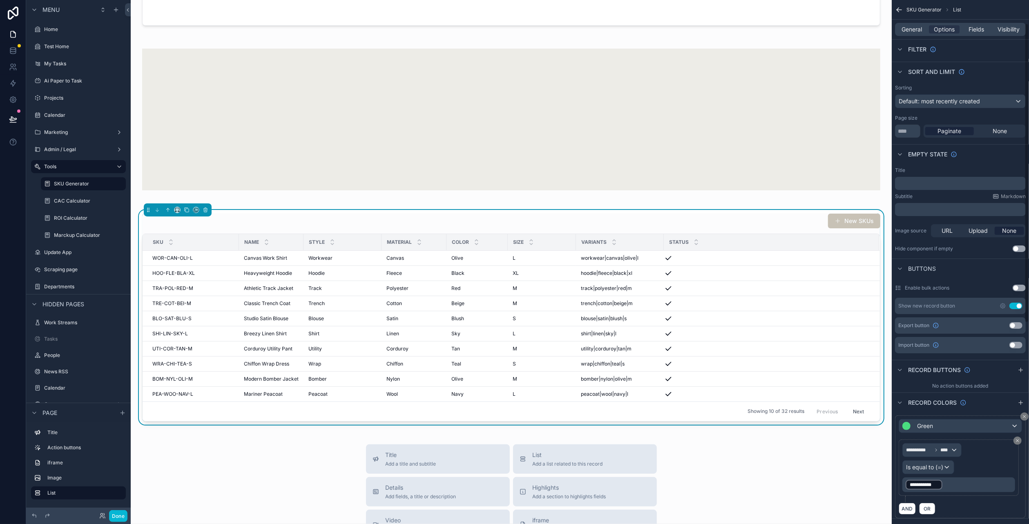
click at [943, 482] on p "**********" at bounding box center [960, 484] width 108 height 11
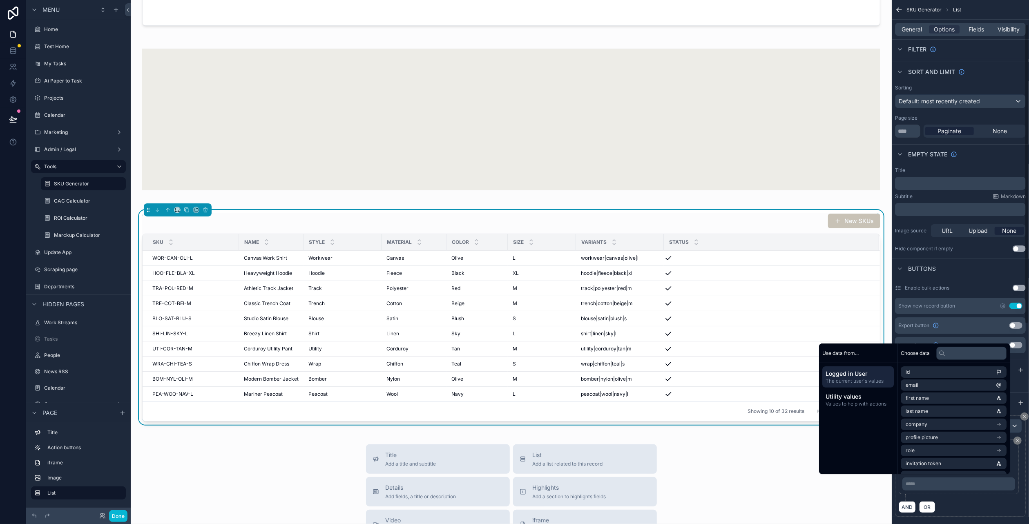
scroll to position [42, 0]
click at [871, 397] on span "Utility values" at bounding box center [858, 397] width 65 height 8
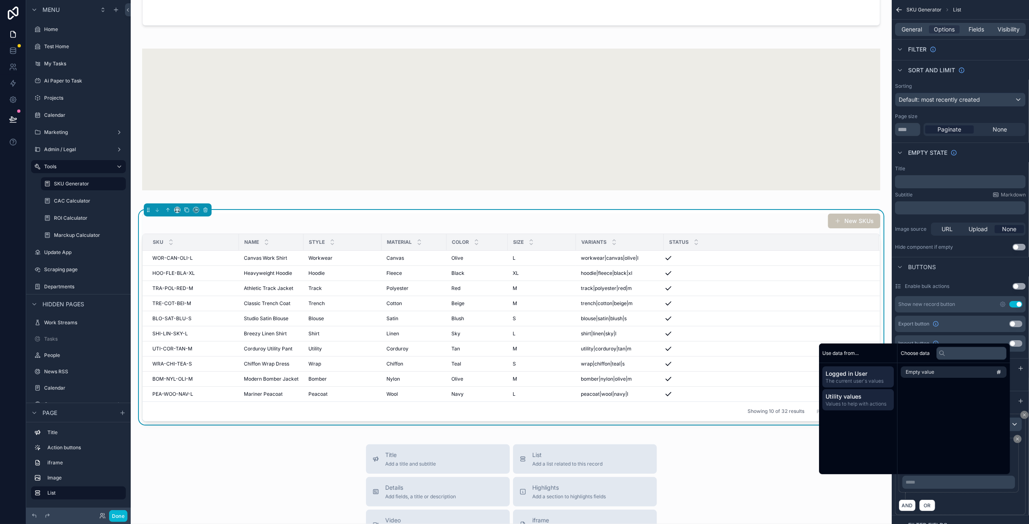
click at [868, 381] on span "The current user's values" at bounding box center [858, 381] width 65 height 7
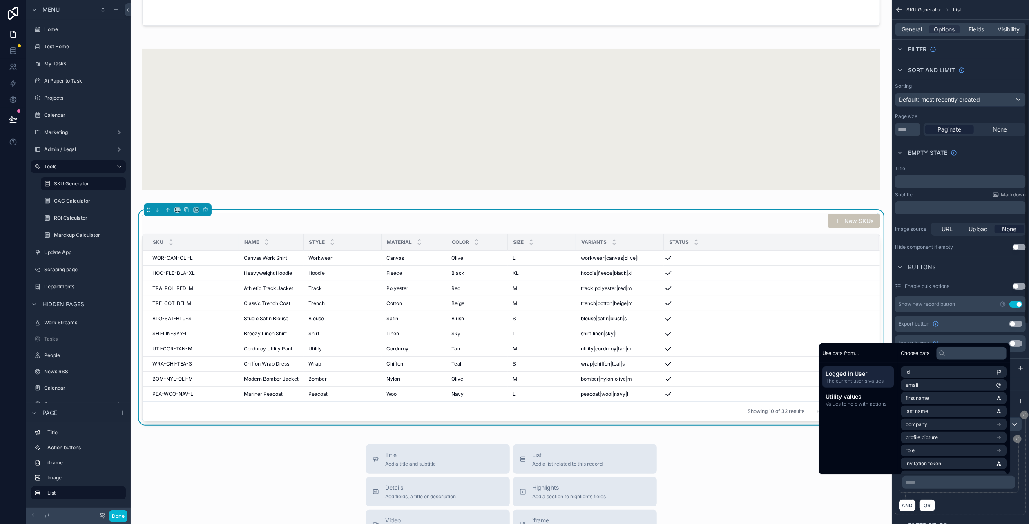
click at [995, 484] on div "***** ﻿" at bounding box center [958, 482] width 113 height 13
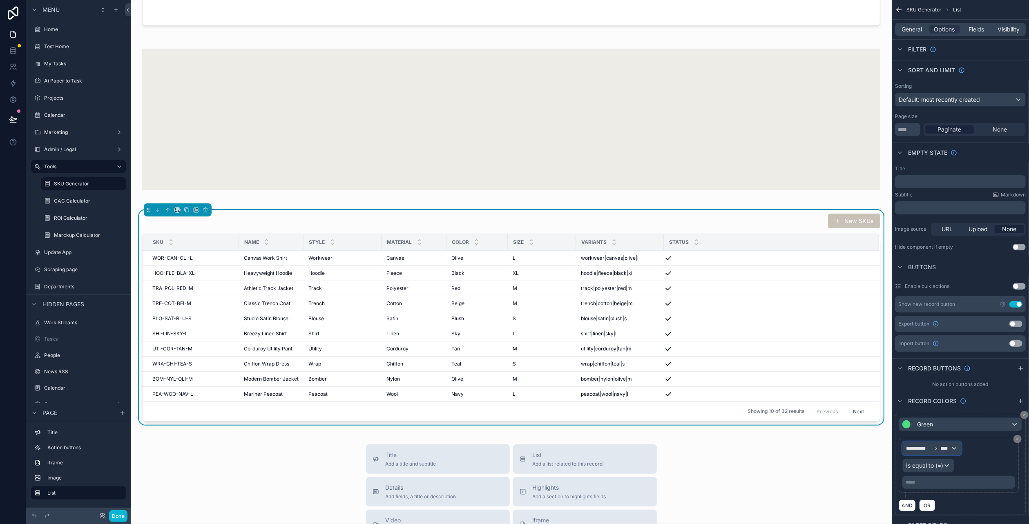
click at [928, 448] on span "**********" at bounding box center [919, 448] width 26 height 7
click at [934, 485] on div "Row values Row values" at bounding box center [939, 495] width 70 height 25
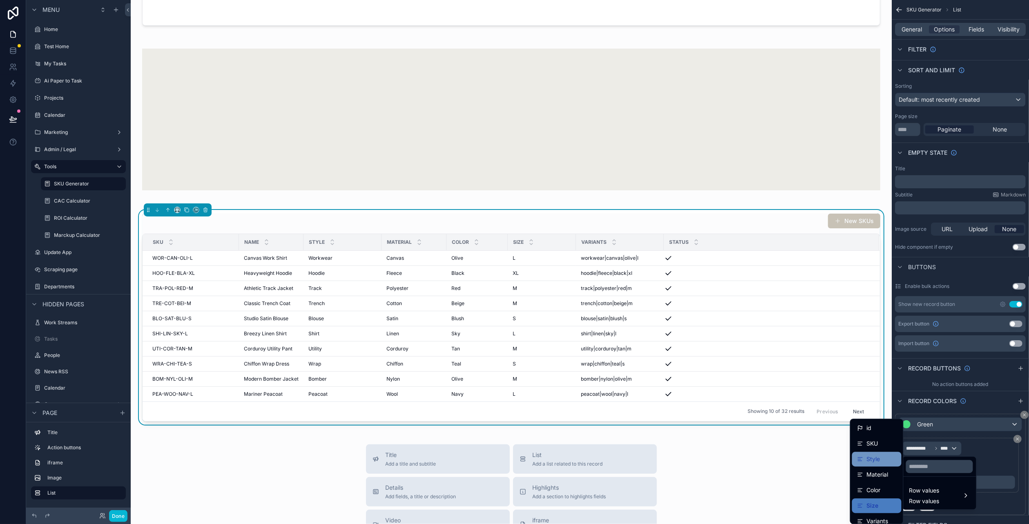
click at [884, 458] on div "Style" at bounding box center [877, 459] width 40 height 10
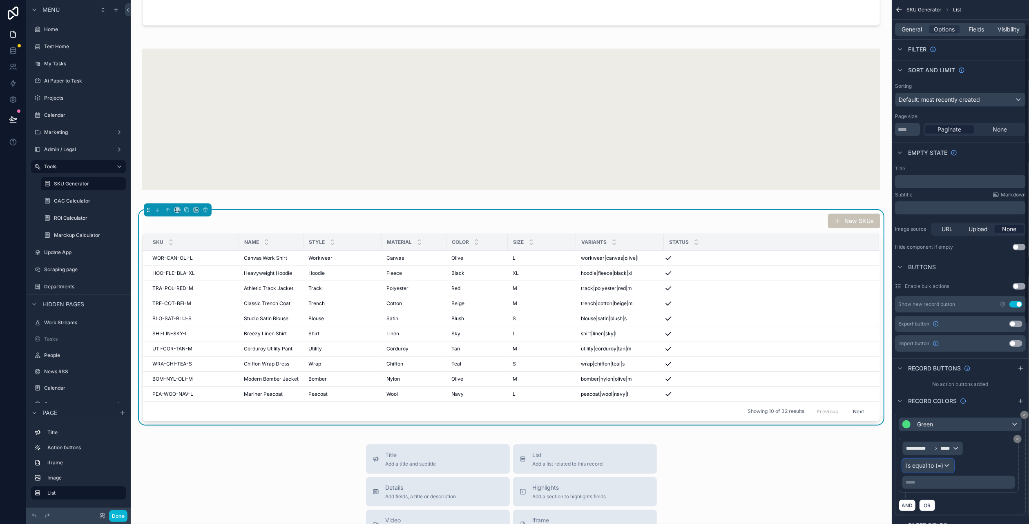
click at [945, 465] on div "Is equal to (=)" at bounding box center [928, 465] width 51 height 13
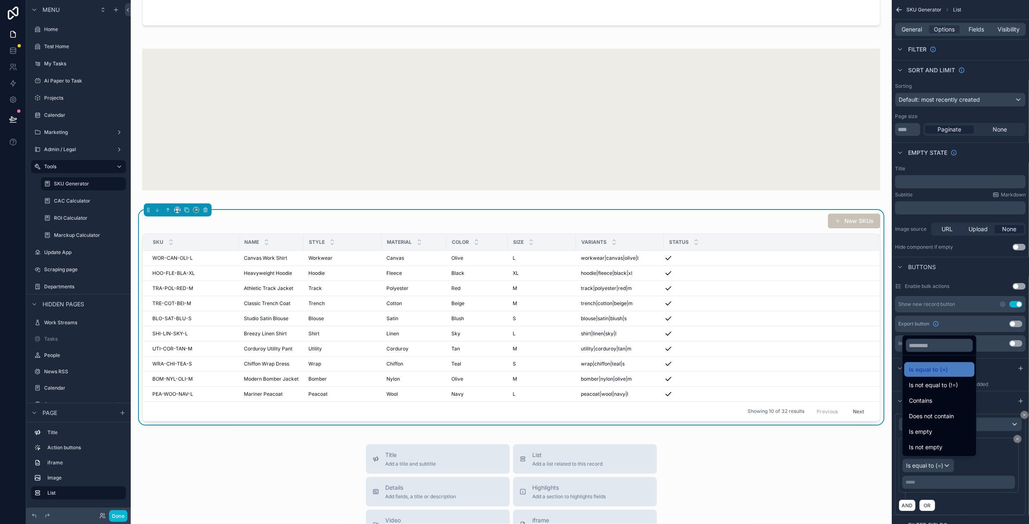
click at [945, 465] on div "scrollable content" at bounding box center [514, 262] width 1029 height 524
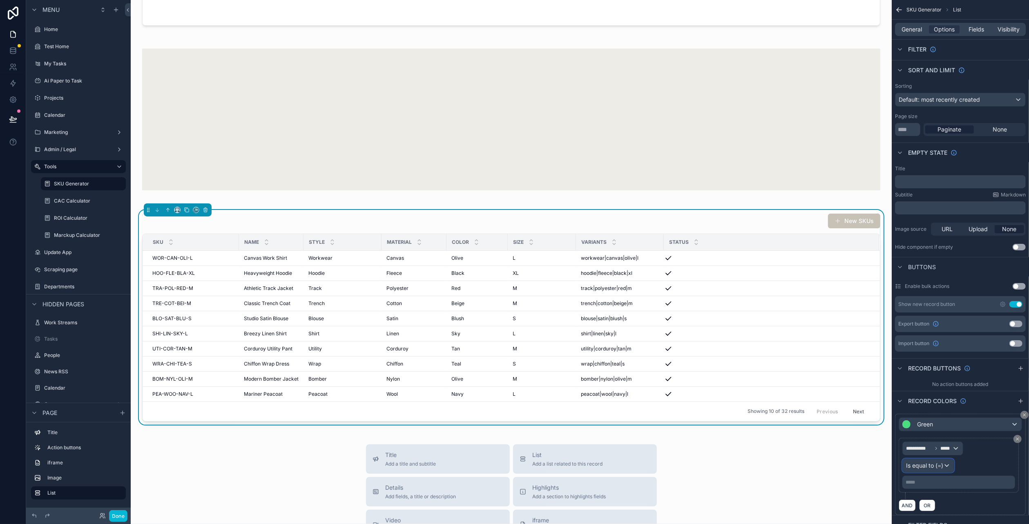
click at [937, 468] on div "Is equal to (=)" at bounding box center [928, 465] width 51 height 13
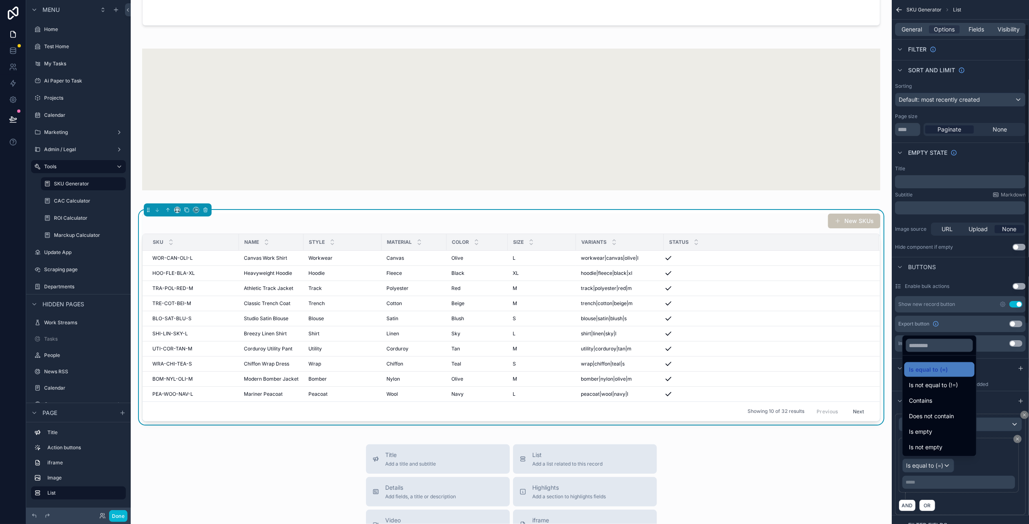
click at [973, 464] on div "scrollable content" at bounding box center [514, 262] width 1029 height 524
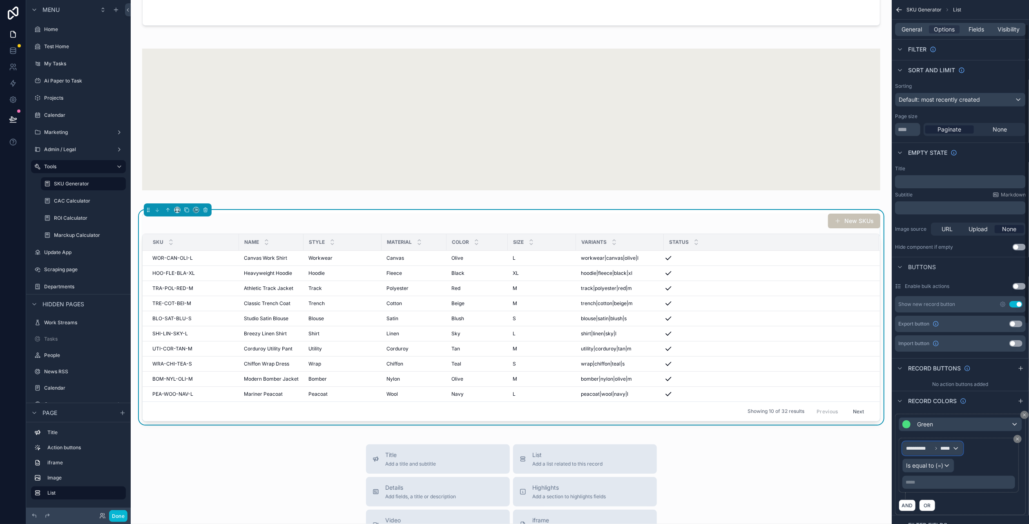
click at [942, 447] on span "*****" at bounding box center [946, 448] width 12 height 7
click at [949, 492] on div "Row values Row values" at bounding box center [939, 496] width 60 height 20
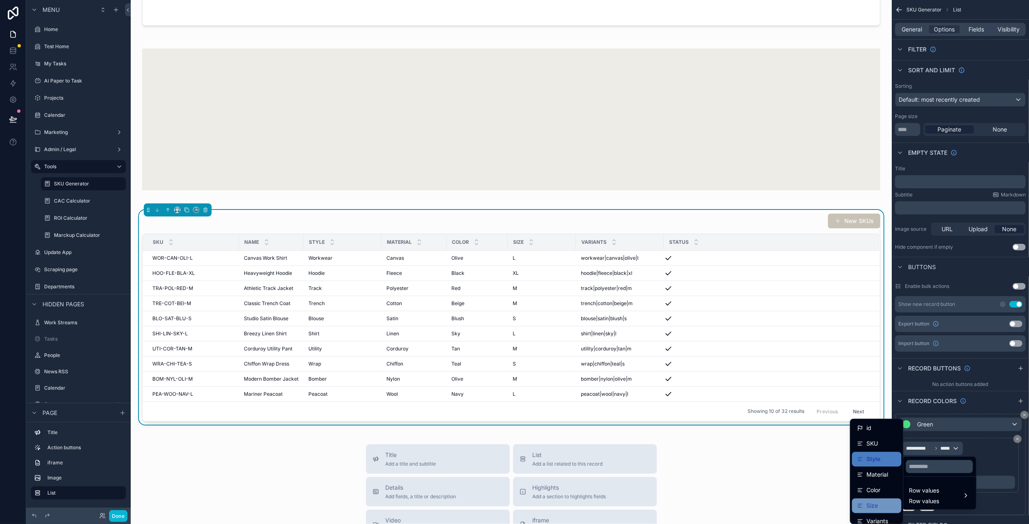
click at [884, 501] on div "Size" at bounding box center [877, 506] width 40 height 10
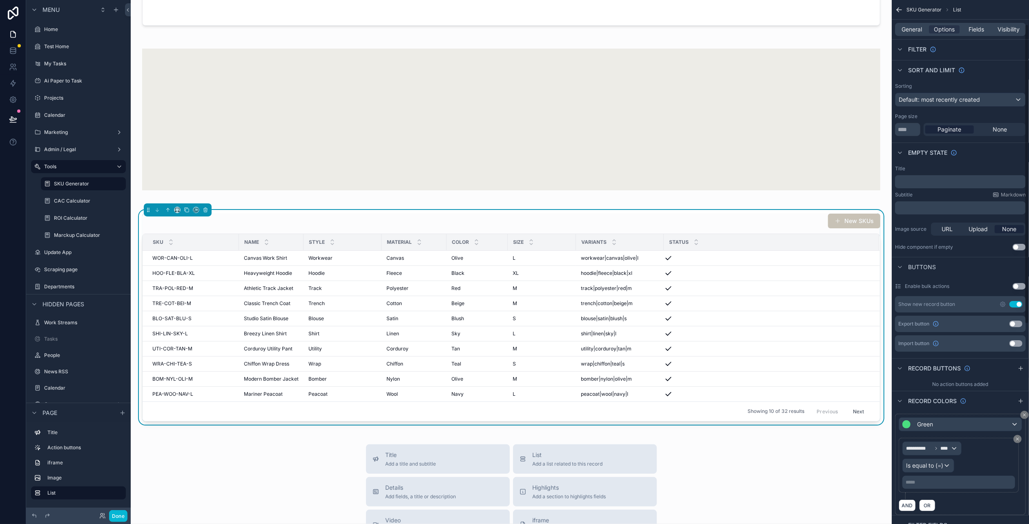
click at [960, 482] on p "***** ﻿" at bounding box center [960, 482] width 108 height 7
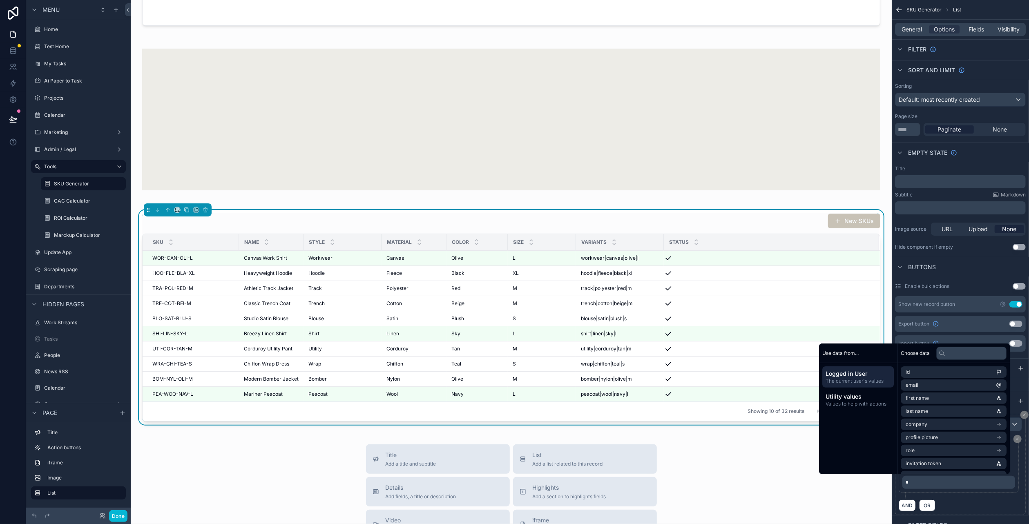
click at [965, 499] on div "AND OR" at bounding box center [960, 505] width 123 height 12
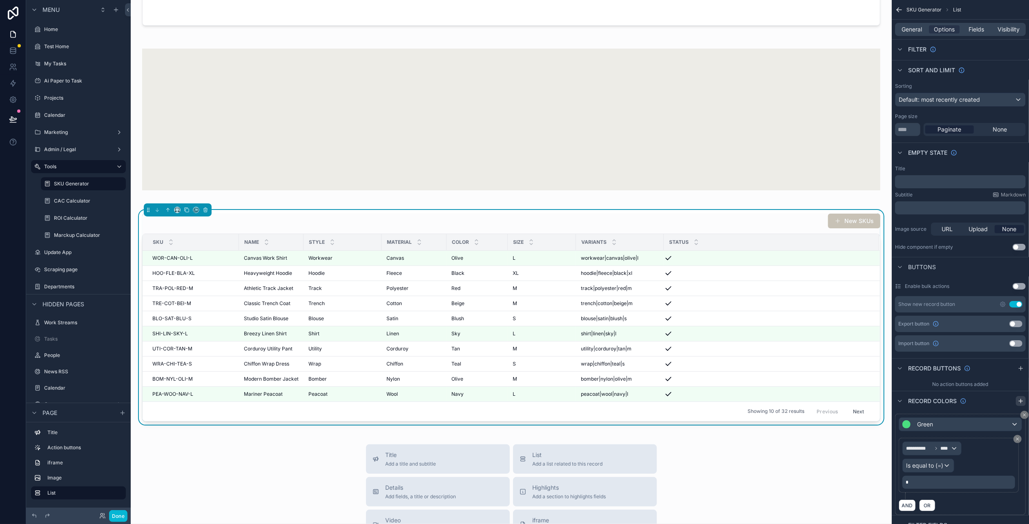
click at [1022, 401] on icon "scrollable content" at bounding box center [1021, 401] width 7 height 7
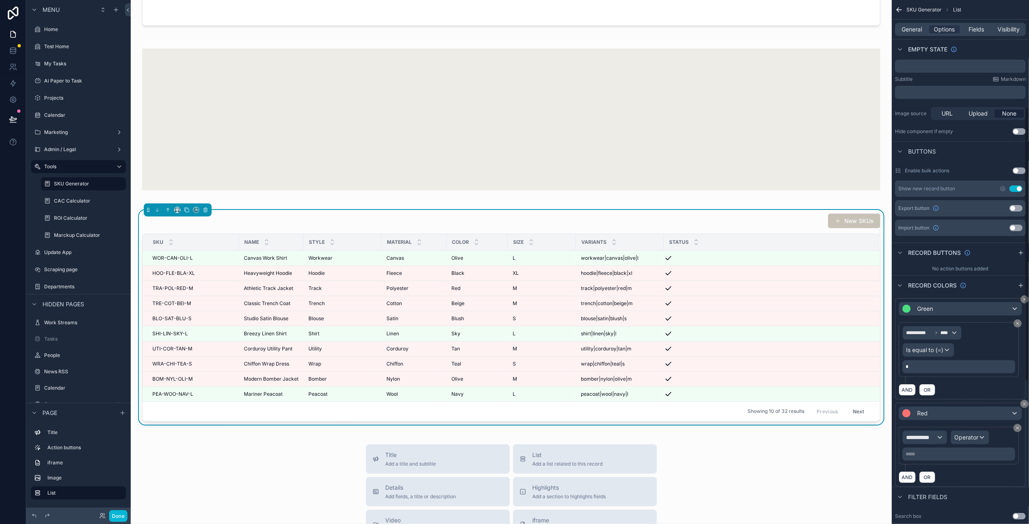
scroll to position [206, 0]
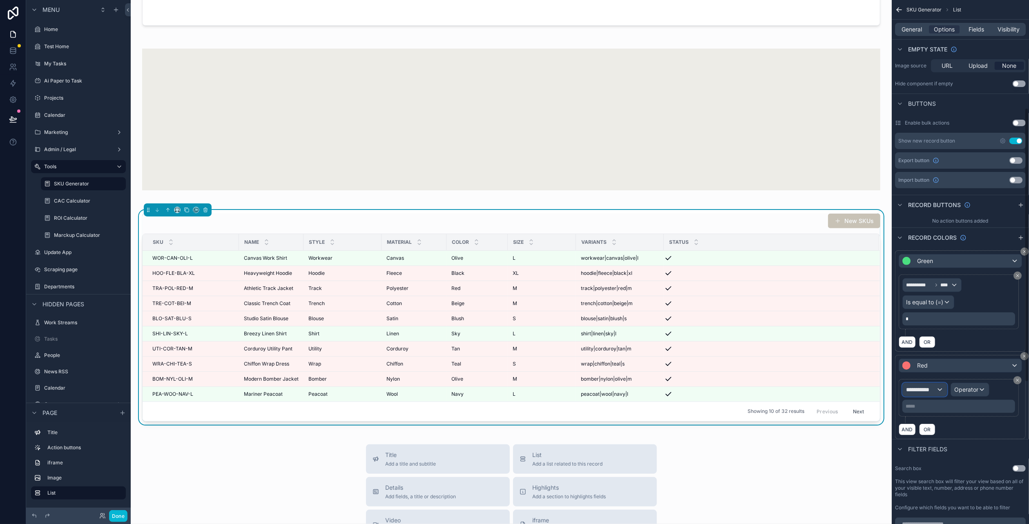
click at [932, 389] on span "**********" at bounding box center [921, 390] width 30 height 8
click at [937, 434] on span "Row values" at bounding box center [924, 430] width 30 height 10
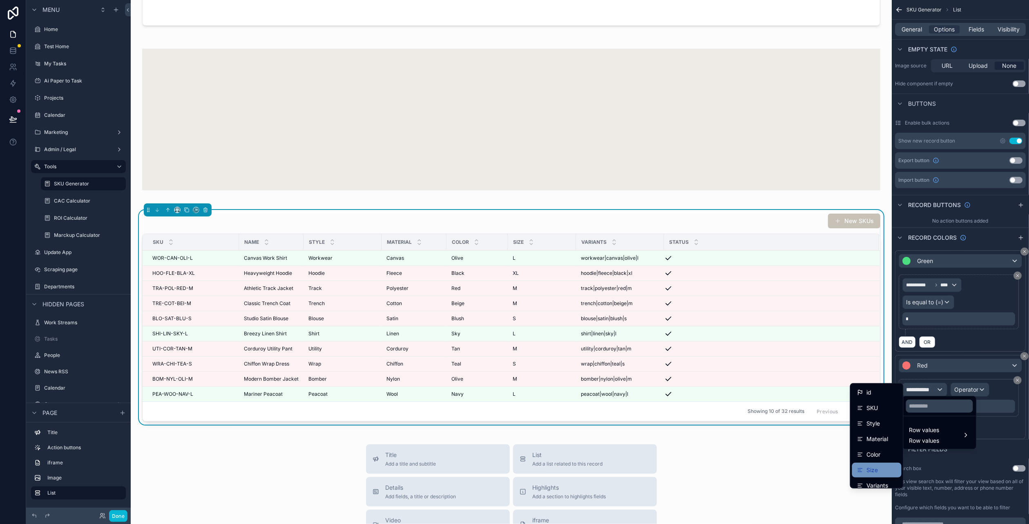
click at [875, 464] on div "Size" at bounding box center [876, 470] width 49 height 15
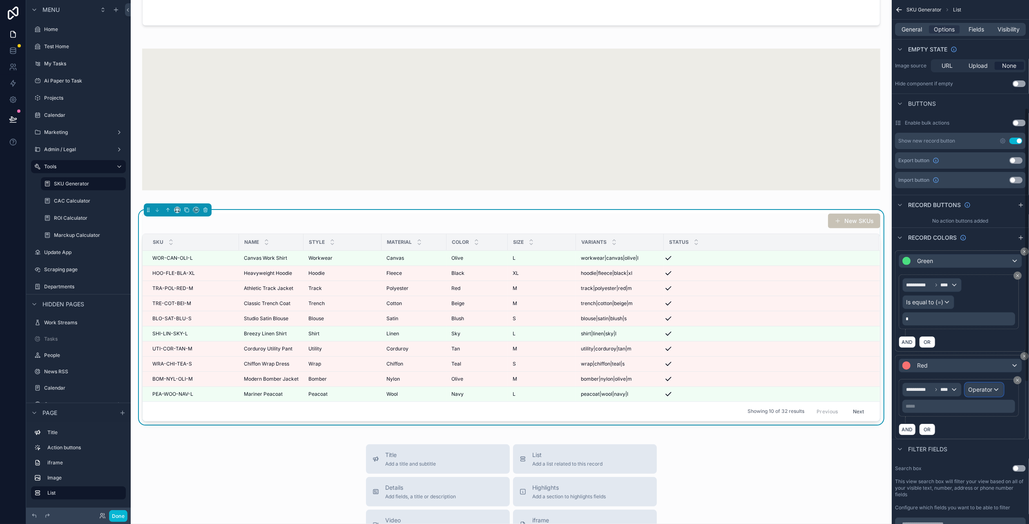
click at [978, 386] on span "Operator" at bounding box center [981, 389] width 24 height 7
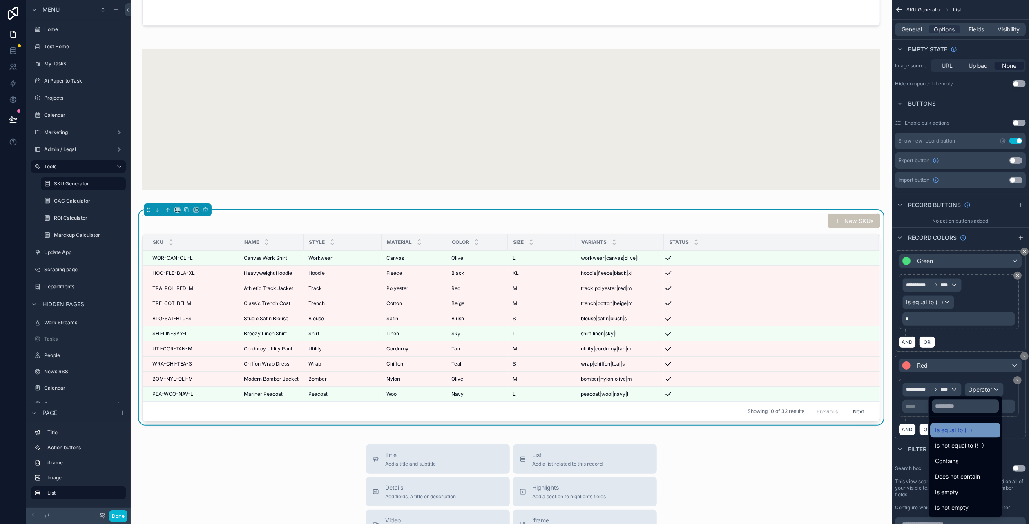
click at [966, 425] on div "Is equal to (=)" at bounding box center [965, 430] width 60 height 10
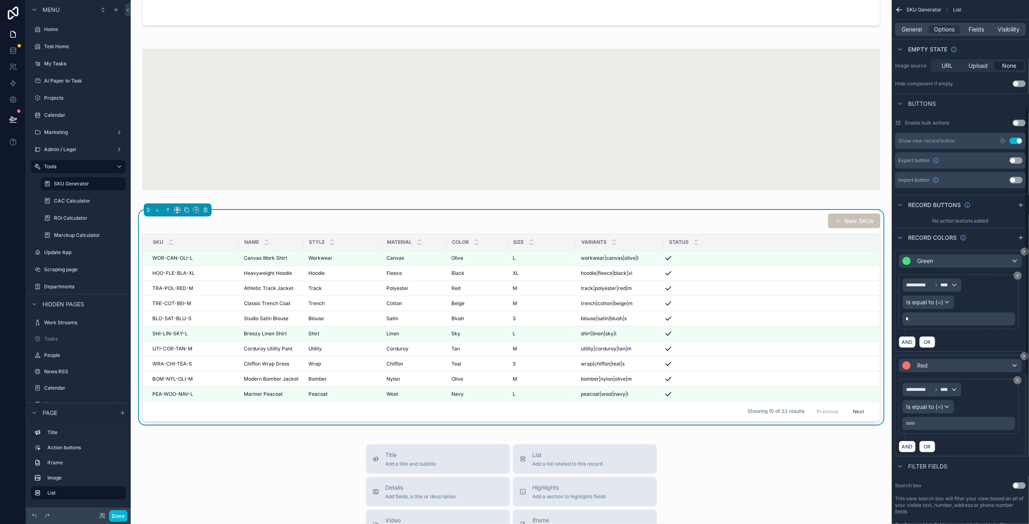
click at [946, 420] on p "***** ﻿" at bounding box center [960, 423] width 108 height 7
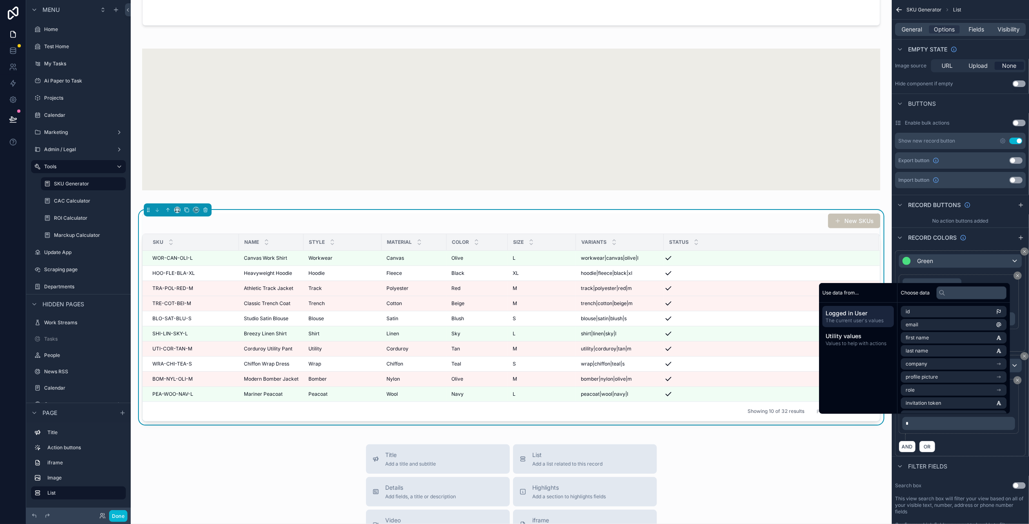
click at [996, 440] on div "AND OR" at bounding box center [960, 446] width 123 height 12
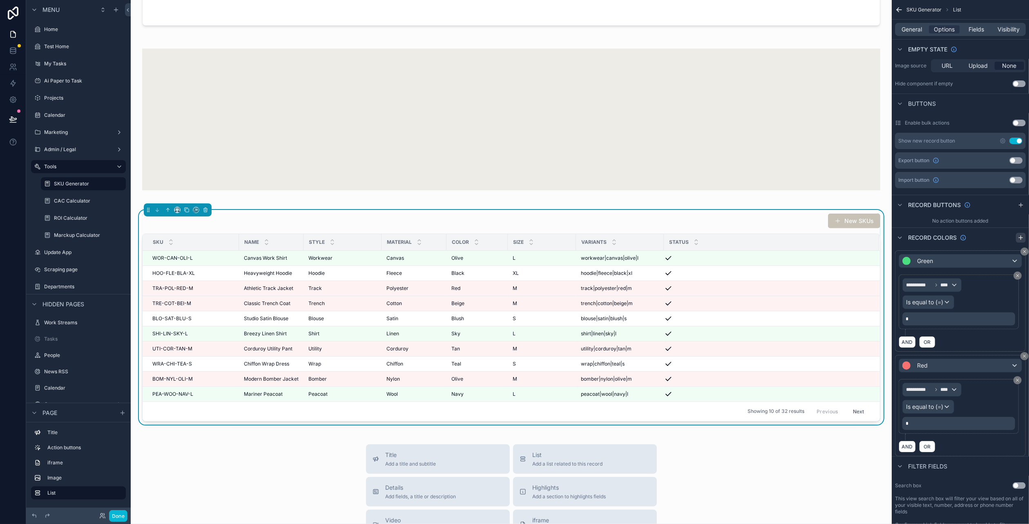
click at [1020, 238] on icon "scrollable content" at bounding box center [1021, 238] width 4 height 0
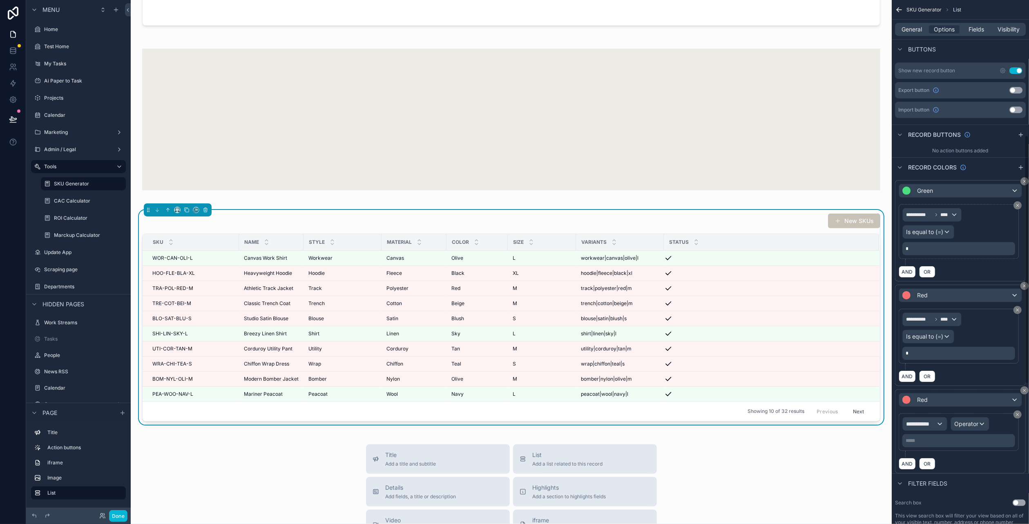
scroll to position [288, 0]
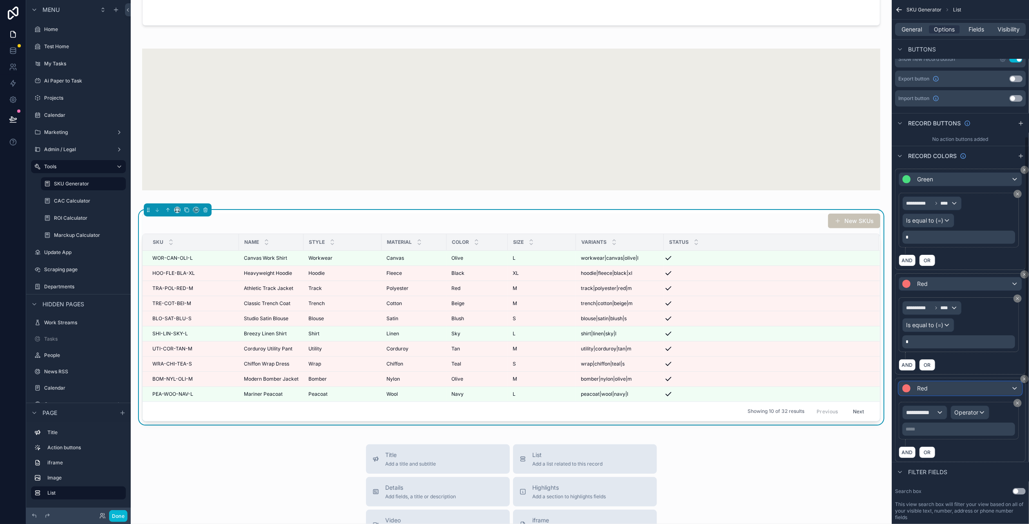
click at [941, 382] on div "Red" at bounding box center [960, 388] width 123 height 13
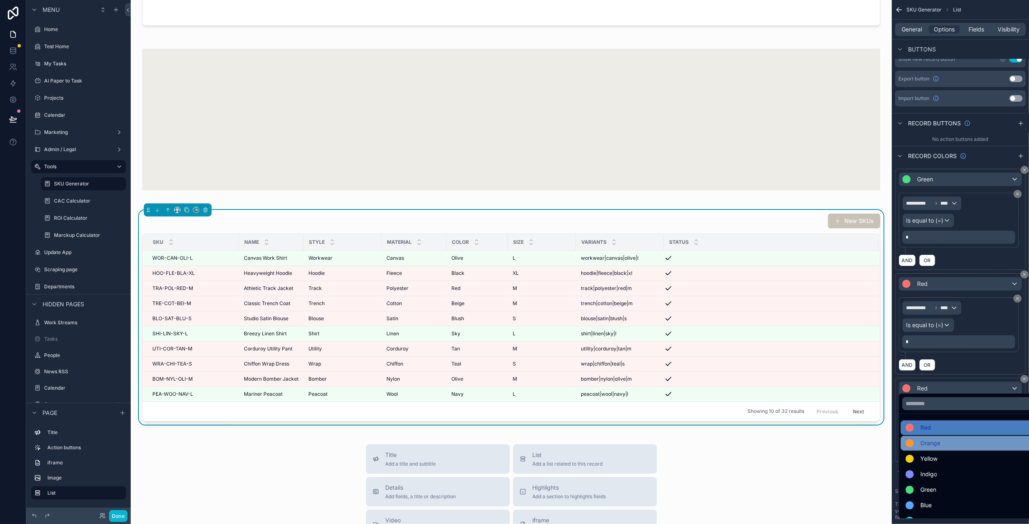
click at [924, 441] on span "Orange" at bounding box center [930, 443] width 20 height 10
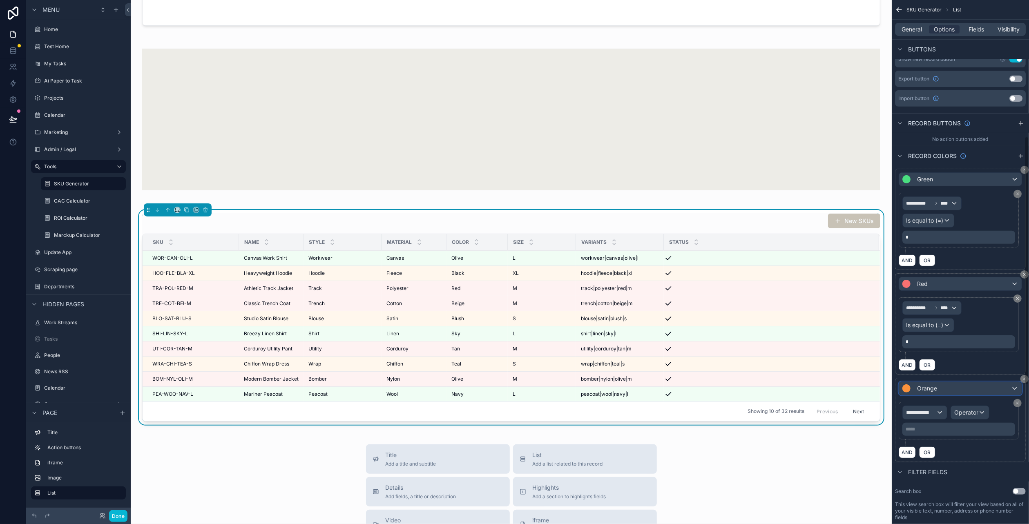
click at [942, 385] on div "Orange" at bounding box center [960, 388] width 123 height 13
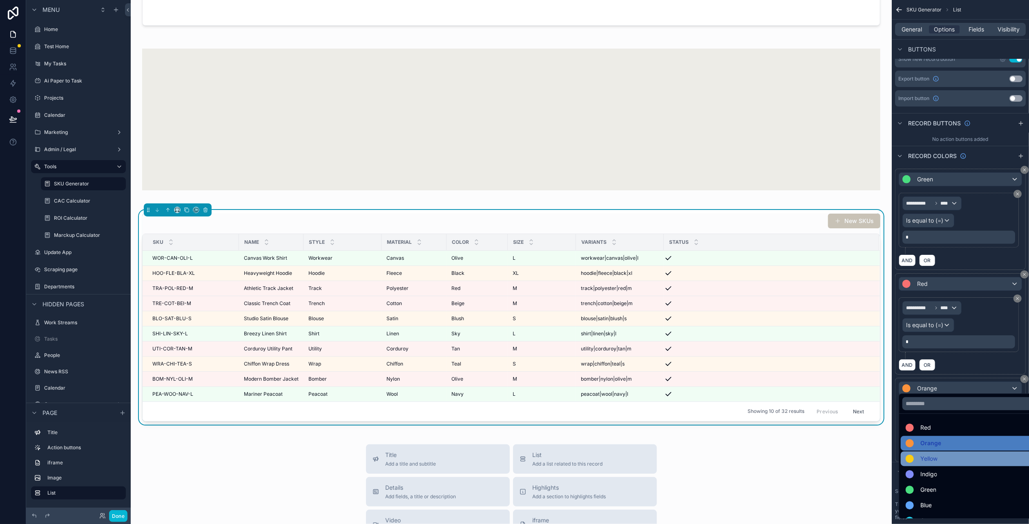
click at [943, 454] on div "Yellow" at bounding box center [970, 459] width 129 height 10
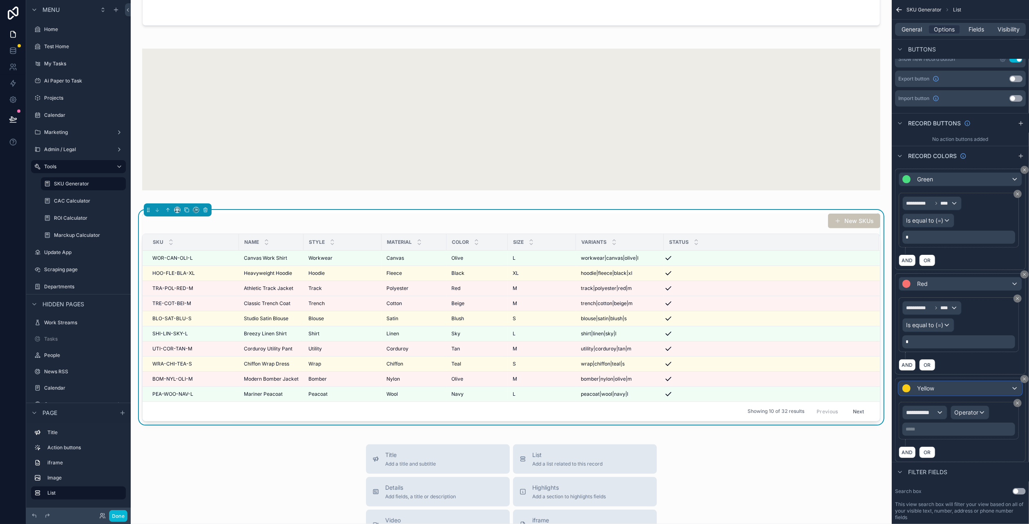
click at [953, 385] on div "Yellow" at bounding box center [960, 388] width 123 height 13
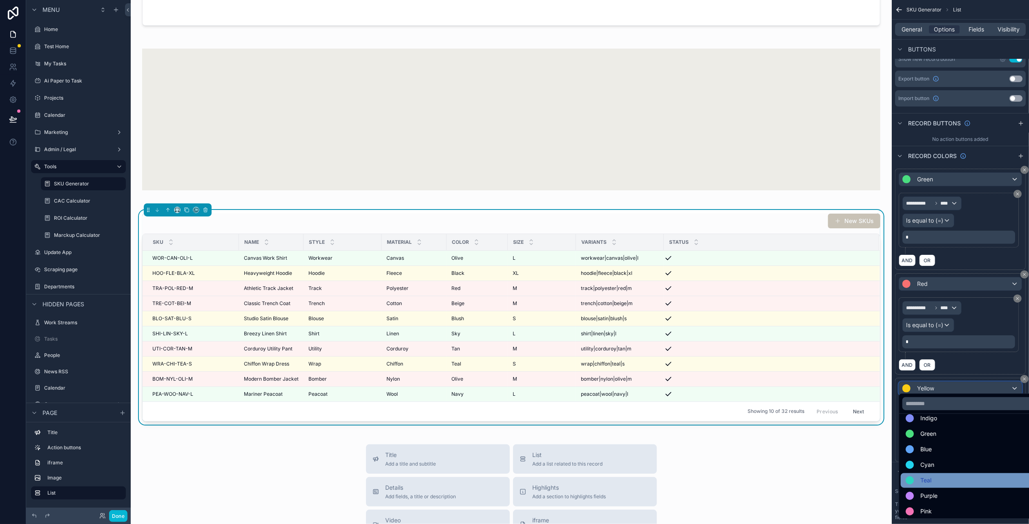
scroll to position [58, 0]
click at [964, 464] on div "Cyan" at bounding box center [970, 463] width 129 height 10
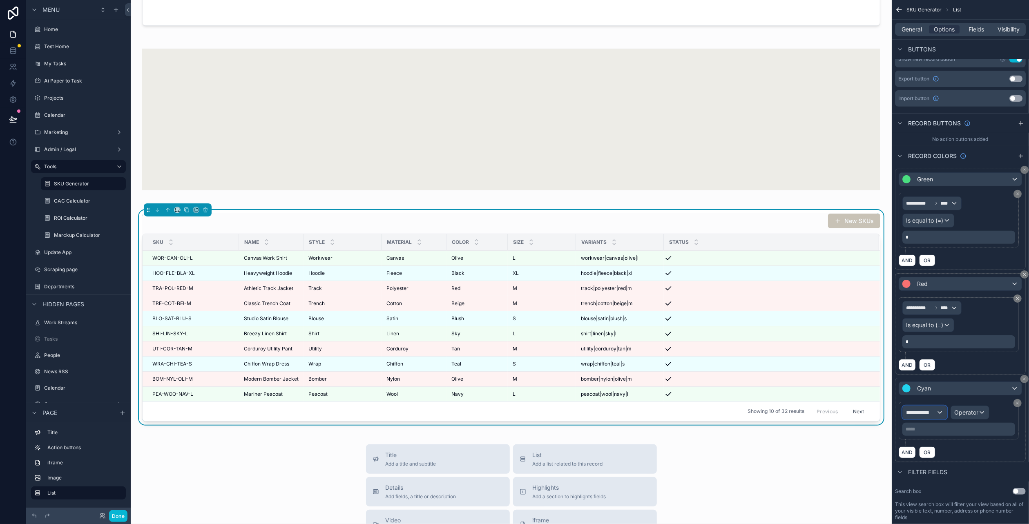
click at [943, 408] on div "**********" at bounding box center [925, 412] width 44 height 13
click at [928, 453] on span "Row values" at bounding box center [924, 452] width 30 height 10
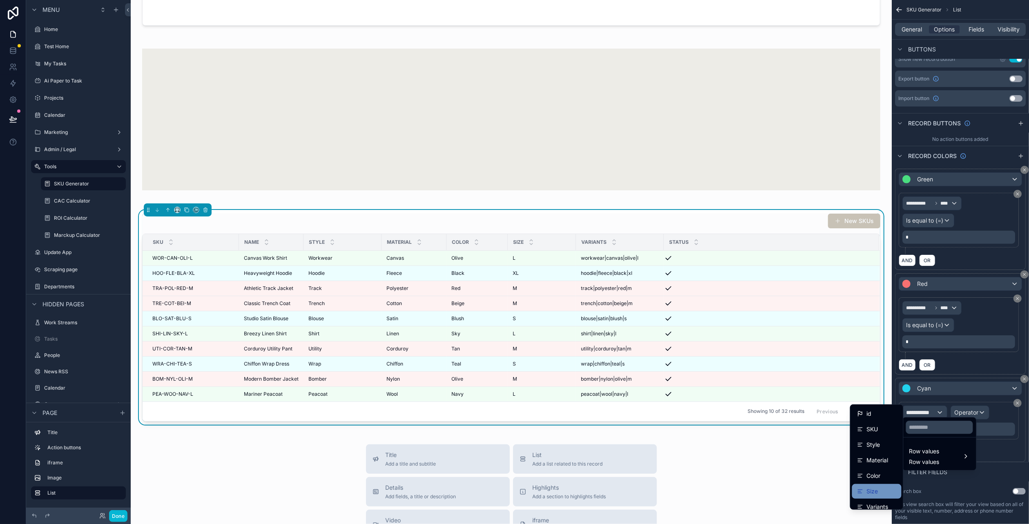
click at [883, 486] on div "Size" at bounding box center [876, 491] width 49 height 15
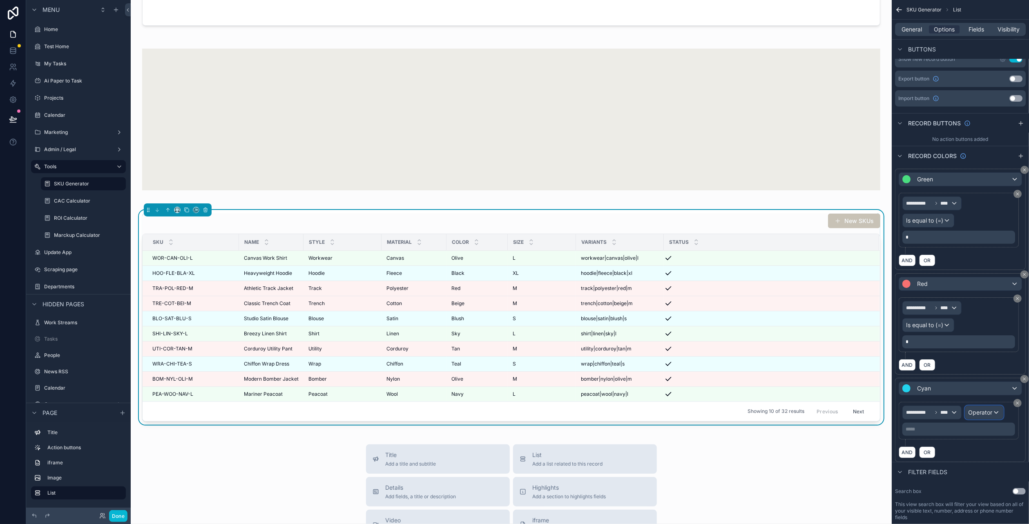
click at [982, 409] on span "Operator" at bounding box center [981, 412] width 24 height 7
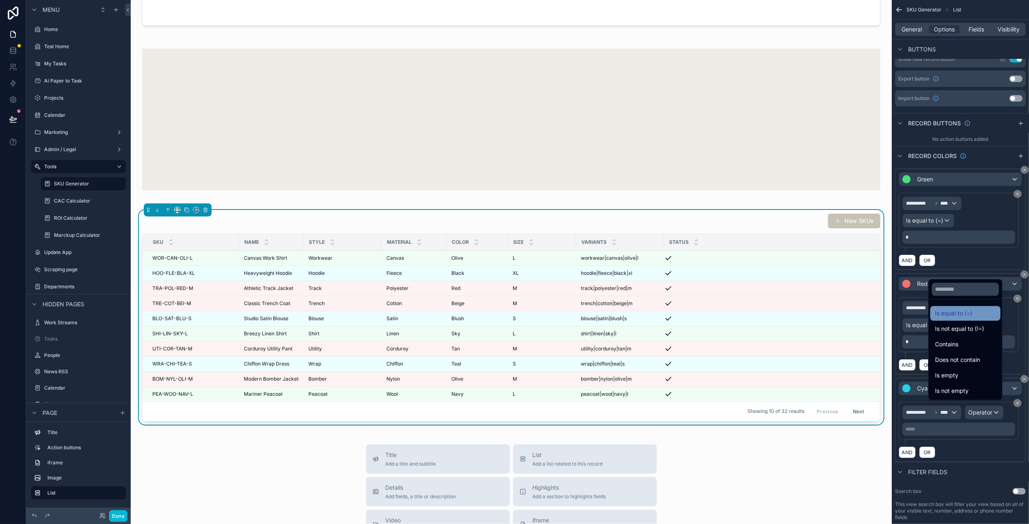
click at [971, 321] on div "Is equal to (=)" at bounding box center [965, 313] width 70 height 15
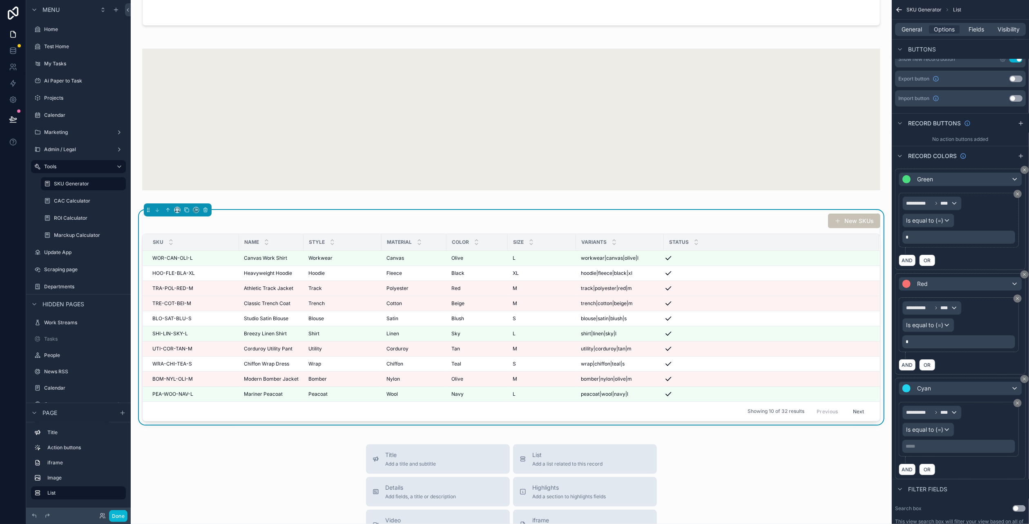
click at [956, 443] on p "***** ﻿" at bounding box center [960, 446] width 108 height 7
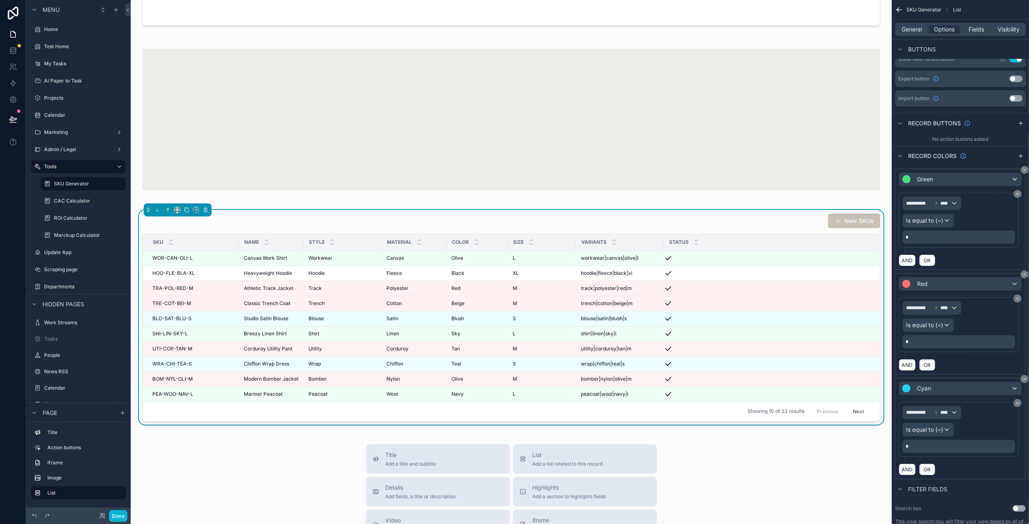
click at [965, 467] on div "AND OR" at bounding box center [960, 469] width 123 height 12
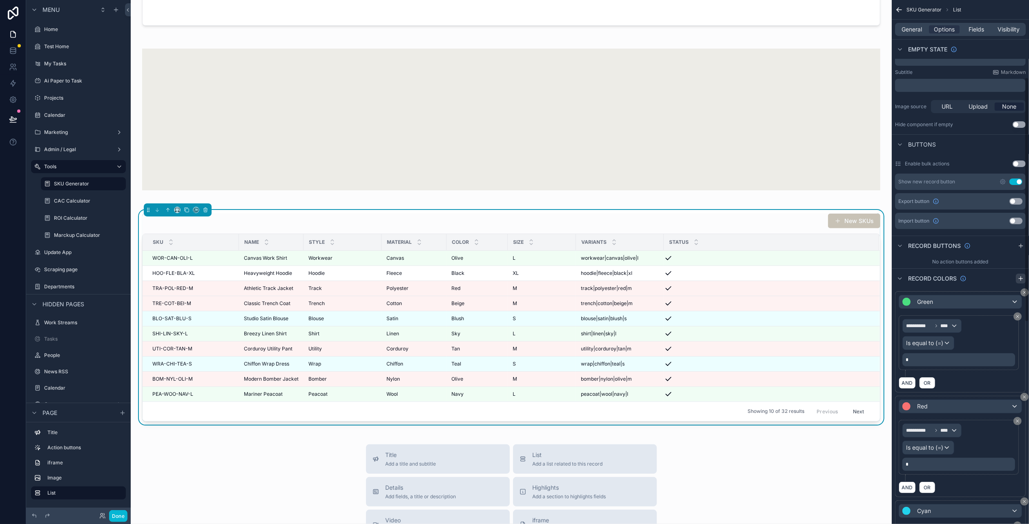
click at [1021, 277] on icon "scrollable content" at bounding box center [1021, 279] width 0 height 4
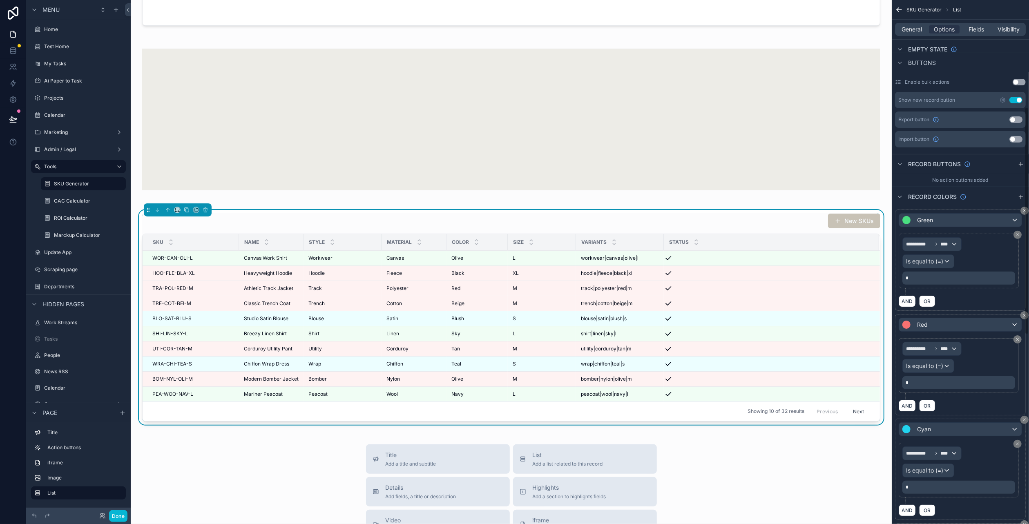
scroll to position [328, 0]
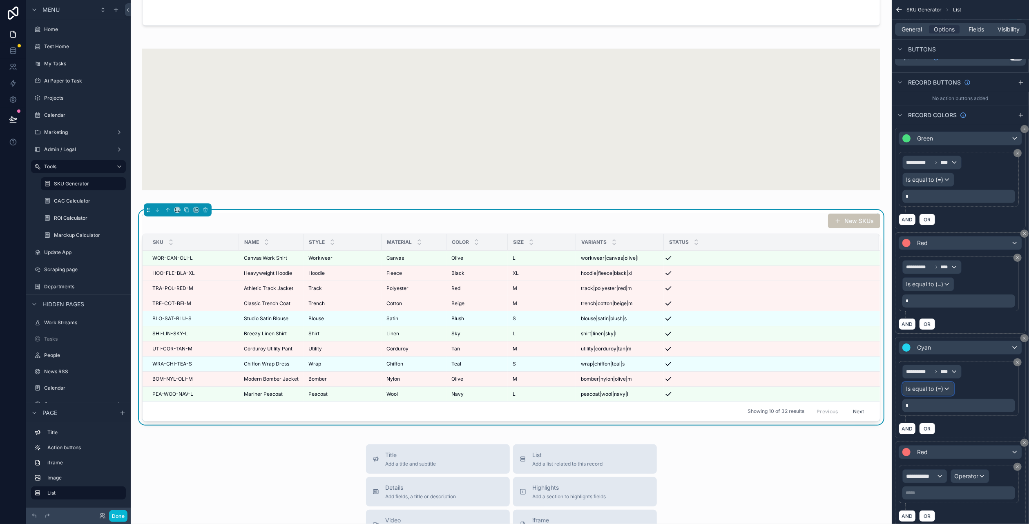
click at [938, 385] on span "Is equal to (=)" at bounding box center [924, 389] width 37 height 8
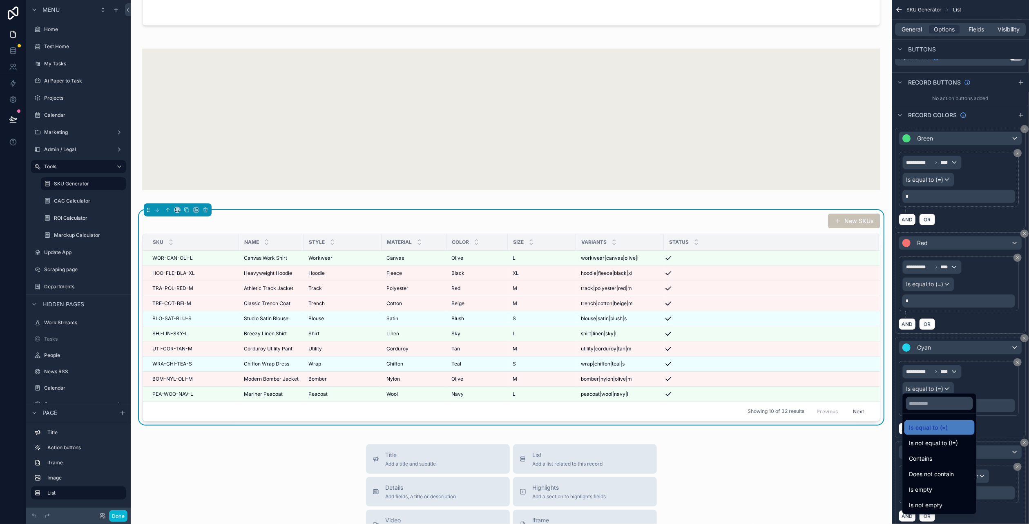
click at [938, 385] on div "scrollable content" at bounding box center [514, 262] width 1029 height 524
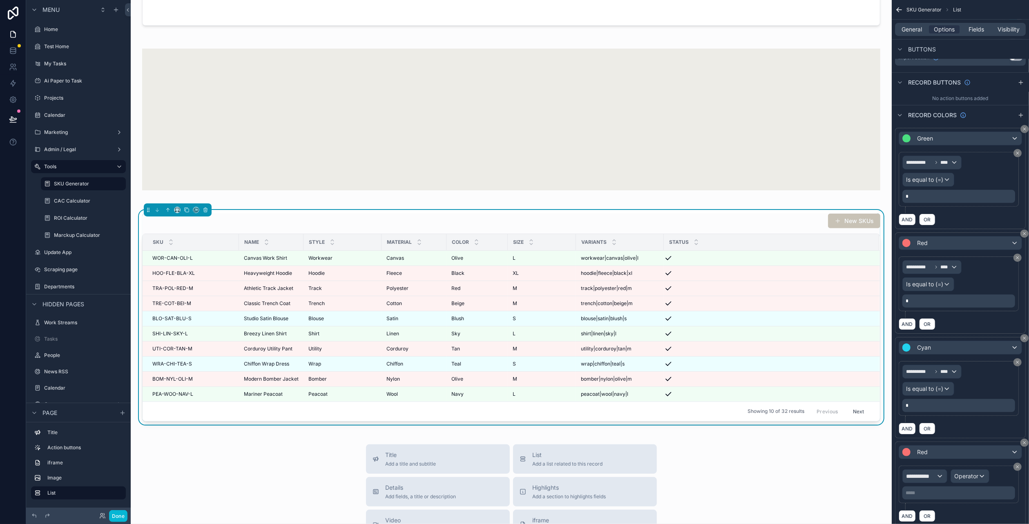
scroll to position [410, 0]
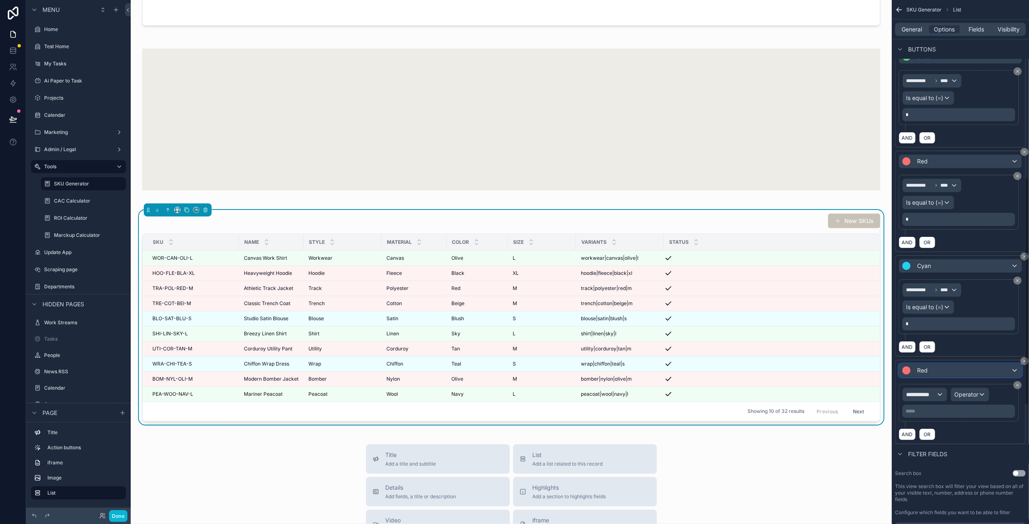
click at [949, 371] on div "Red" at bounding box center [960, 370] width 123 height 13
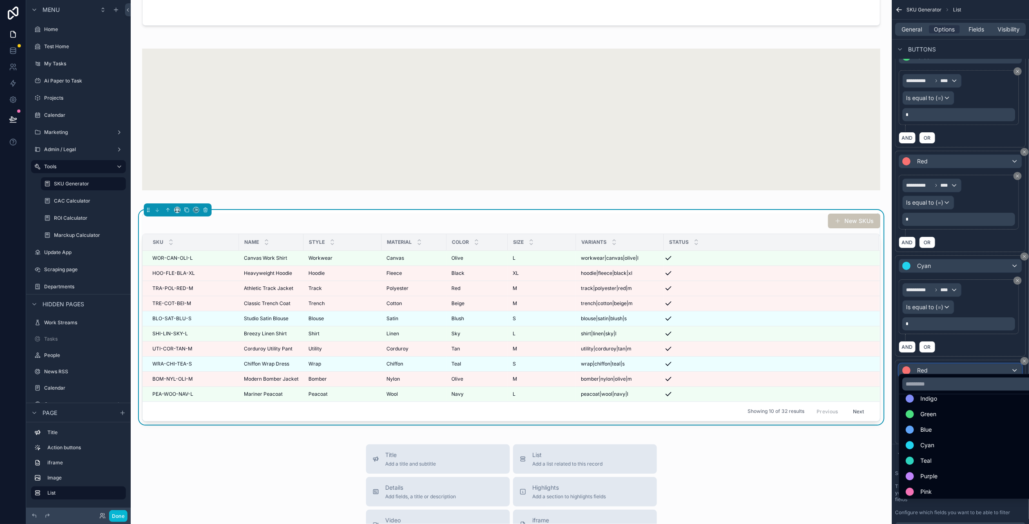
scroll to position [58, 0]
click at [950, 484] on ul "Red Orange Yellow Indigo Green Blue Cyan Teal Purple Pink" at bounding box center [970, 446] width 142 height 105
click at [950, 484] on div "Pink" at bounding box center [970, 489] width 138 height 15
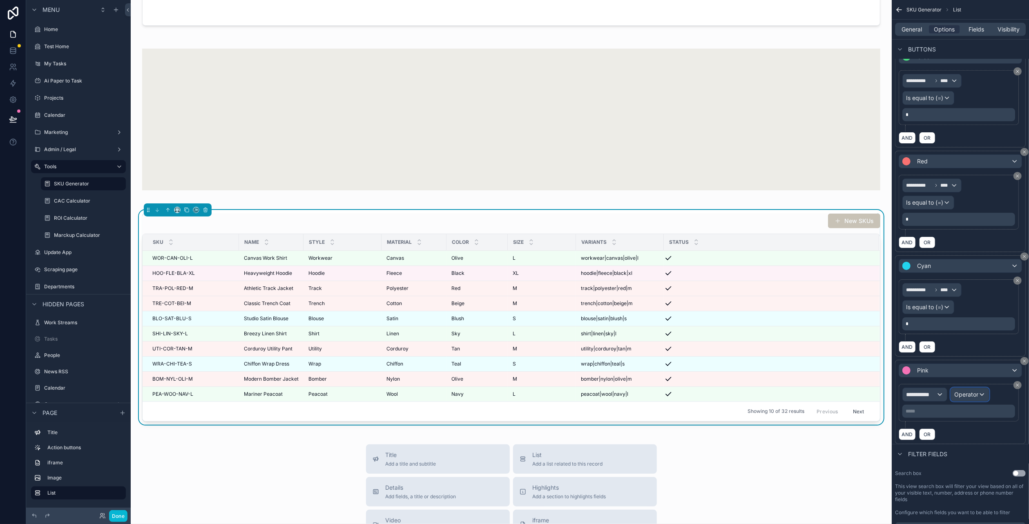
click at [974, 391] on span "Operator" at bounding box center [966, 394] width 24 height 7
click at [938, 389] on div "scrollable content" at bounding box center [514, 262] width 1029 height 524
click at [938, 389] on div "**********" at bounding box center [925, 394] width 44 height 13
click at [935, 440] on span "Row values" at bounding box center [924, 442] width 30 height 8
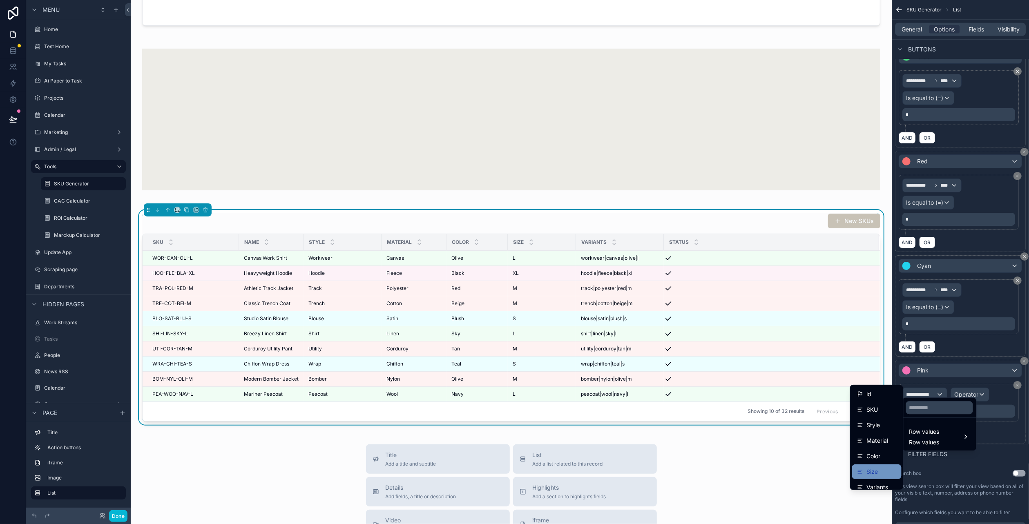
drag, startPoint x: 880, startPoint y: 429, endPoint x: 882, endPoint y: 470, distance: 40.9
click at [882, 470] on ul "id SKU Style Material Color Size Variants Status Name created at updated at uuid" at bounding box center [877, 437] width 53 height 105
click at [882, 470] on div "Size" at bounding box center [877, 472] width 40 height 10
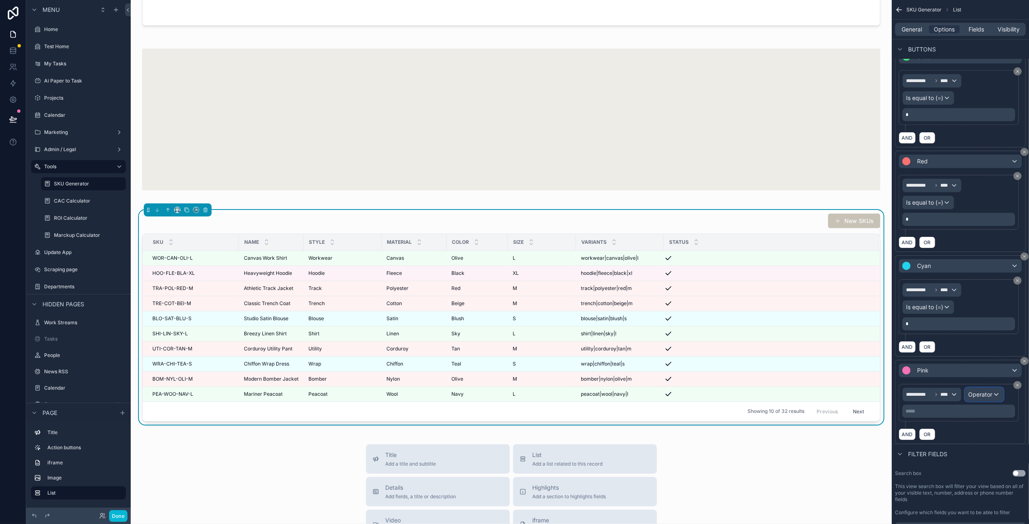
click at [974, 392] on div "Operator" at bounding box center [984, 394] width 38 height 13
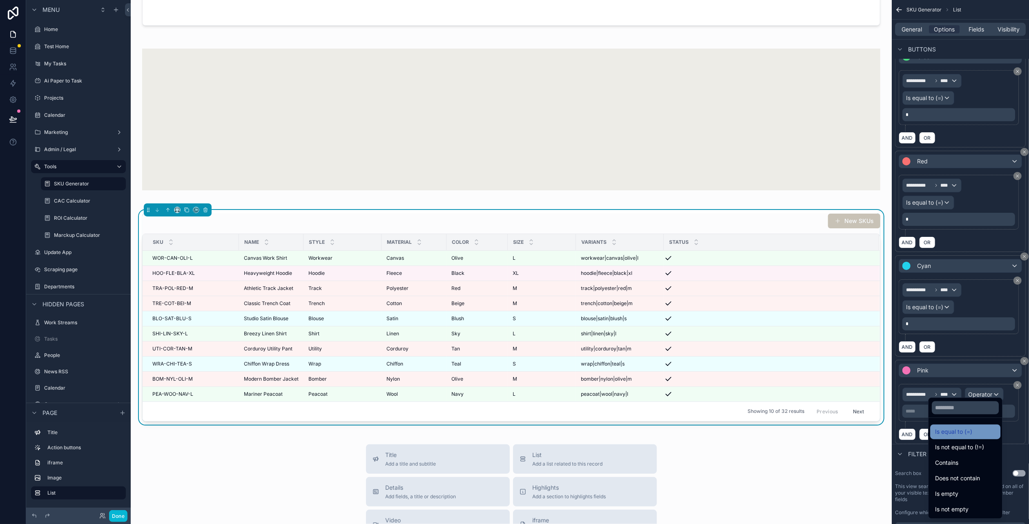
click at [968, 433] on div "Is equal to (=)" at bounding box center [965, 432] width 60 height 10
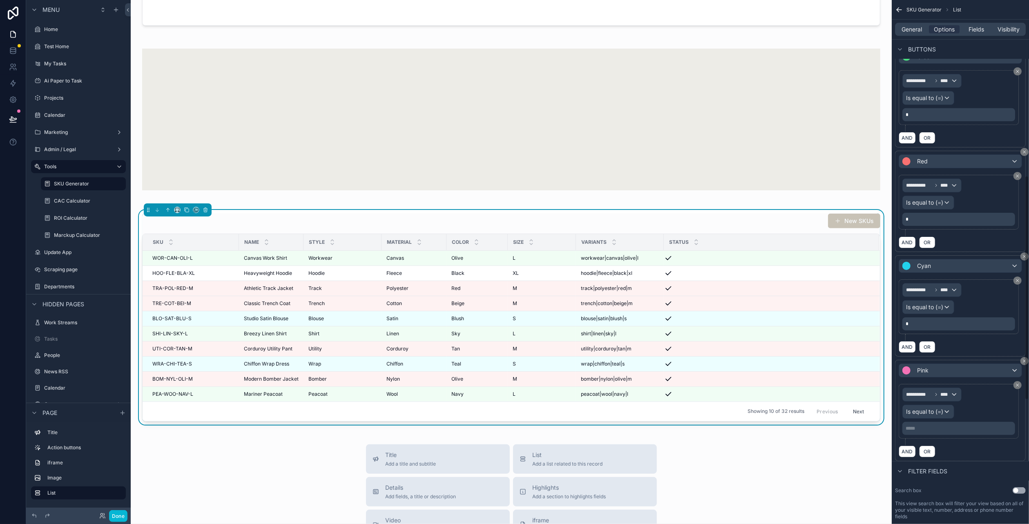
click at [954, 425] on p "***** ﻿" at bounding box center [960, 428] width 108 height 7
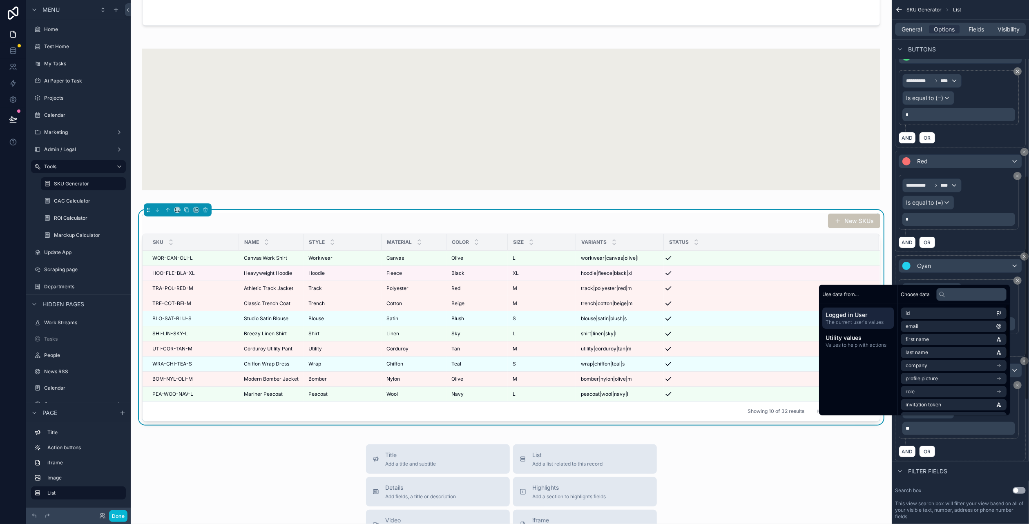
click at [985, 449] on div "AND OR" at bounding box center [960, 451] width 123 height 12
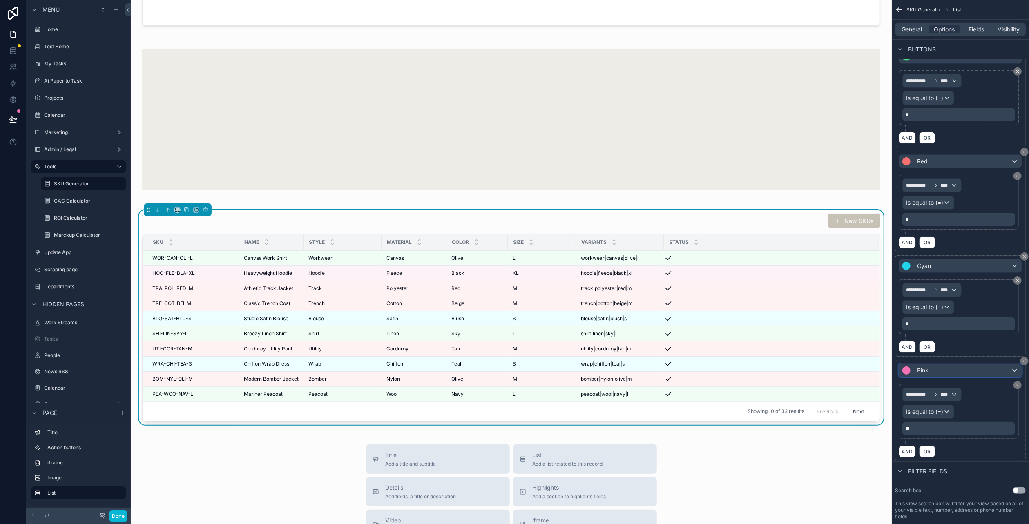
click at [951, 364] on div "Pink" at bounding box center [960, 370] width 123 height 13
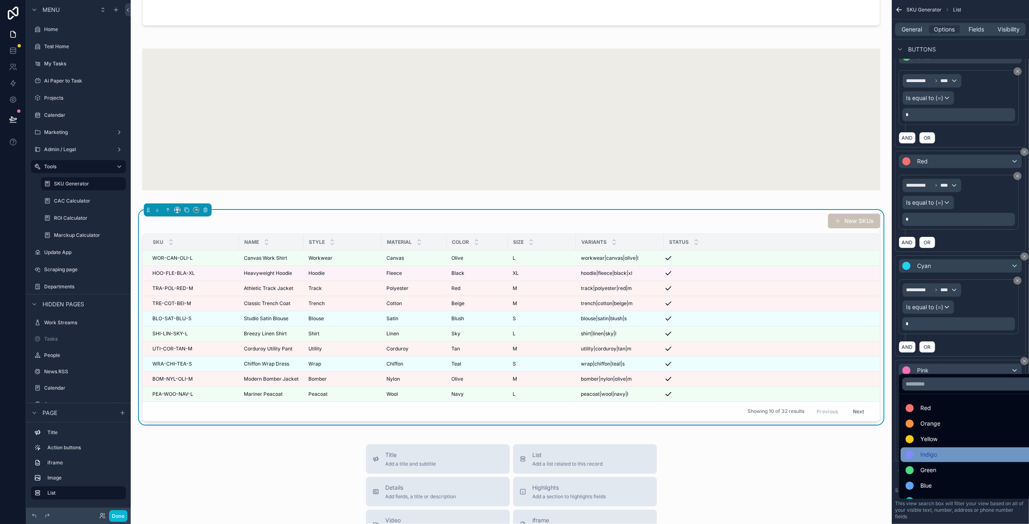
click at [938, 448] on div "Indigo" at bounding box center [970, 454] width 138 height 15
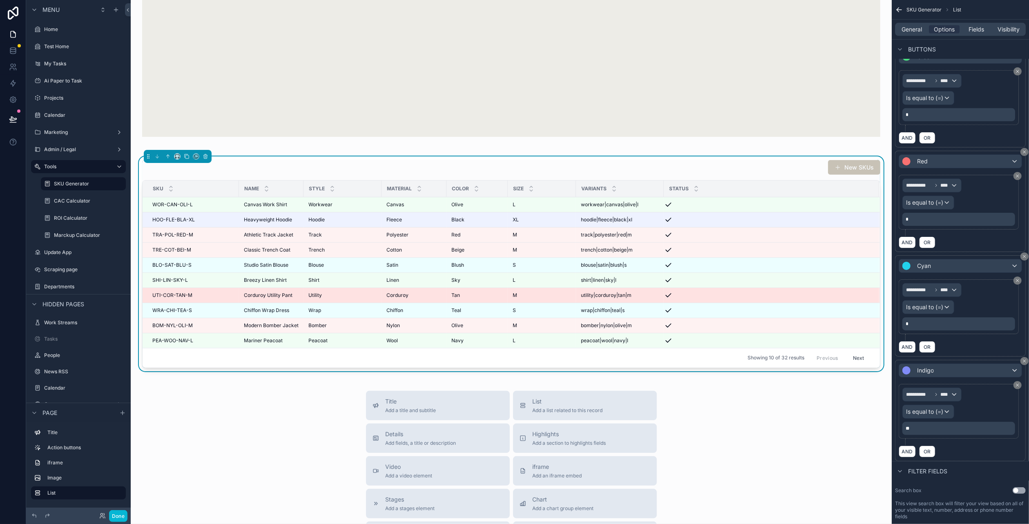
scroll to position [627, 0]
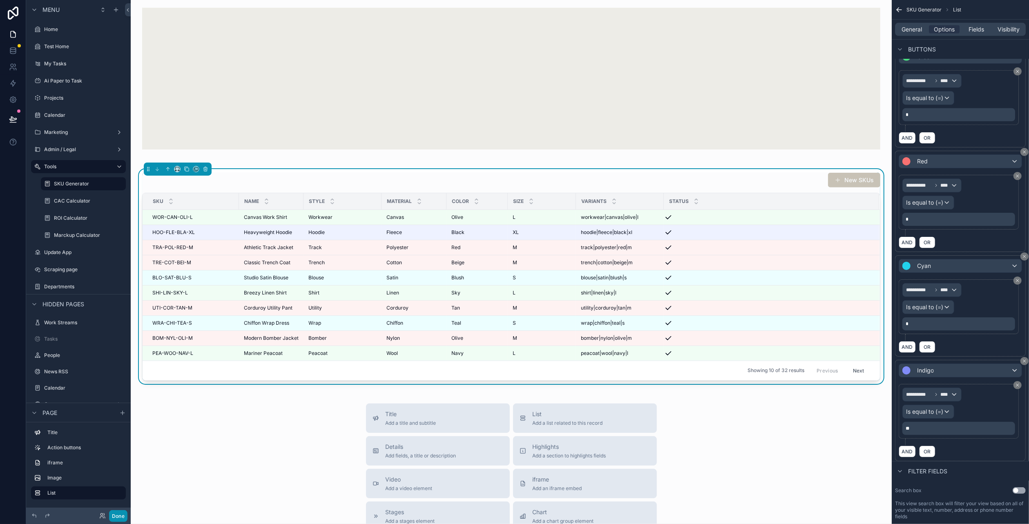
click at [126, 517] on button "Done" at bounding box center [118, 516] width 18 height 12
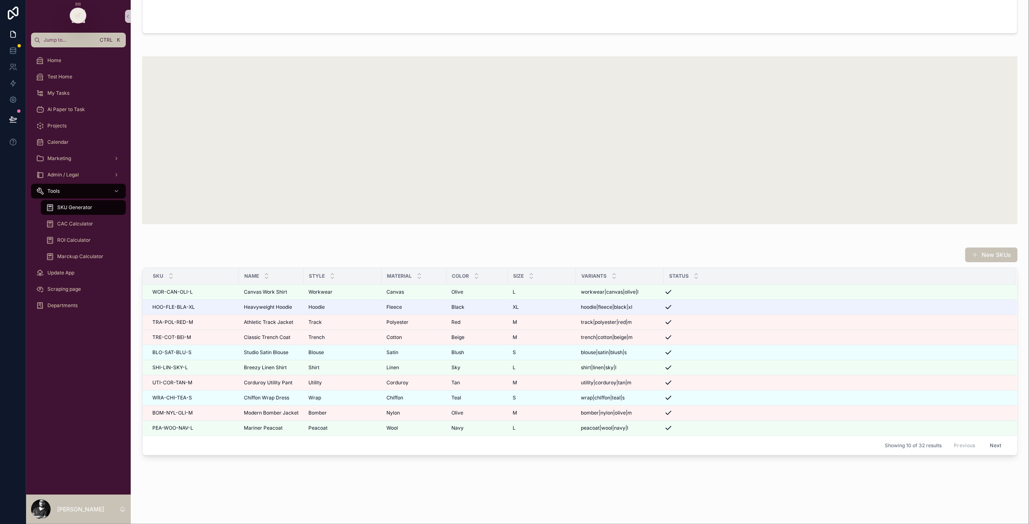
scroll to position [575, 0]
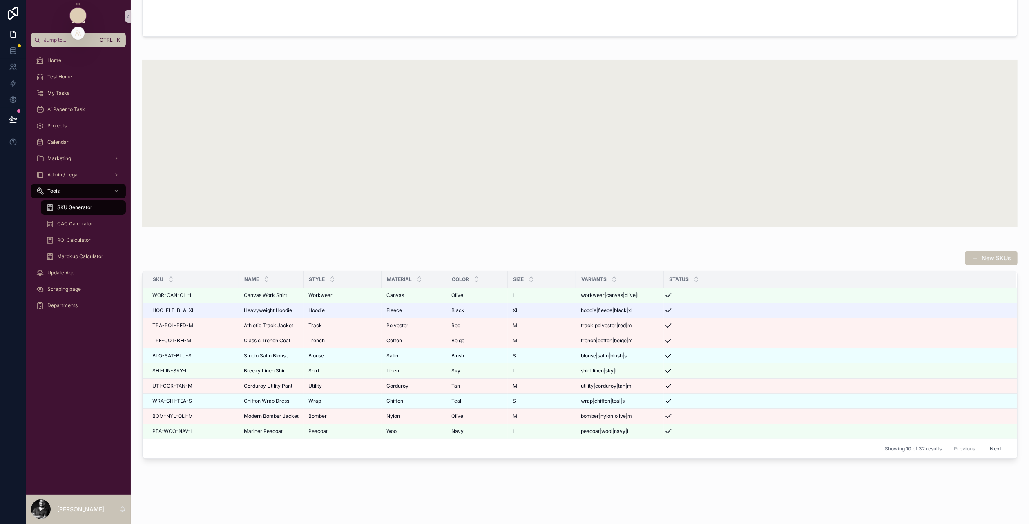
click at [77, 19] on div at bounding box center [78, 16] width 16 height 16
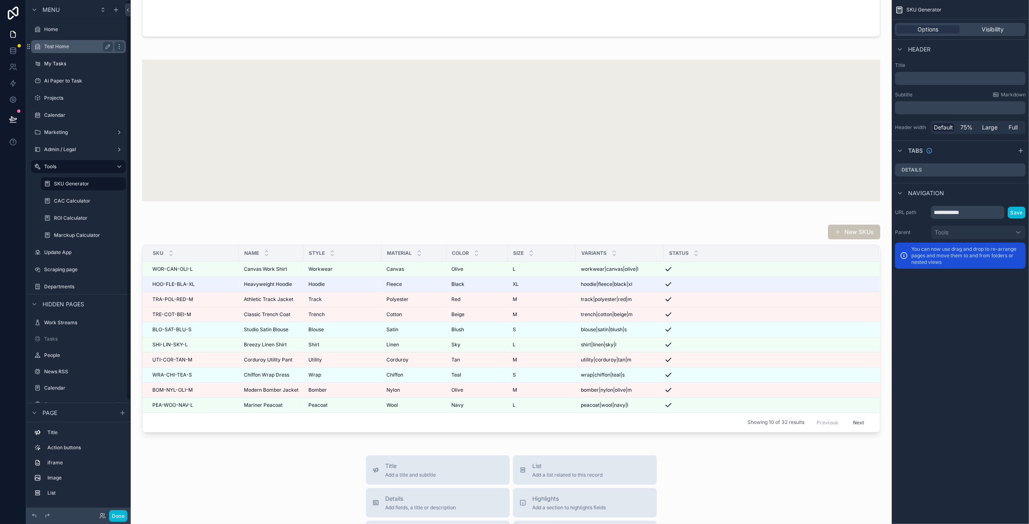
scroll to position [627, 0]
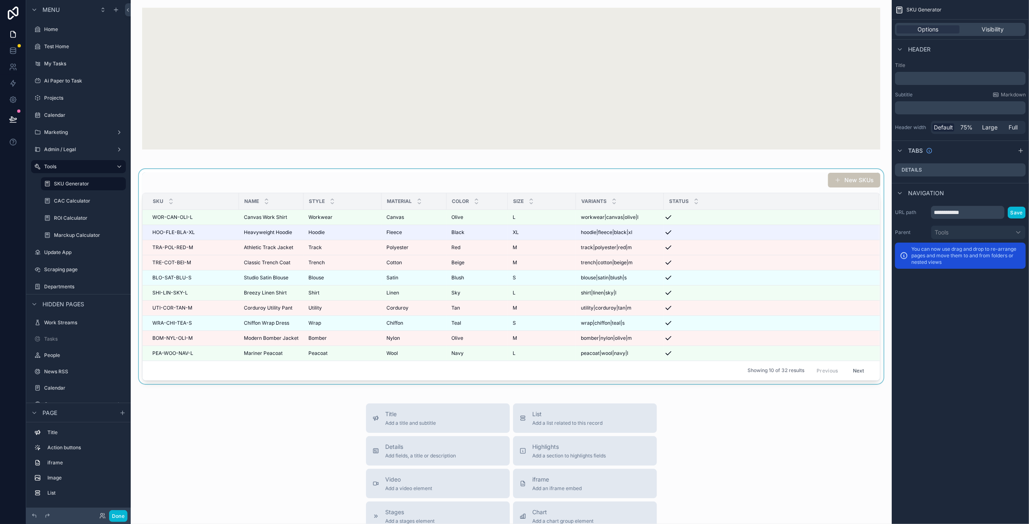
click at [675, 356] on div "scrollable content" at bounding box center [511, 276] width 748 height 215
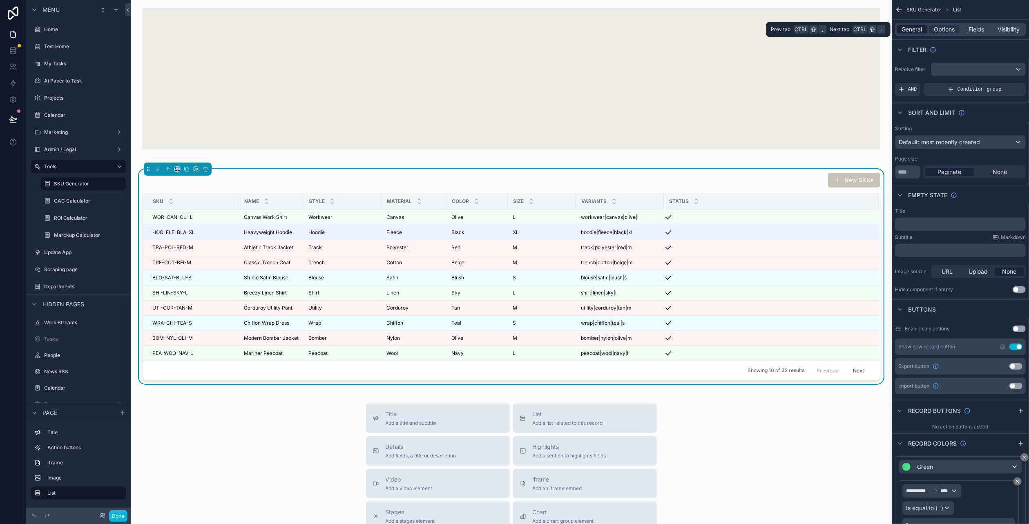
click at [921, 28] on span "General" at bounding box center [912, 29] width 20 height 8
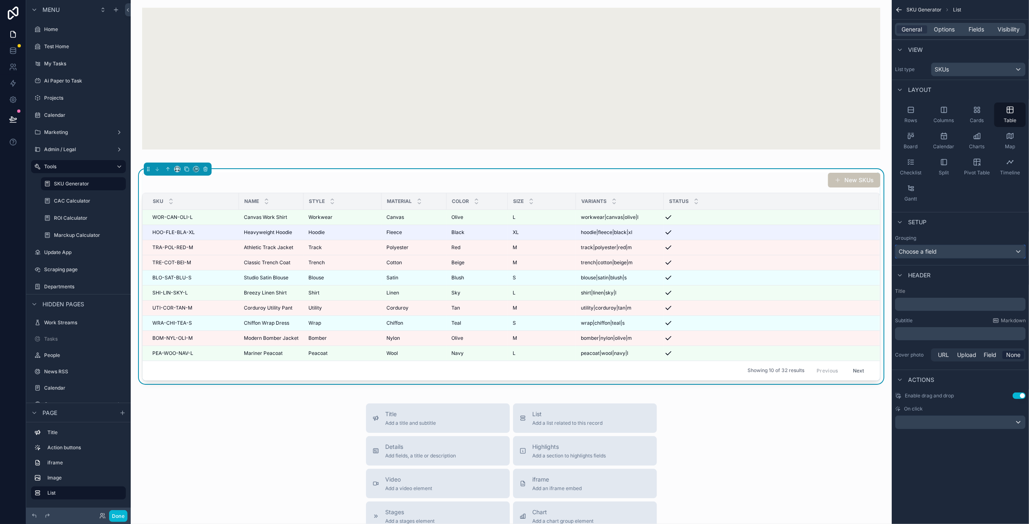
click at [948, 252] on div "Choose a field" at bounding box center [960, 251] width 130 height 13
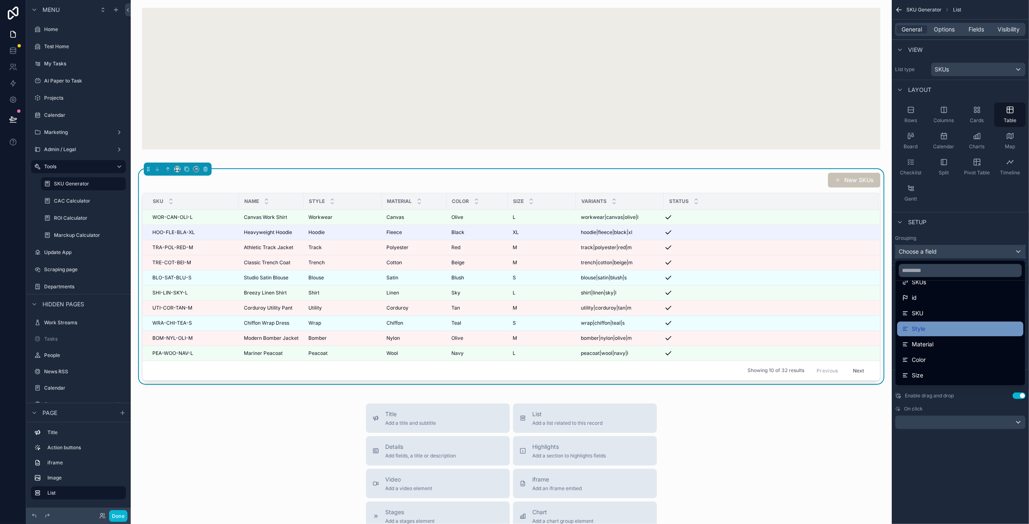
scroll to position [41, 0]
click at [946, 355] on div "Size" at bounding box center [960, 362] width 126 height 15
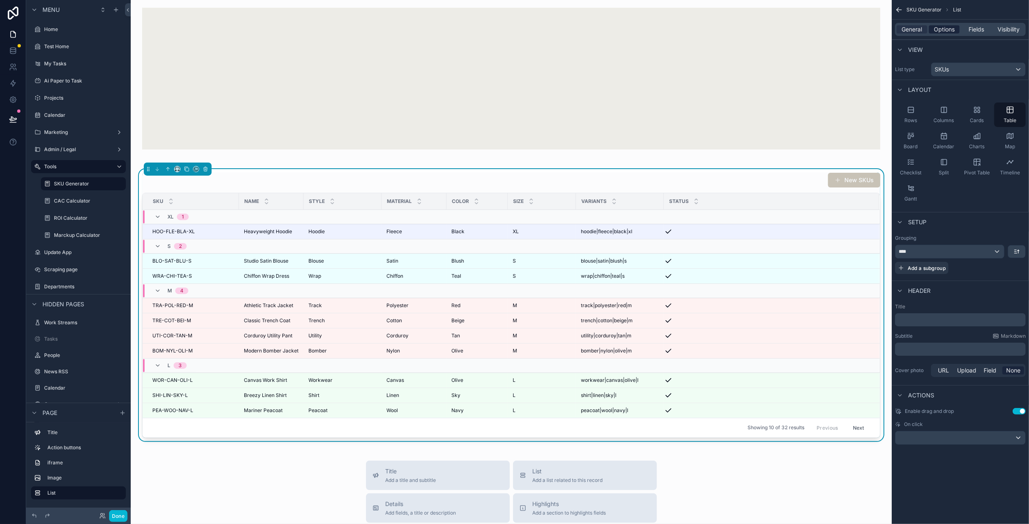
click at [951, 33] on span "Options" at bounding box center [944, 29] width 21 height 8
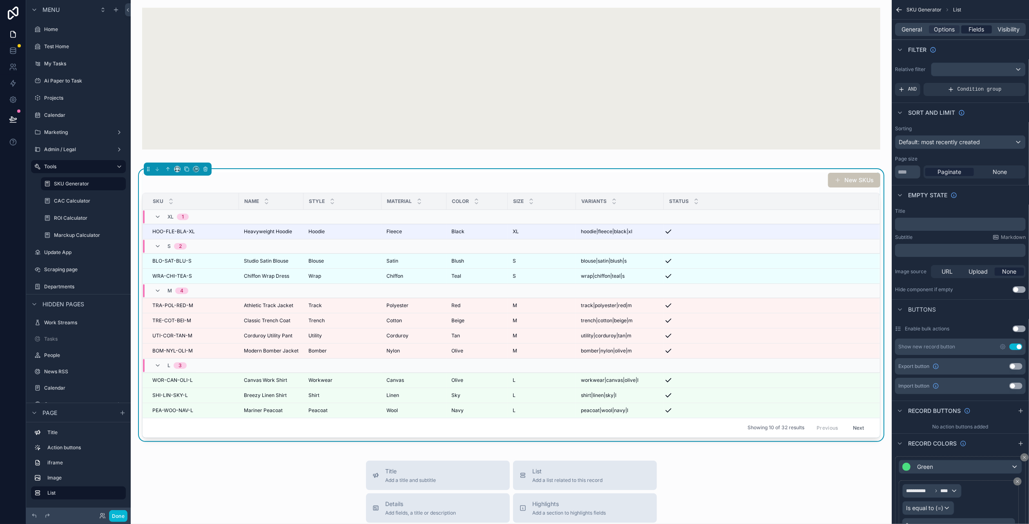
click at [983, 26] on span "Fields" at bounding box center [977, 29] width 16 height 8
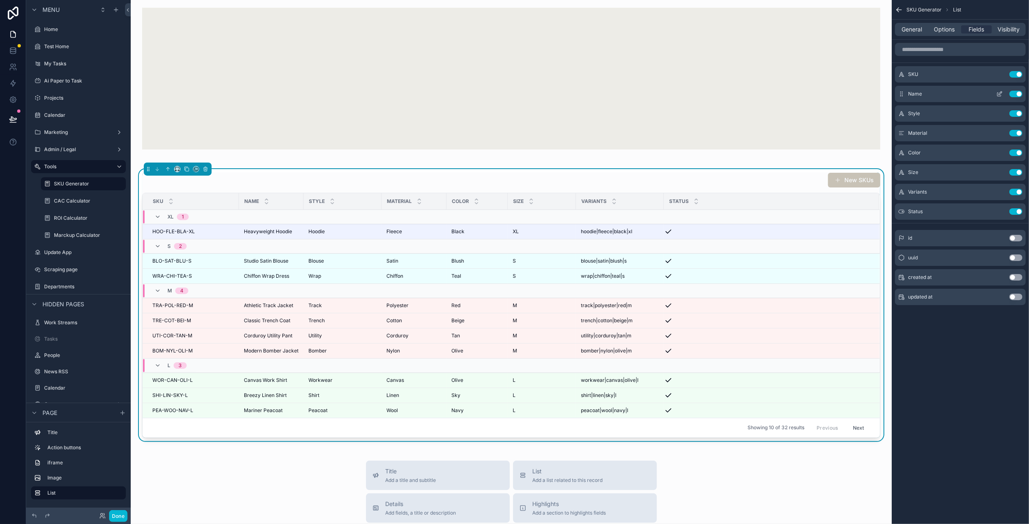
click at [1004, 93] on button "scrollable content" at bounding box center [999, 94] width 13 height 7
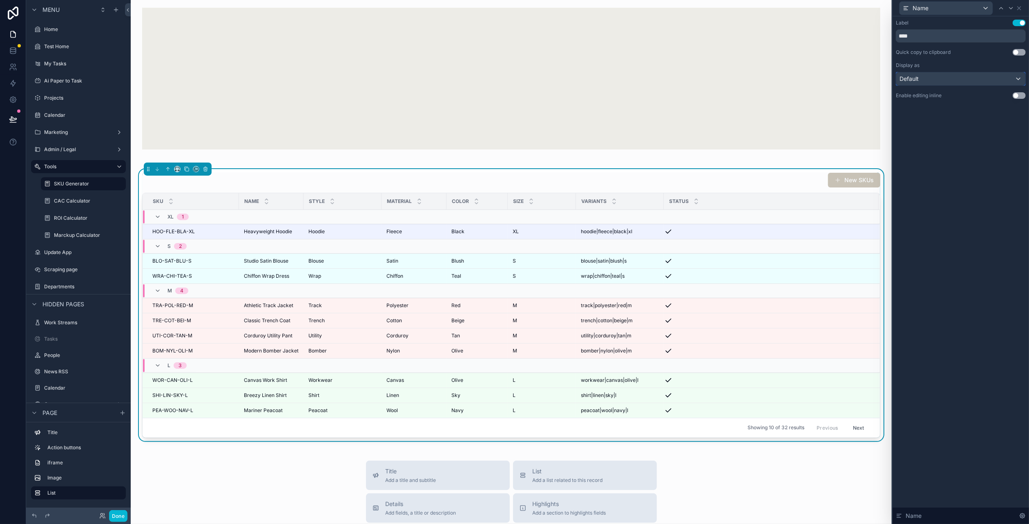
click at [959, 79] on div "Default" at bounding box center [960, 78] width 129 height 13
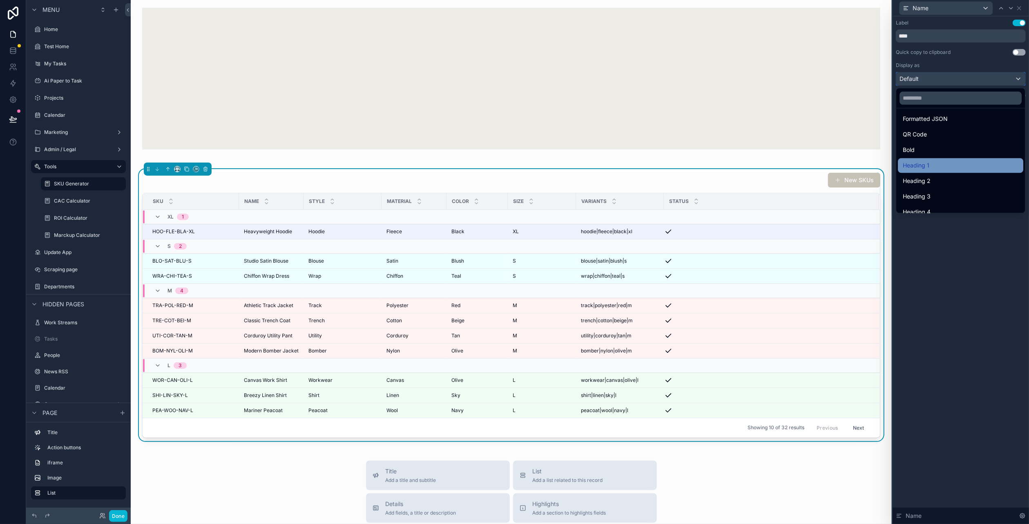
scroll to position [82, 0]
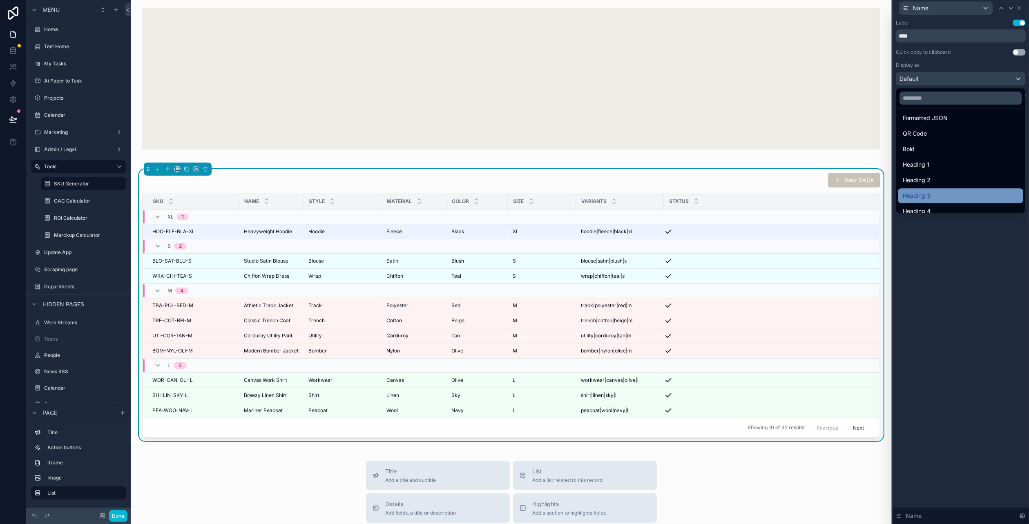
click at [938, 191] on div "Heading 3" at bounding box center [961, 196] width 116 height 10
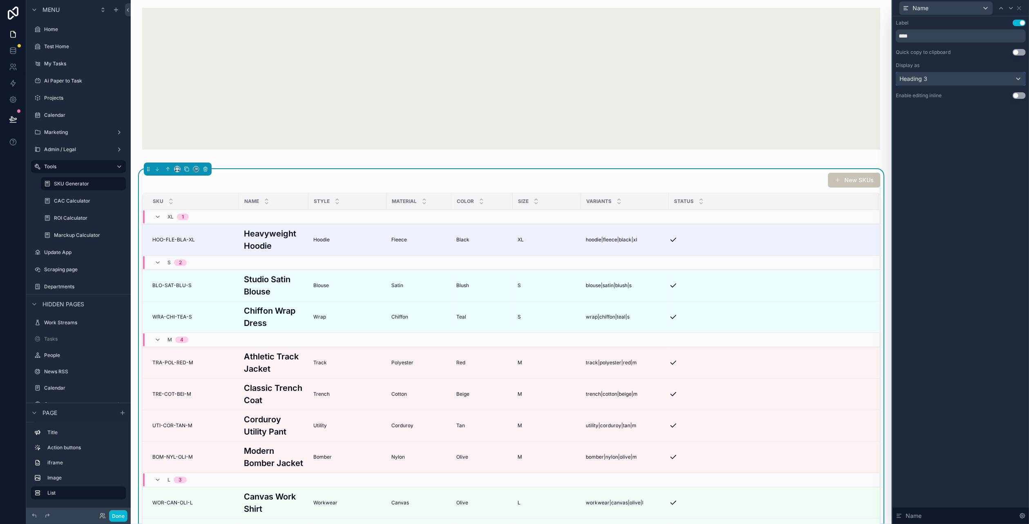
click at [955, 82] on div "Heading 3" at bounding box center [960, 78] width 129 height 13
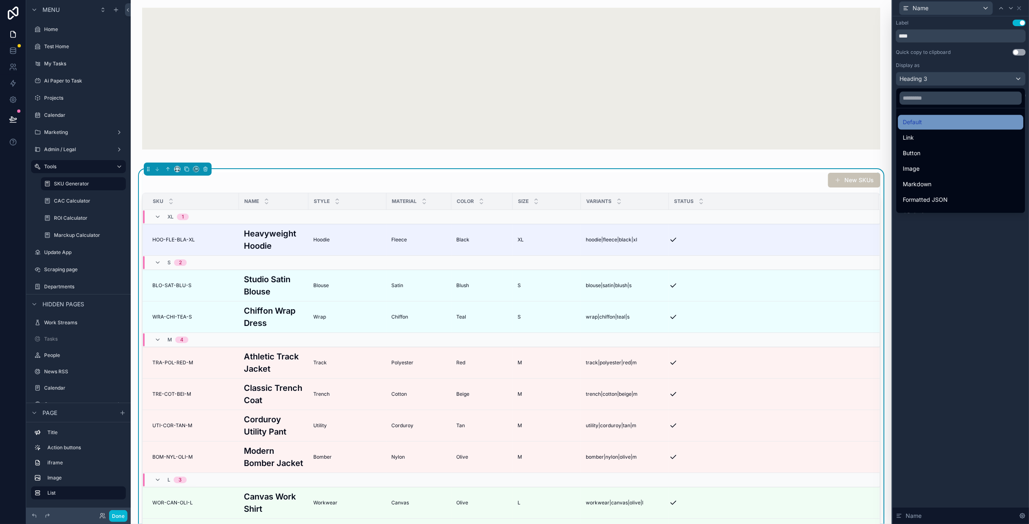
click at [944, 117] on div "Default" at bounding box center [961, 122] width 116 height 10
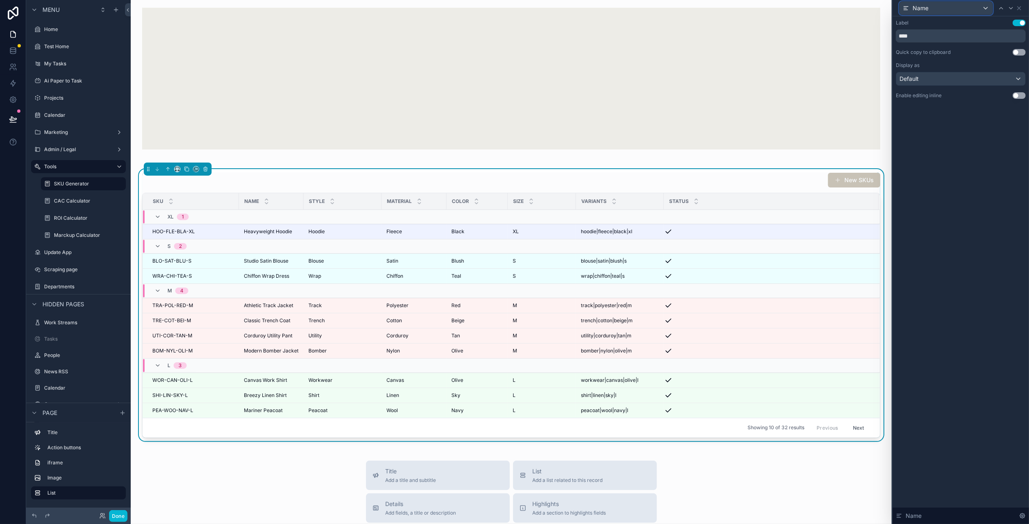
click at [969, 9] on div "Name" at bounding box center [946, 8] width 93 height 13
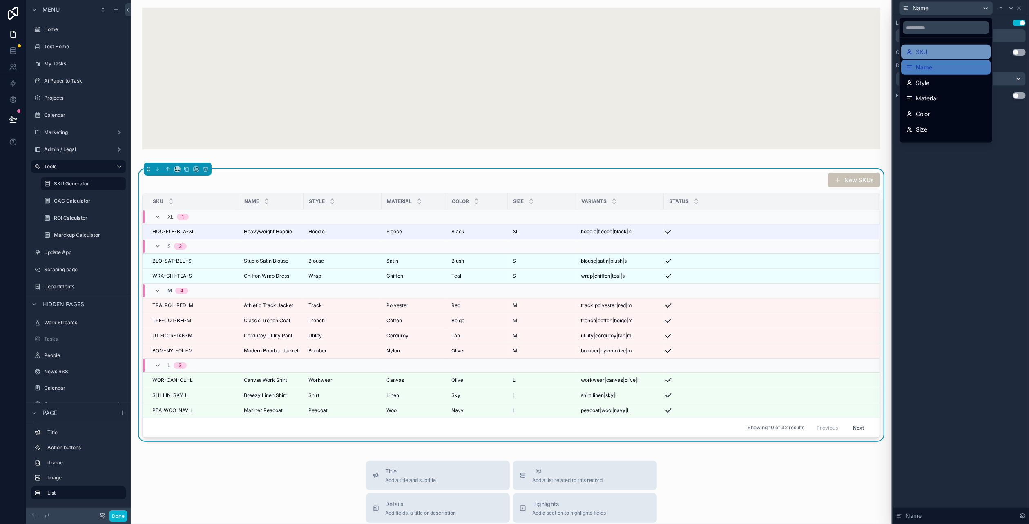
click at [951, 49] on div "SKU" at bounding box center [946, 52] width 80 height 10
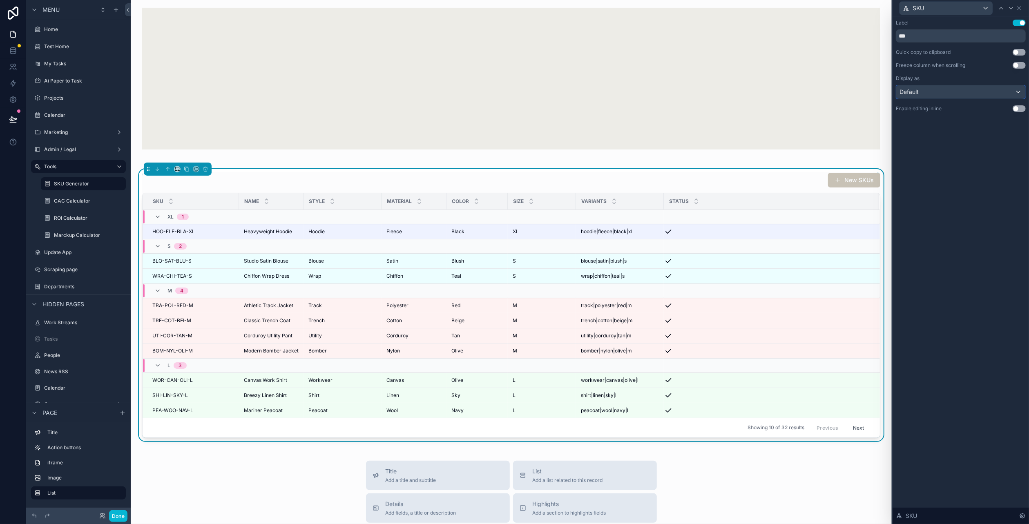
click at [920, 92] on div "Default" at bounding box center [960, 91] width 129 height 13
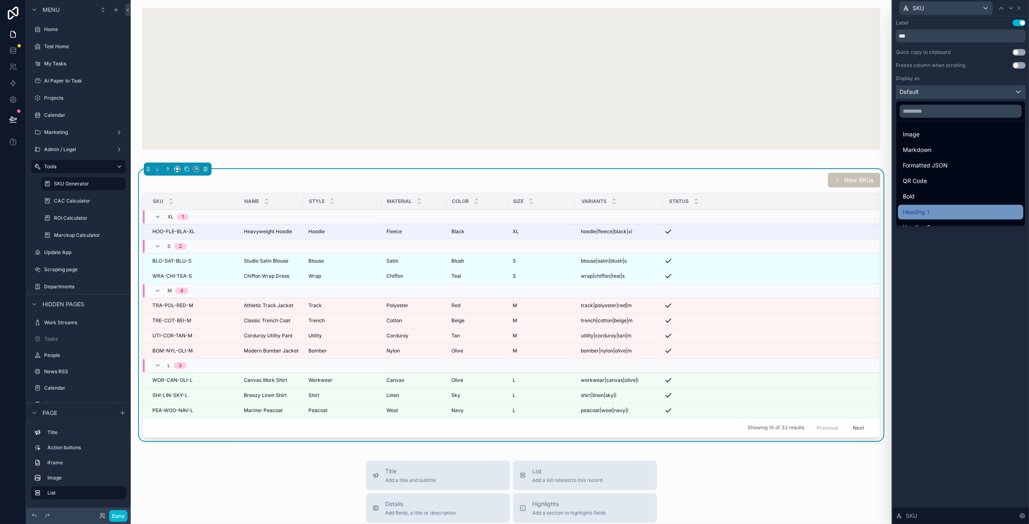
scroll to position [89, 0]
click at [934, 205] on div "Heading 3" at bounding box center [961, 201] width 116 height 10
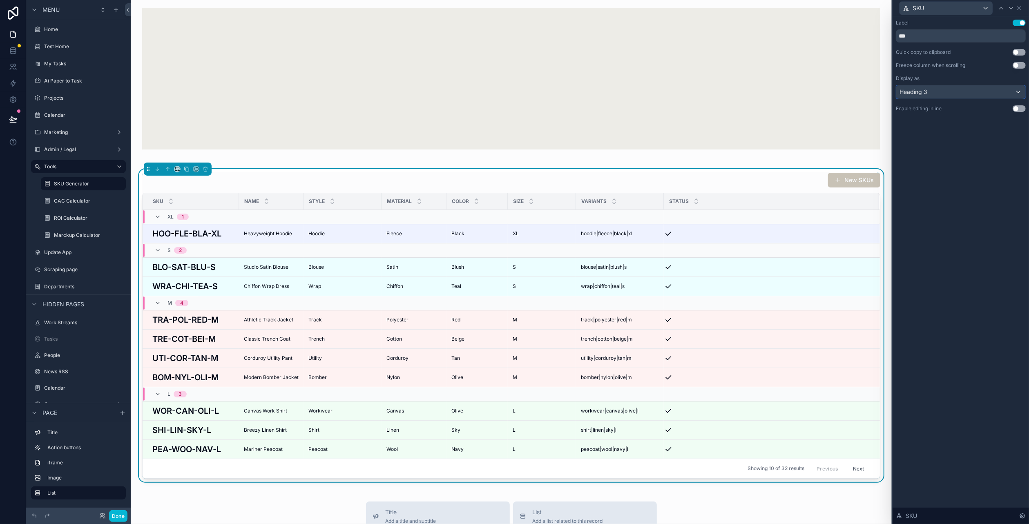
click at [978, 89] on div "Heading 3" at bounding box center [960, 91] width 129 height 13
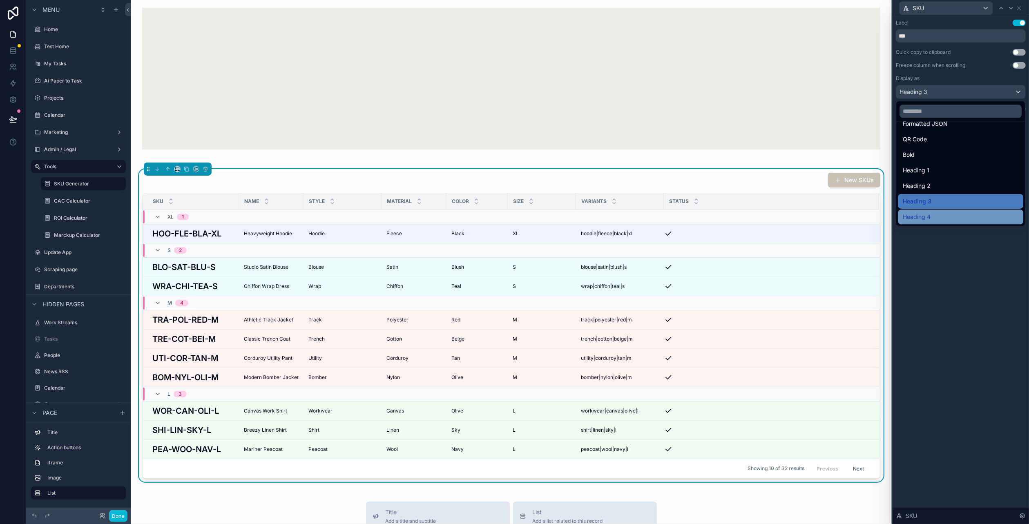
click at [933, 214] on div "Heading 4" at bounding box center [961, 217] width 116 height 10
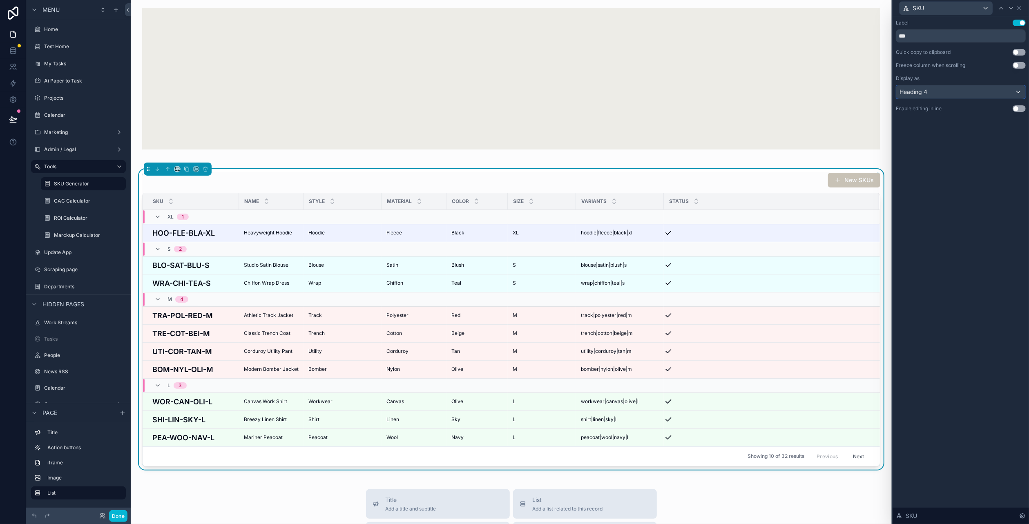
click at [928, 93] on div "Heading 4" at bounding box center [960, 91] width 129 height 13
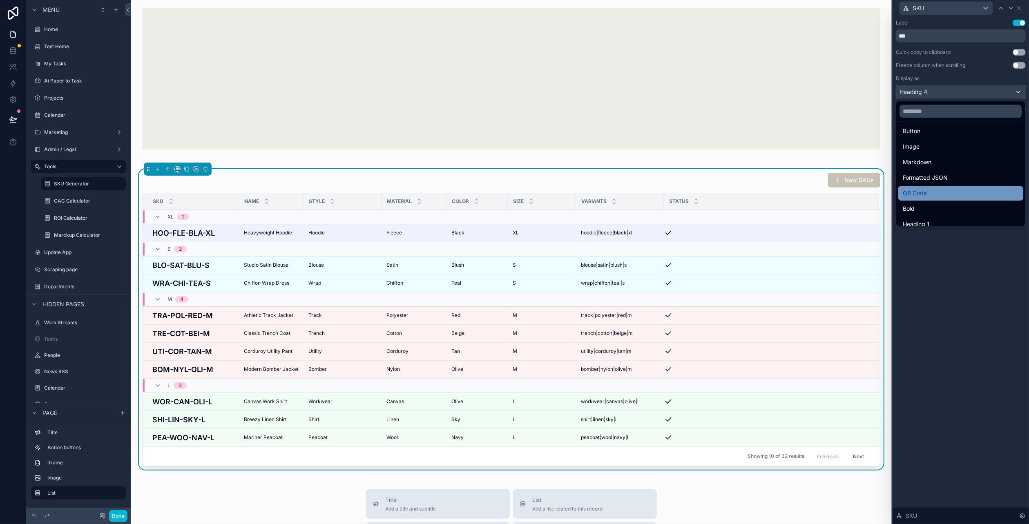
scroll to position [82, 0]
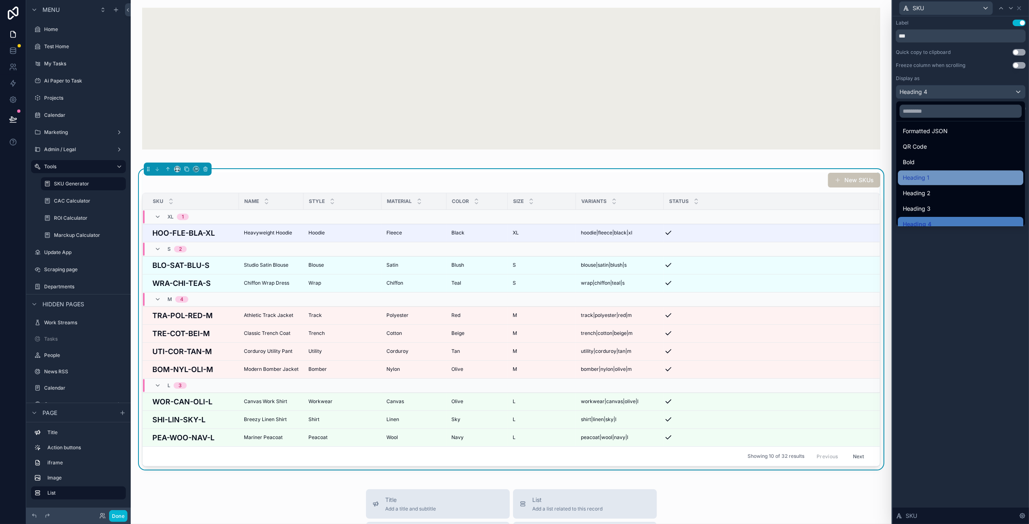
click at [932, 175] on div "Heading 1" at bounding box center [961, 178] width 116 height 10
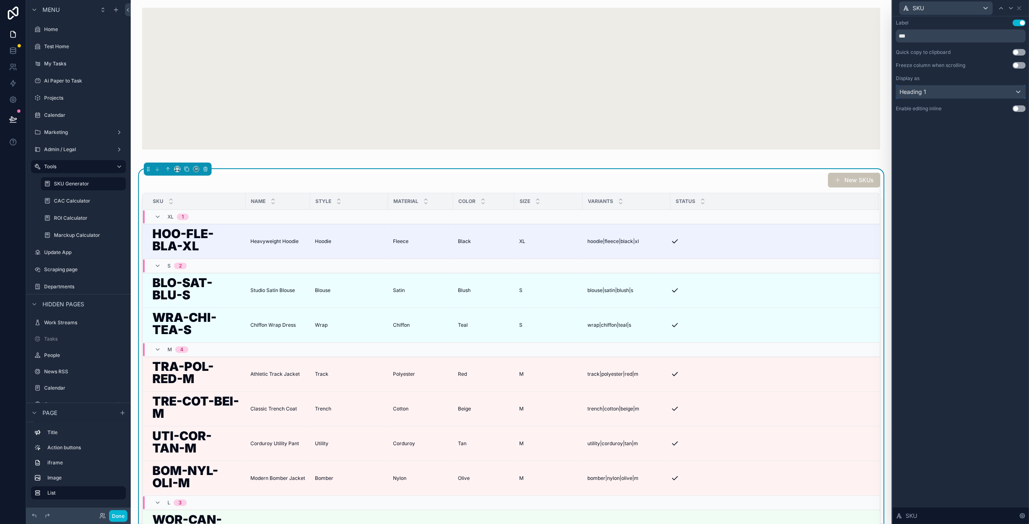
click at [933, 95] on div "Heading 1" at bounding box center [960, 91] width 129 height 13
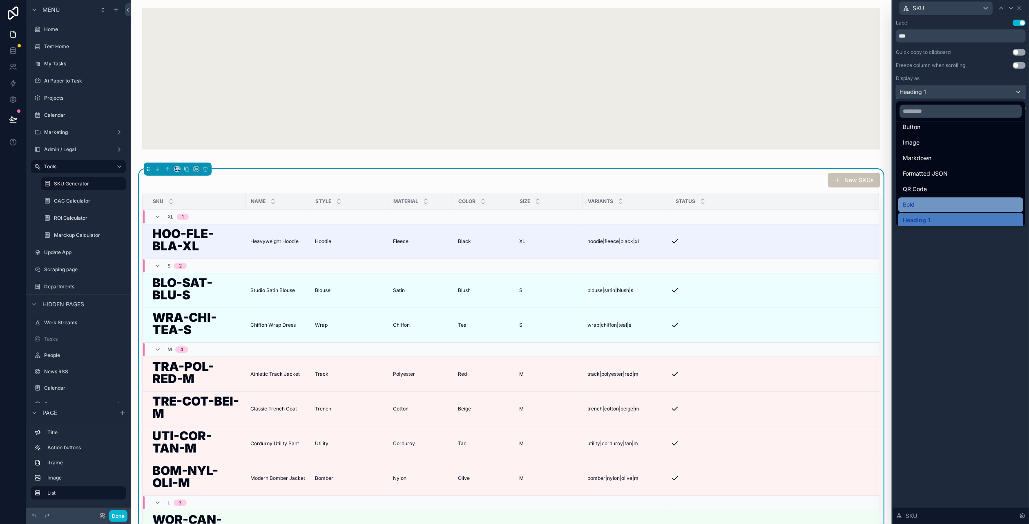
scroll to position [89, 0]
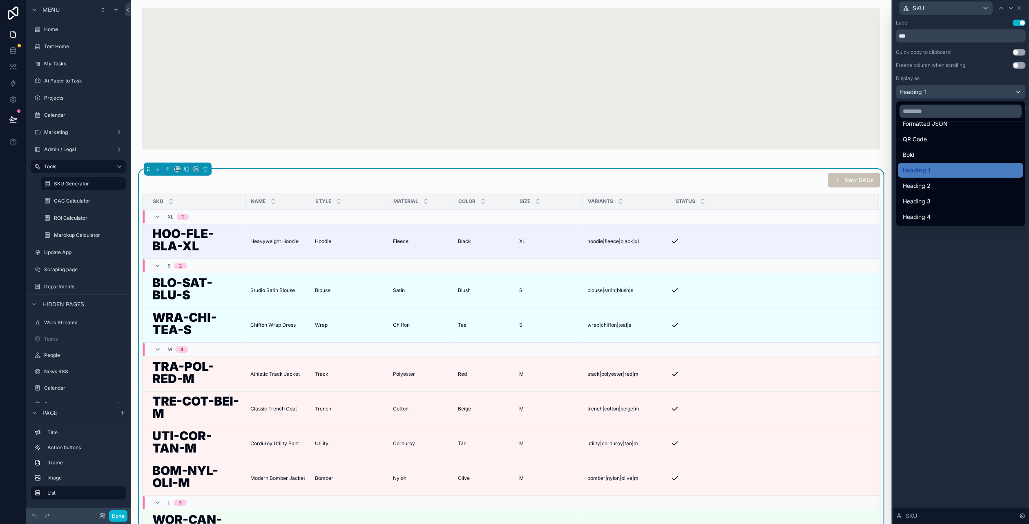
click at [921, 156] on div "Bold" at bounding box center [961, 155] width 116 height 10
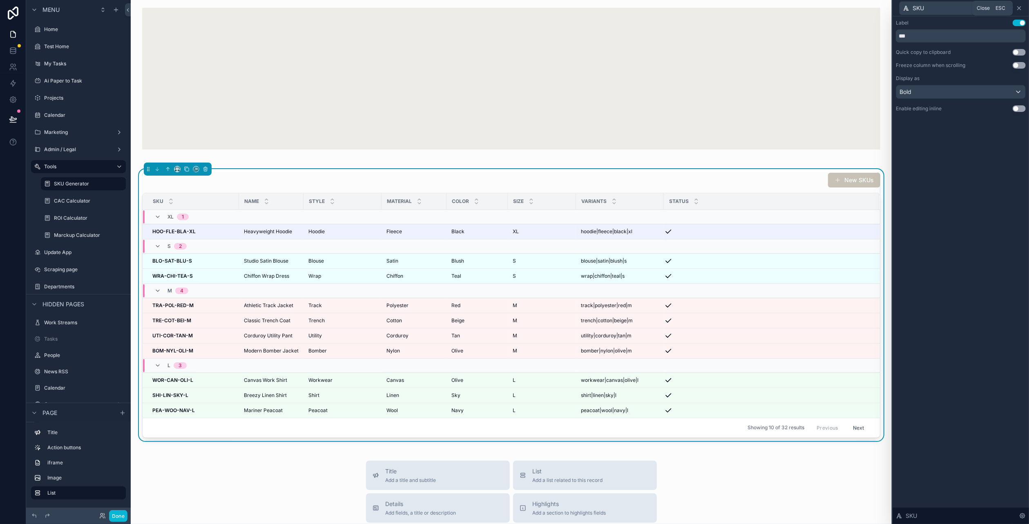
click at [1021, 9] on icon at bounding box center [1019, 8] width 3 height 3
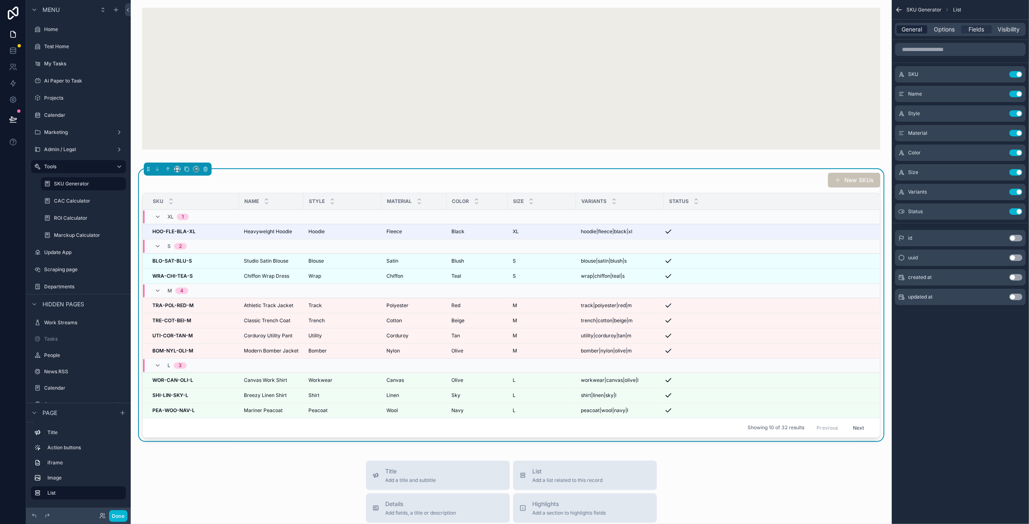
click at [915, 32] on span "General" at bounding box center [912, 29] width 20 height 8
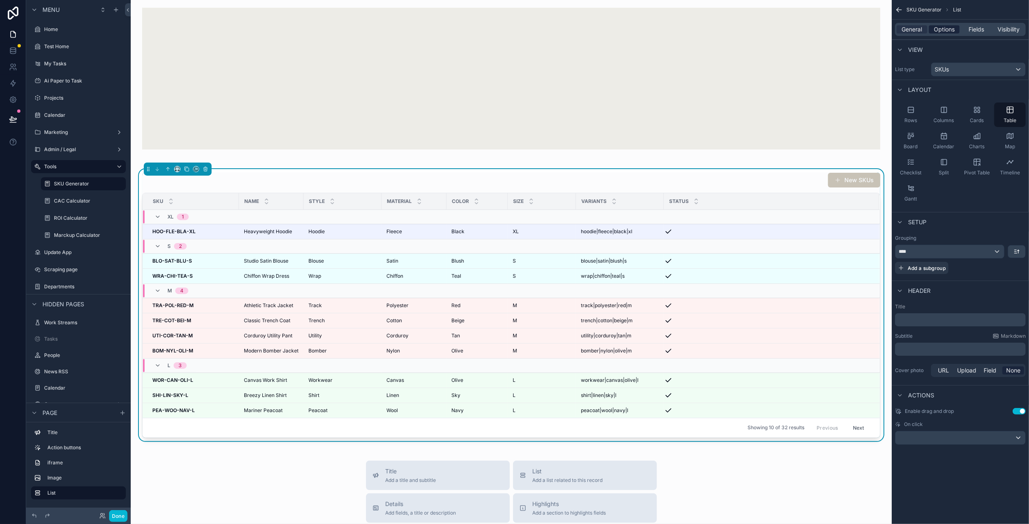
click at [950, 30] on span "Options" at bounding box center [944, 29] width 21 height 8
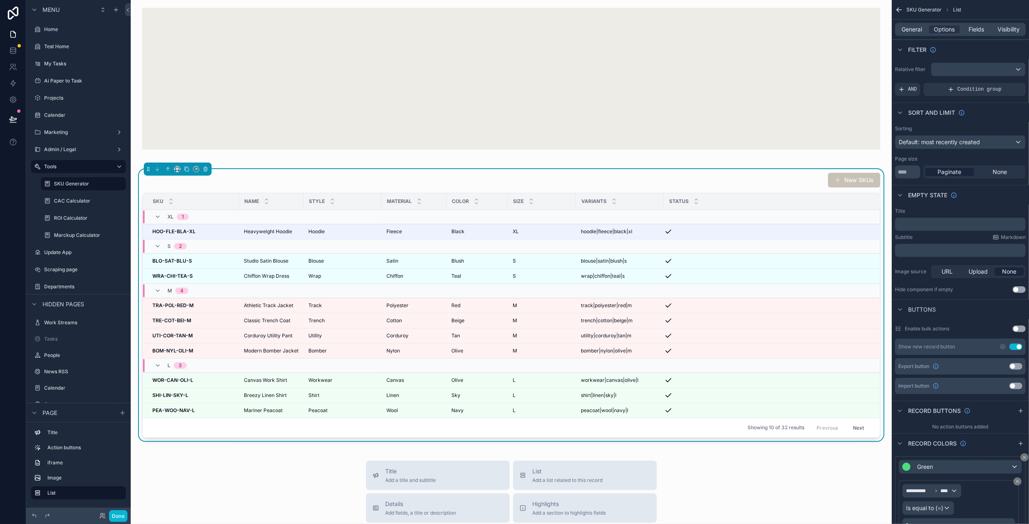
click at [1018, 345] on button "Use setting" at bounding box center [1015, 347] width 13 height 7
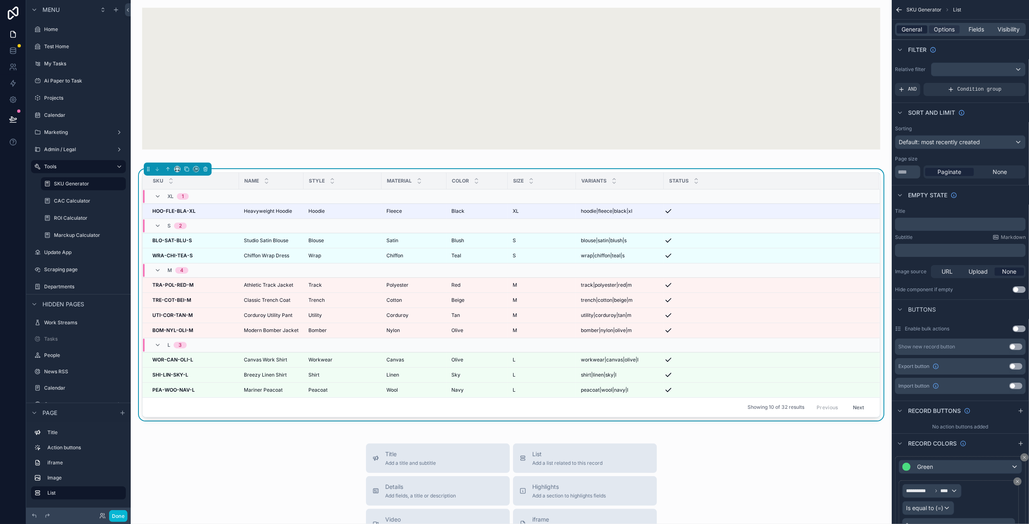
click at [912, 31] on span "General" at bounding box center [912, 29] width 20 height 8
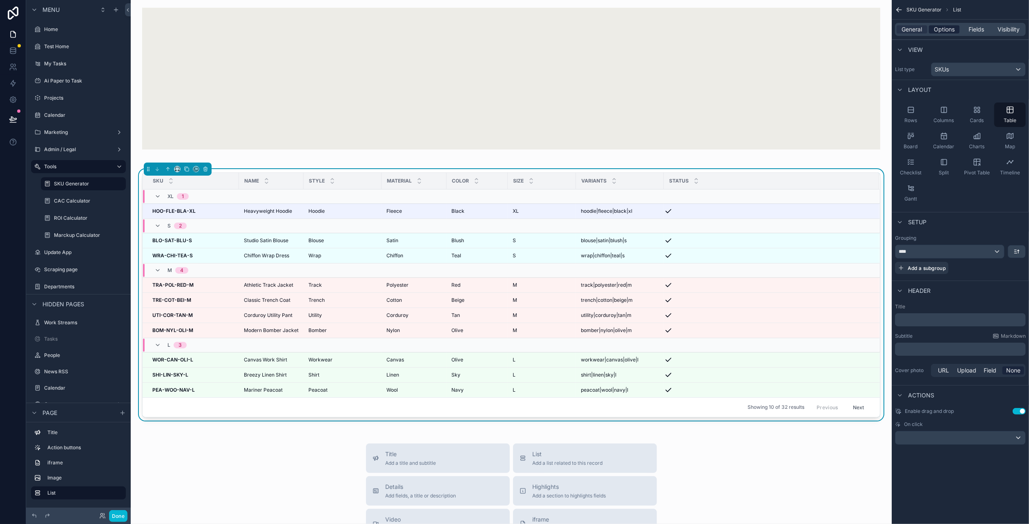
click at [938, 31] on span "Options" at bounding box center [944, 29] width 21 height 8
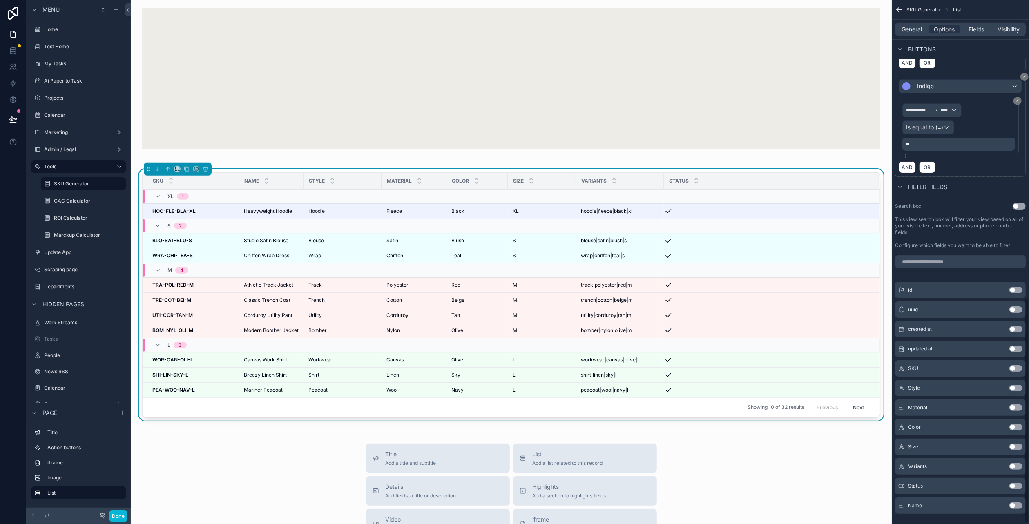
scroll to position [699, 0]
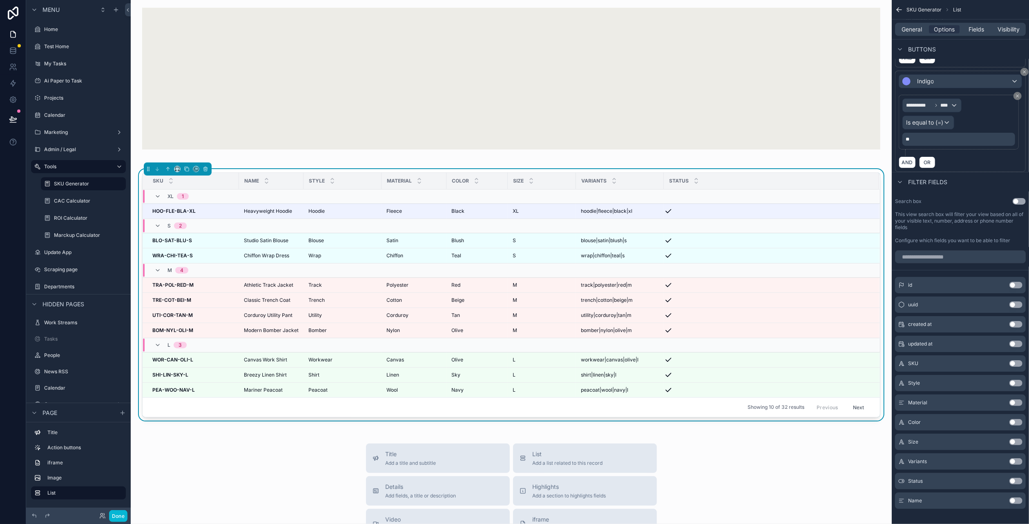
drag, startPoint x: 1017, startPoint y: 415, endPoint x: 1016, endPoint y: 433, distance: 17.2
click at [1017, 419] on button "Use setting" at bounding box center [1015, 422] width 13 height 7
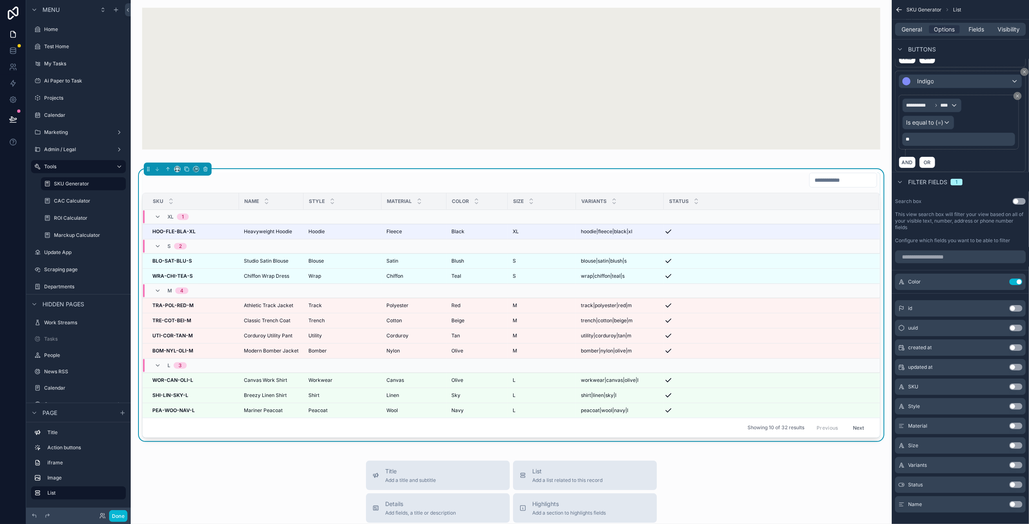
click at [1018, 403] on button "Use setting" at bounding box center [1015, 406] width 13 height 7
click at [1017, 423] on button "Use setting" at bounding box center [1015, 426] width 13 height 7
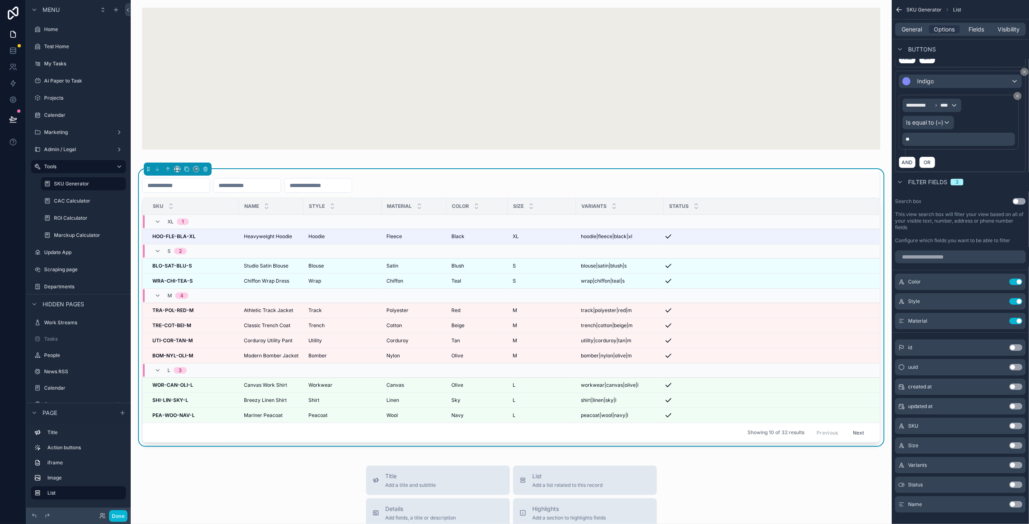
click at [1018, 442] on button "Use setting" at bounding box center [1015, 445] width 13 height 7
click at [1016, 501] on button "Use setting" at bounding box center [1015, 504] width 13 height 7
click at [1018, 482] on button "Use setting" at bounding box center [1015, 485] width 13 height 7
click at [1024, 198] on button "Use setting" at bounding box center [1019, 201] width 13 height 7
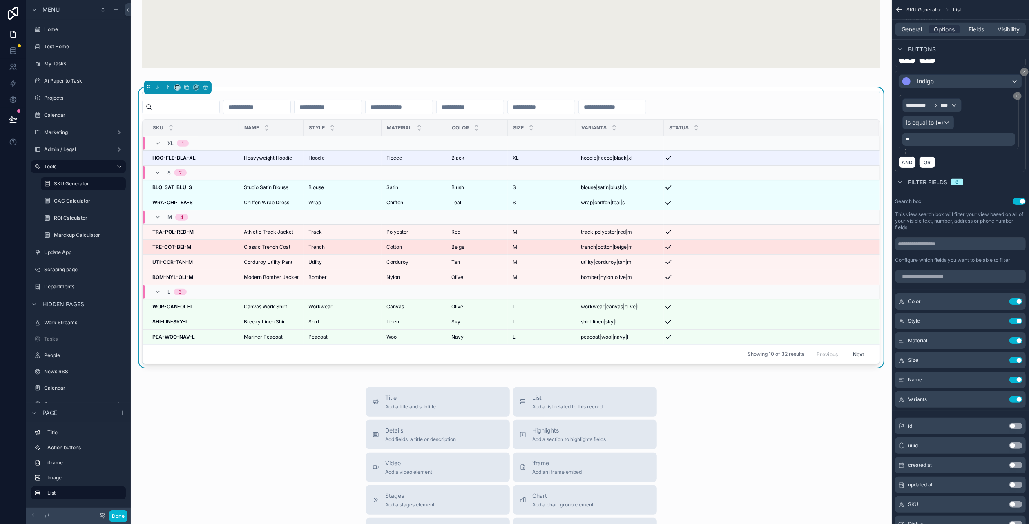
scroll to position [627, 0]
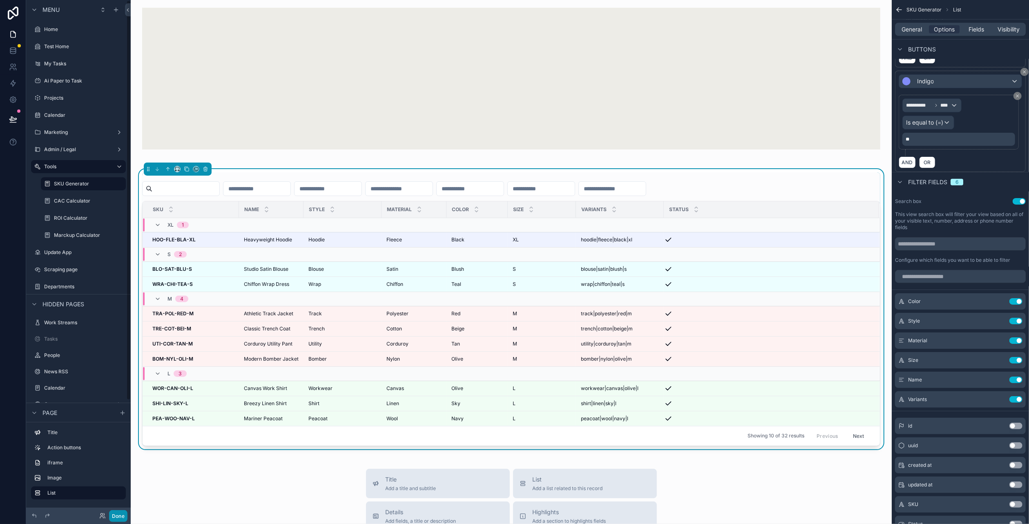
click at [122, 514] on button "Done" at bounding box center [118, 516] width 18 height 12
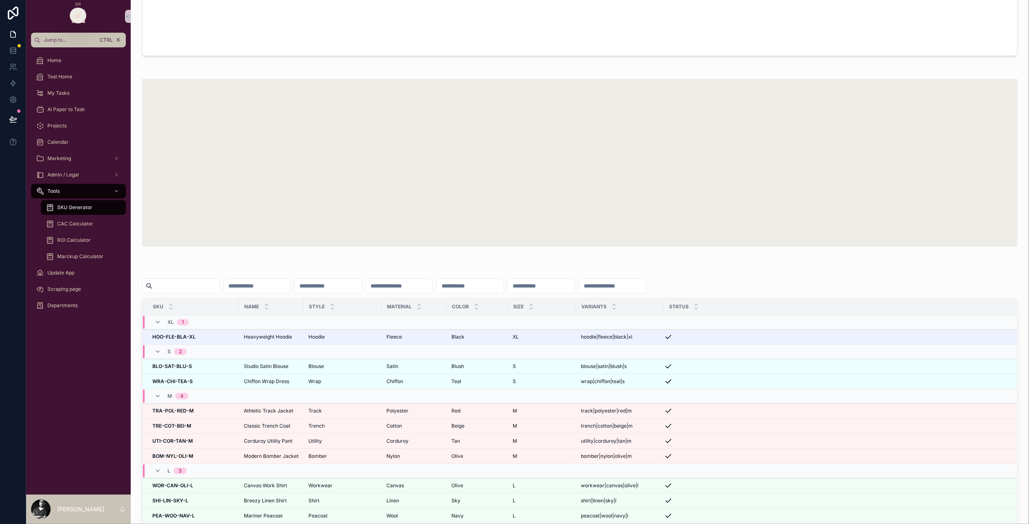
scroll to position [640, 0]
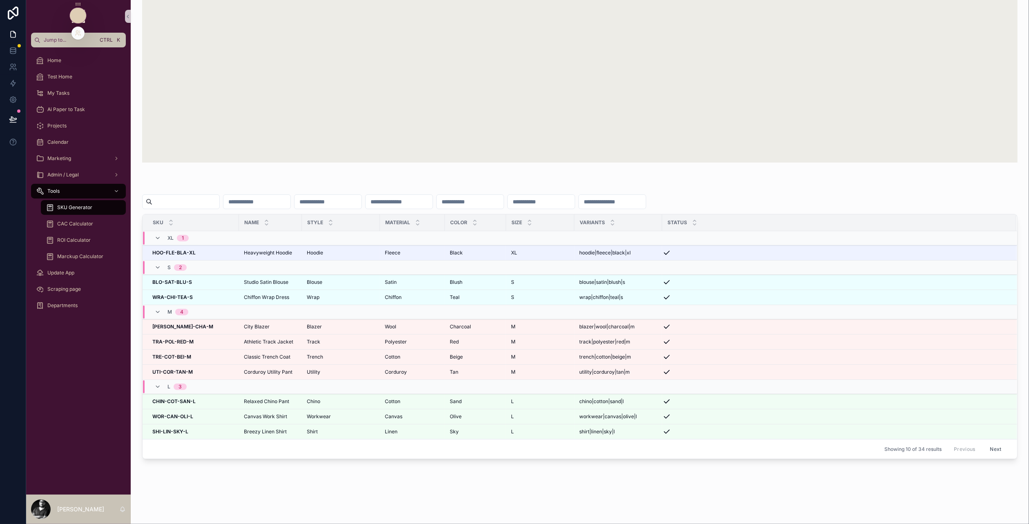
click at [79, 14] on icon at bounding box center [78, 14] width 3 height 3
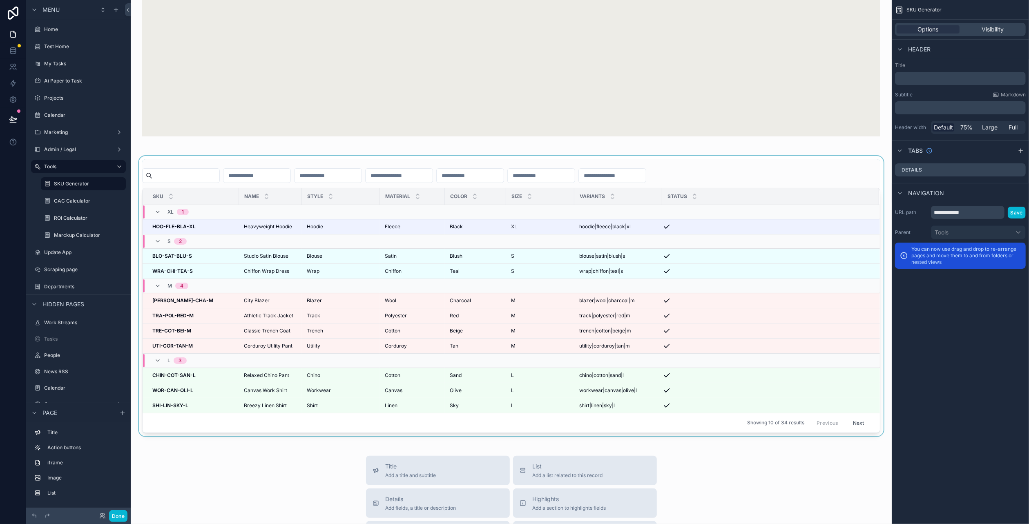
click at [749, 184] on div "scrollable content" at bounding box center [511, 296] width 748 height 280
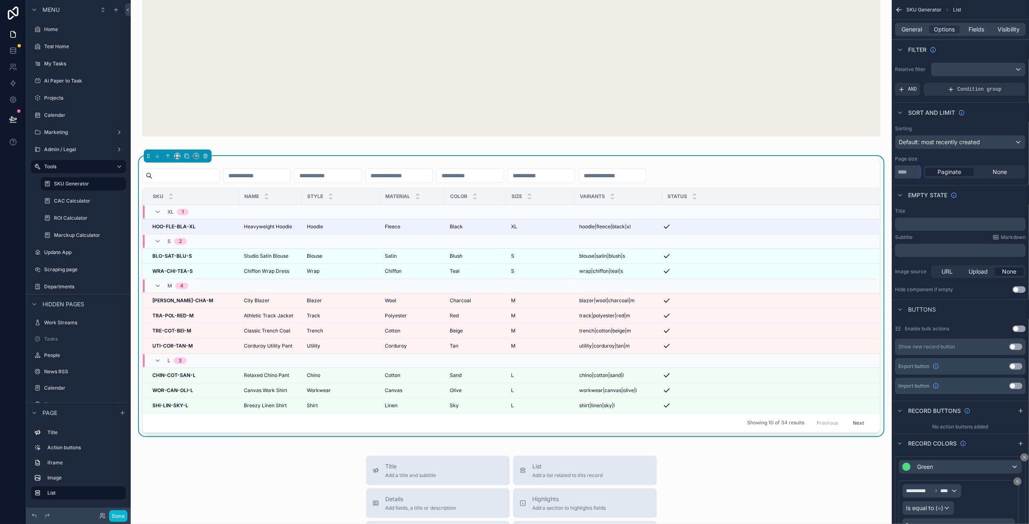
click at [917, 170] on input "**" at bounding box center [907, 171] width 25 height 13
drag, startPoint x: 917, startPoint y: 170, endPoint x: 894, endPoint y: 170, distance: 22.9
click at [894, 170] on div "Sorting Default: most recently created Page size ** Paginate None" at bounding box center [960, 152] width 137 height 60
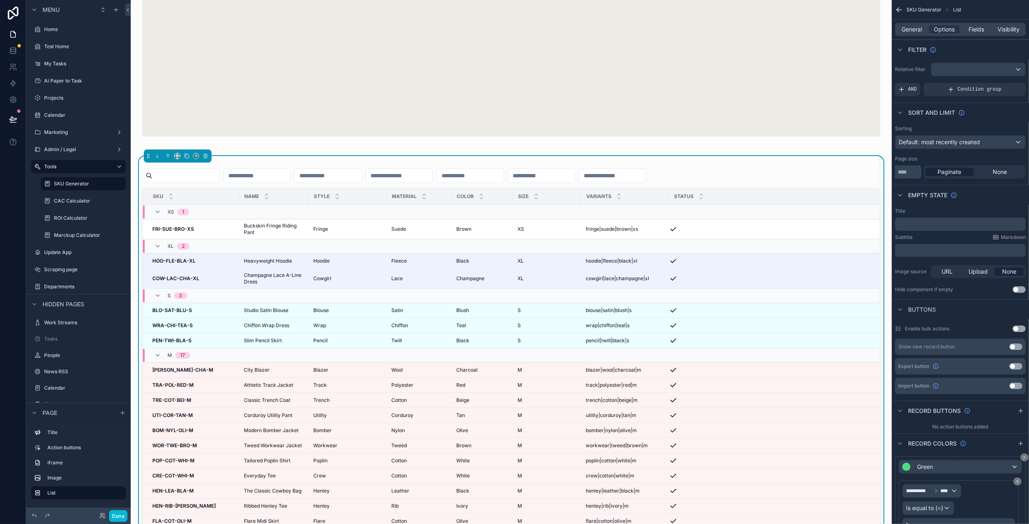
type input "****"
click at [878, 148] on div "scrollable content" at bounding box center [511, 66] width 748 height 168
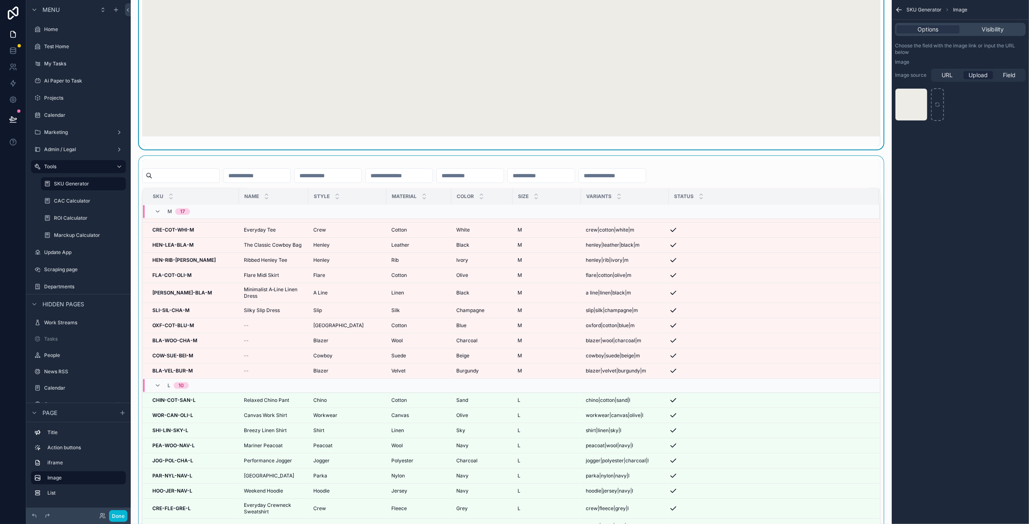
scroll to position [263, 0]
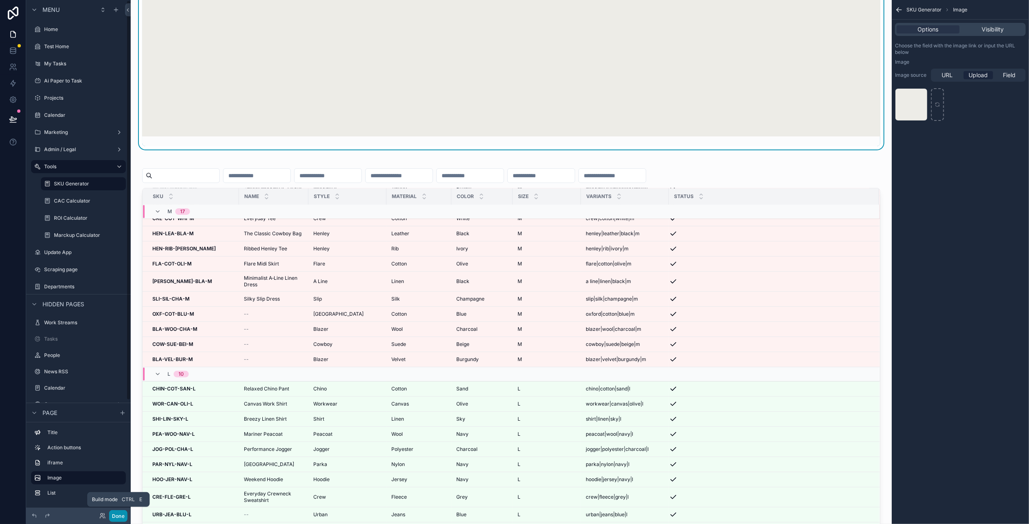
click at [114, 518] on button "Done" at bounding box center [118, 516] width 18 height 12
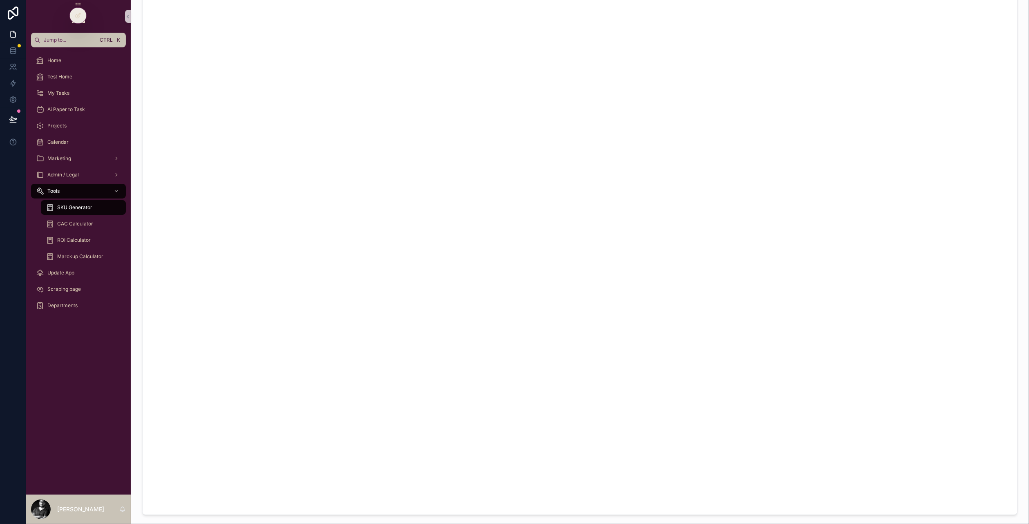
scroll to position [225, 0]
click at [616, 70] on span "Chatbot Boketto" at bounding box center [611, 66] width 44 height 8
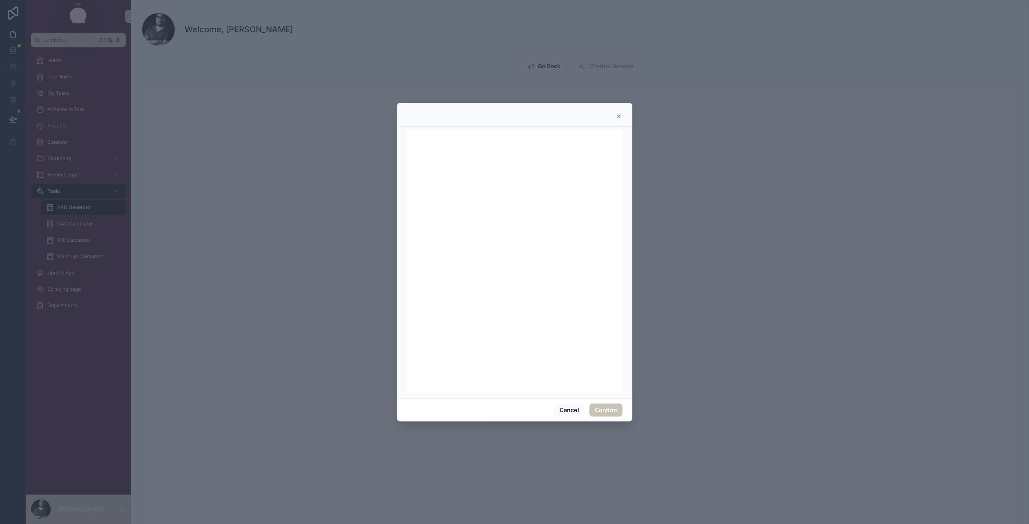
click at [618, 118] on icon at bounding box center [619, 116] width 7 height 7
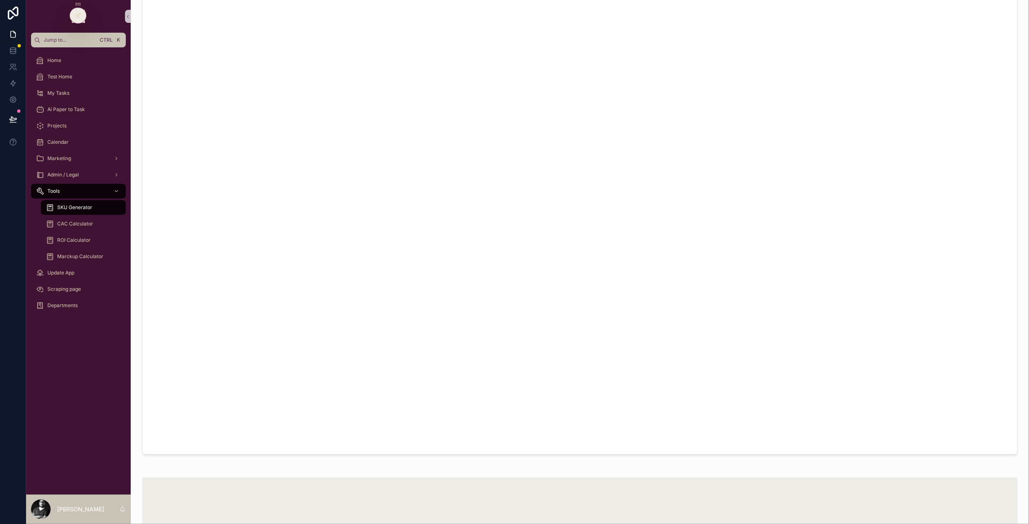
scroll to position [137, 0]
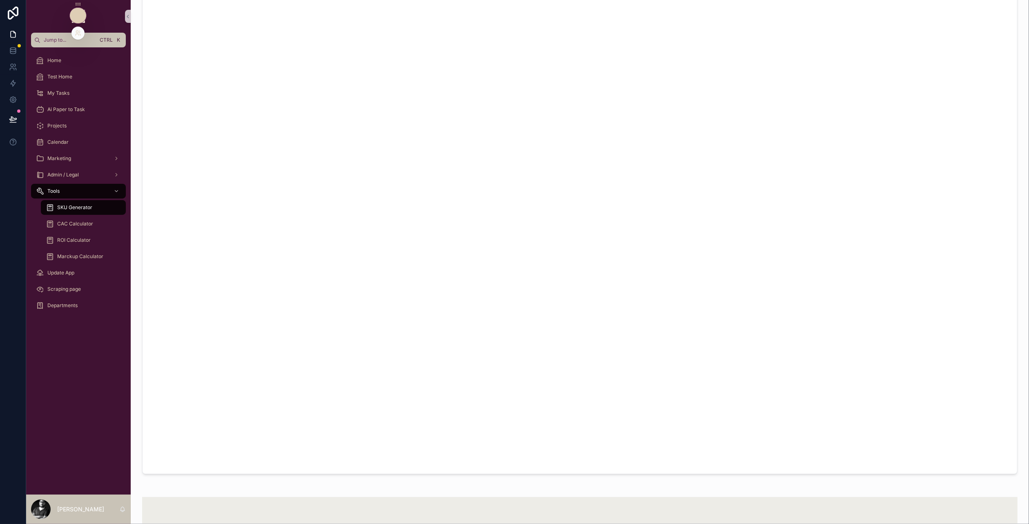
click at [77, 12] on div at bounding box center [78, 16] width 16 height 16
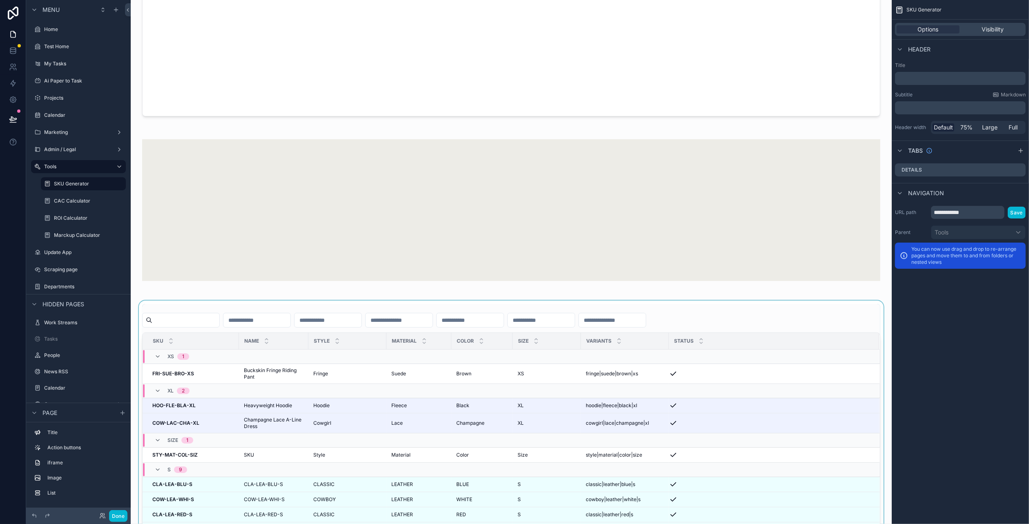
scroll to position [587, 0]
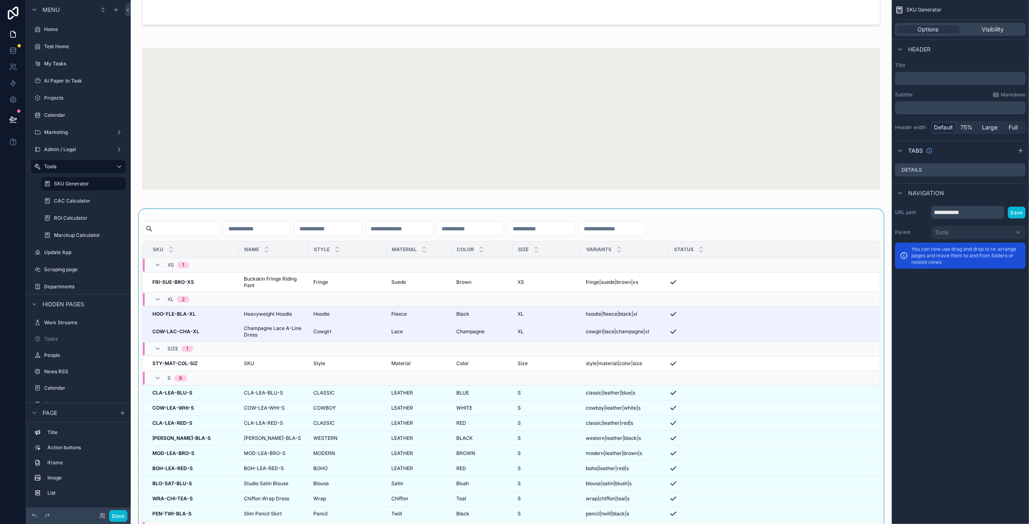
click at [332, 209] on div "scrollable content" at bounding box center [511, 423] width 748 height 429
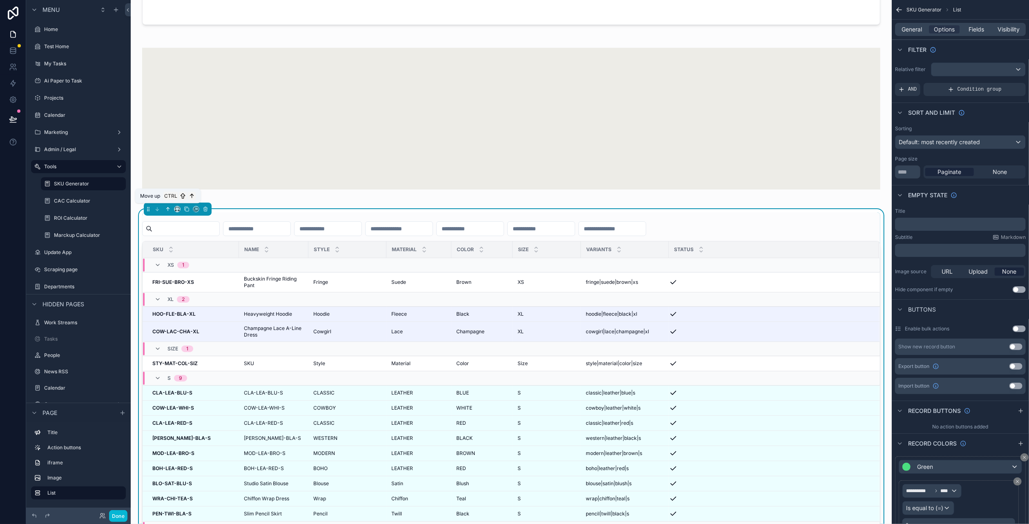
click at [165, 210] on button "scrollable content" at bounding box center [167, 209] width 9 height 9
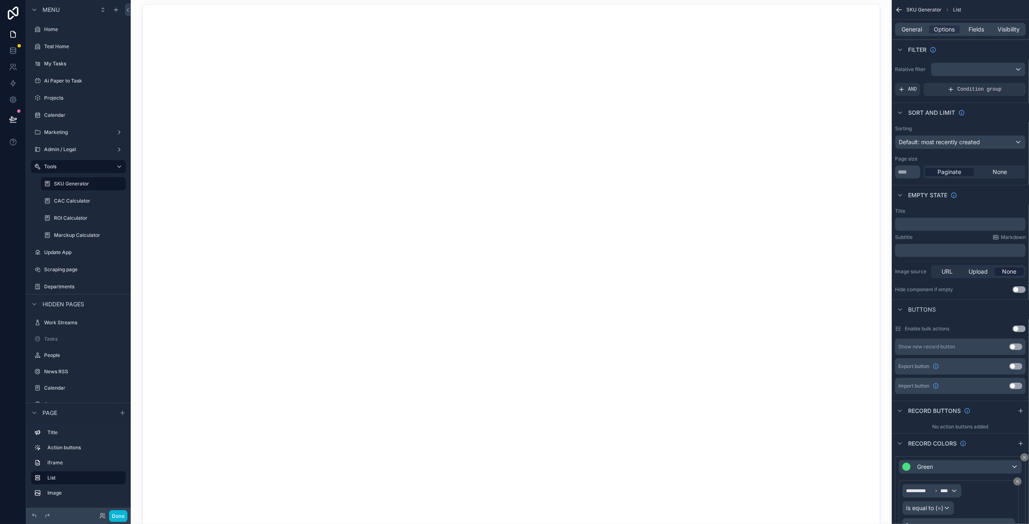
scroll to position [0, 0]
click at [116, 512] on button "Done" at bounding box center [118, 516] width 18 height 12
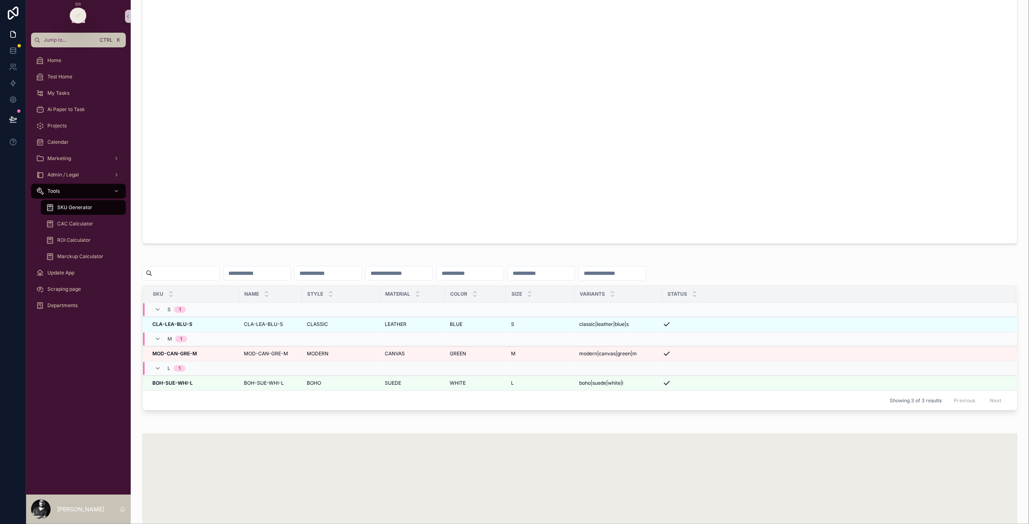
scroll to position [409, 0]
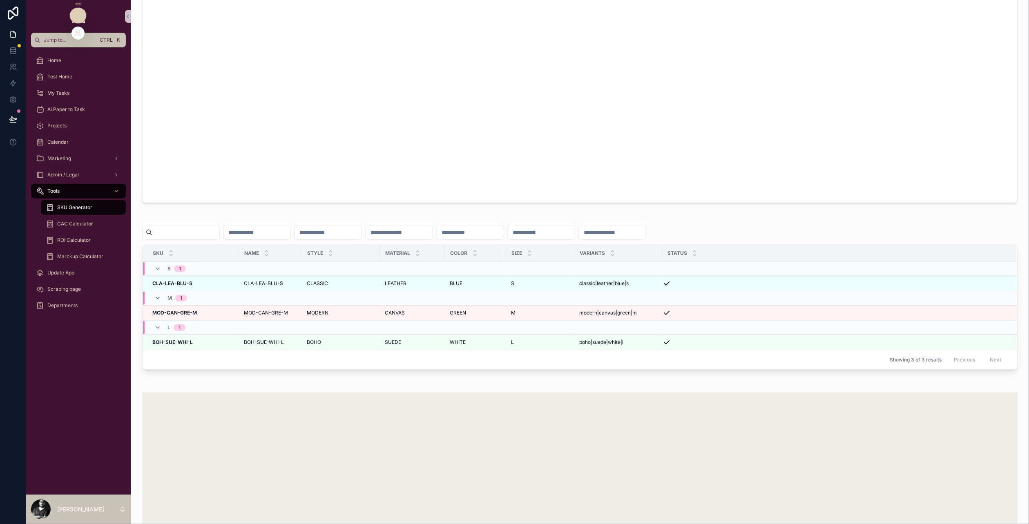
click at [82, 20] on div at bounding box center [78, 16] width 16 height 16
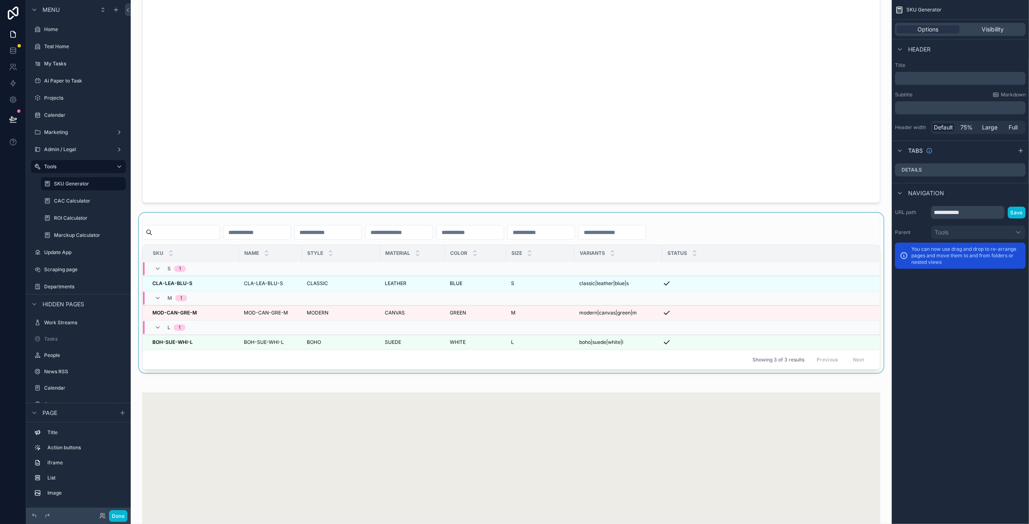
click at [239, 244] on div "scrollable content" at bounding box center [511, 293] width 748 height 160
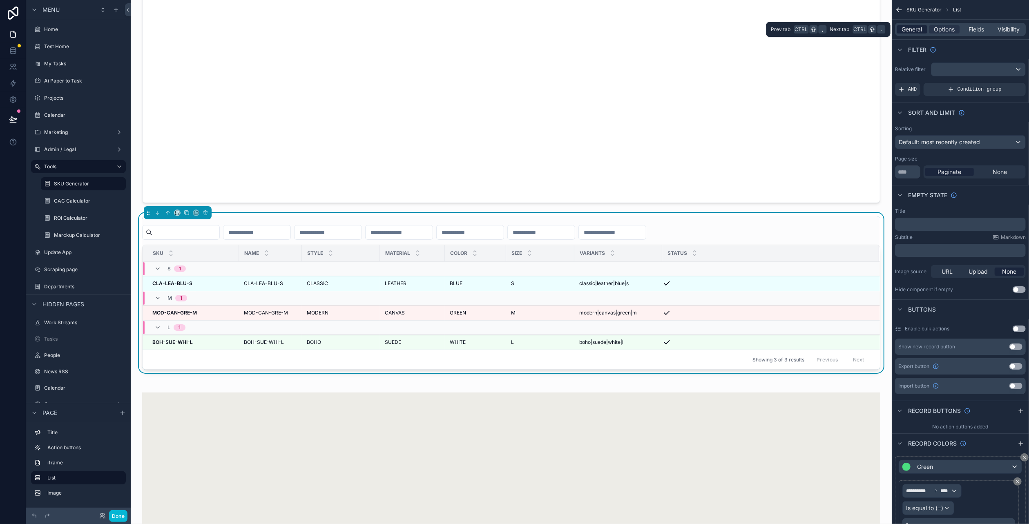
click at [909, 30] on span "General" at bounding box center [912, 29] width 20 height 8
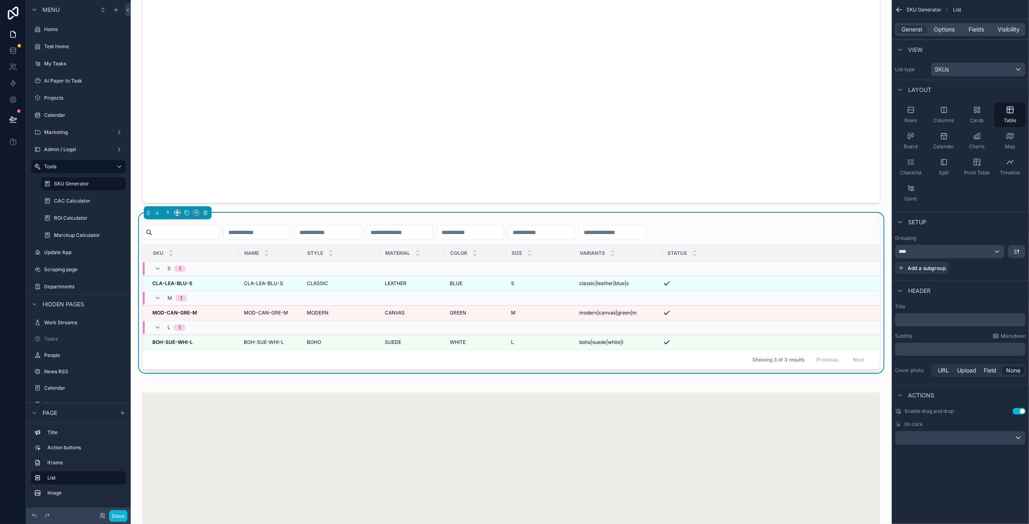
click at [1025, 412] on button "Use setting" at bounding box center [1019, 411] width 13 height 7
click at [981, 253] on div "****" at bounding box center [949, 251] width 109 height 13
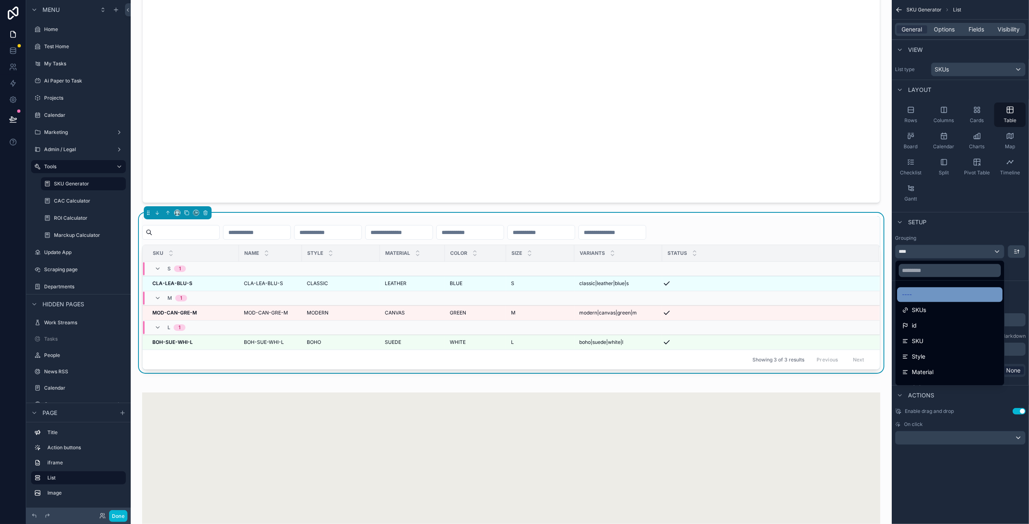
click at [945, 297] on div "----" at bounding box center [950, 295] width 96 height 10
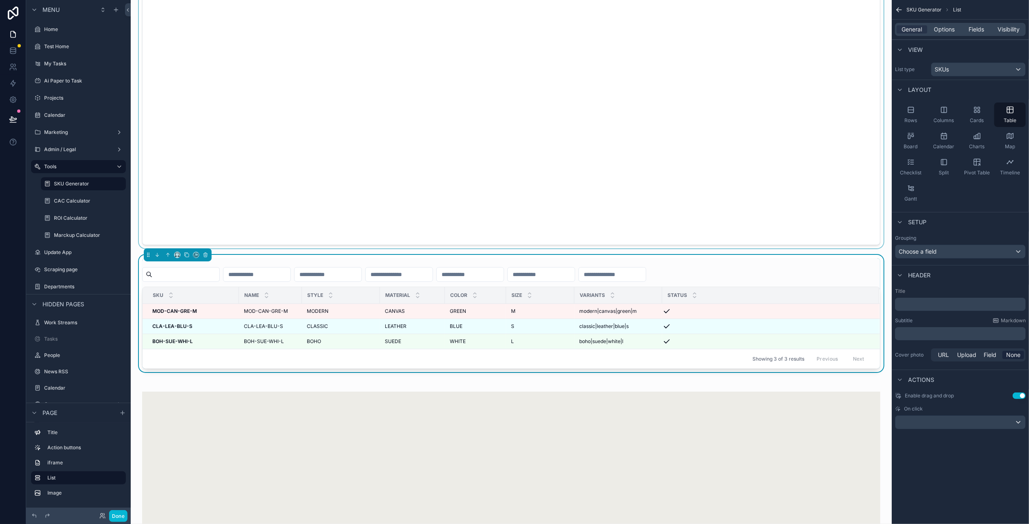
scroll to position [368, 0]
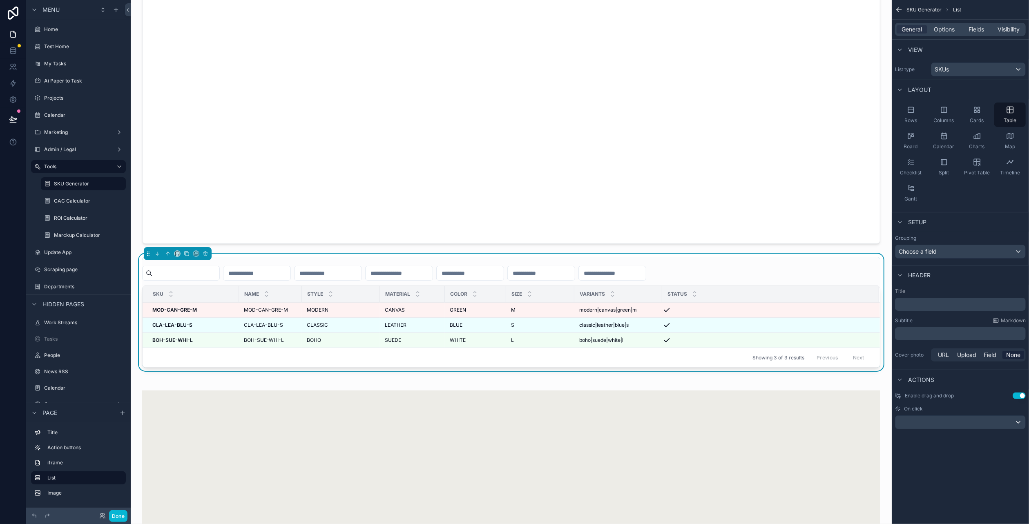
click at [362, 271] on input "scrollable content" at bounding box center [328, 273] width 67 height 11
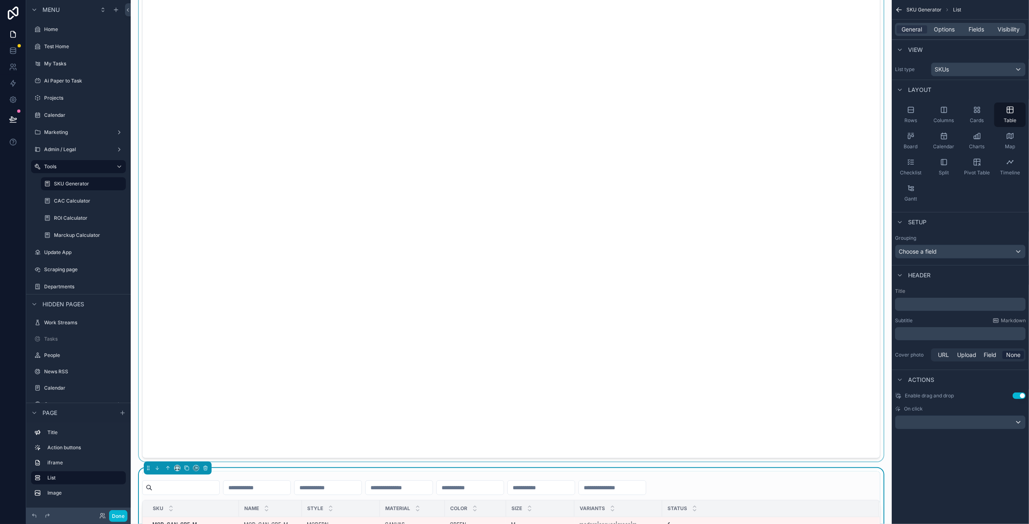
scroll to position [82, 0]
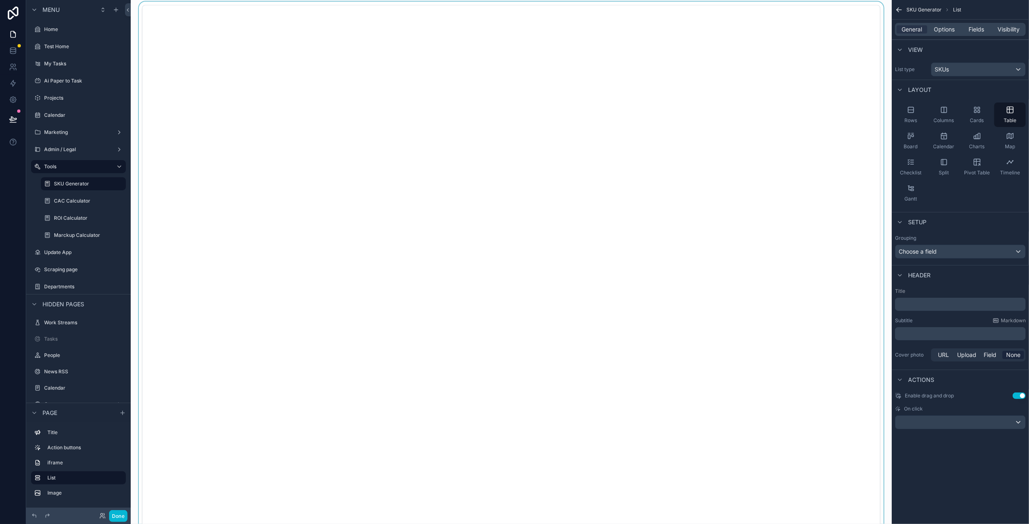
click at [687, 258] on div "scrollable content" at bounding box center [511, 267] width 748 height 531
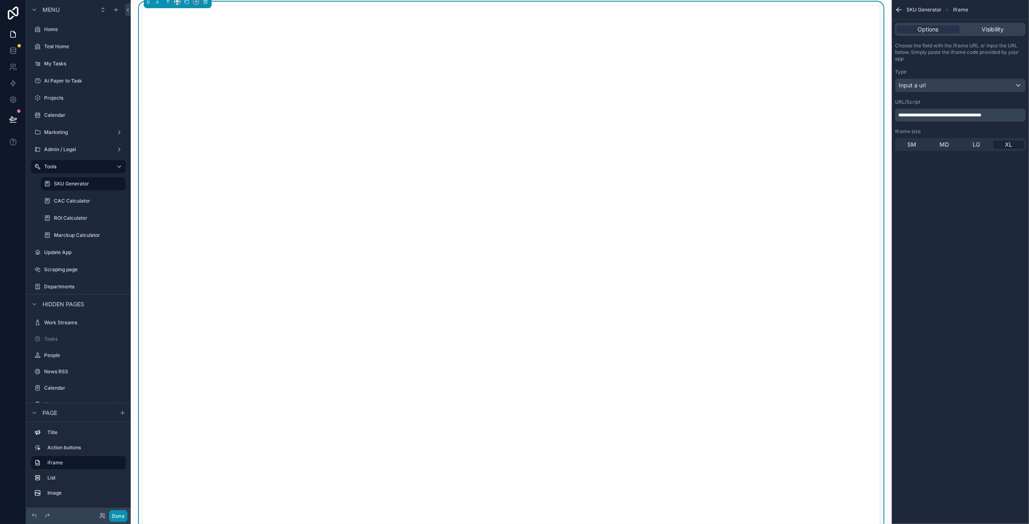
click at [121, 517] on button "Done" at bounding box center [118, 516] width 18 height 12
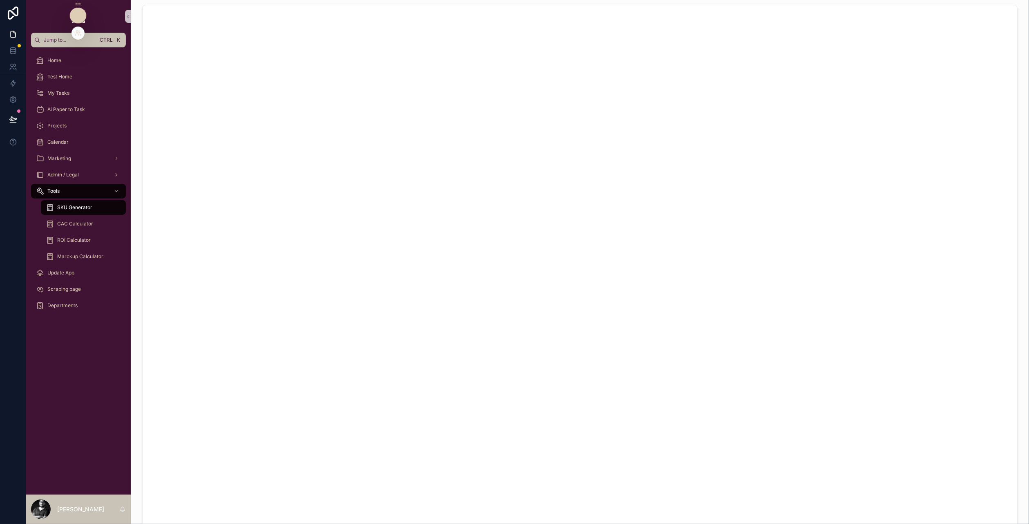
click at [85, 18] on div at bounding box center [78, 16] width 16 height 16
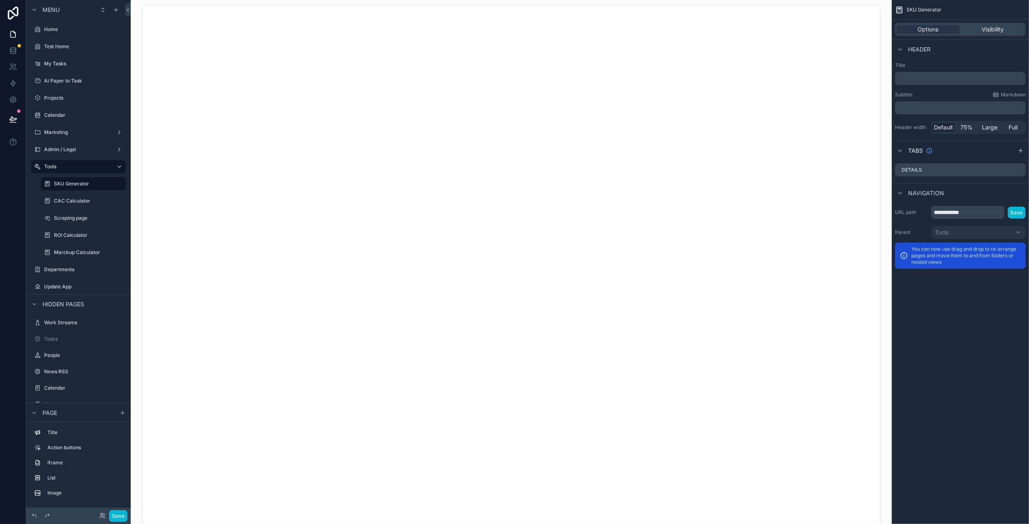
drag, startPoint x: 37, startPoint y: 216, endPoint x: 34, endPoint y: 211, distance: 6.2
click at [34, 211] on div "Tools SKU Generator CAC Calculator Scraping page ROI Calculator Marckup Calcula…" at bounding box center [78, 209] width 105 height 101
click at [72, 200] on label "Scraping page" at bounding box center [82, 201] width 56 height 7
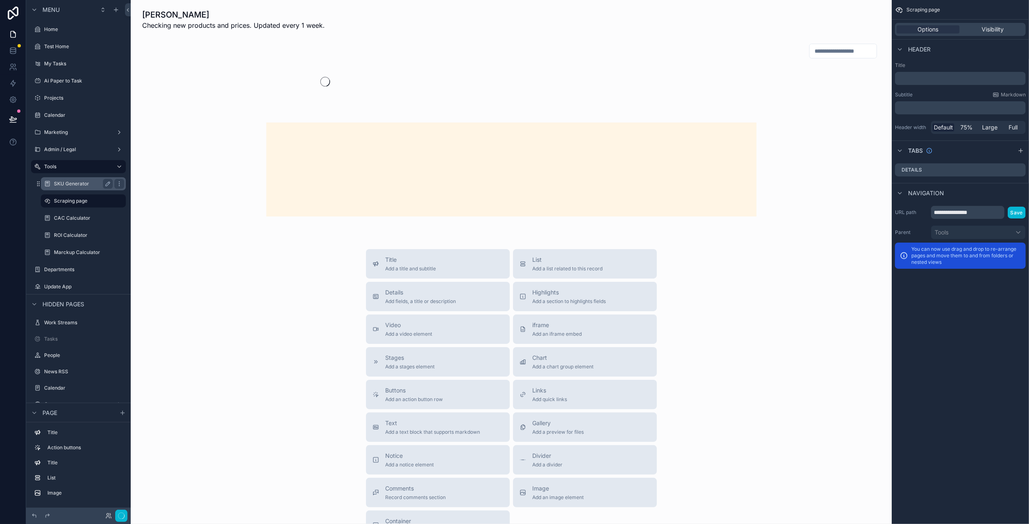
scroll to position [82, 0]
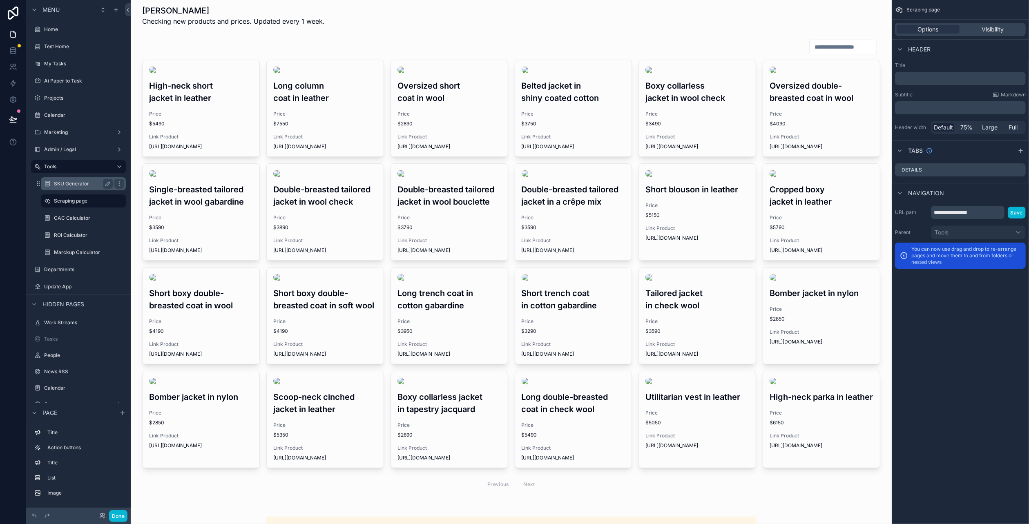
click at [71, 183] on label "SKU Generator" at bounding box center [82, 184] width 56 height 7
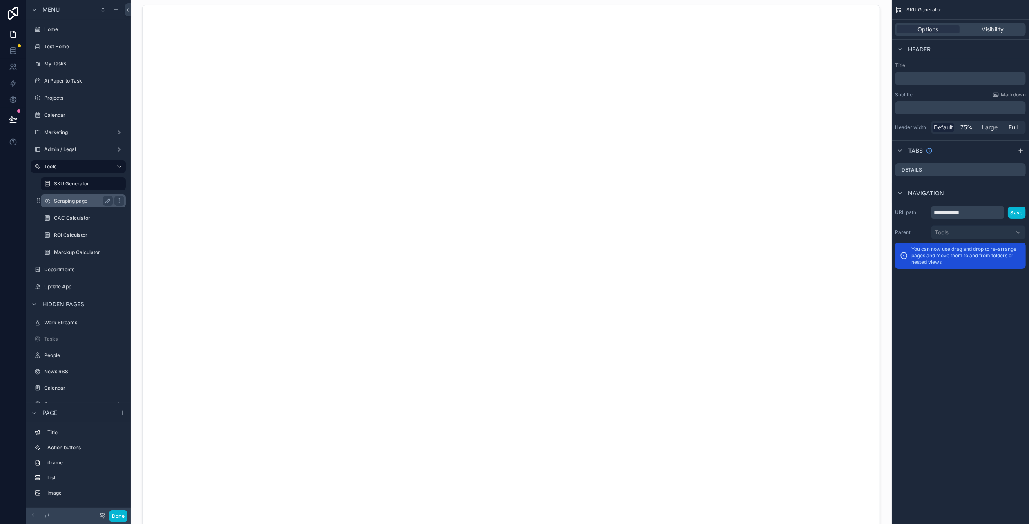
click at [85, 203] on label "Scraping page" at bounding box center [82, 201] width 56 height 7
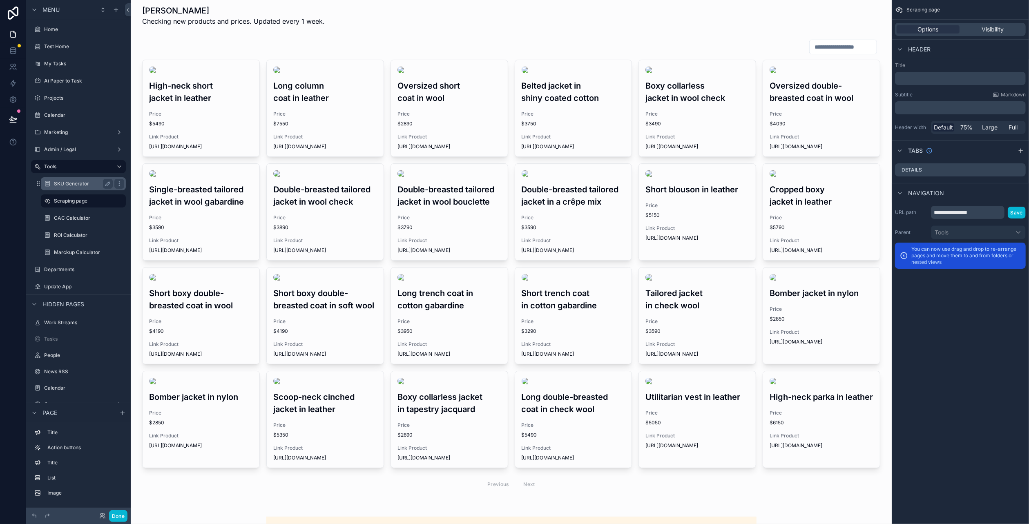
click at [71, 188] on div "SKU Generator" at bounding box center [83, 184] width 59 height 10
